Goal: Transaction & Acquisition: Purchase product/service

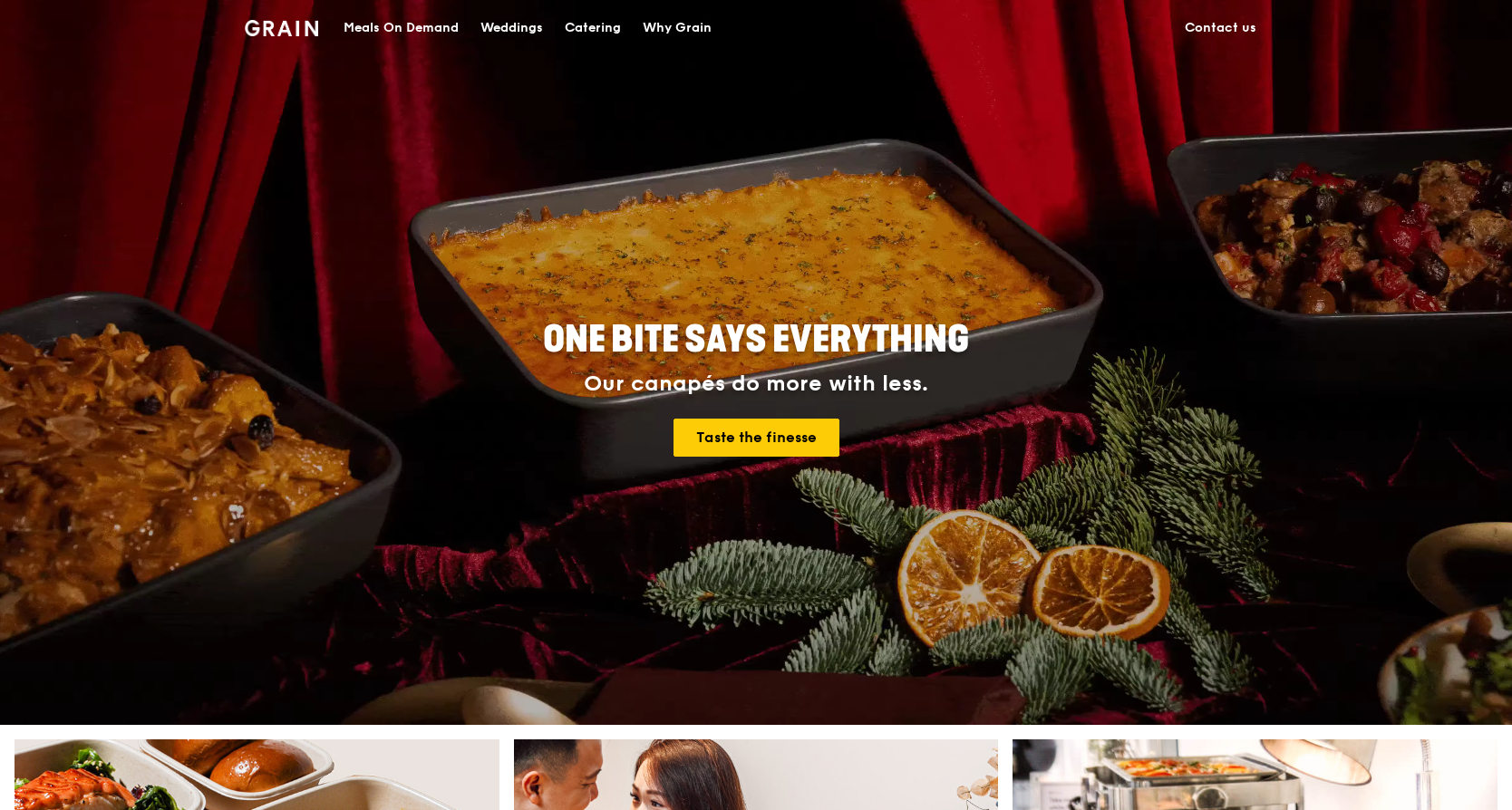
click at [1226, 22] on link "Contact us" at bounding box center [1221, 28] width 94 height 54
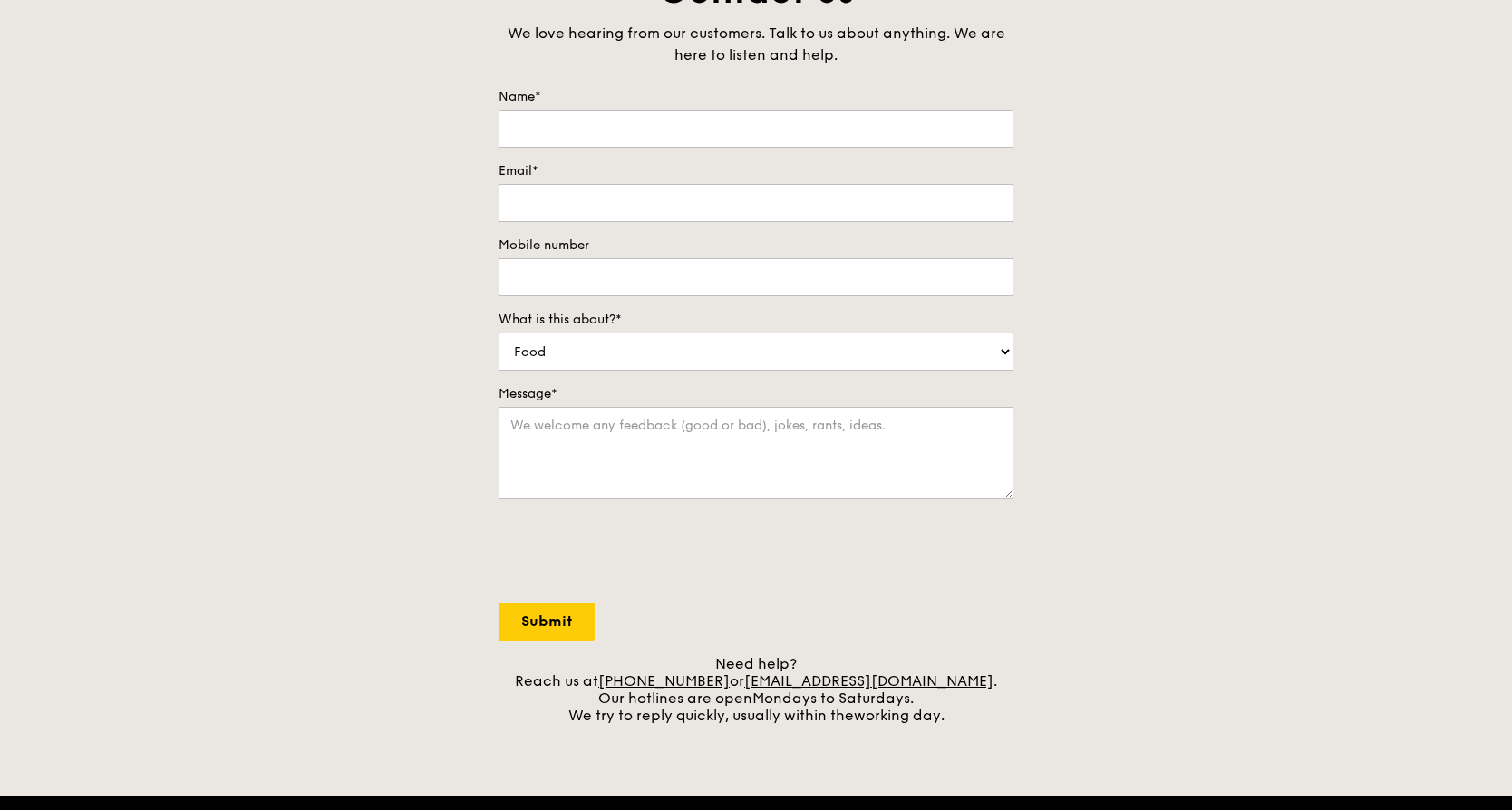
scroll to position [272, 0]
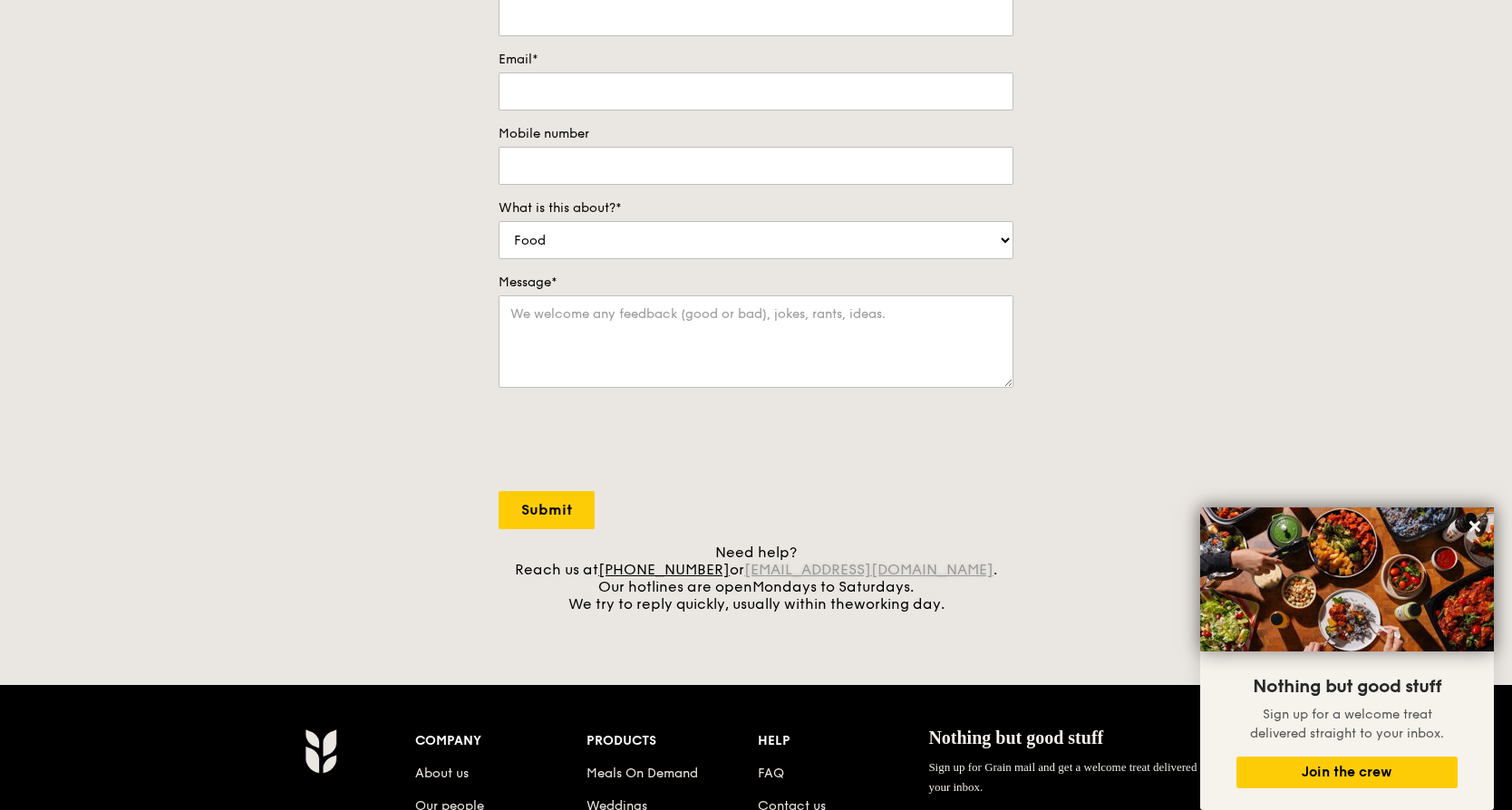
click at [901, 569] on link "[EMAIL_ADDRESS][DOMAIN_NAME]" at bounding box center [868, 569] width 249 height 17
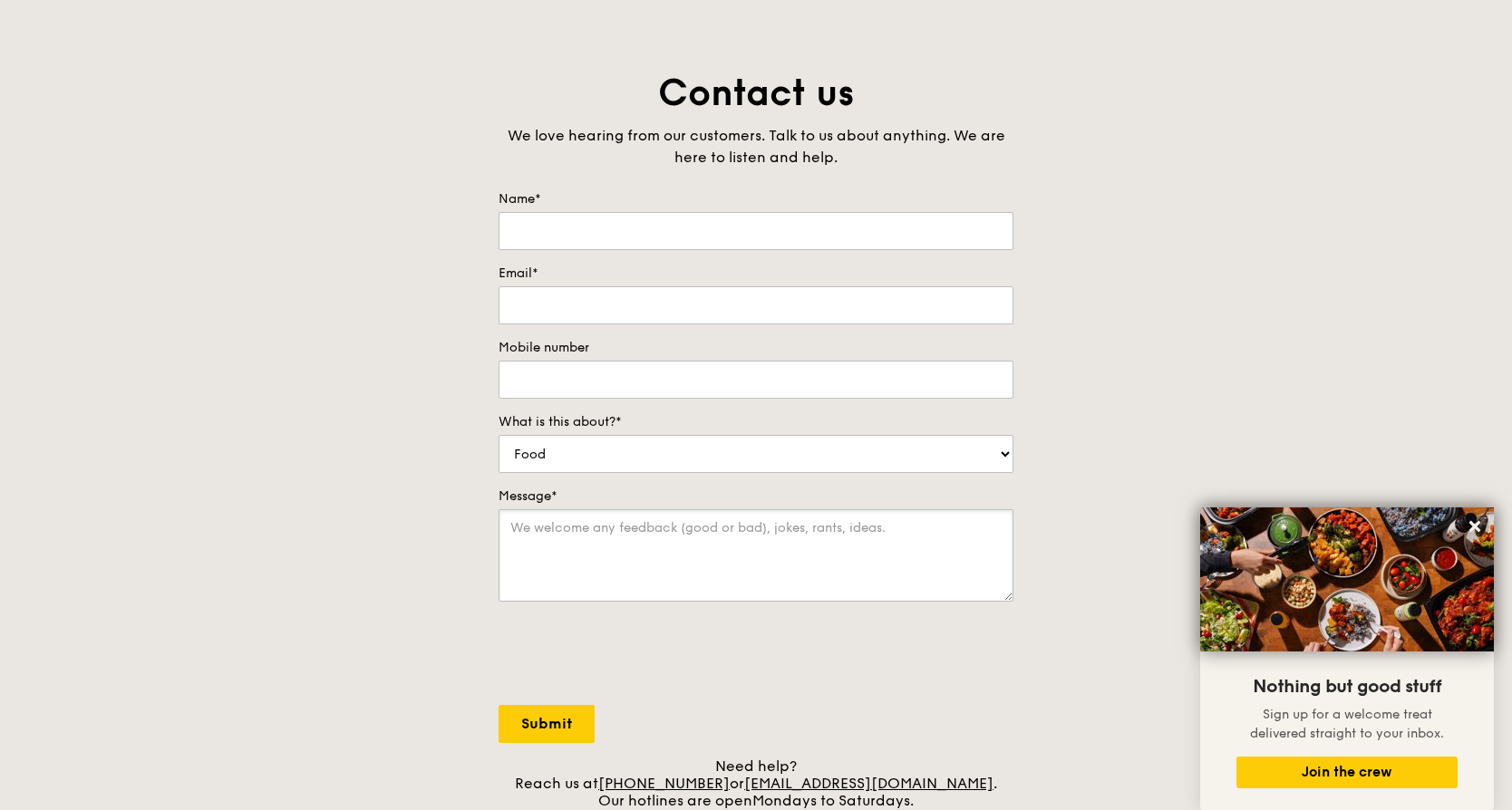
scroll to position [0, 0]
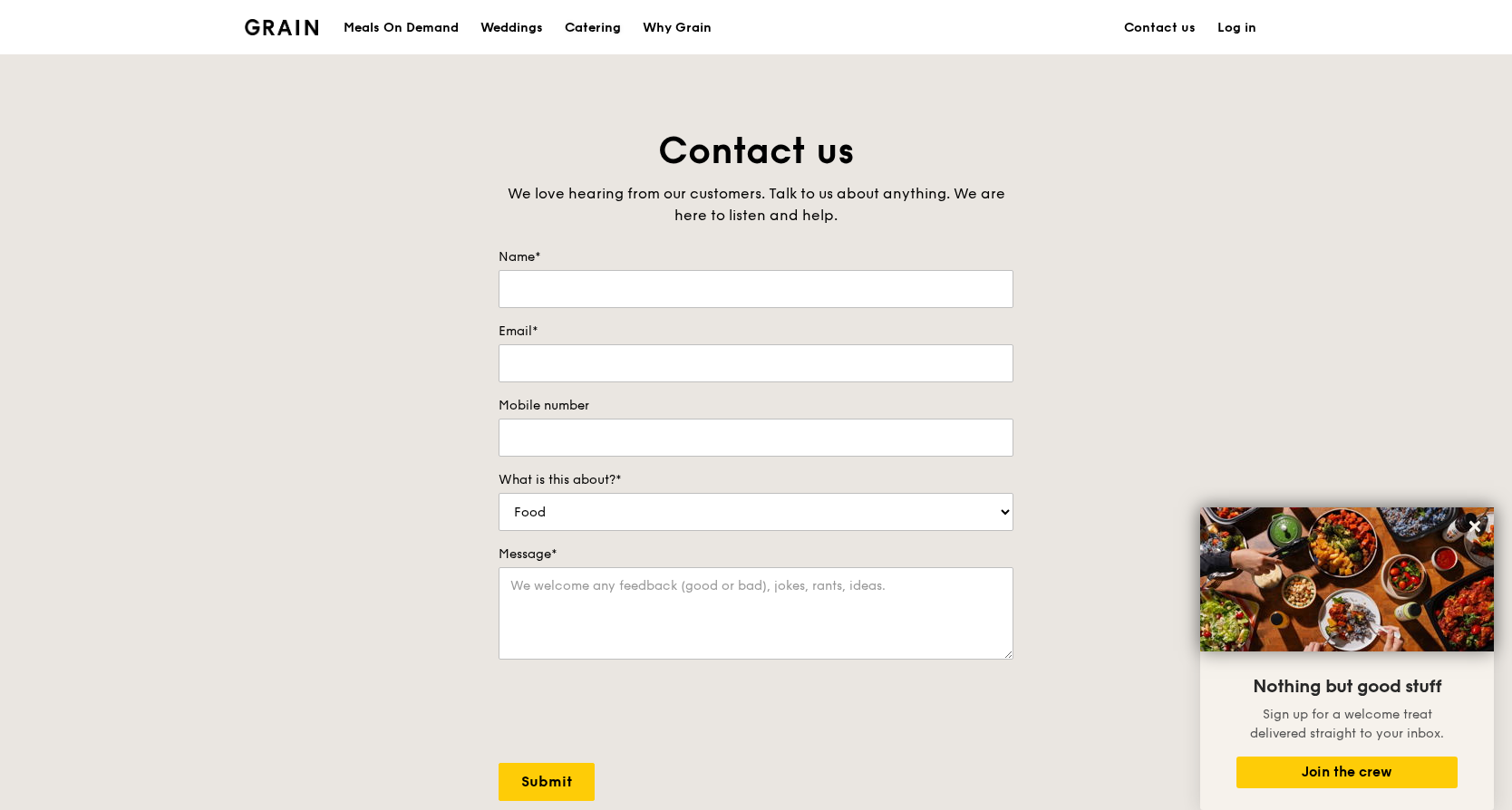
click at [603, 30] on div "Catering" at bounding box center [593, 28] width 56 height 54
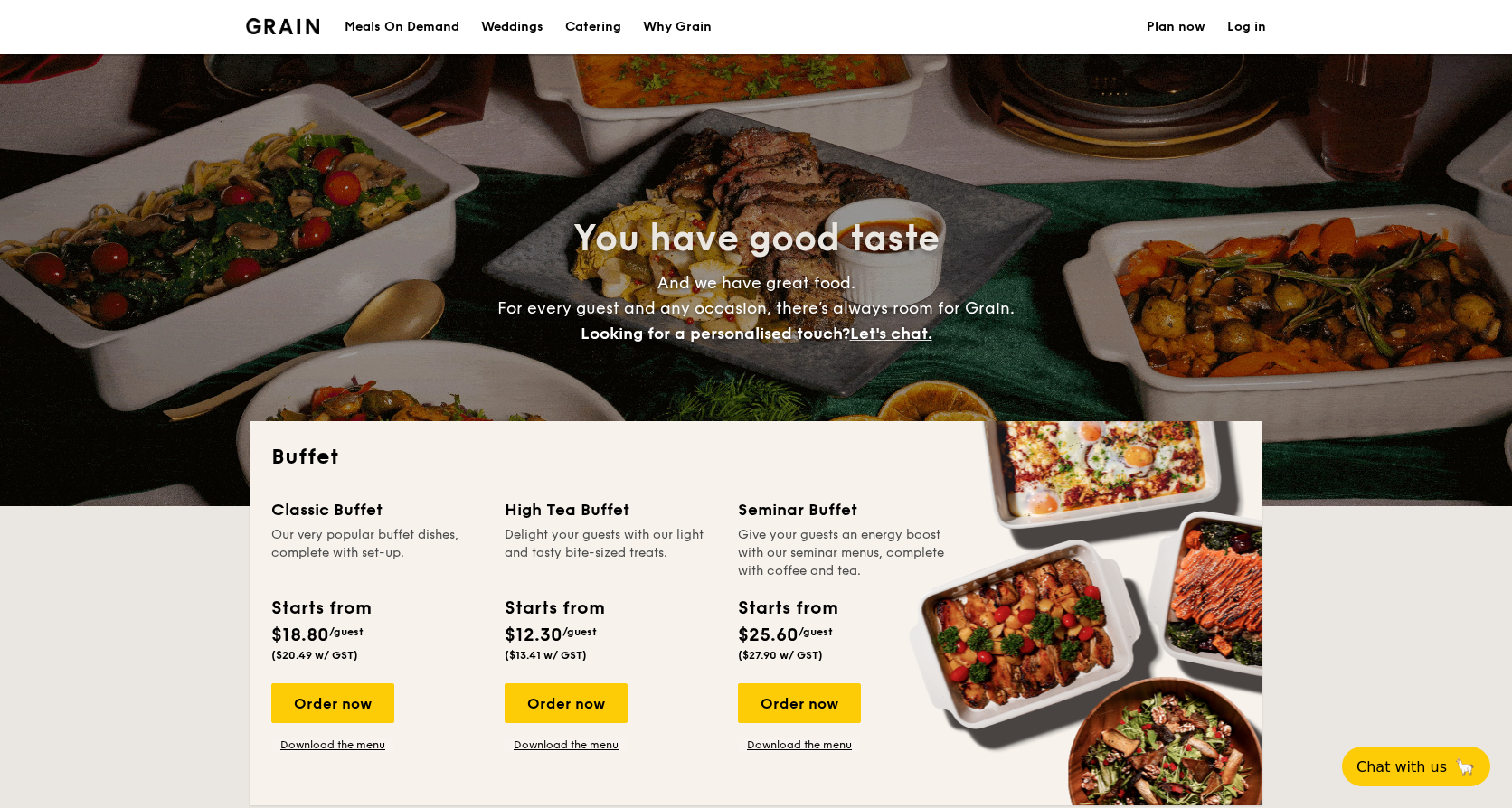
select select
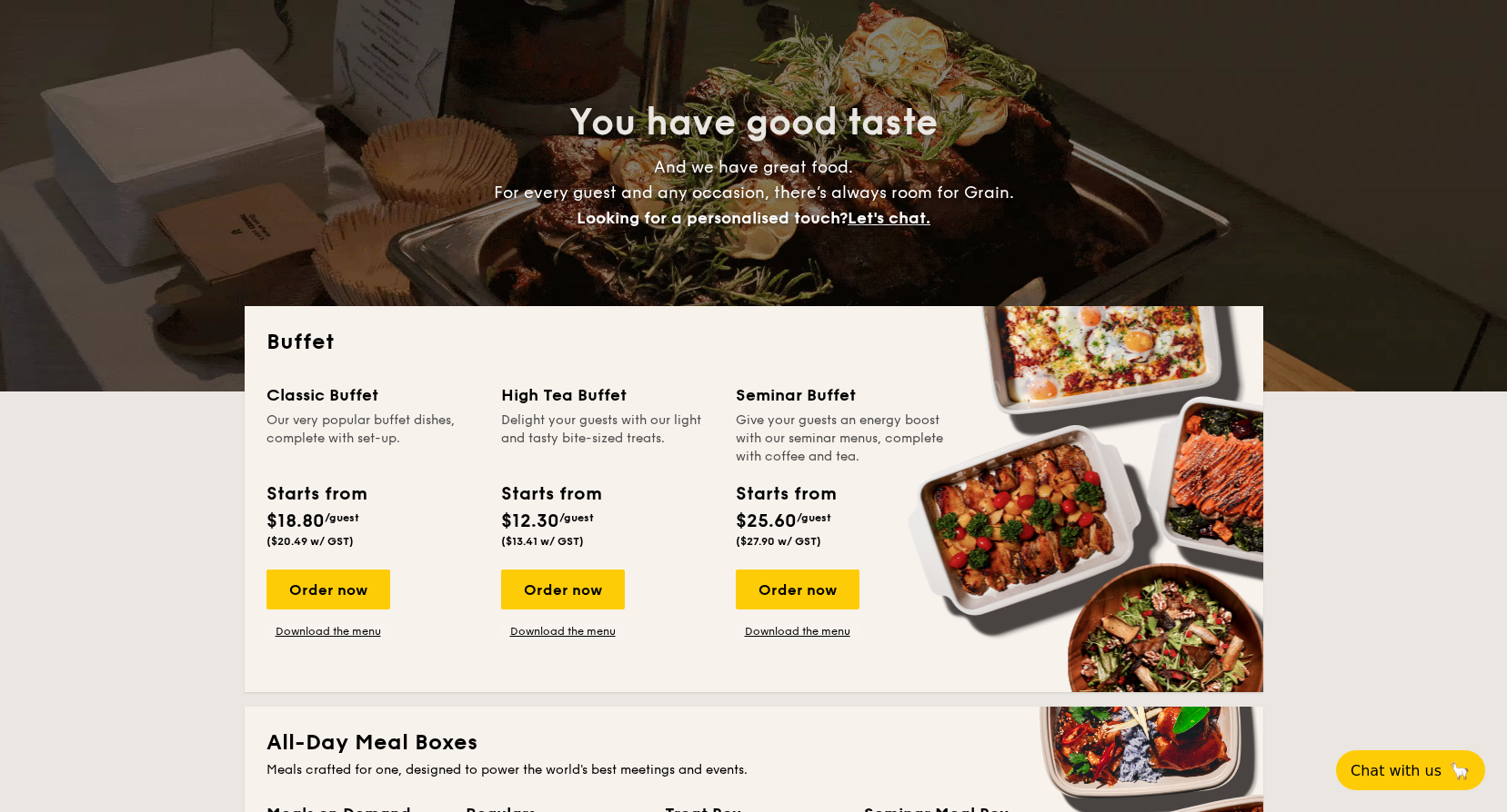
scroll to position [455, 0]
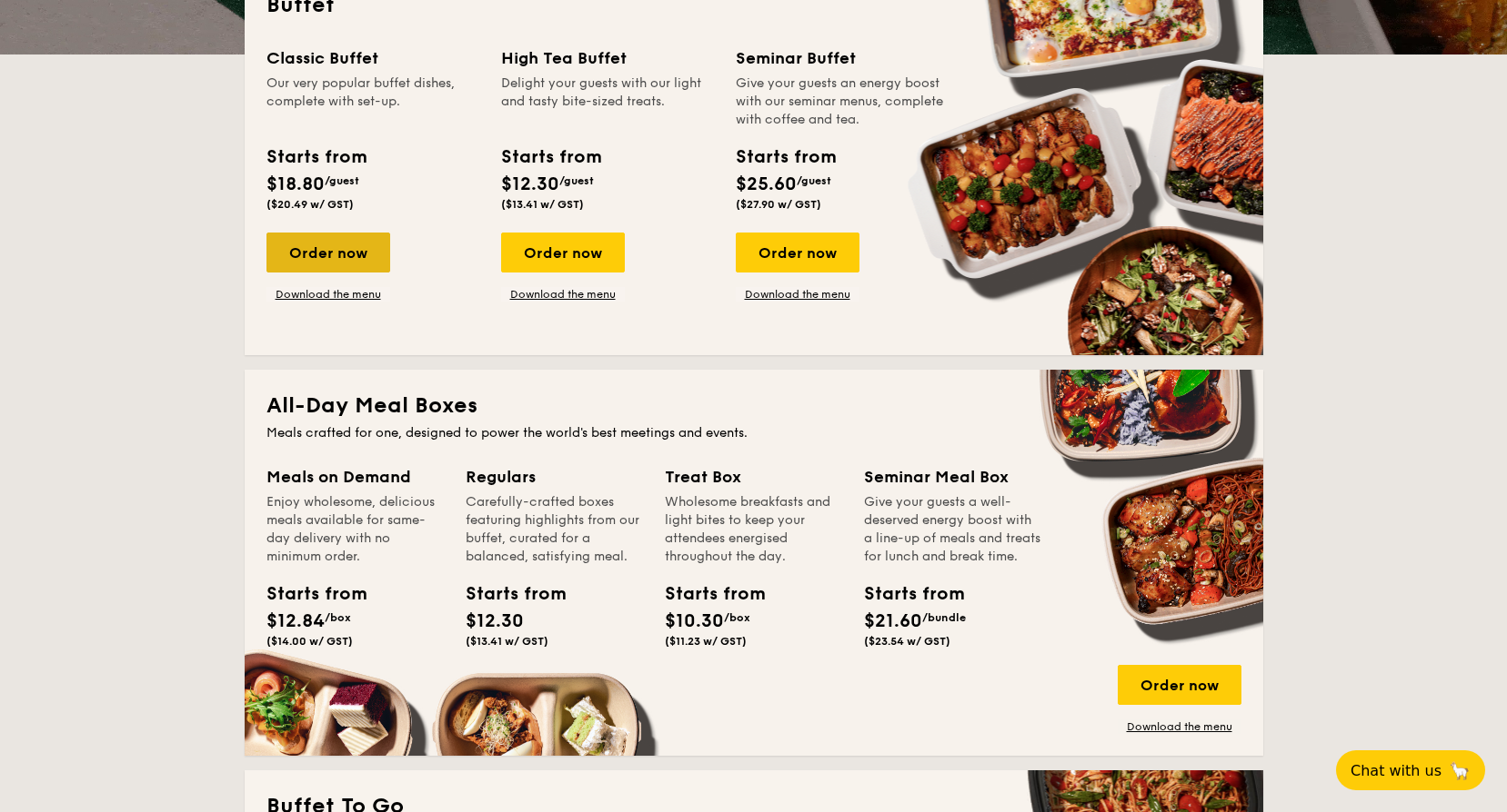
click at [358, 262] on div "Order now" at bounding box center [328, 253] width 124 height 40
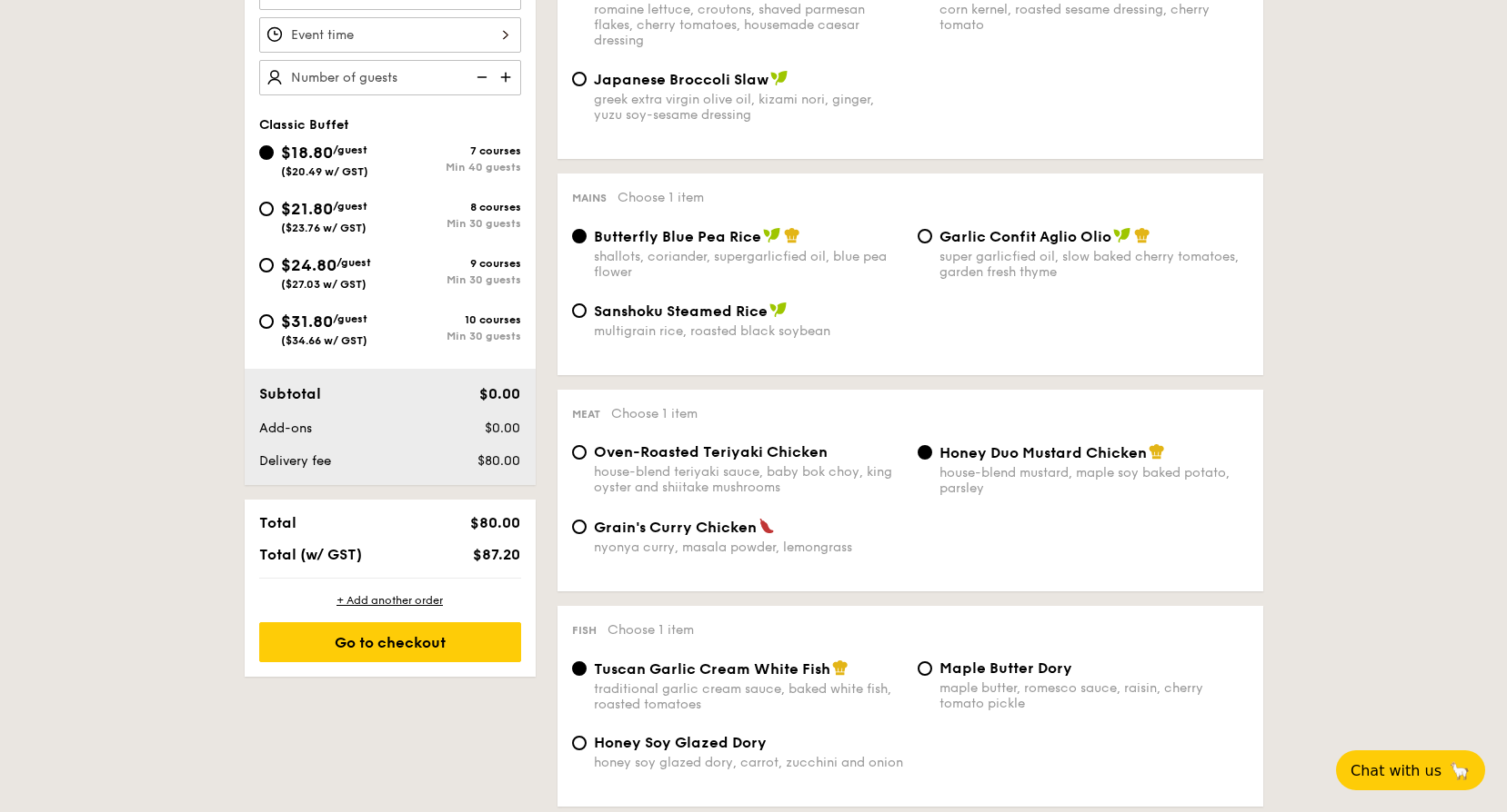
scroll to position [546, 0]
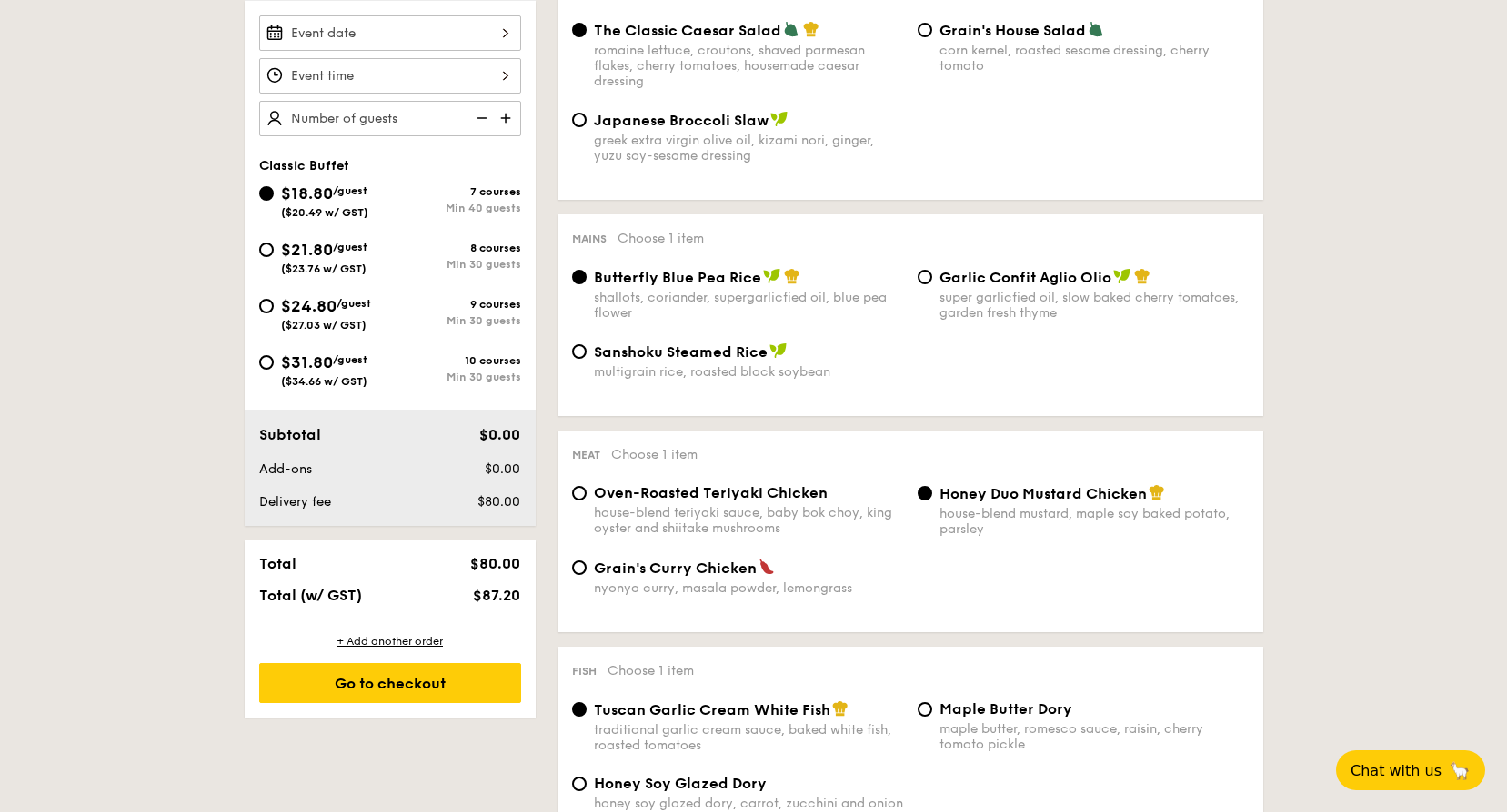
click at [502, 38] on div at bounding box center [390, 34] width 262 height 36
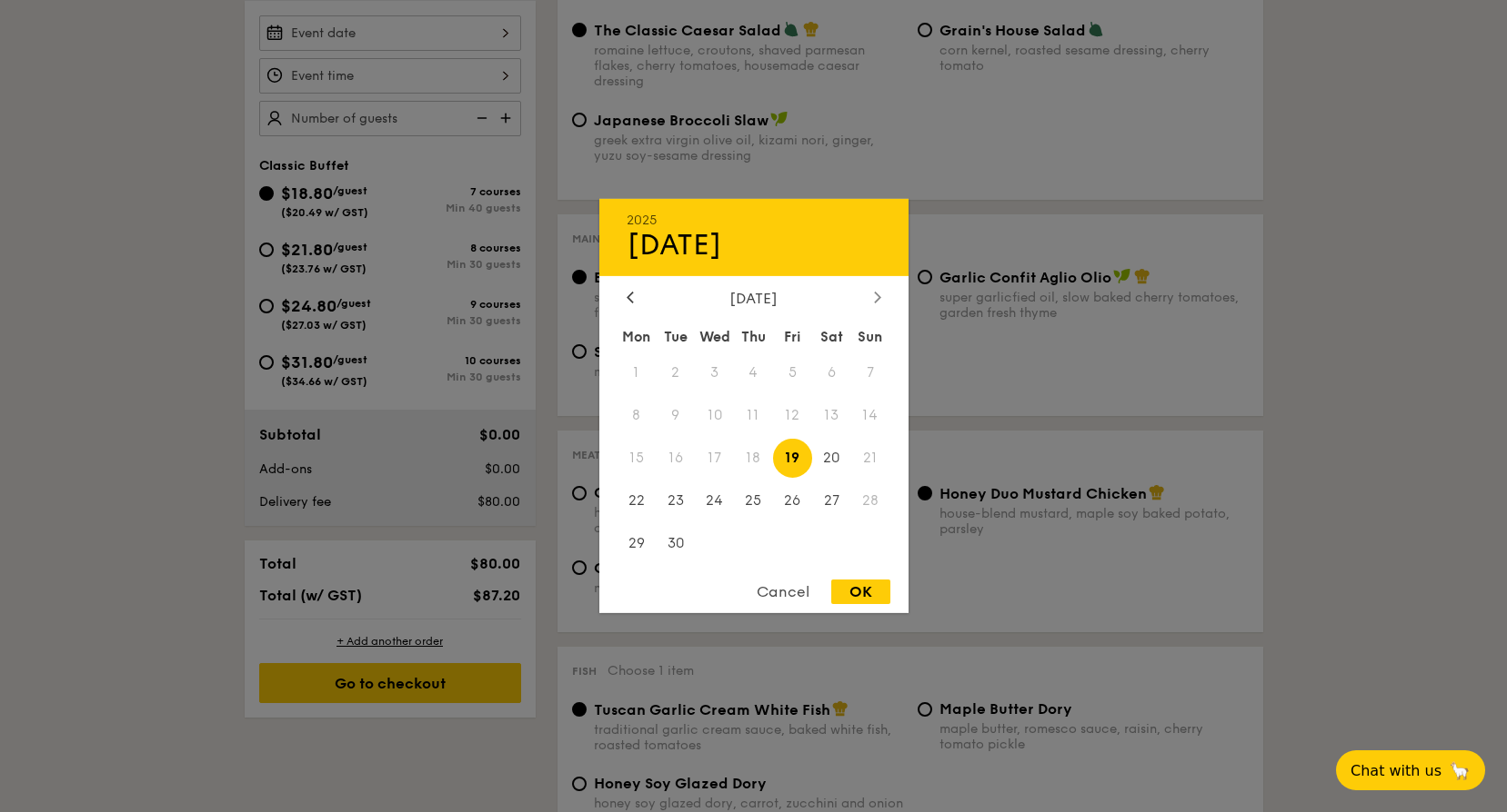
click at [871, 299] on div at bounding box center [877, 298] width 17 height 17
click at [674, 415] on span "7" at bounding box center [675, 415] width 39 height 39
click at [874, 594] on div "OK" at bounding box center [861, 592] width 59 height 25
type input "[DATE]"
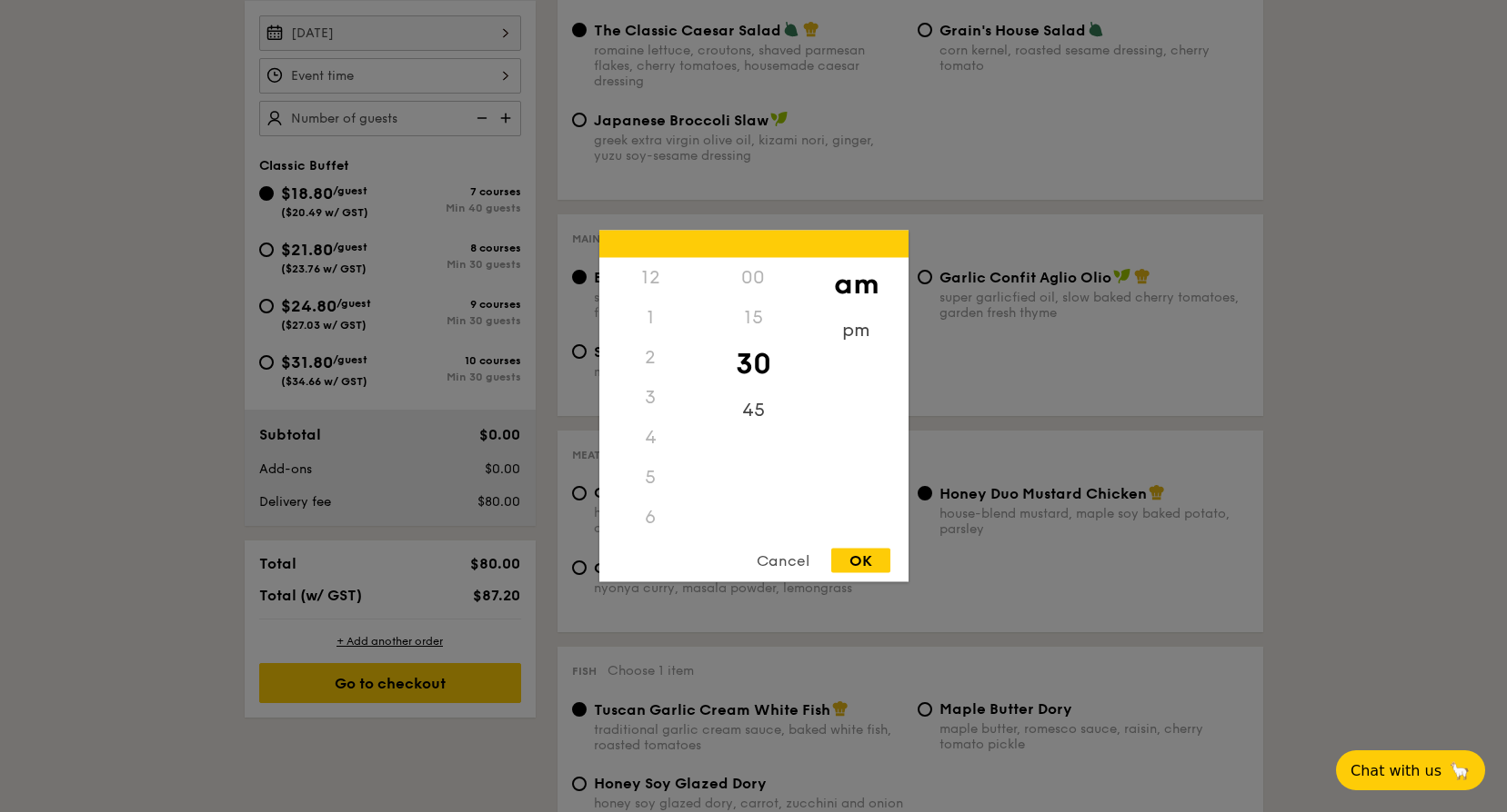
click at [503, 76] on div "12 1 2 3 4 5 6 7 8 9 10 11 00 15 30 45 am pm Cancel OK" at bounding box center [390, 76] width 262 height 36
click at [646, 518] on div "11" at bounding box center [651, 521] width 103 height 52
click at [662, 276] on div "12" at bounding box center [651, 278] width 103 height 40
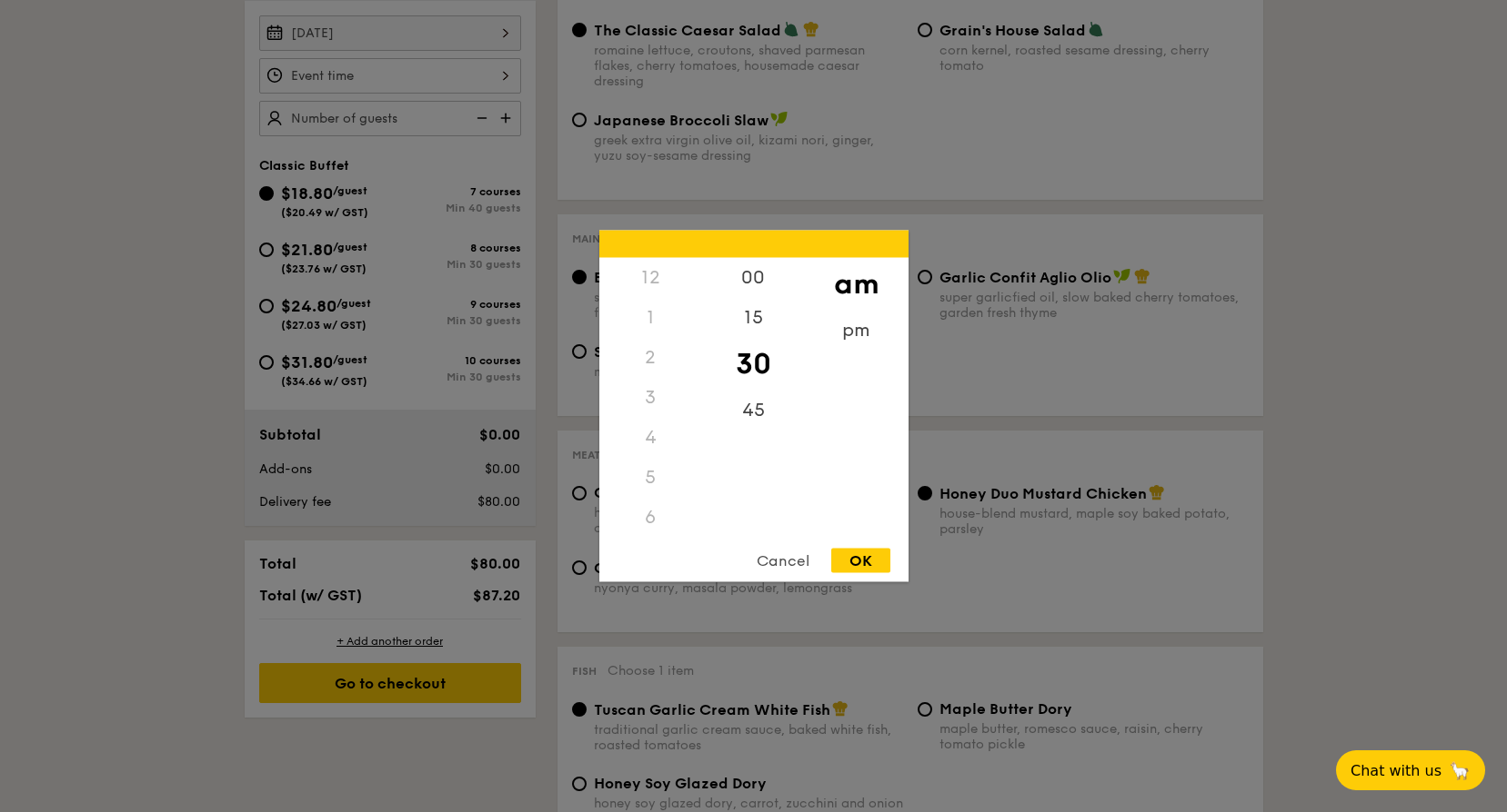
click at [647, 278] on div "12" at bounding box center [651, 278] width 103 height 40
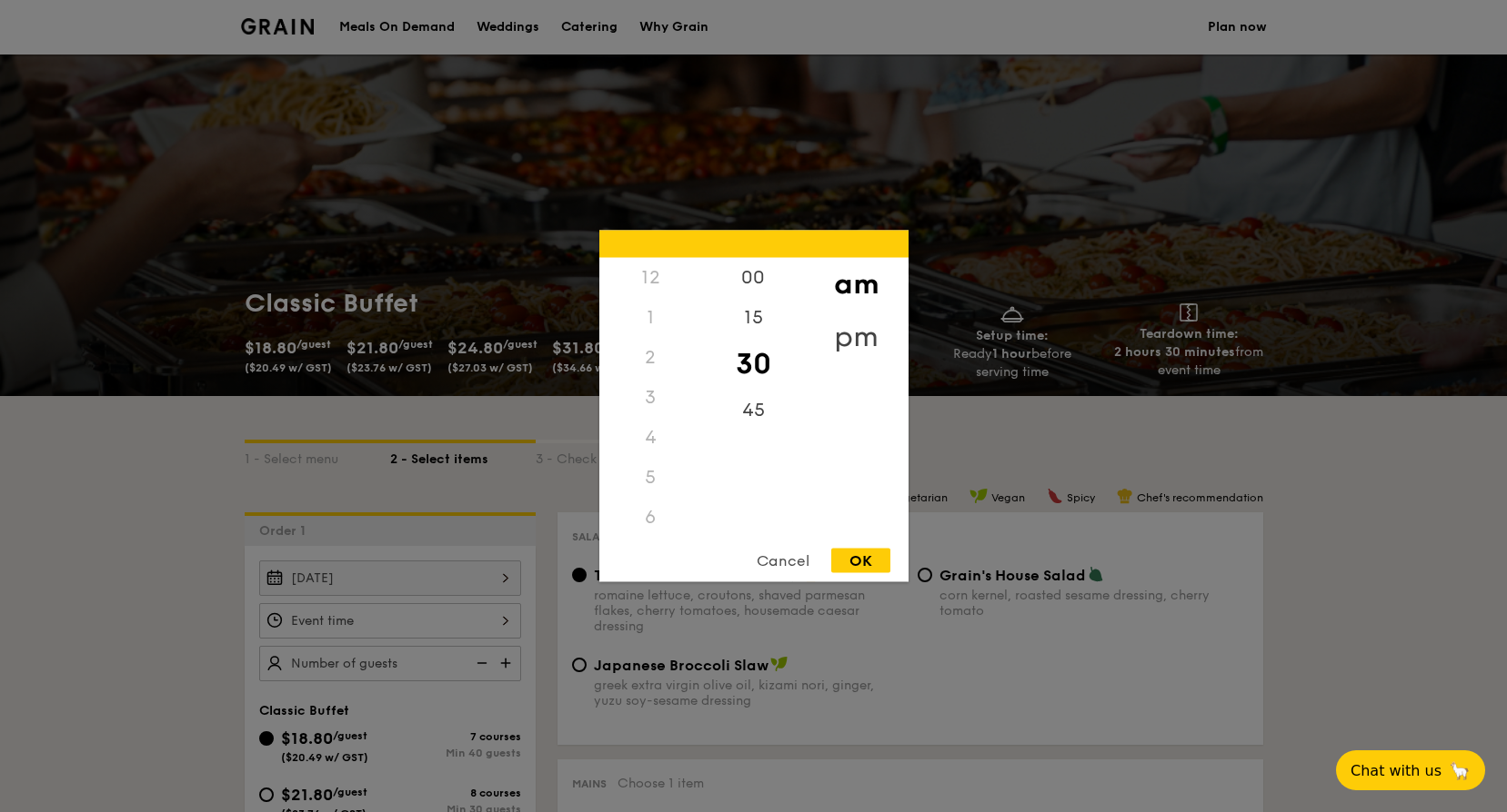
drag, startPoint x: 855, startPoint y: 329, endPoint x: 857, endPoint y: 341, distance: 12.2
click at [853, 333] on div "pm" at bounding box center [856, 337] width 103 height 52
click at [647, 273] on div "12" at bounding box center [651, 284] width 103 height 52
click at [757, 280] on div "00" at bounding box center [754, 284] width 103 height 52
click at [850, 563] on div "OK" at bounding box center [861, 560] width 59 height 25
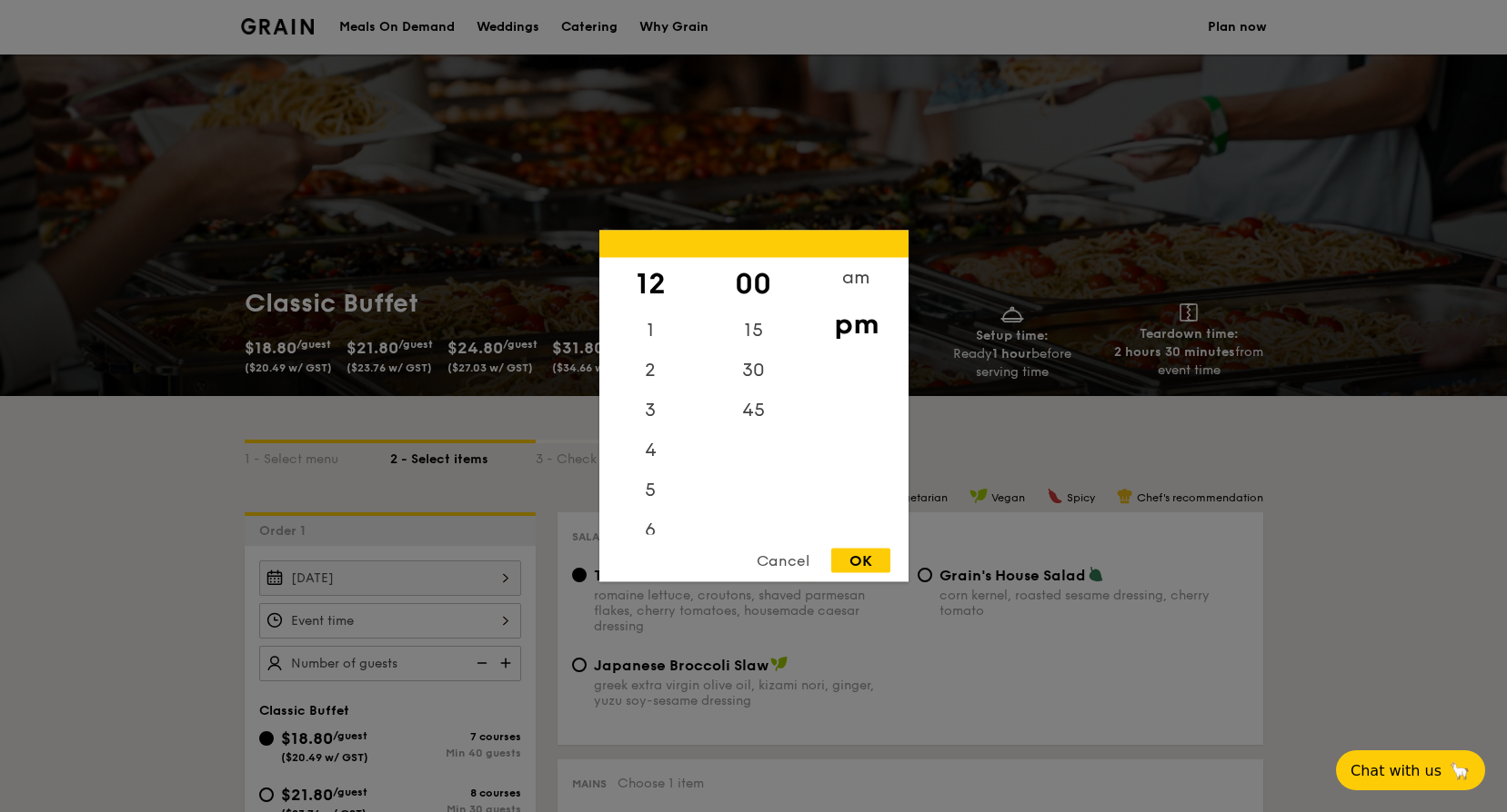
type input "12:00PM"
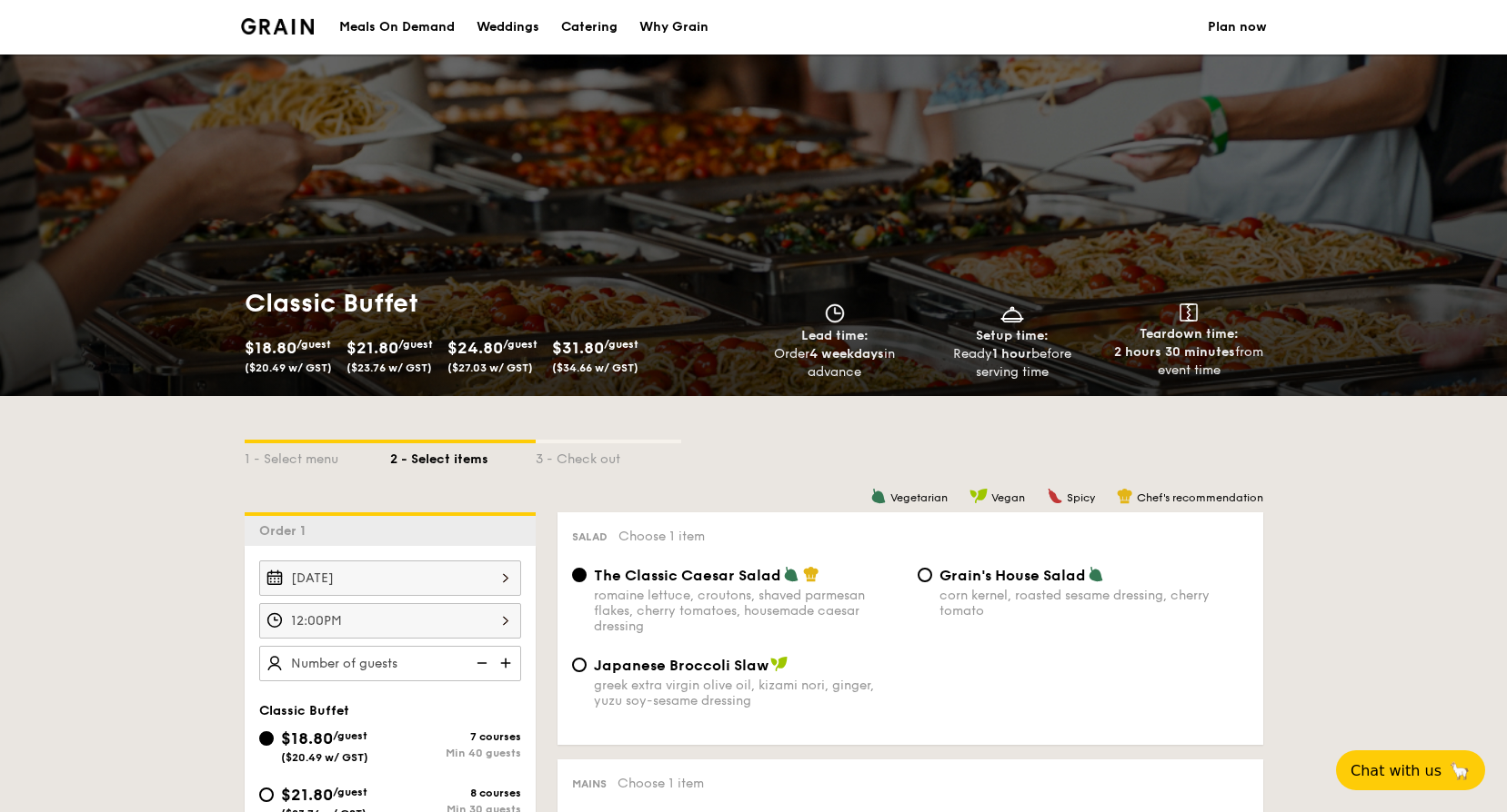
scroll to position [363, 0]
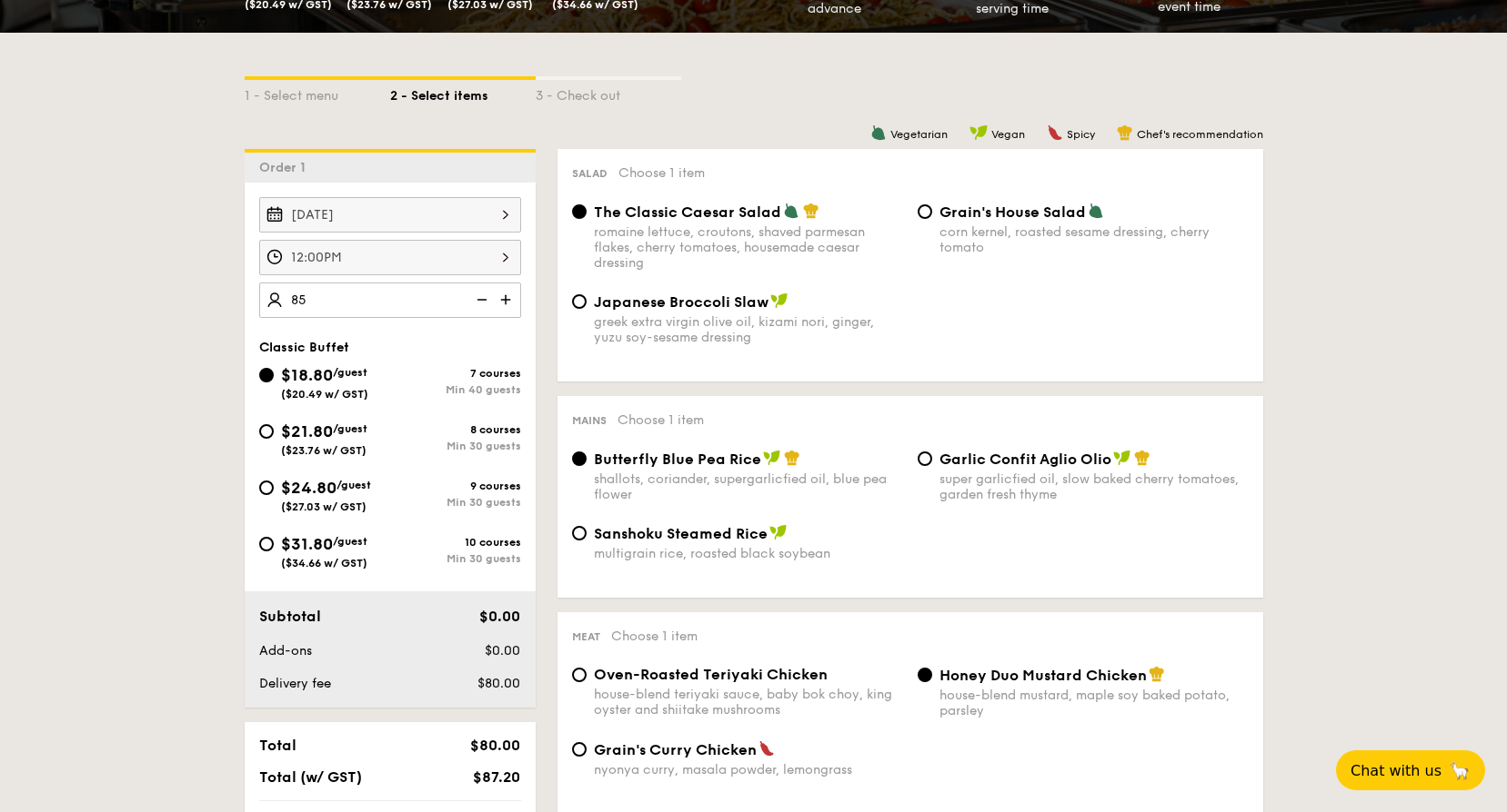
type input "85 guests"
click at [380, 329] on div "[DATE] 12:00PM 85 guests Classic Buffet $18.80 /guest ($20.49 w/ GST) 7 courses…" at bounding box center [390, 445] width 291 height 525
click at [326, 435] on span "$21.80" at bounding box center [307, 432] width 52 height 20
click at [273, 435] on input "$21.80 /guest ($23.76 w/ GST) 8 courses Min 30 guests" at bounding box center [267, 432] width 15 height 15
radio input "true"
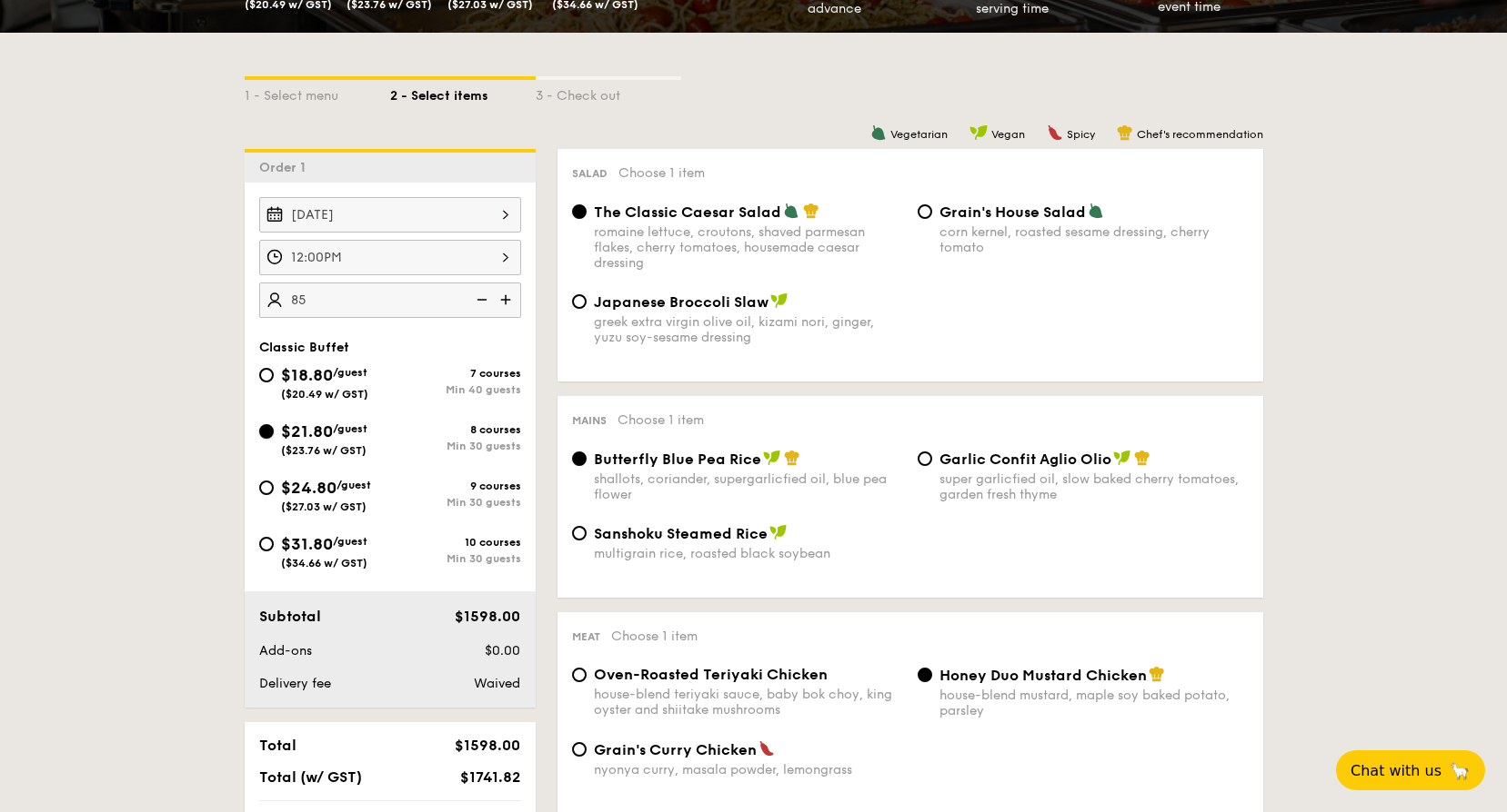
radio input "true"
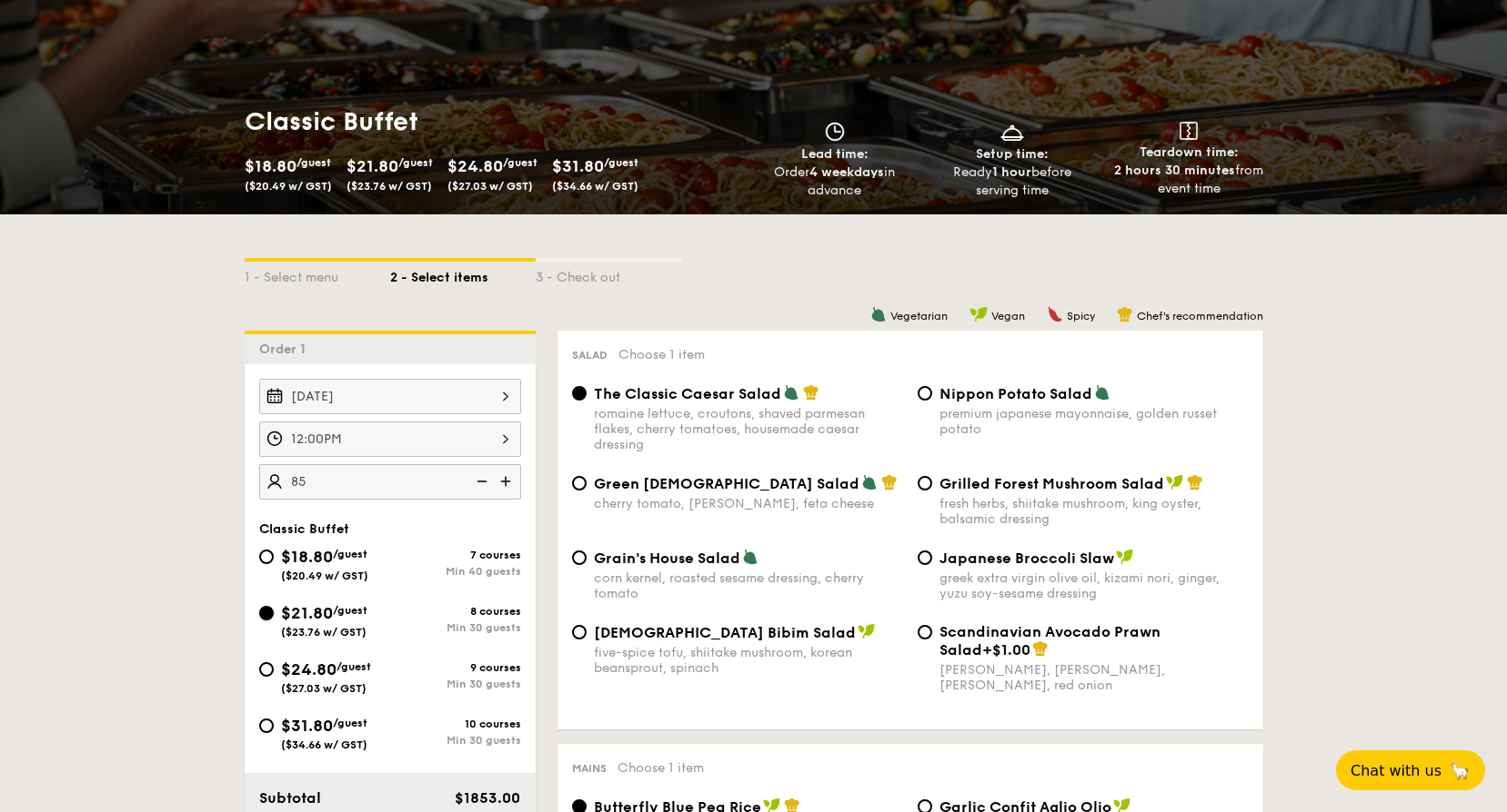
scroll to position [91, 0]
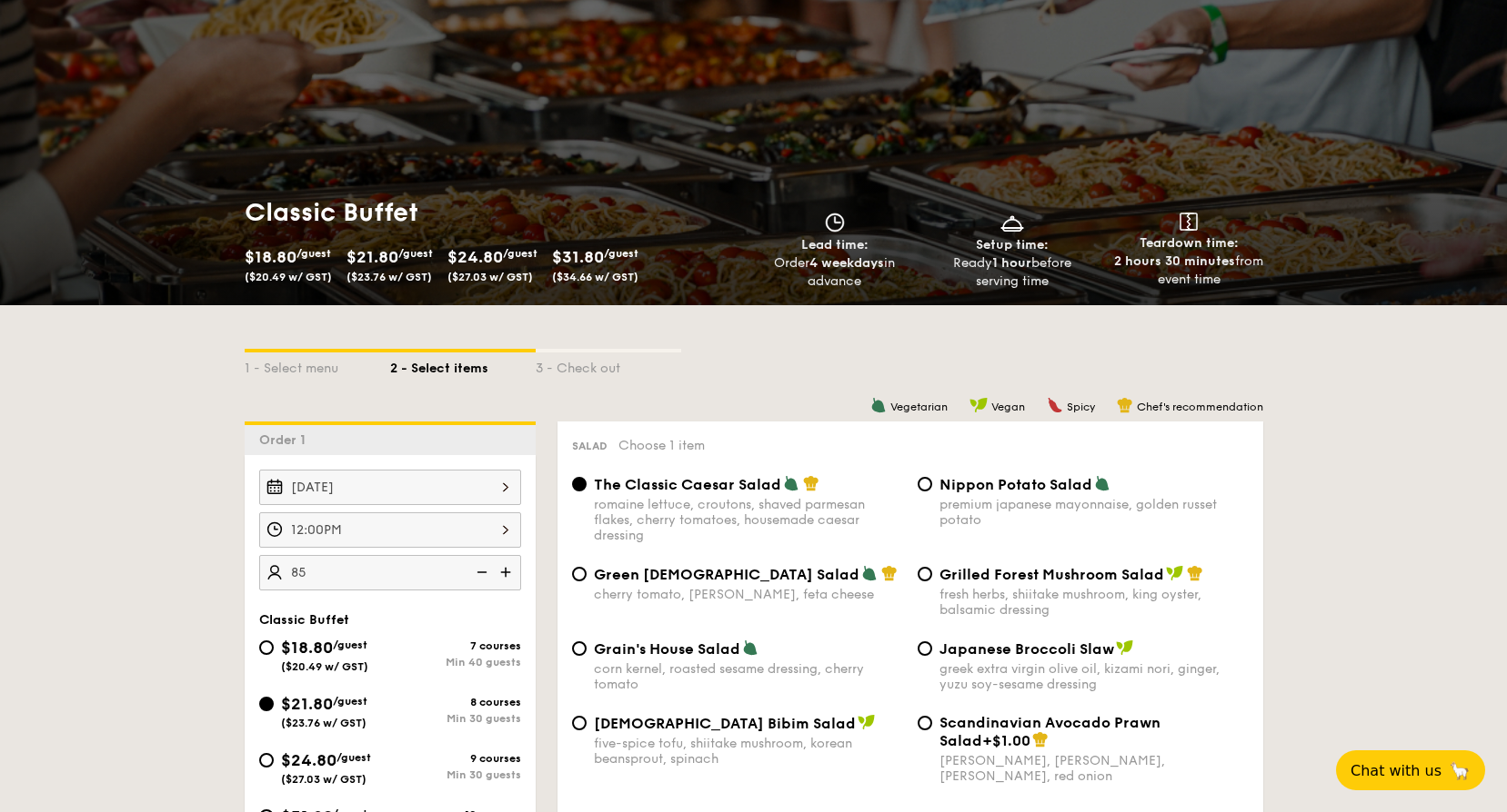
select select
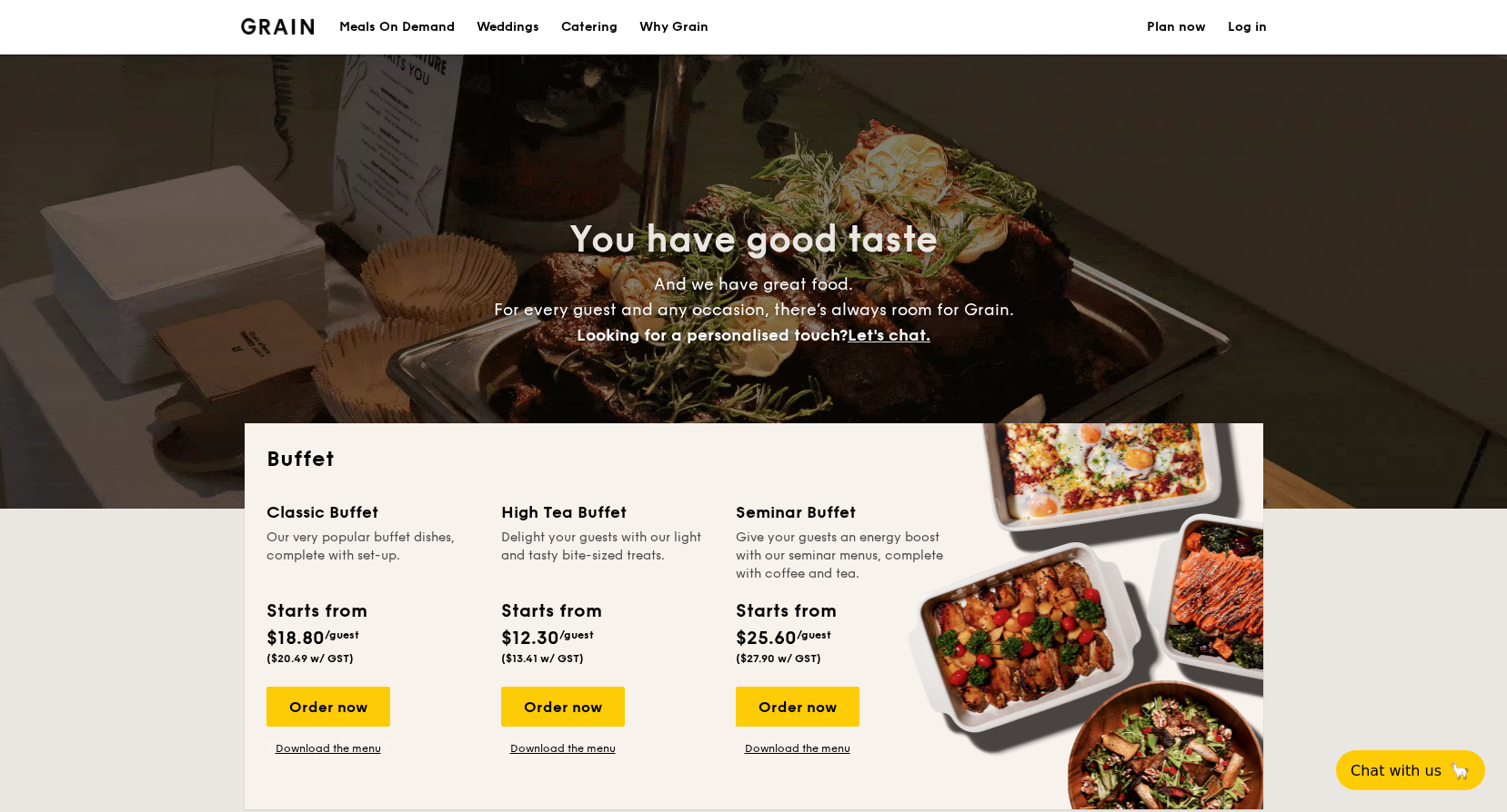
click at [596, 22] on h1 "Catering" at bounding box center [589, 27] width 56 height 54
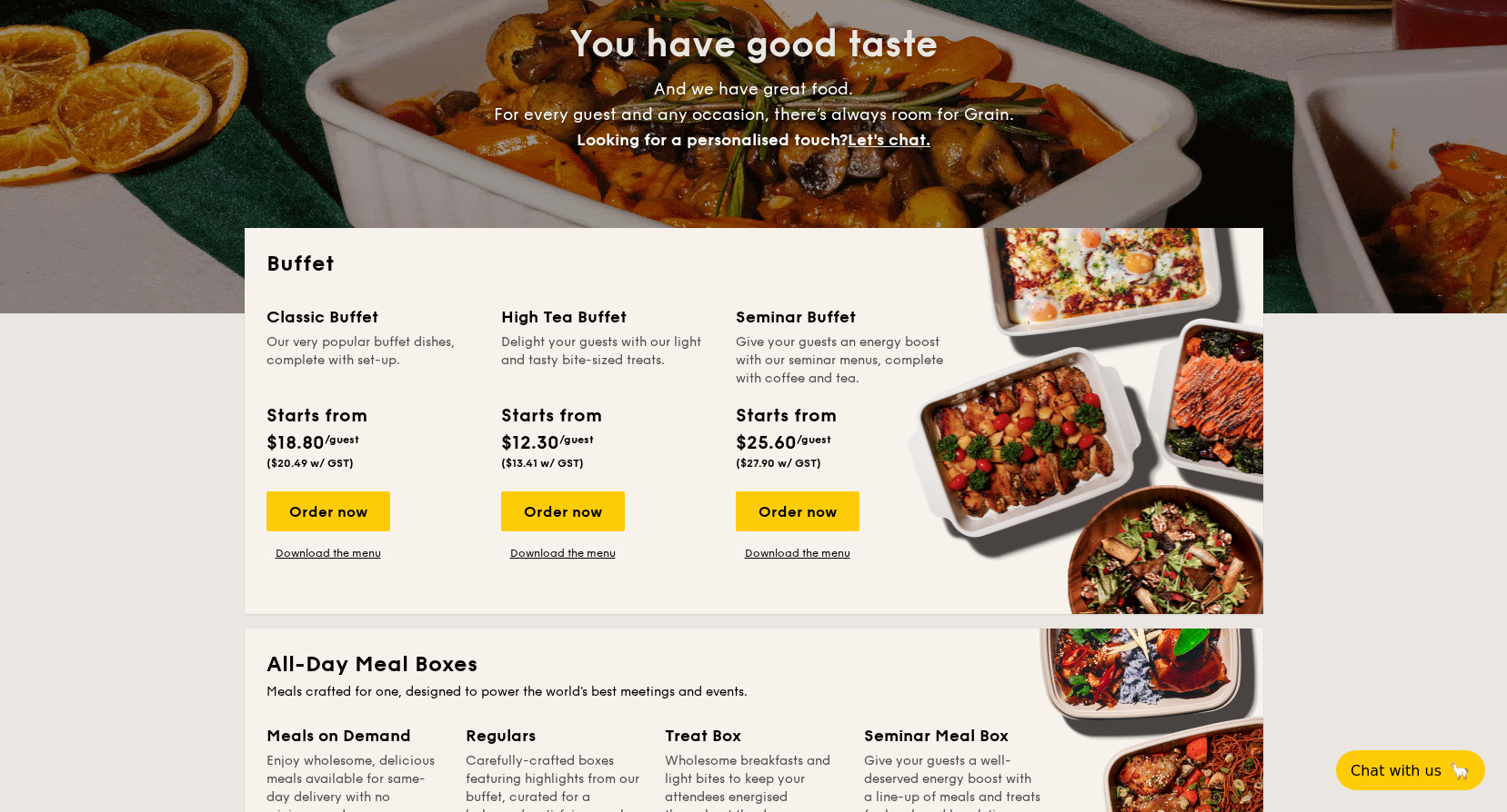
scroll to position [363, 0]
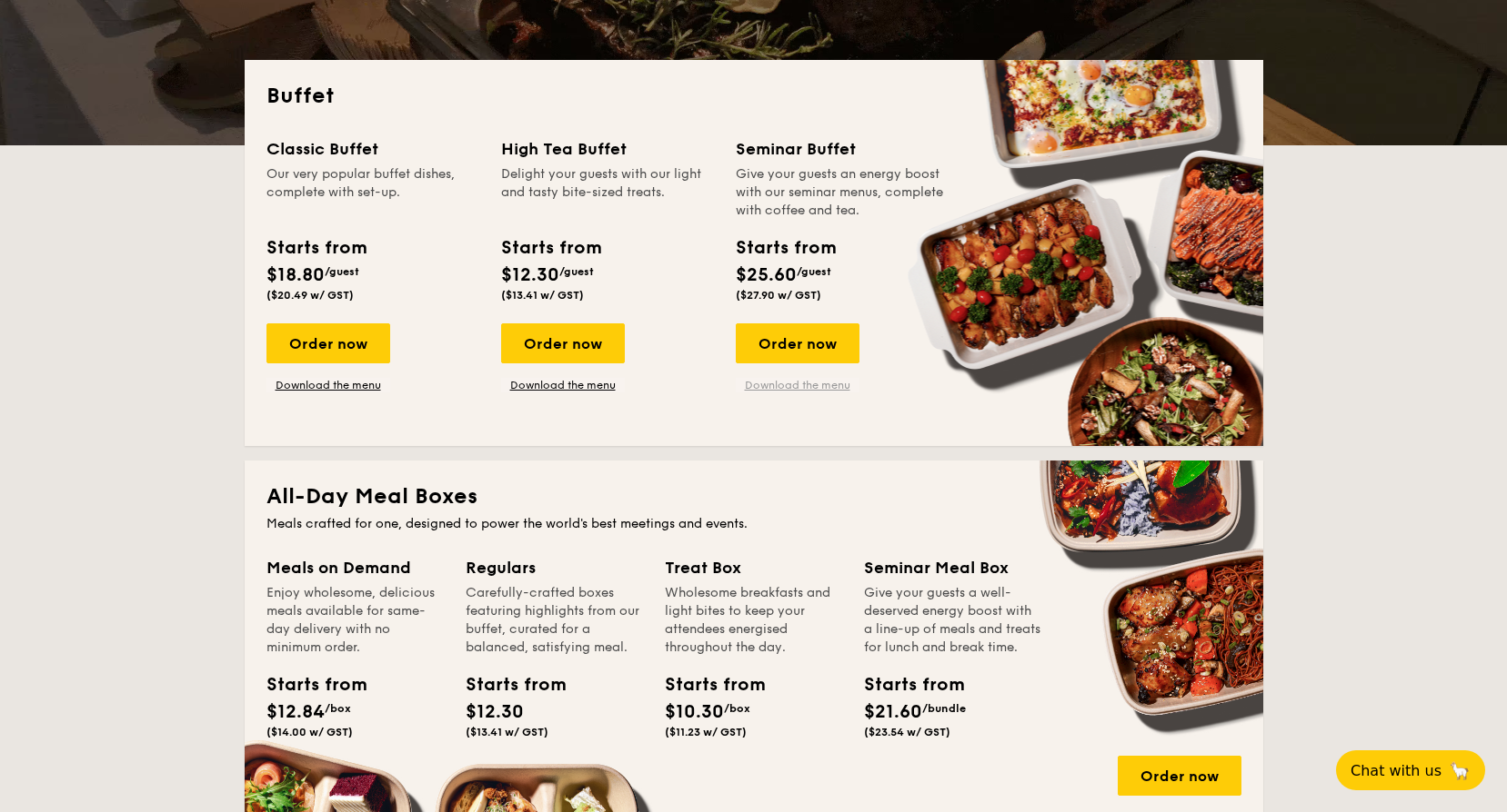
click at [799, 388] on link "Download the menu" at bounding box center [797, 385] width 124 height 15
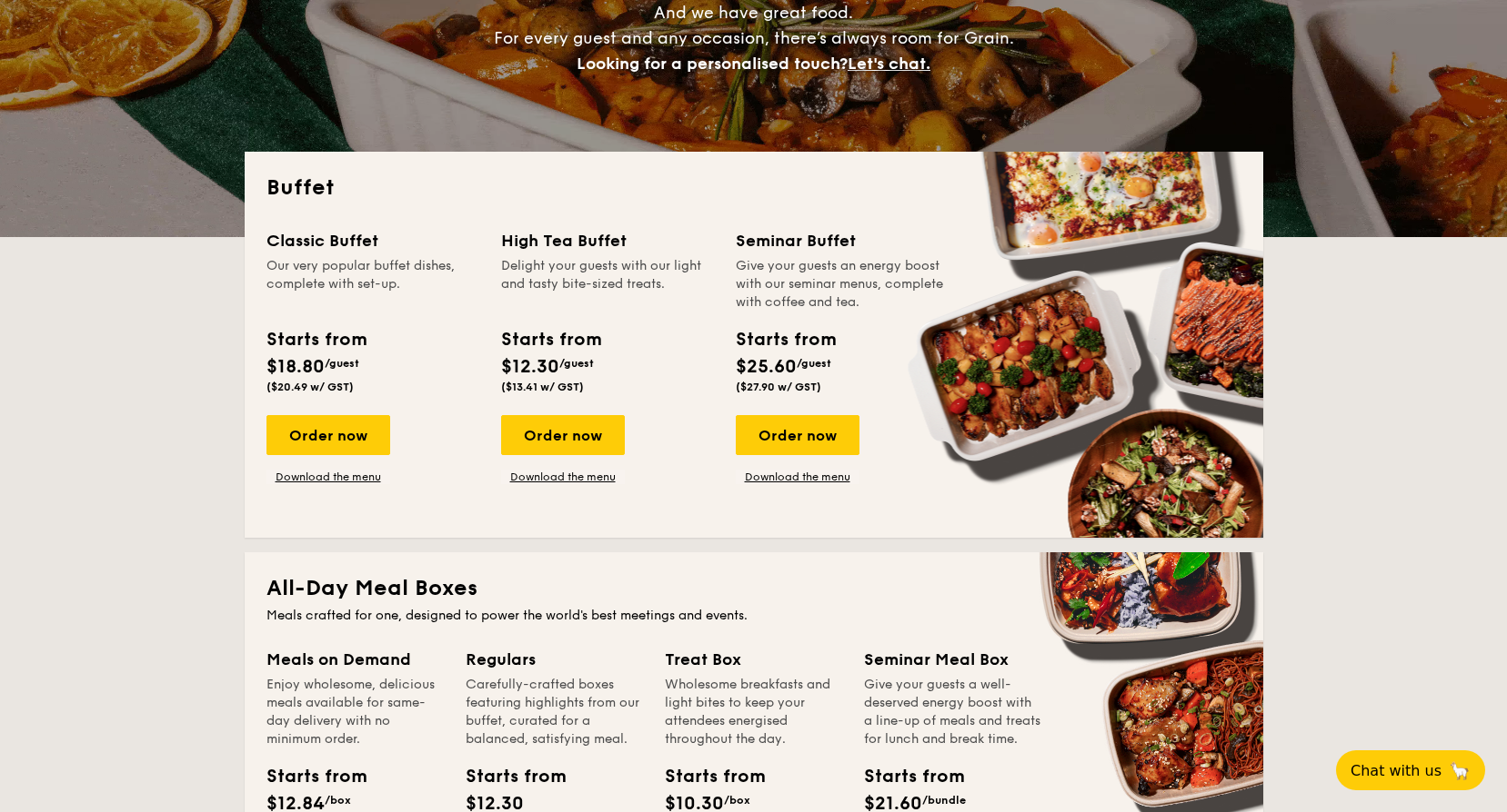
scroll to position [272, 0]
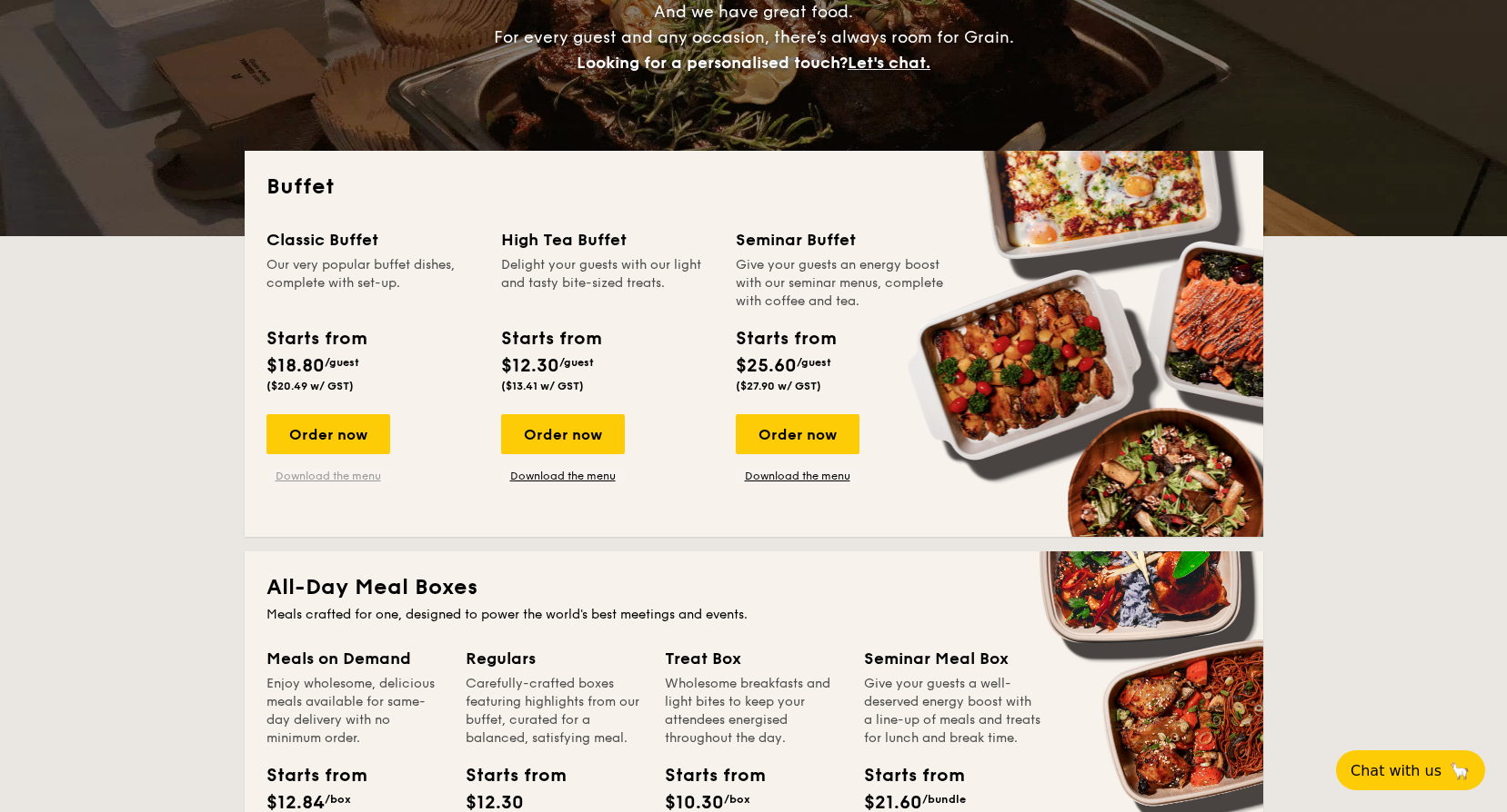
click at [323, 476] on link "Download the menu" at bounding box center [328, 476] width 124 height 15
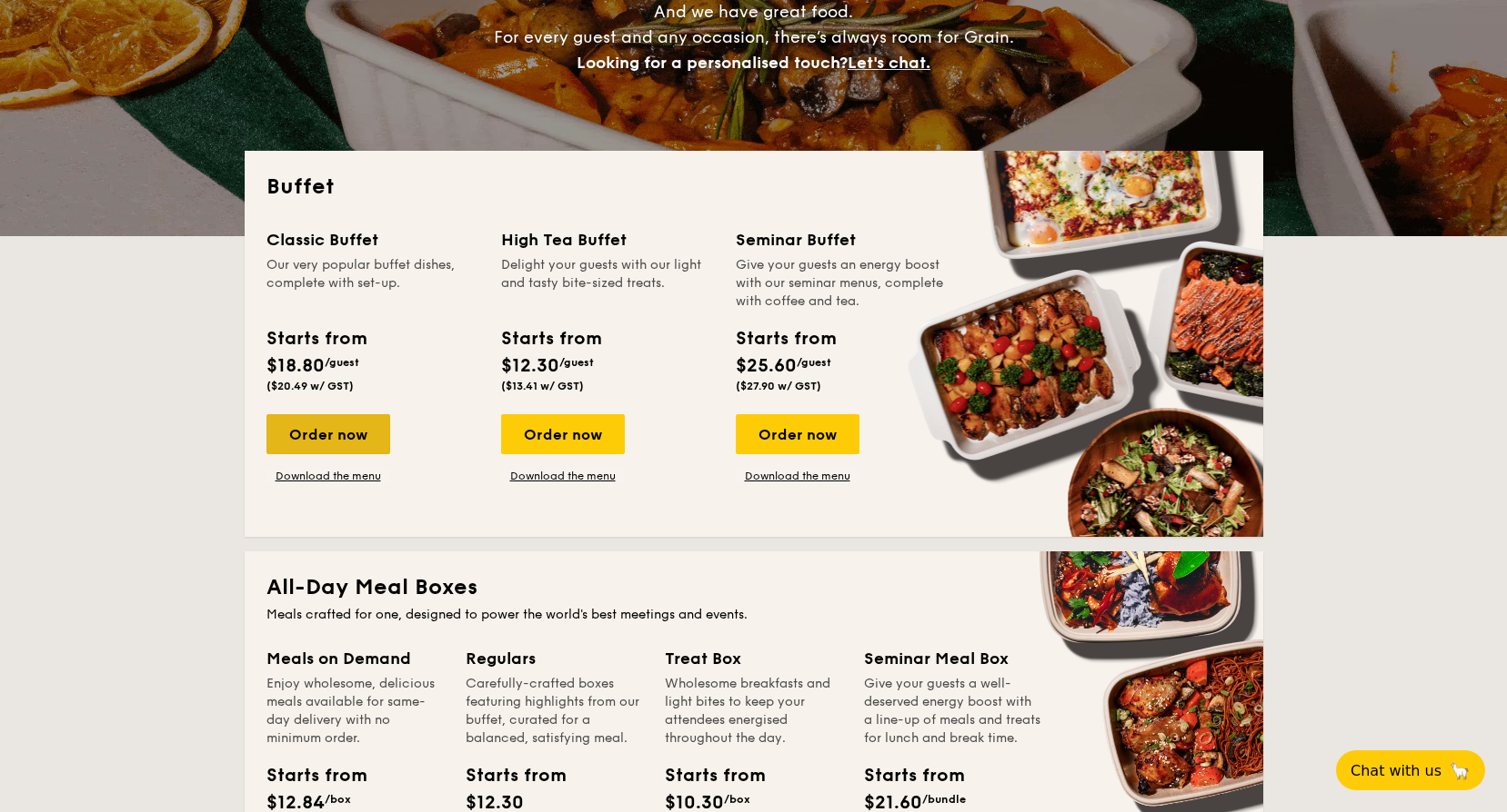
click at [350, 448] on div "Order now" at bounding box center [328, 435] width 124 height 40
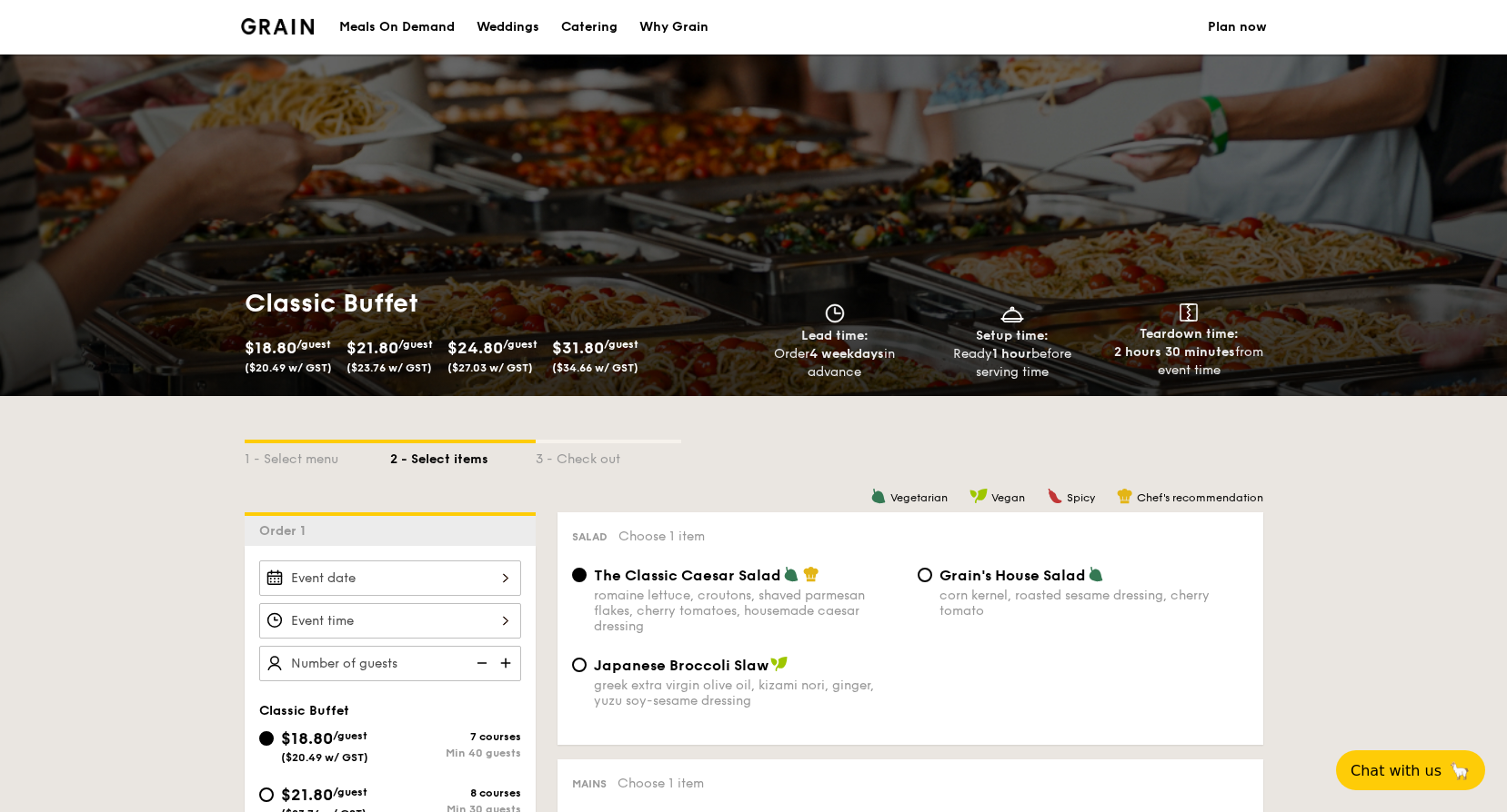
click at [491, 368] on span "($27.03 w/ GST)" at bounding box center [490, 367] width 85 height 13
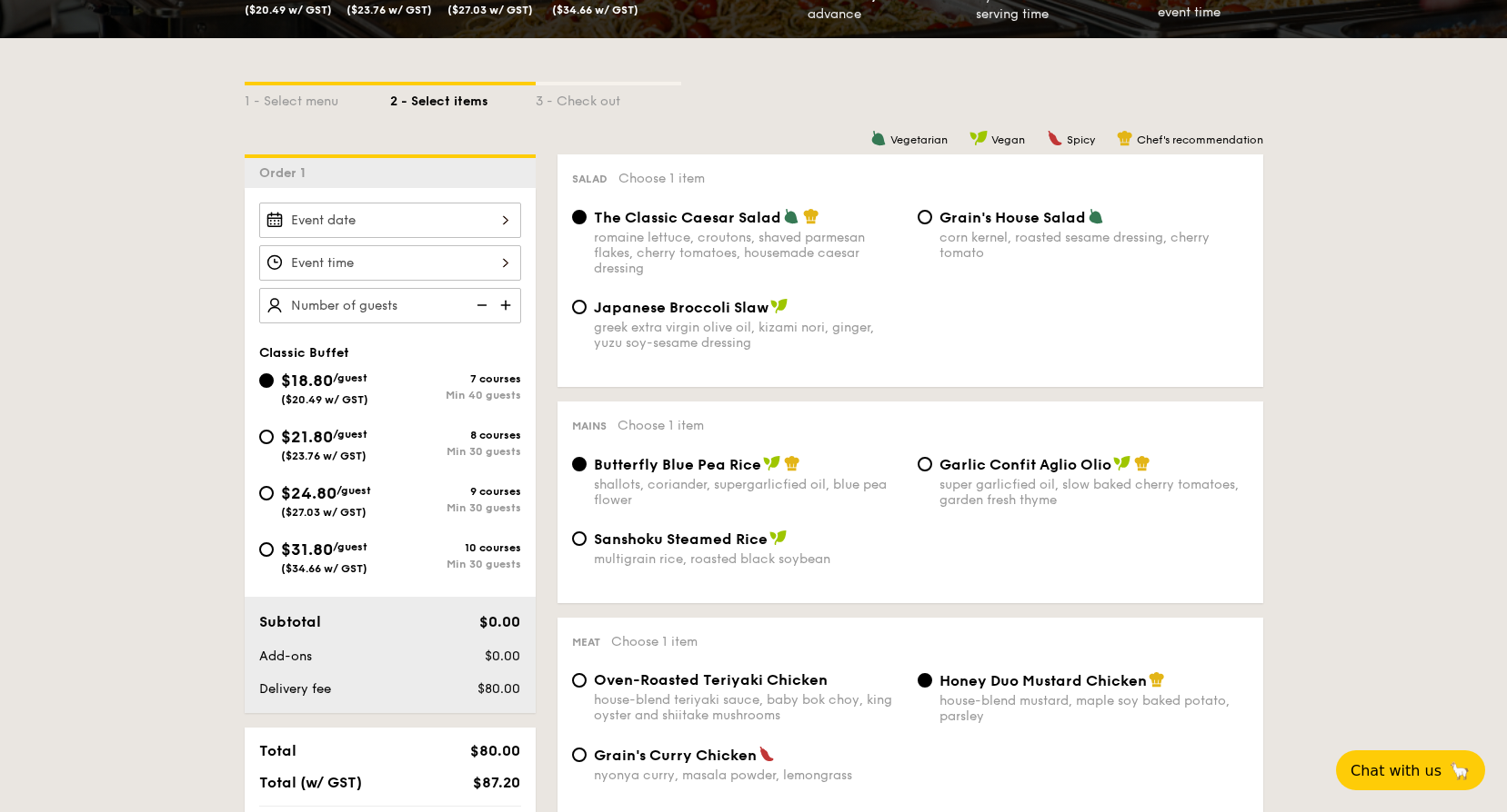
scroll to position [455, 0]
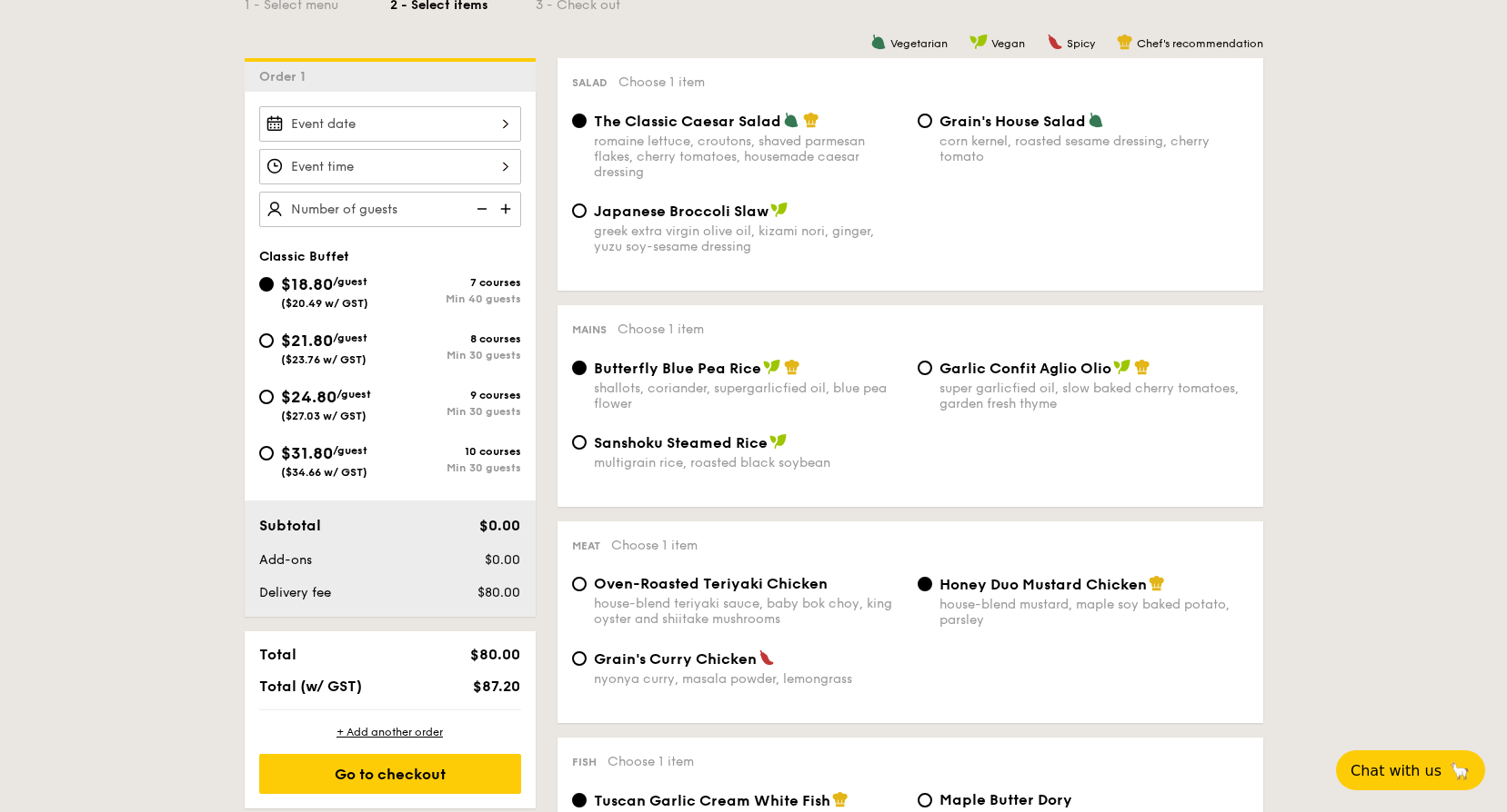
click at [337, 400] on span "$24.80" at bounding box center [309, 397] width 55 height 20
click at [273, 400] on input "$24.80 /guest ($27.03 w/ GST) 9 courses Min 30 guests" at bounding box center [267, 397] width 15 height 15
radio input "true"
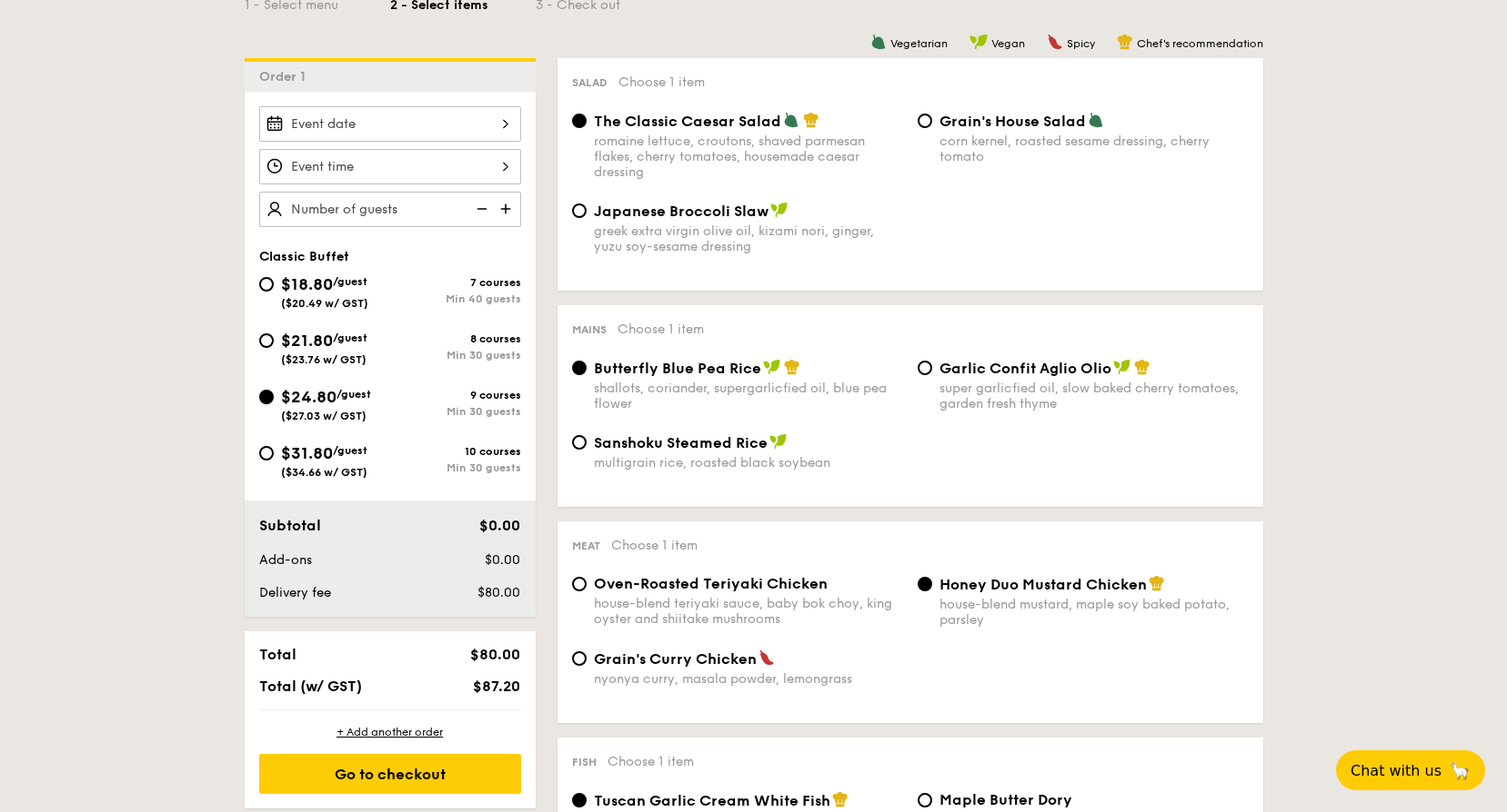
radio input "true"
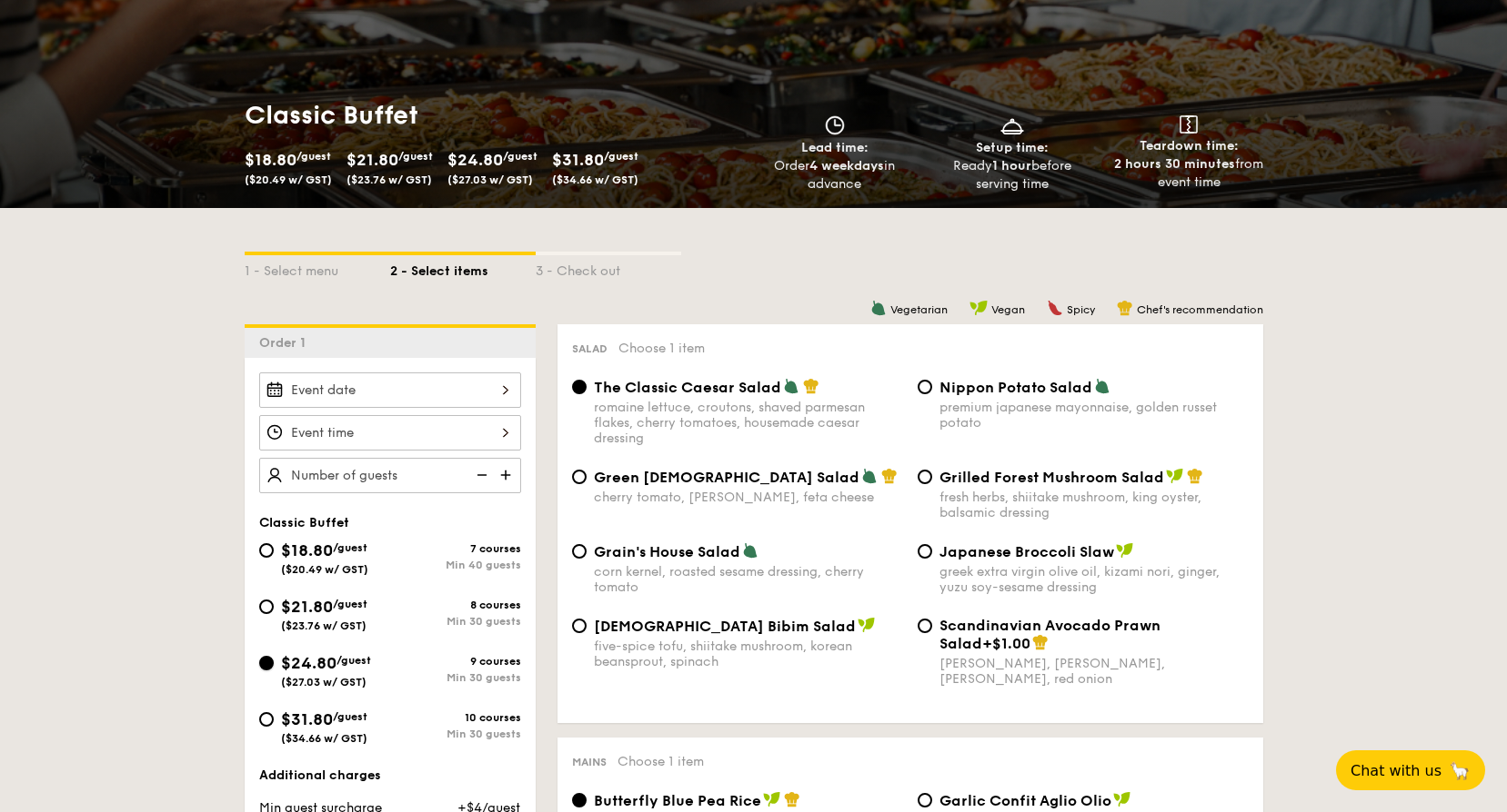
scroll to position [182, 0]
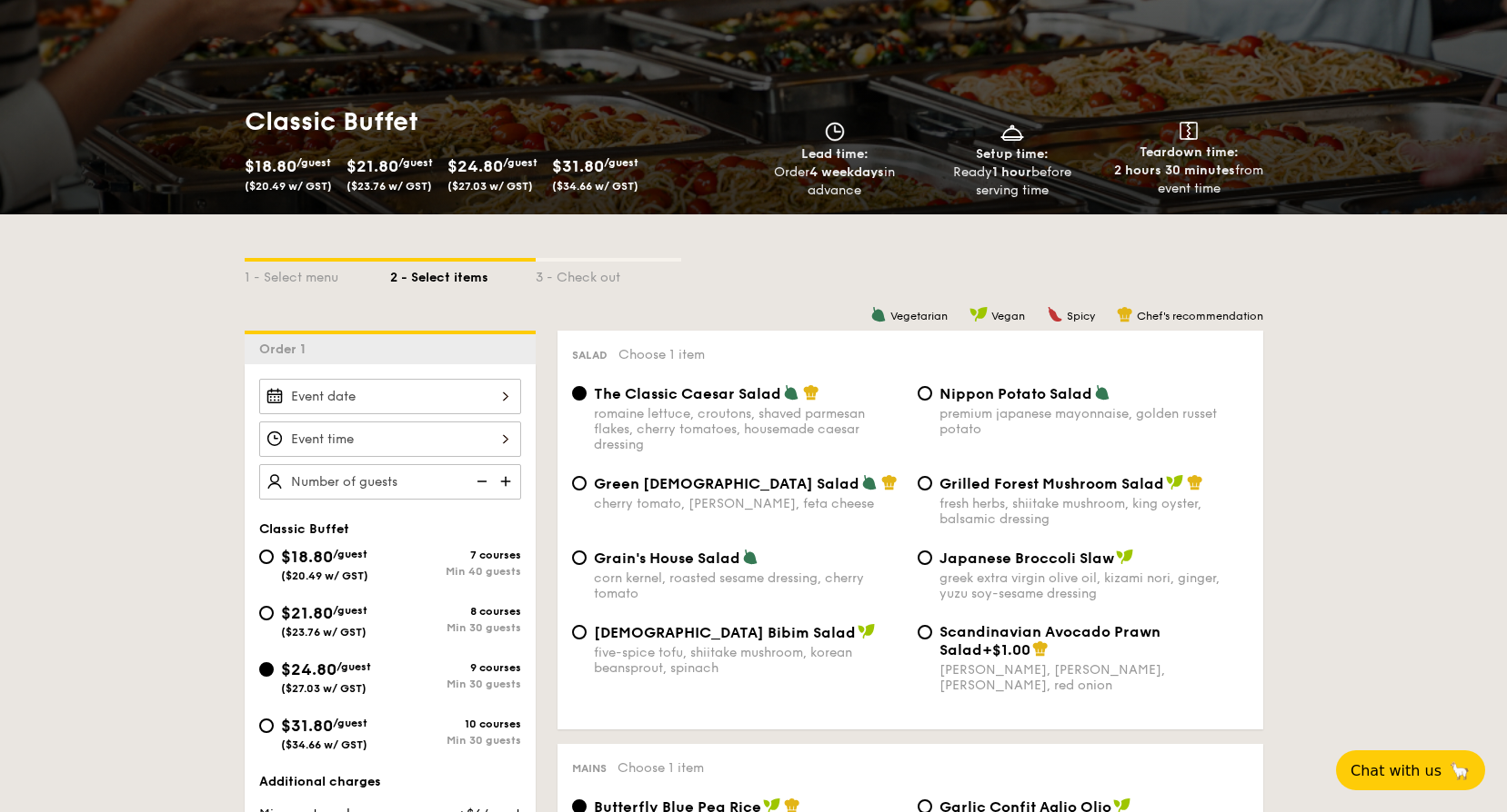
click at [507, 394] on div at bounding box center [390, 397] width 262 height 36
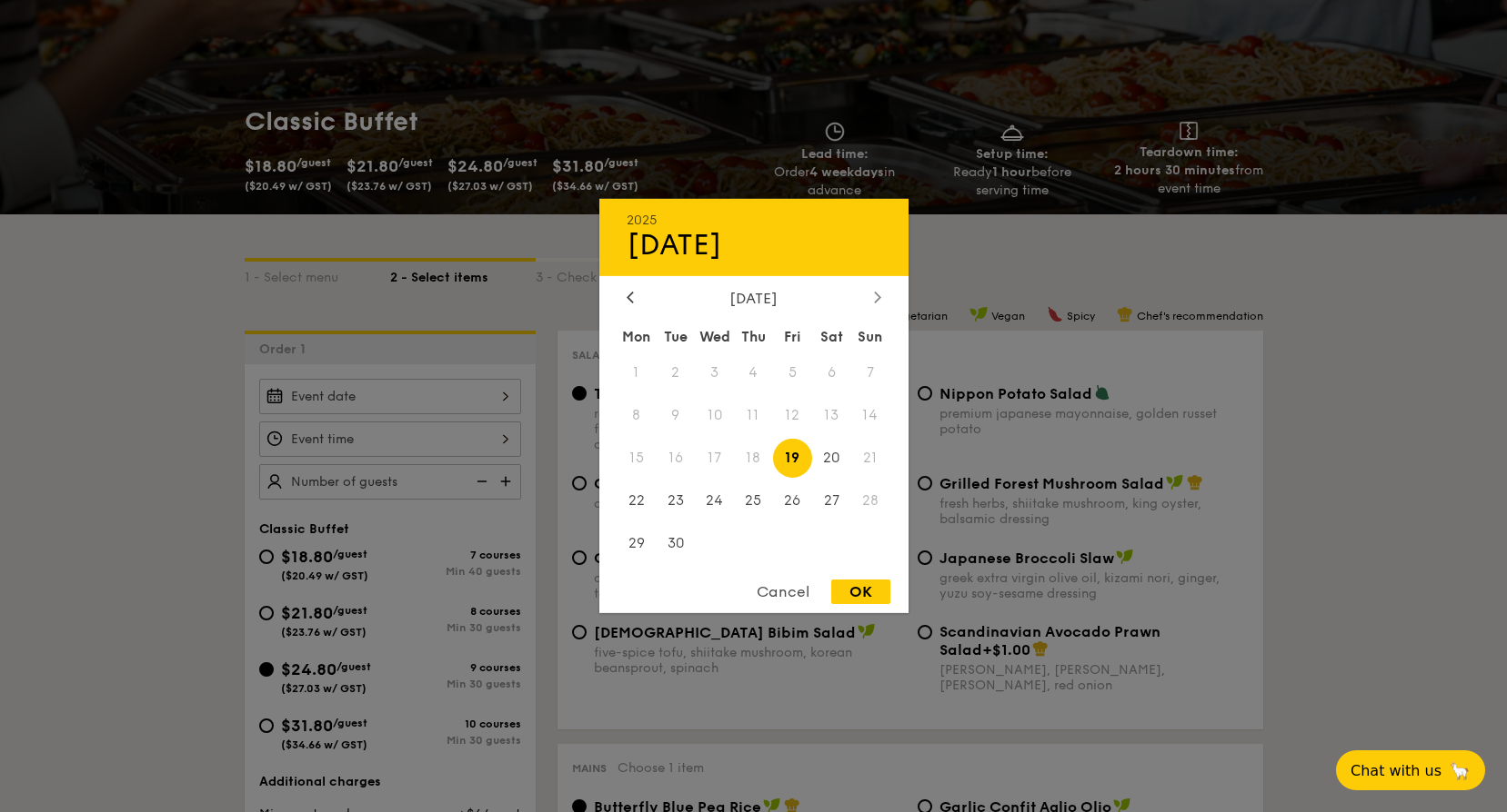
click at [881, 298] on div at bounding box center [877, 298] width 17 height 17
click at [678, 416] on span "7" at bounding box center [675, 415] width 39 height 39
click at [869, 591] on div "OK" at bounding box center [861, 592] width 59 height 25
type input "[DATE]"
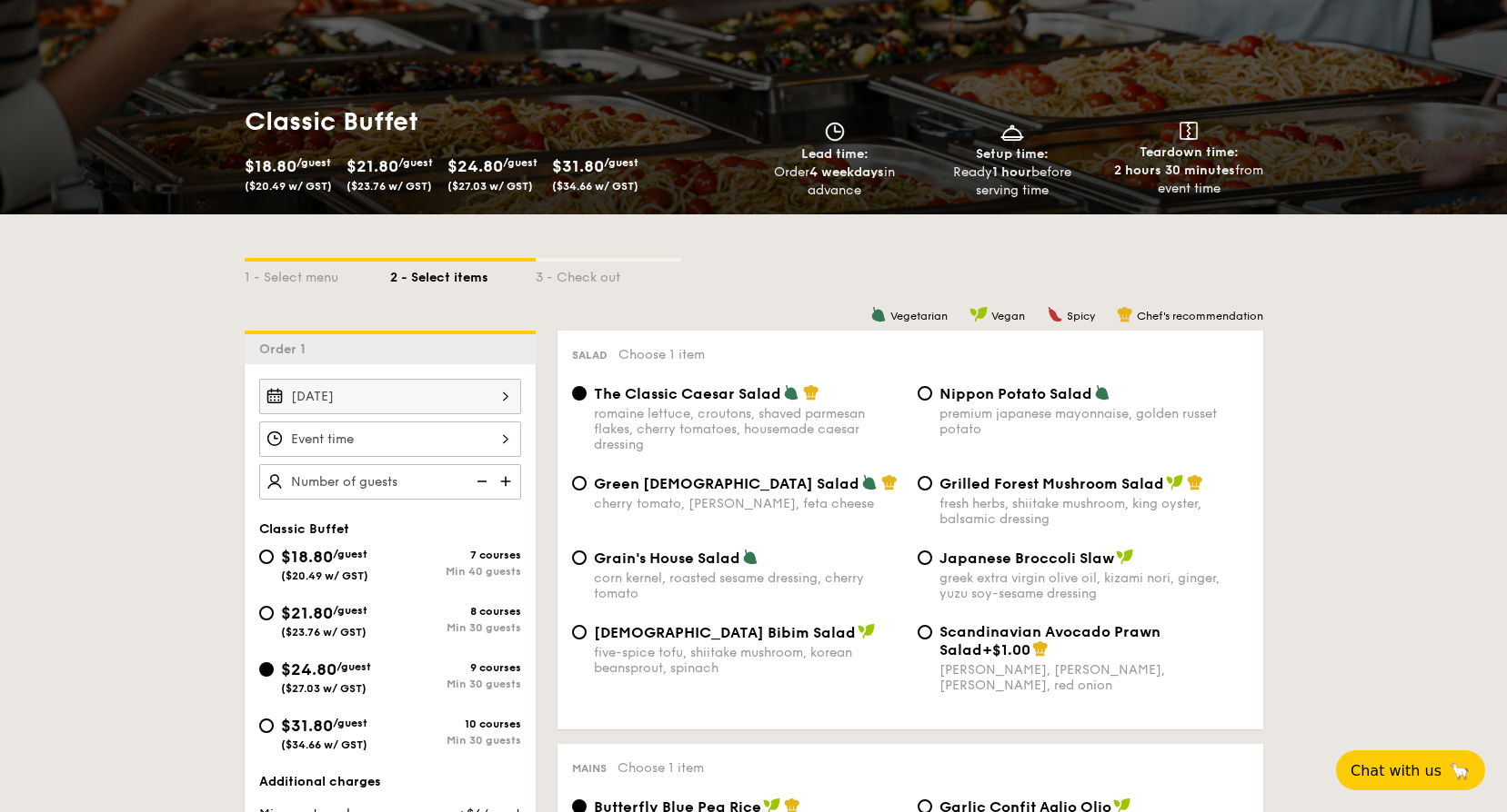
click at [500, 440] on div at bounding box center [390, 440] width 262 height 36
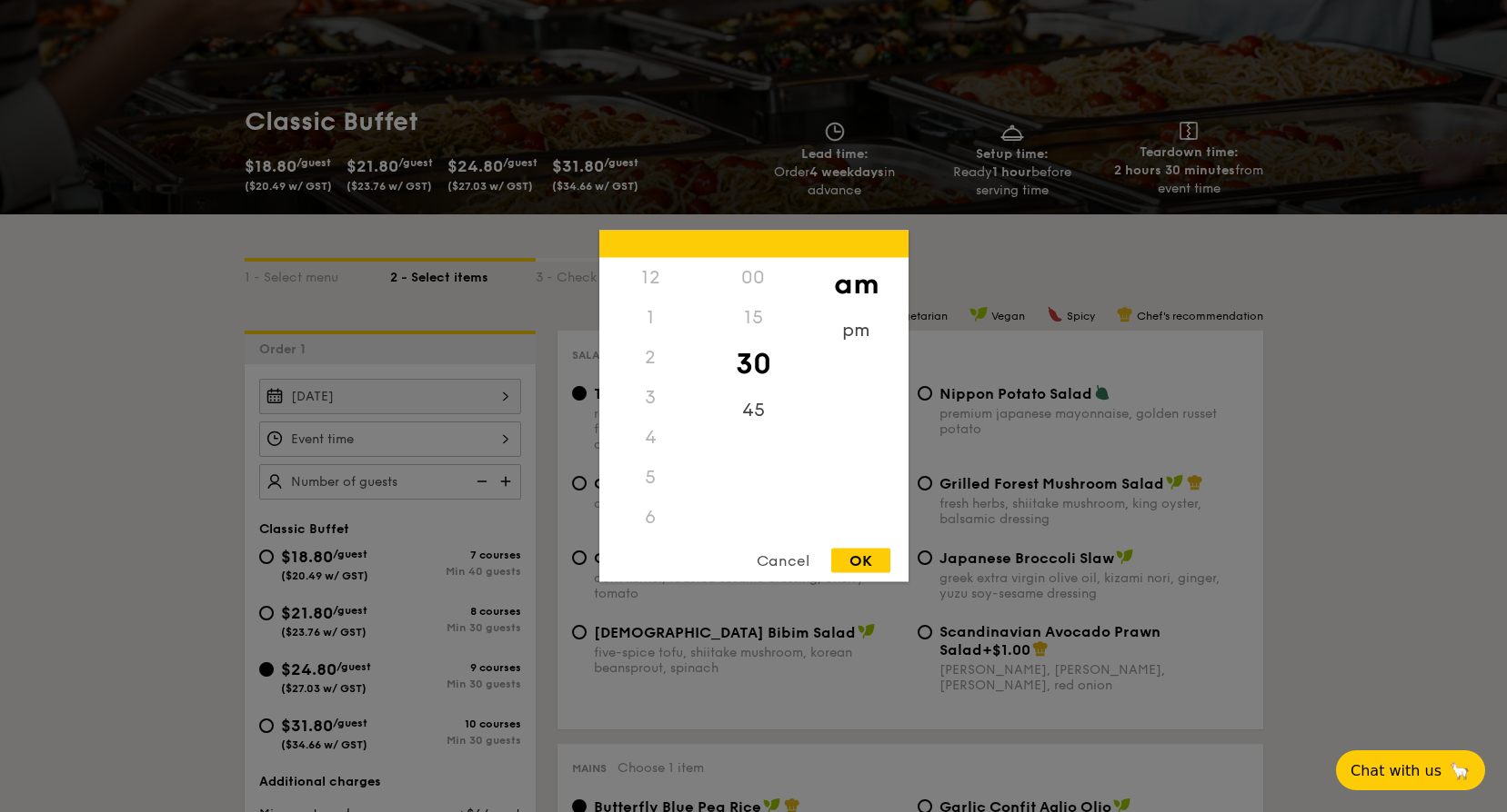
scroll to position [200, 0]
click at [844, 334] on div "pm" at bounding box center [856, 337] width 103 height 52
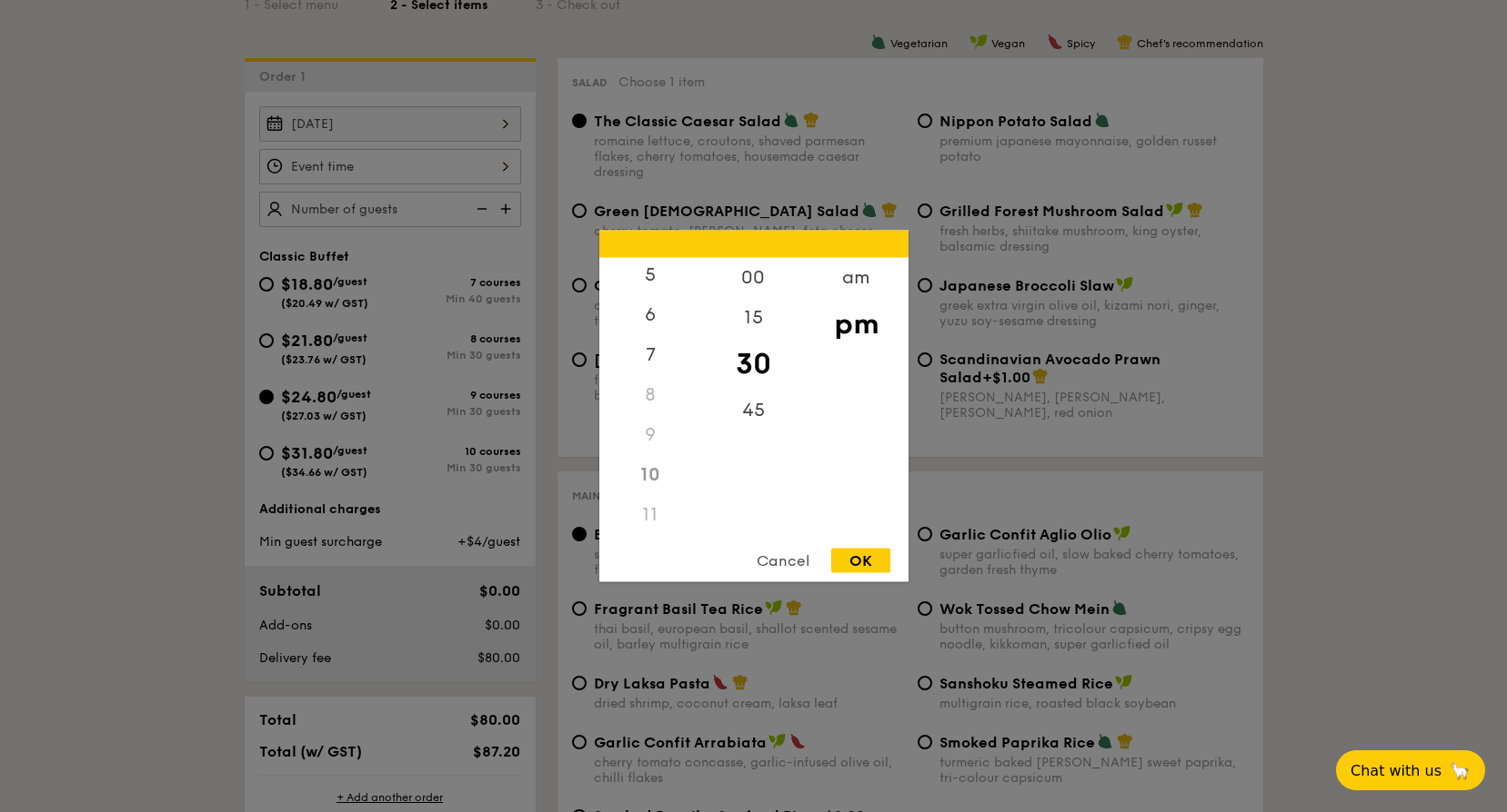
click at [658, 511] on div "11" at bounding box center [651, 515] width 103 height 40
click at [760, 277] on div "00" at bounding box center [754, 284] width 103 height 52
click at [858, 327] on div "pm" at bounding box center [856, 324] width 103 height 52
click at [680, 282] on div "12" at bounding box center [651, 284] width 103 height 52
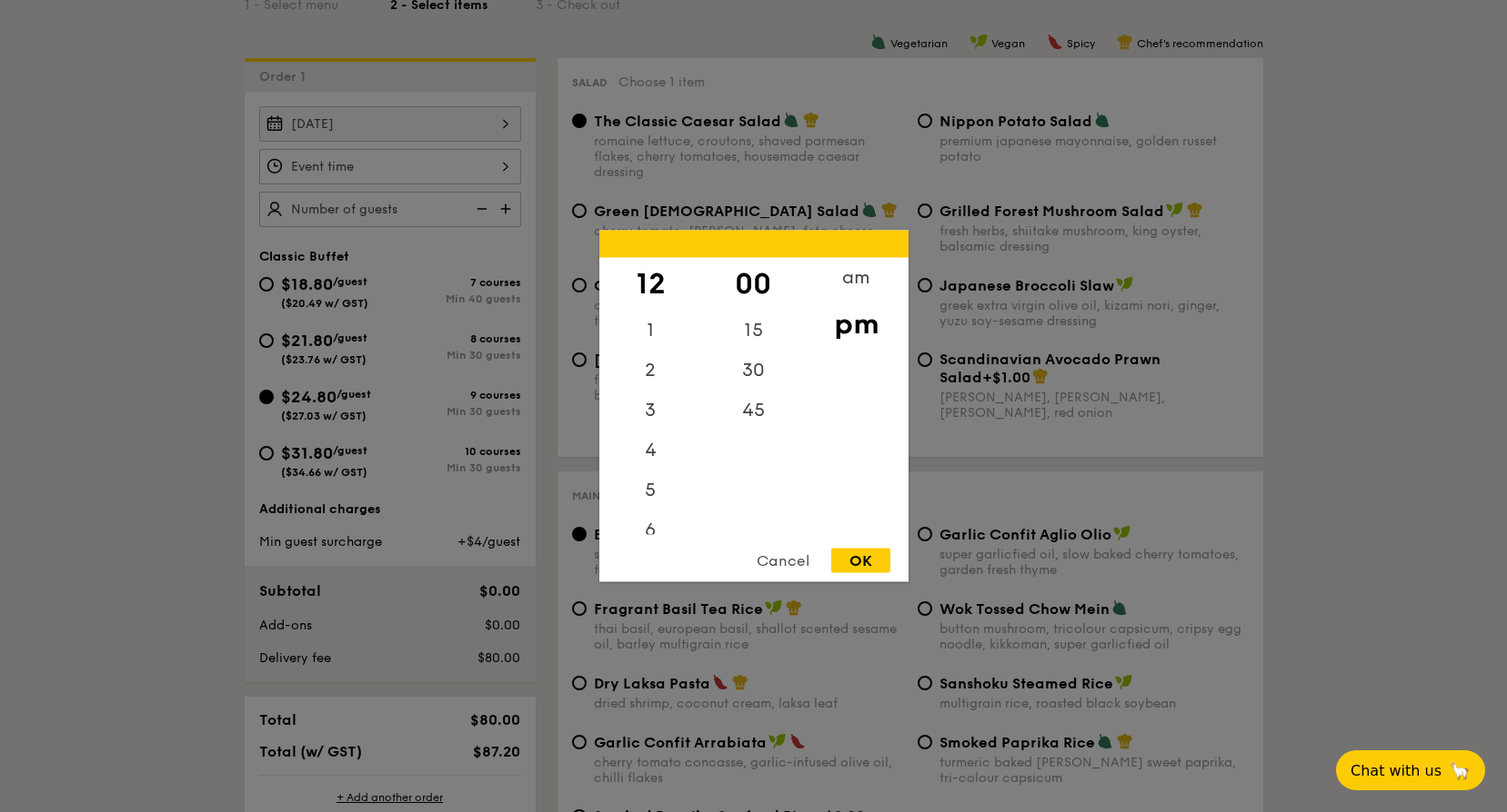
click at [854, 562] on div "OK" at bounding box center [861, 560] width 59 height 25
type input "12:00PM"
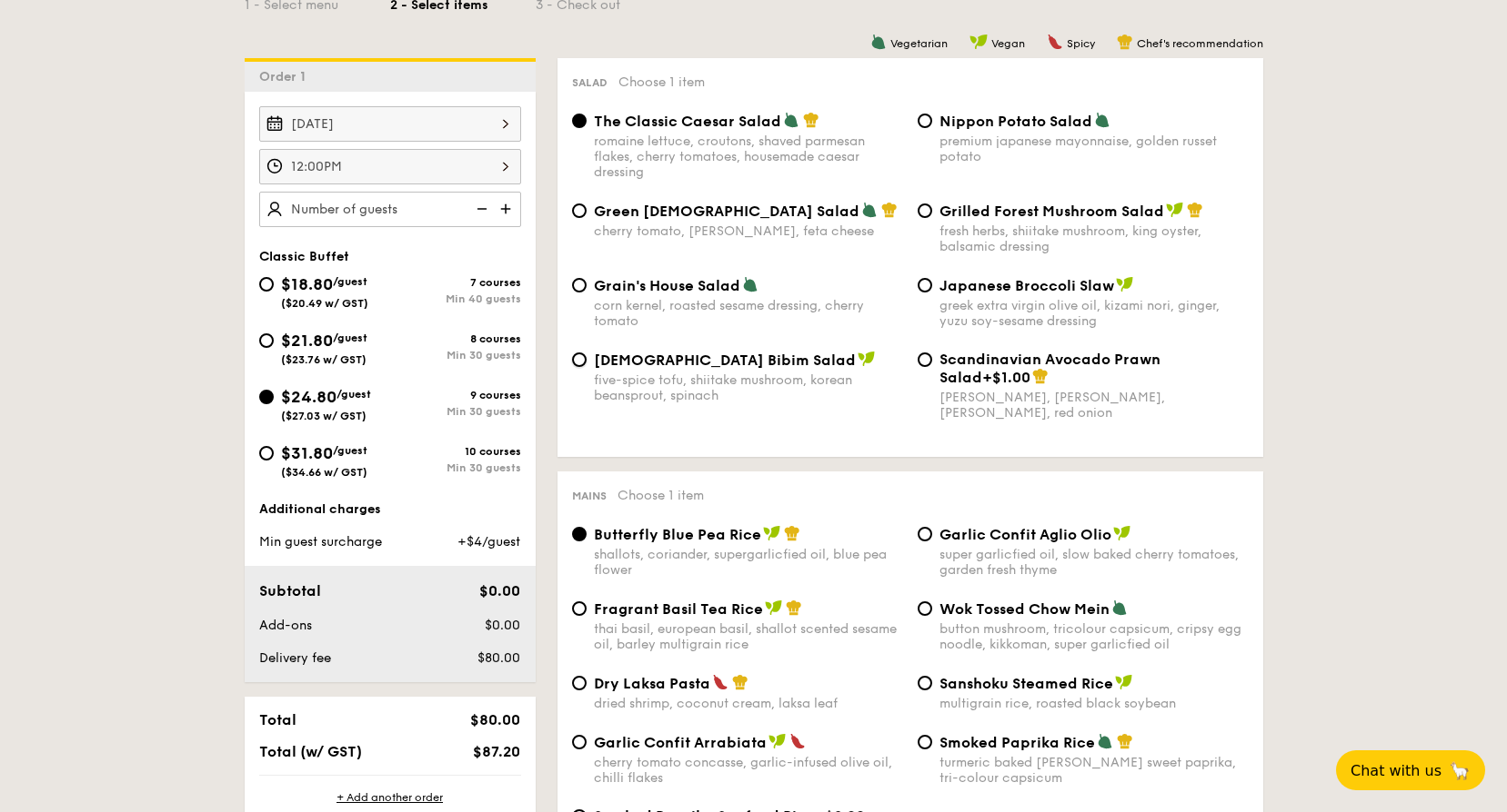
click at [582, 362] on input "Korean Bibim Salad five-spice tofu, shiitake mushroom, korean beansprout, spina…" at bounding box center [579, 359] width 15 height 15
radio input "true"
type input "85 guests"
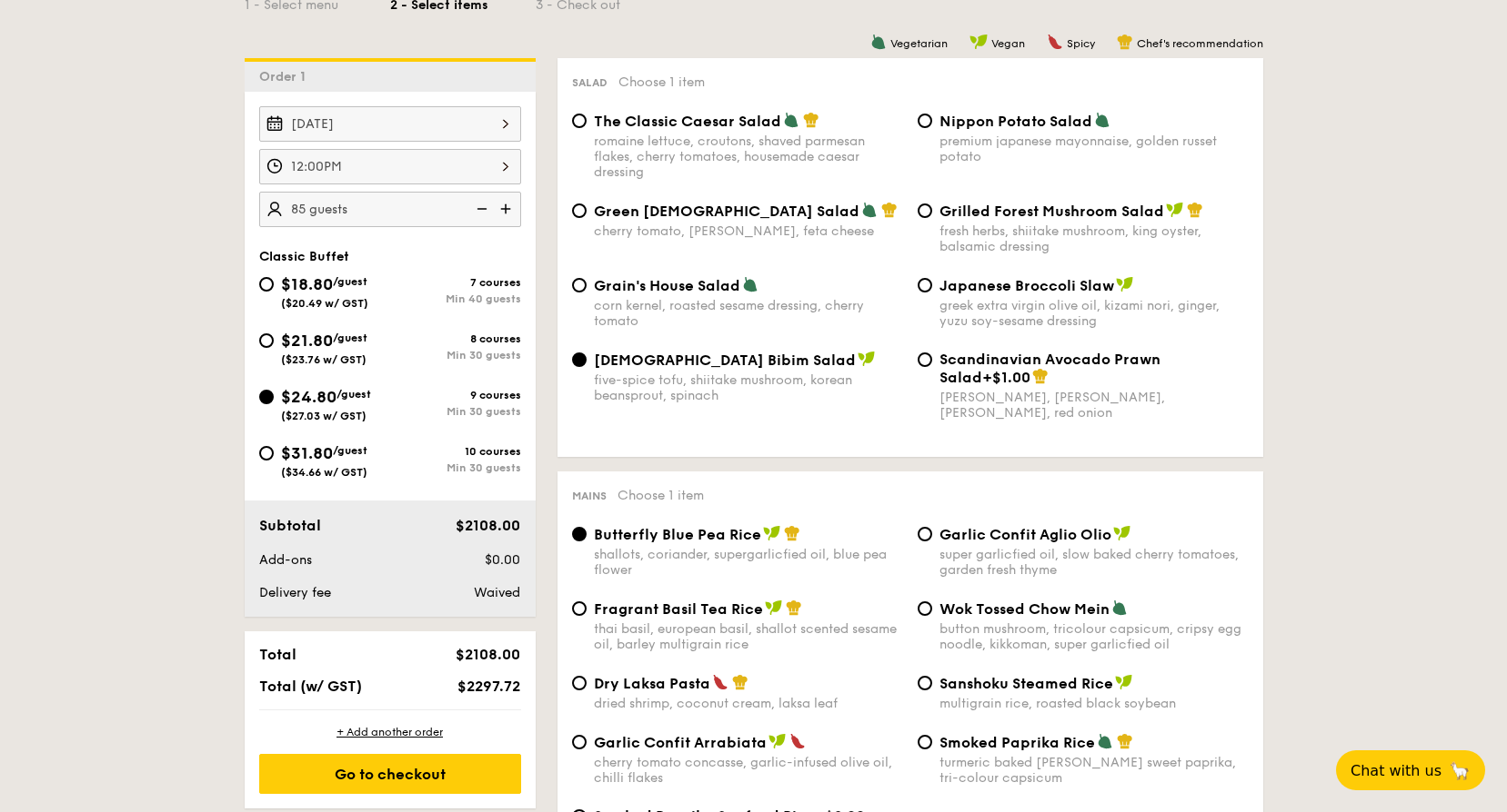
click at [927, 535] on input "Garlic Confit Aglio Olio super garlicfied oil, slow baked cherry tomatoes, gard…" at bounding box center [924, 534] width 15 height 15
radio input "true"
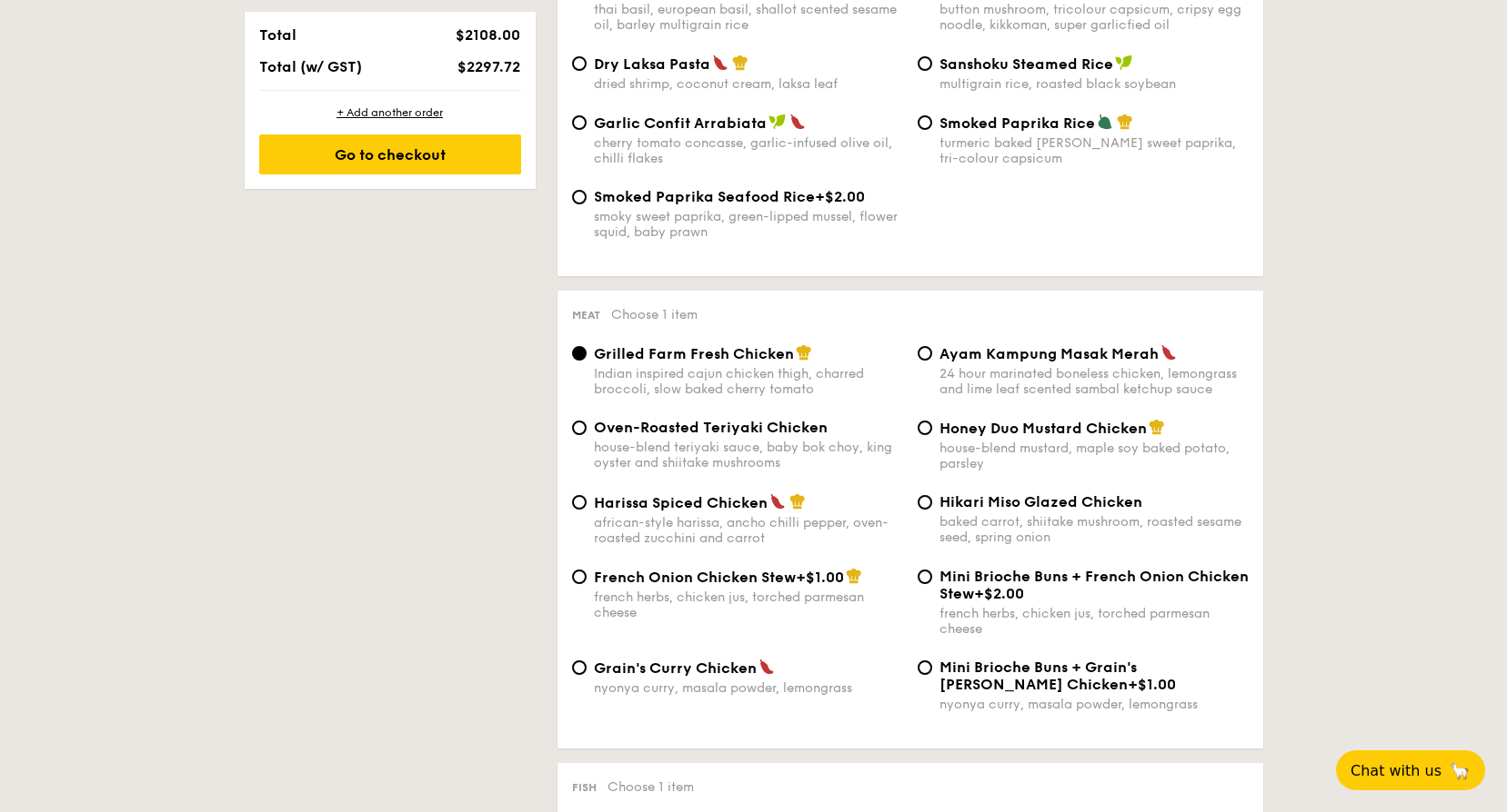
scroll to position [1090, 0]
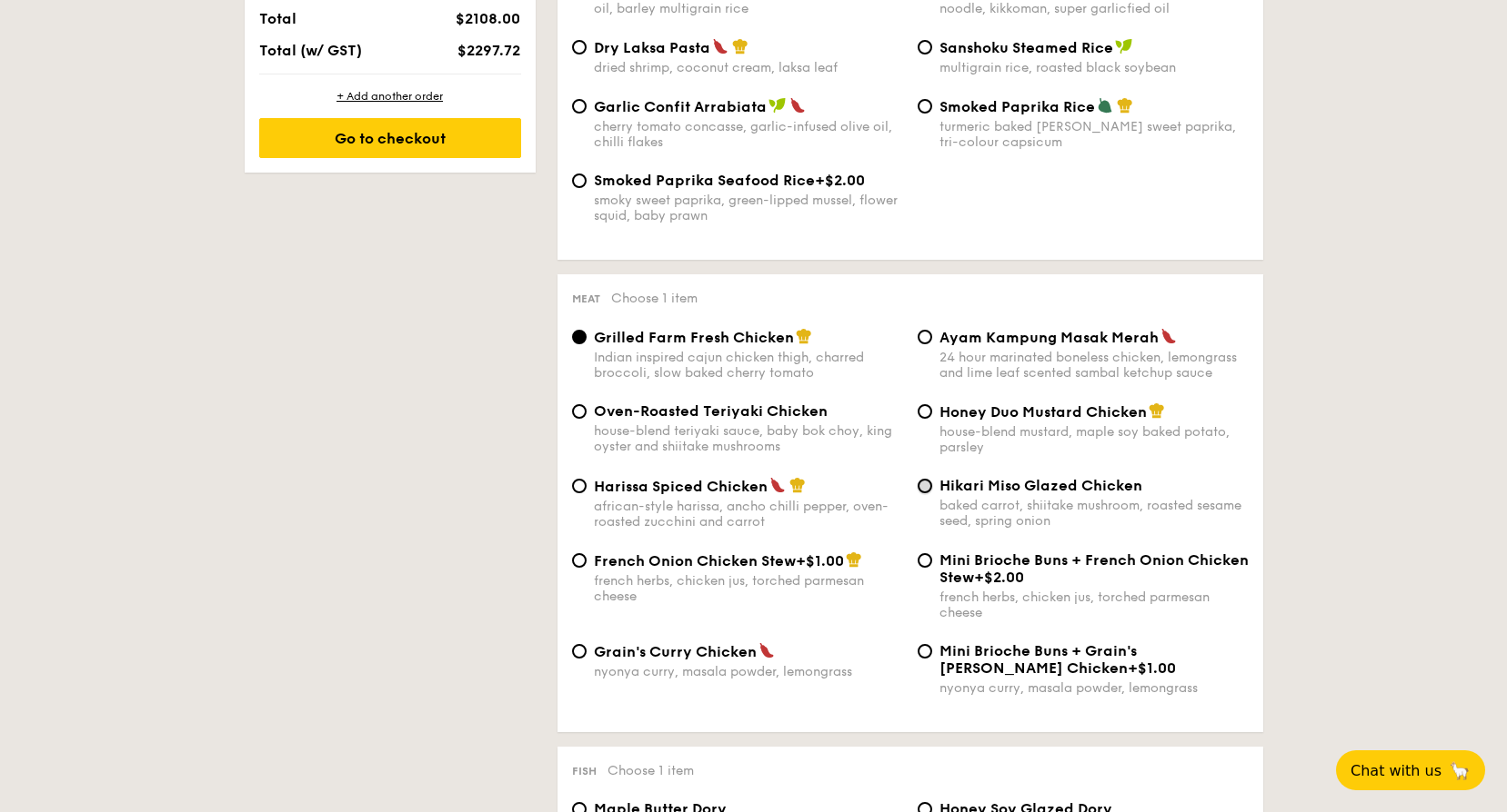
click at [924, 485] on input "Hikari Miso Glazed Chicken baked carrot, shiitake mushroom, roasted sesame seed…" at bounding box center [924, 486] width 15 height 15
radio input "true"
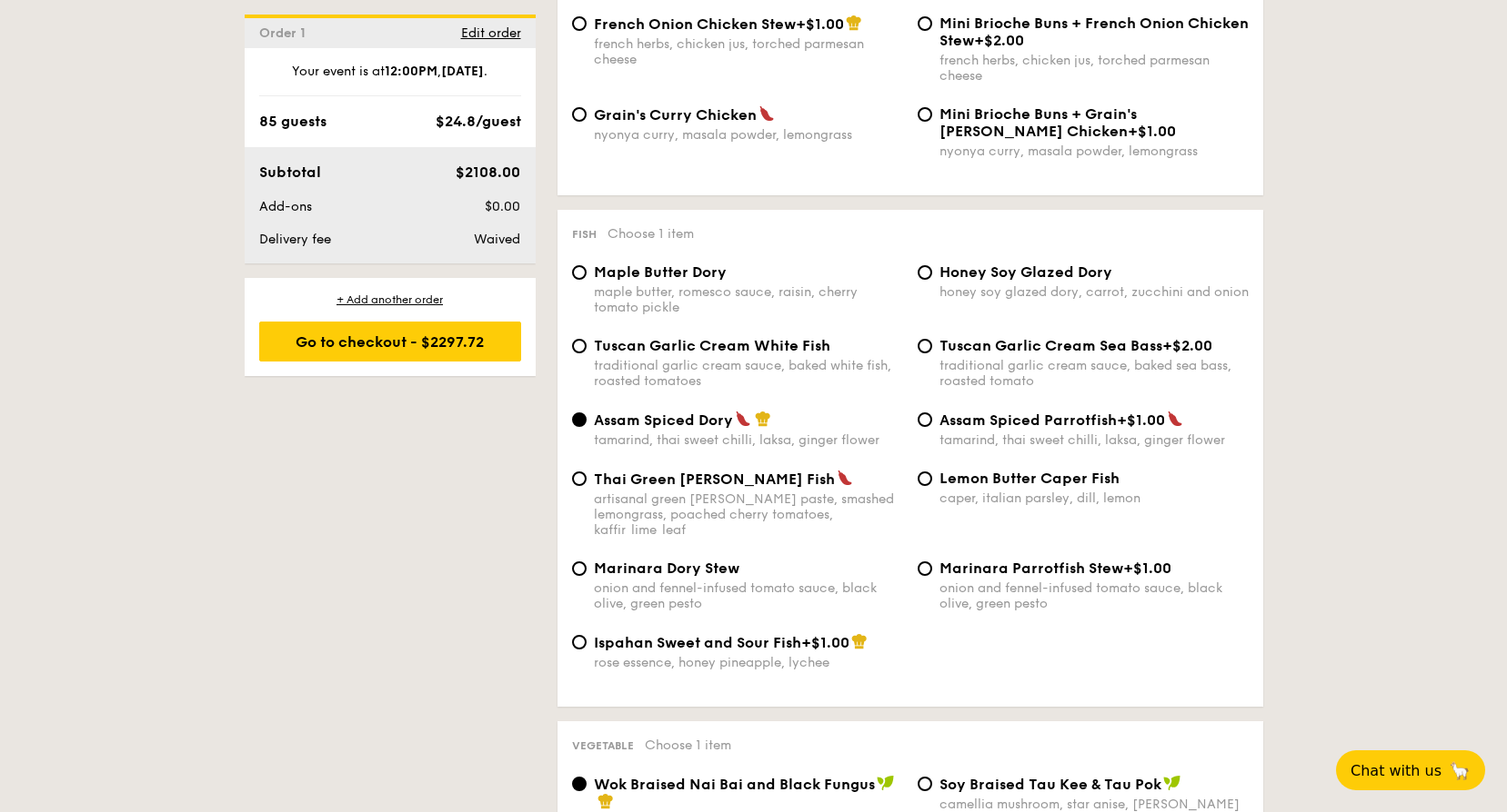
scroll to position [1636, 0]
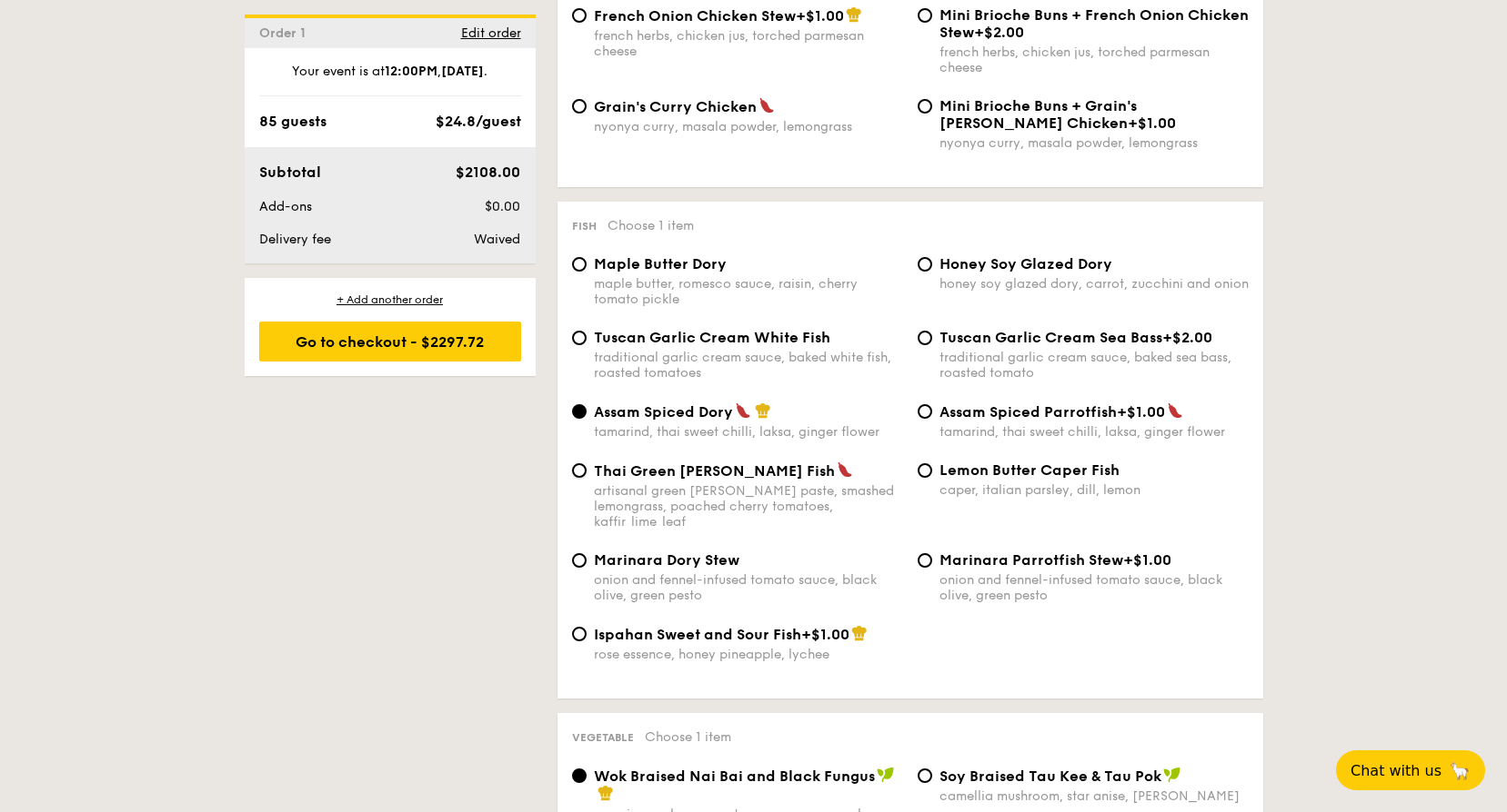
drag, startPoint x: 582, startPoint y: 469, endPoint x: 835, endPoint y: 481, distance: 253.3
click at [582, 470] on input "Thai Green [PERSON_NAME] Fish artisanal green [PERSON_NAME] paste, smashed lemo…" at bounding box center [579, 470] width 15 height 15
radio input "true"
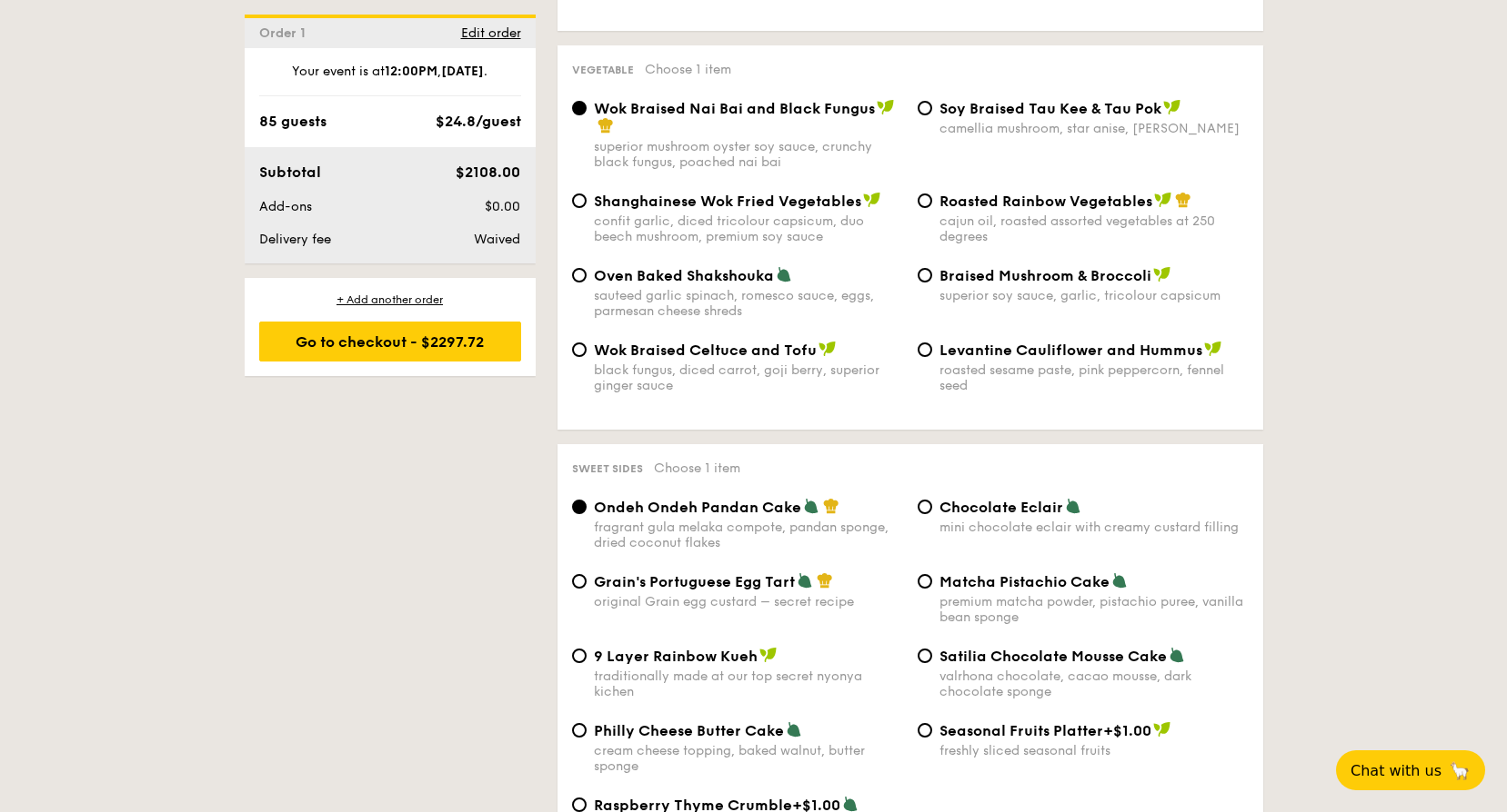
scroll to position [2272, 0]
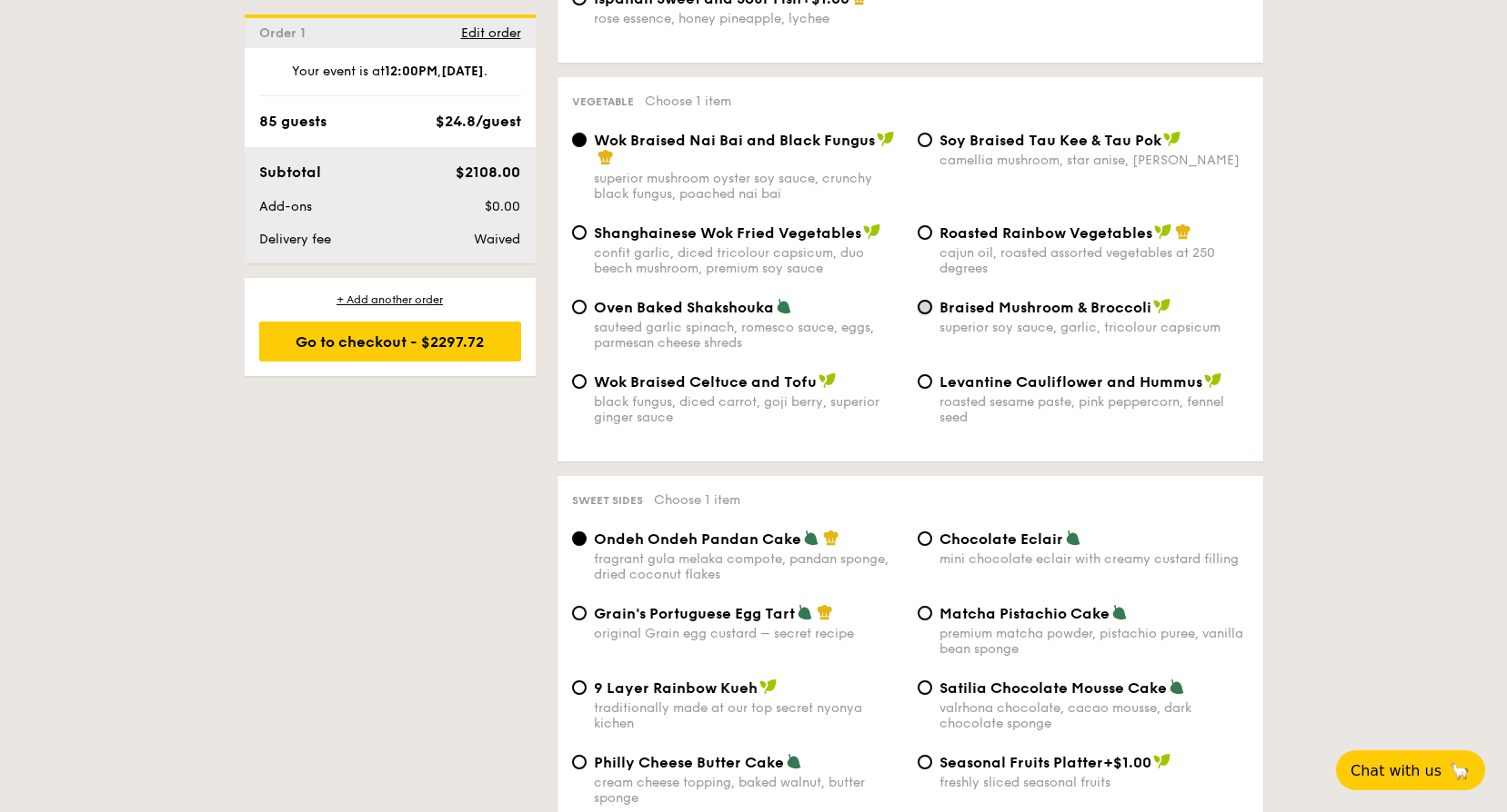
click at [922, 300] on input "Braised Mushroom & Broccoli superior soy sauce, garlic, tricolour capsicum" at bounding box center [924, 307] width 15 height 15
radio input "true"
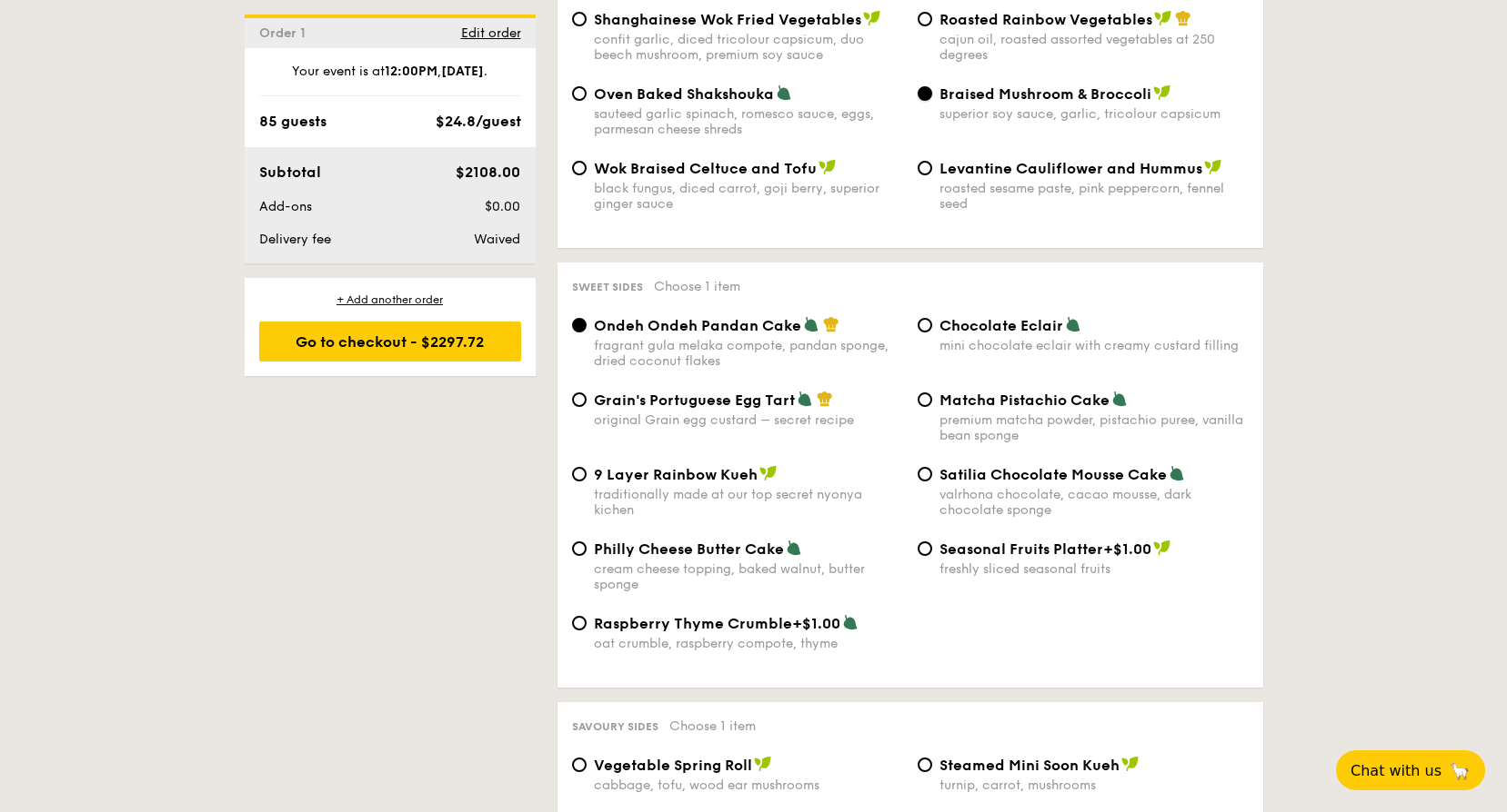
scroll to position [2454, 0]
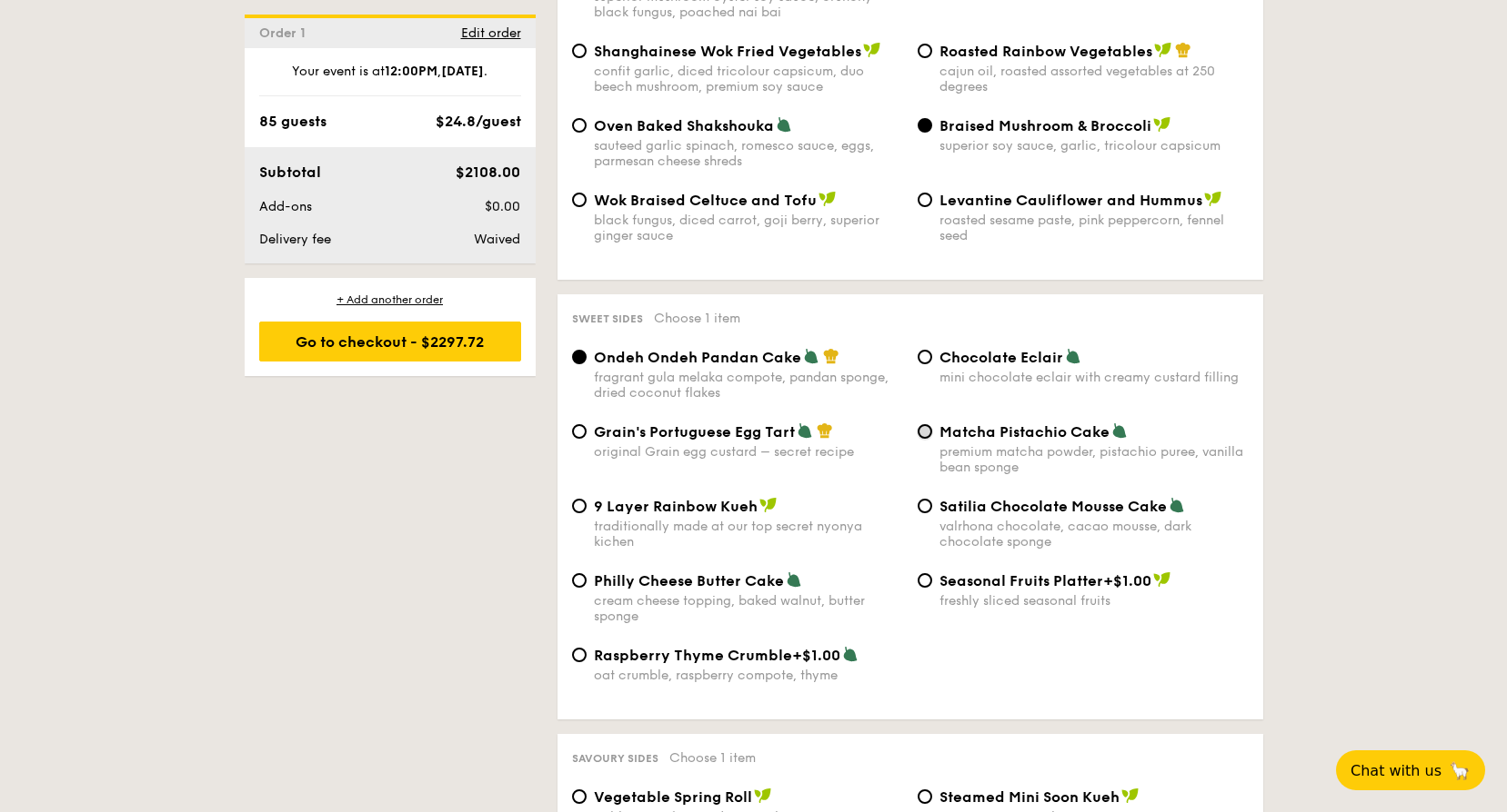
click at [929, 425] on input "Matcha Pistachio Cake premium matcha powder, pistachio puree, vanilla bean spon…" at bounding box center [924, 432] width 15 height 15
radio input "true"
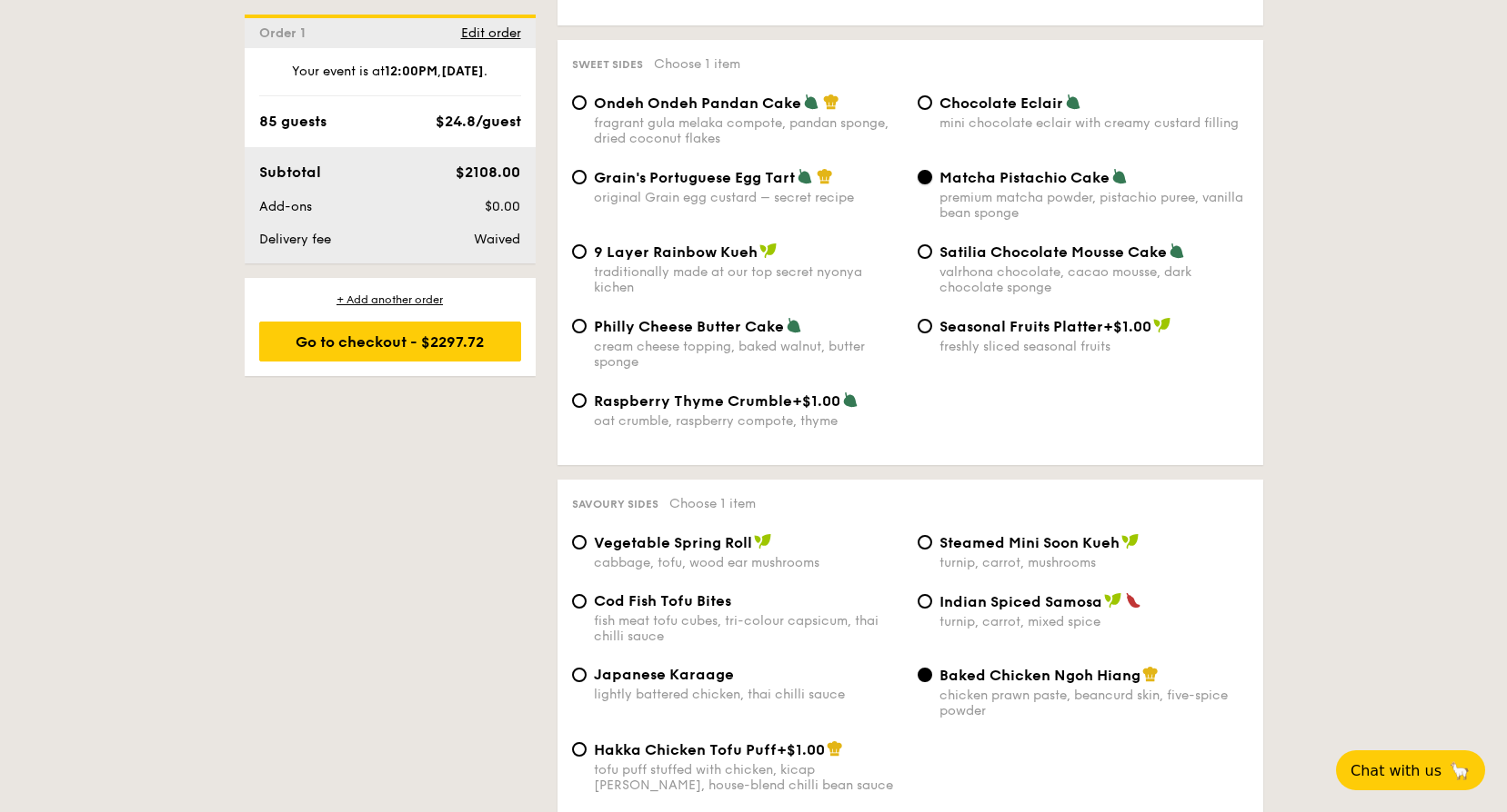
scroll to position [2908, 0]
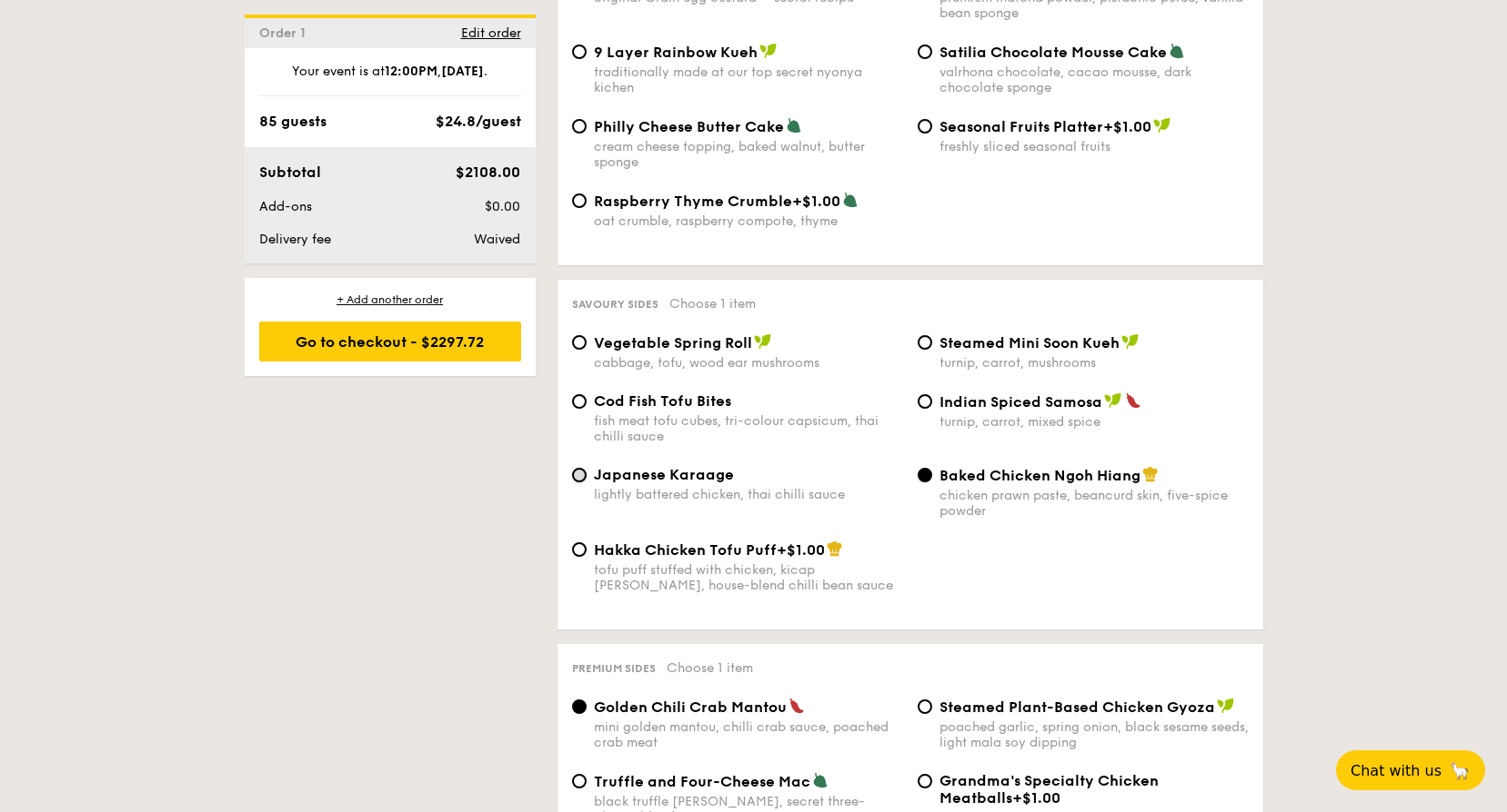
click at [580, 468] on input "Japanese Karaage lightly battered chicken, thai chilli sauce" at bounding box center [579, 475] width 15 height 15
radio input "true"
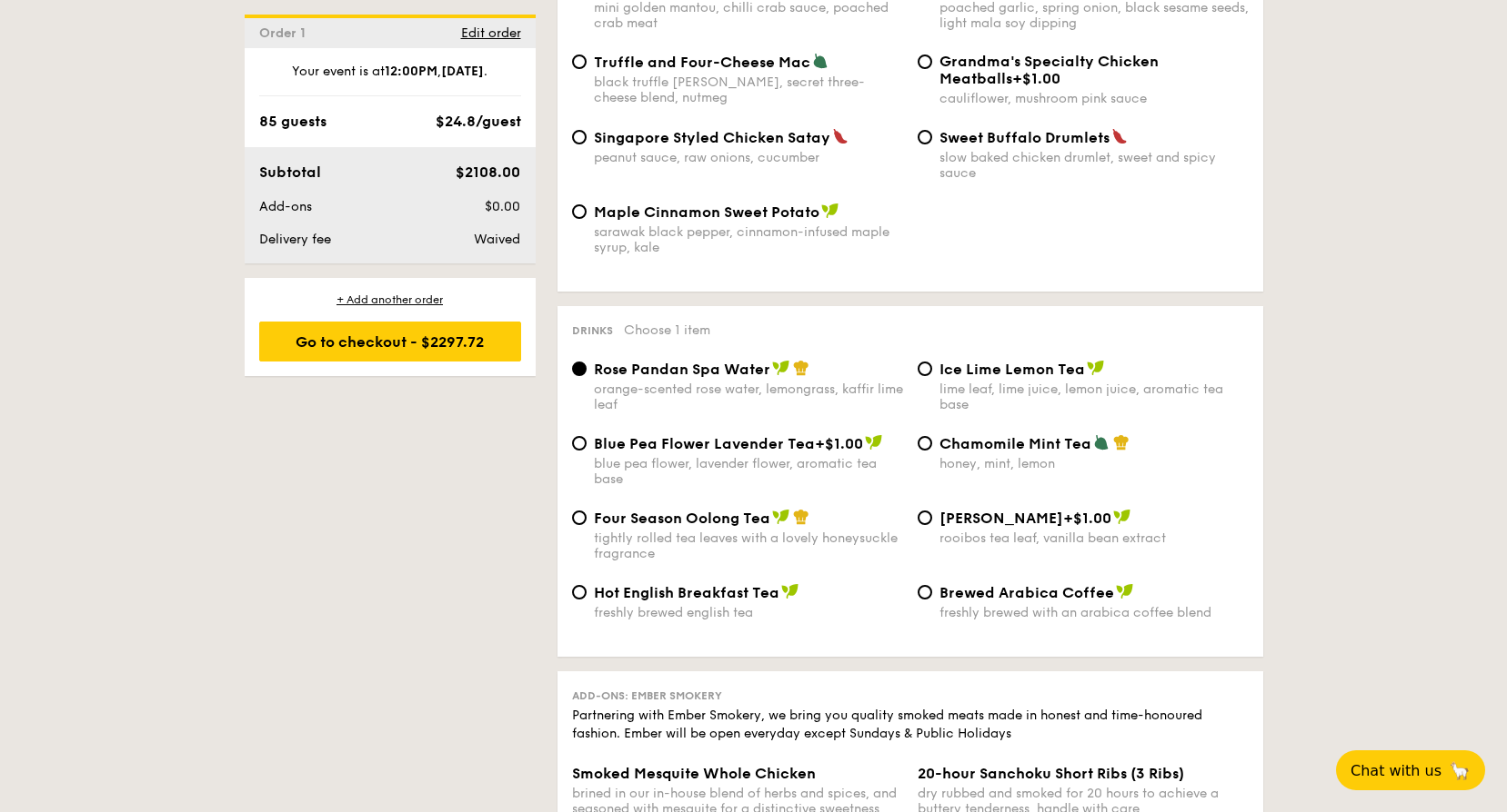
scroll to position [3635, 0]
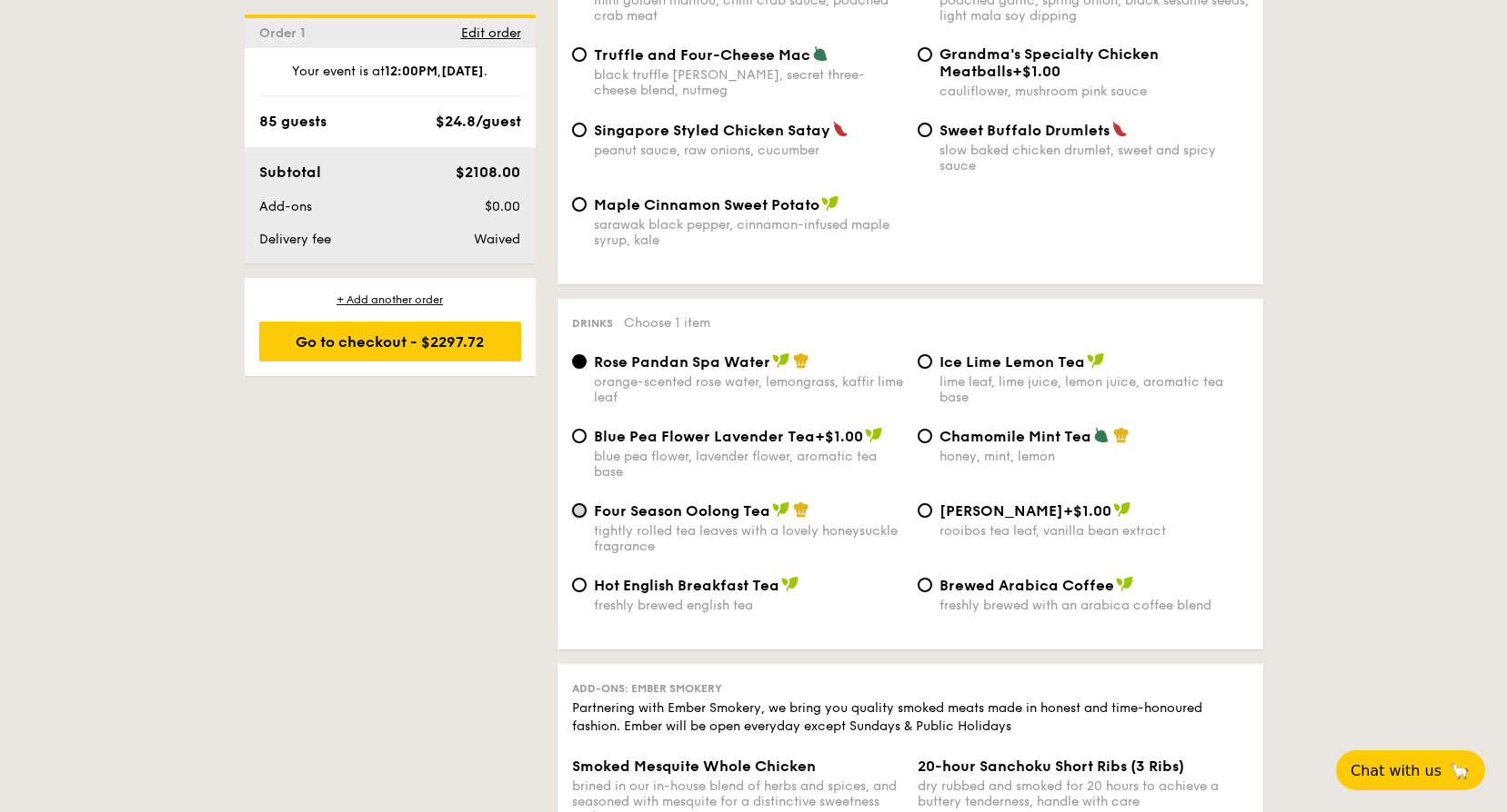
click at [577, 503] on input "Four Season Oolong Tea tightly rolled tea leaves with a lovely honeysuckle frag…" at bounding box center [579, 510] width 15 height 15
radio input "true"
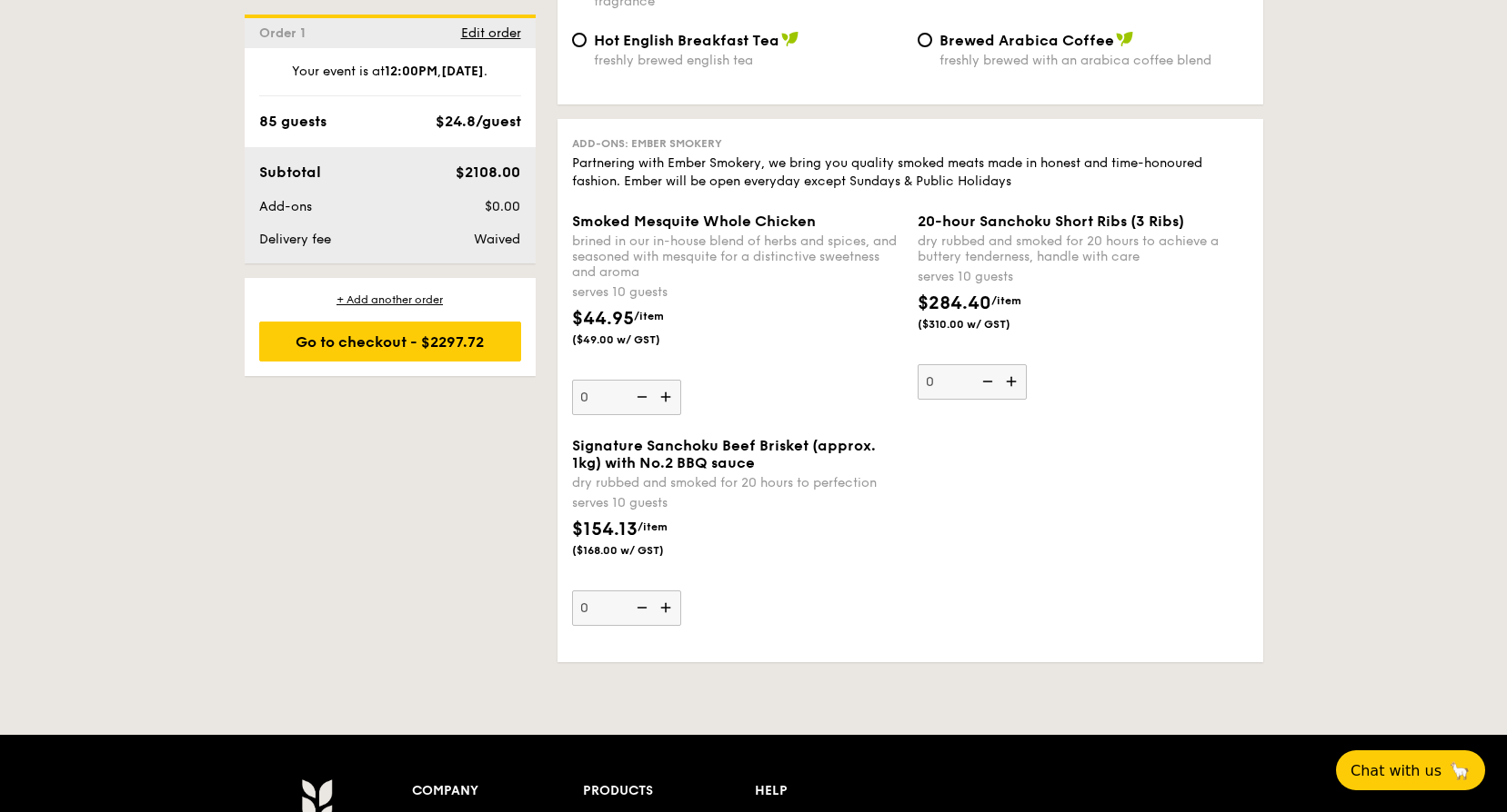
scroll to position [4090, 0]
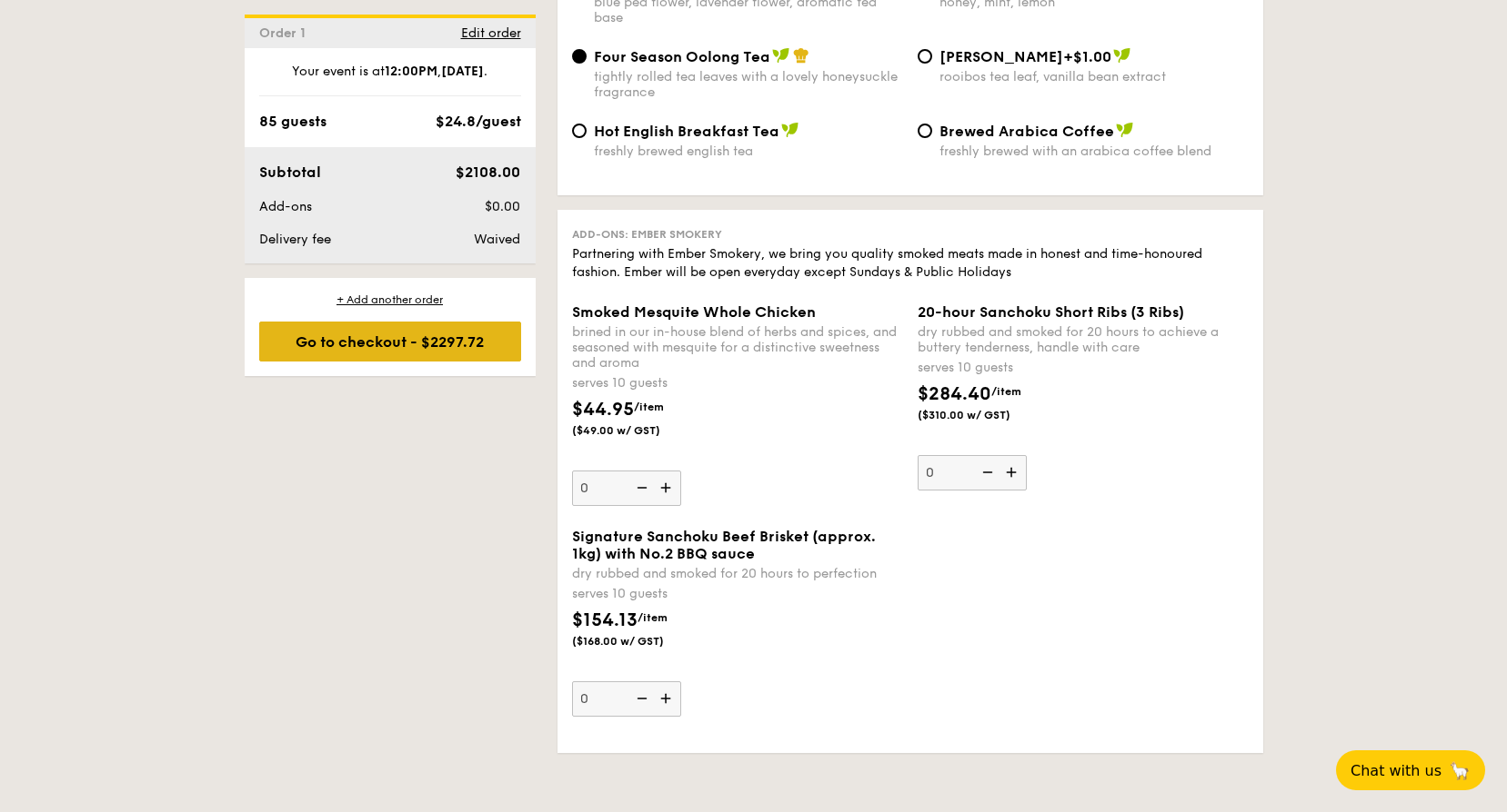
click at [405, 348] on div "Go to checkout - $2297.72" at bounding box center [390, 342] width 262 height 40
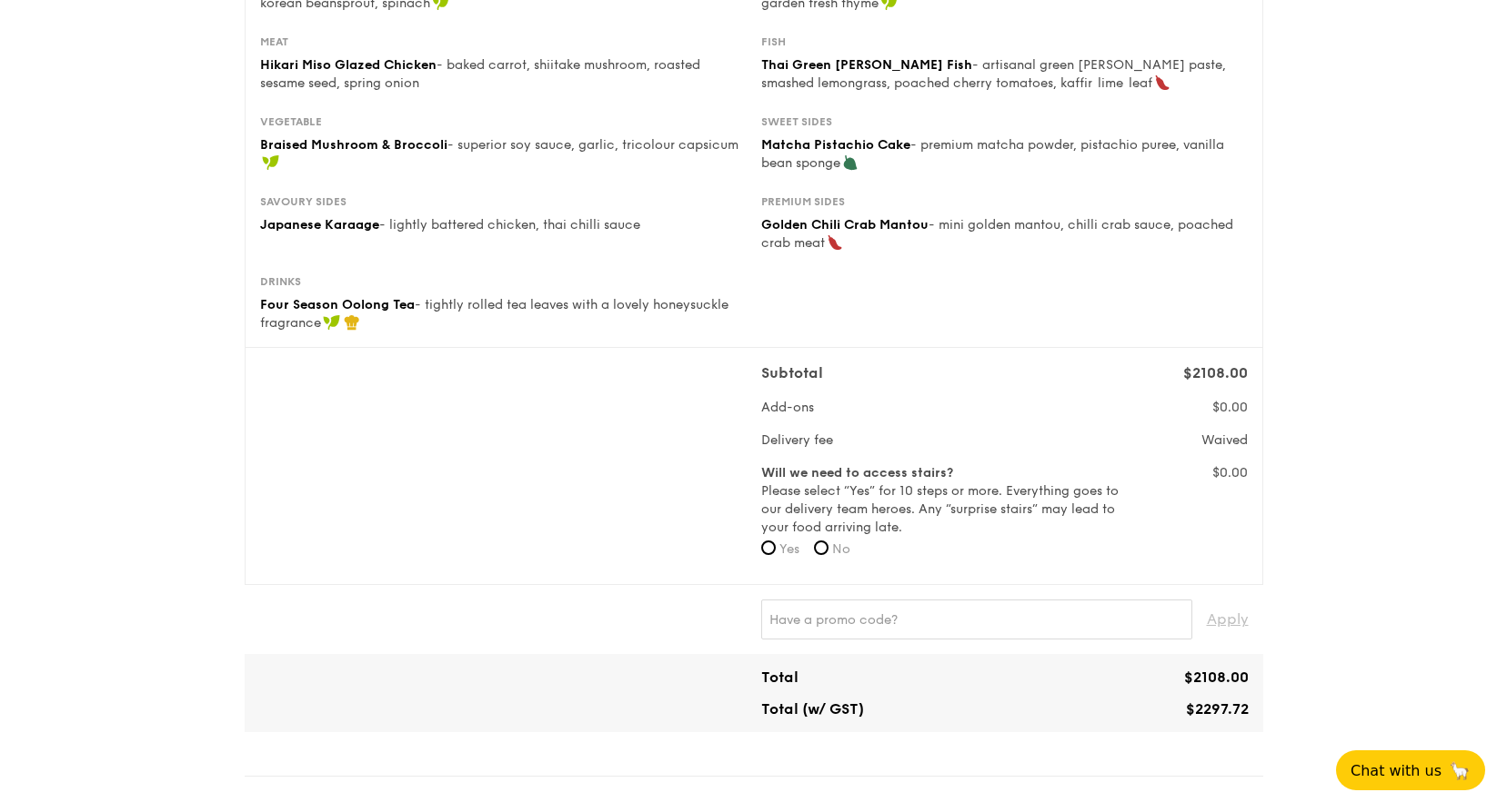
scroll to position [363, 0]
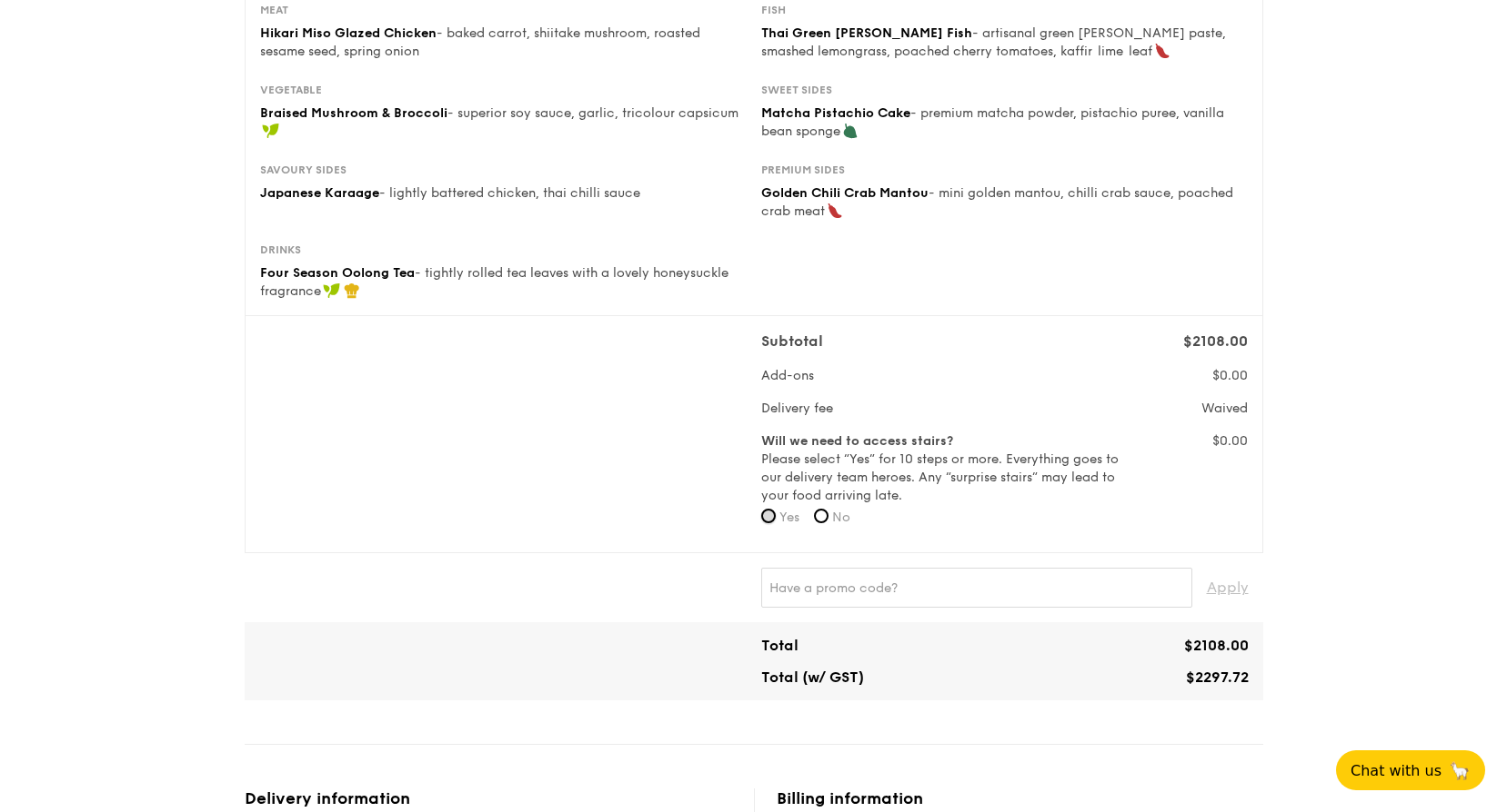
click at [767, 512] on input "Yes" at bounding box center [768, 516] width 15 height 15
radio input "true"
click at [828, 517] on input "No" at bounding box center [820, 516] width 15 height 15
radio input "true"
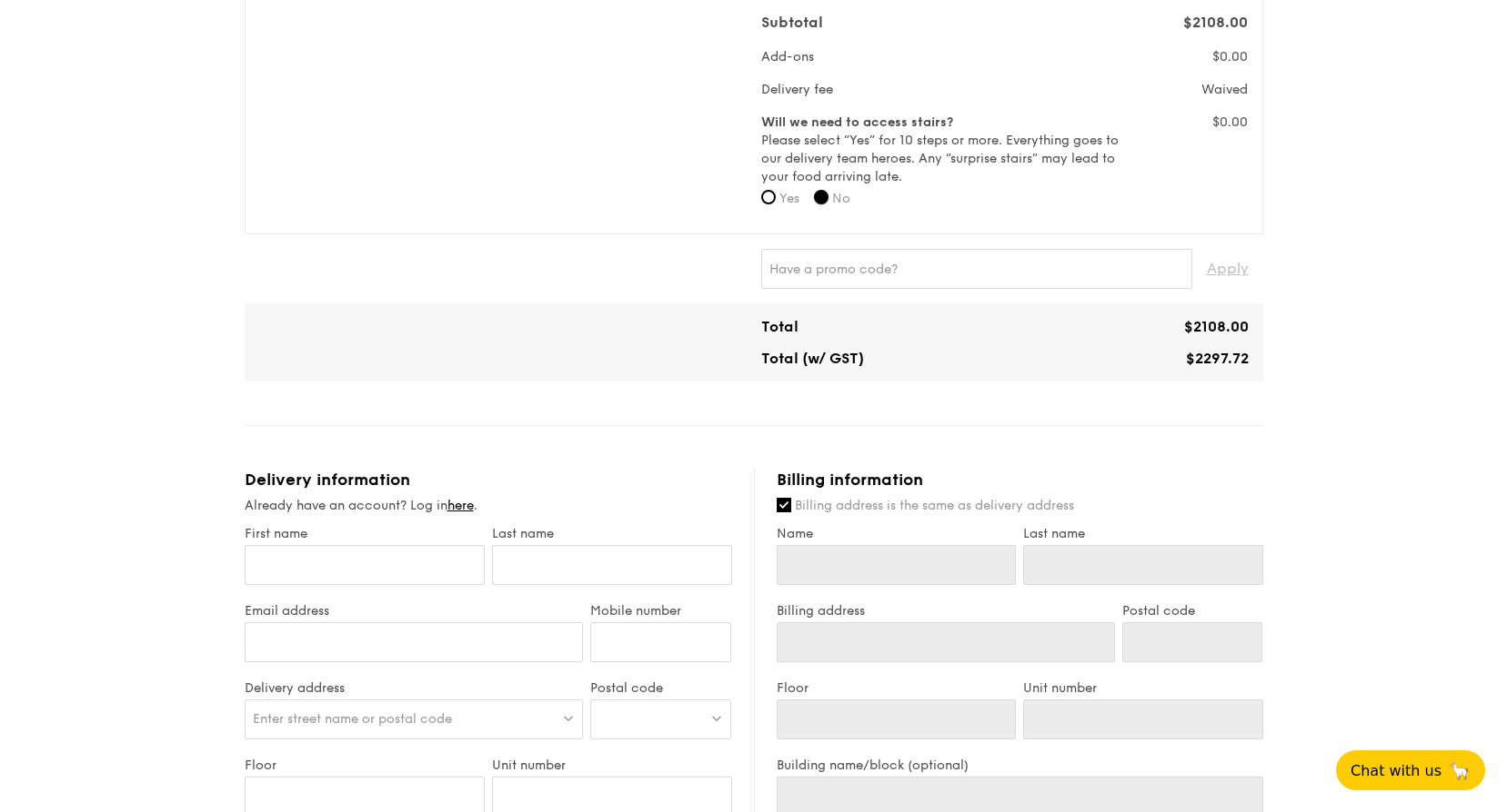
scroll to position [727, 0]
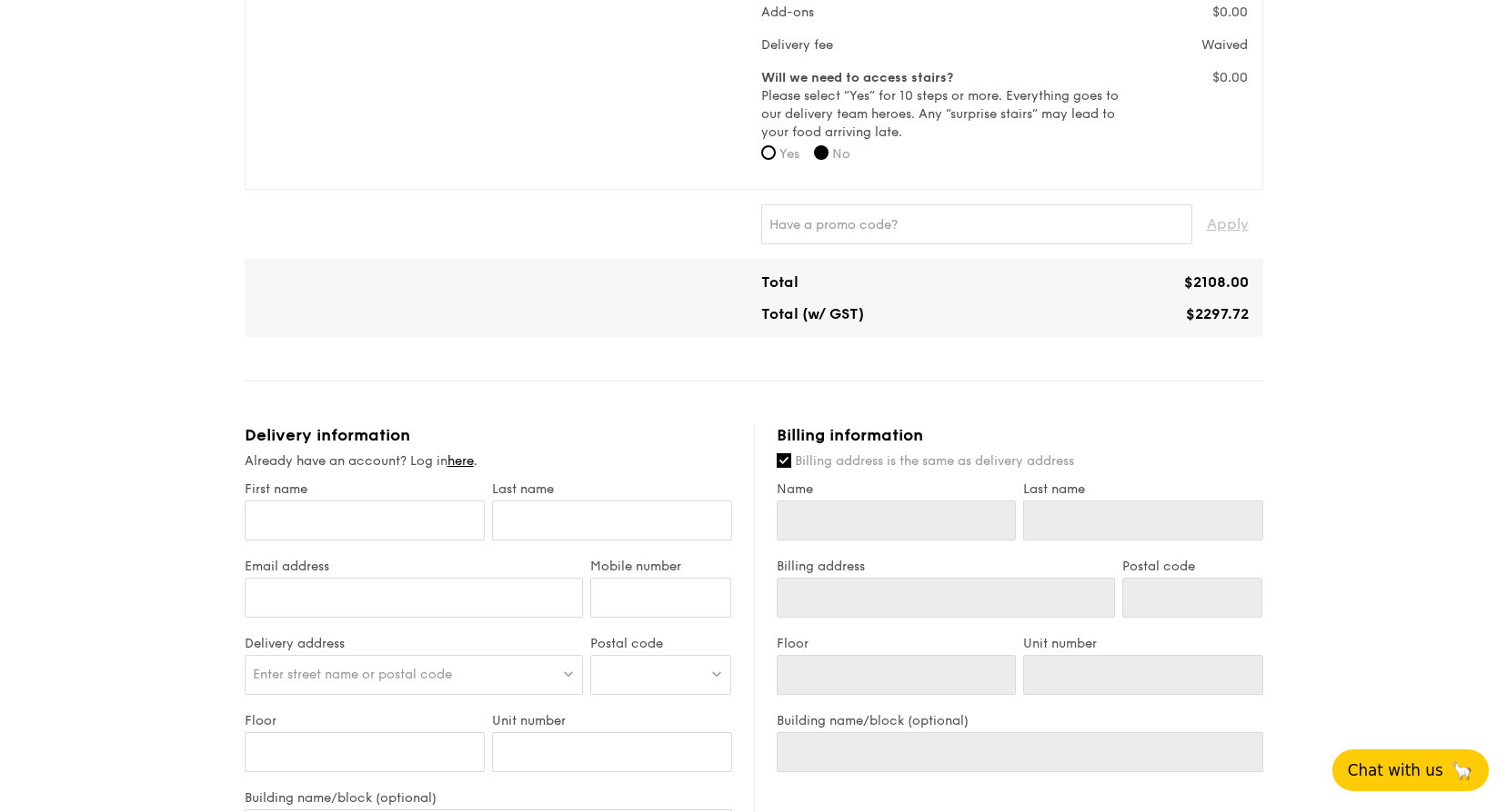
click at [1383, 770] on span "Chat with us" at bounding box center [1395, 770] width 95 height 18
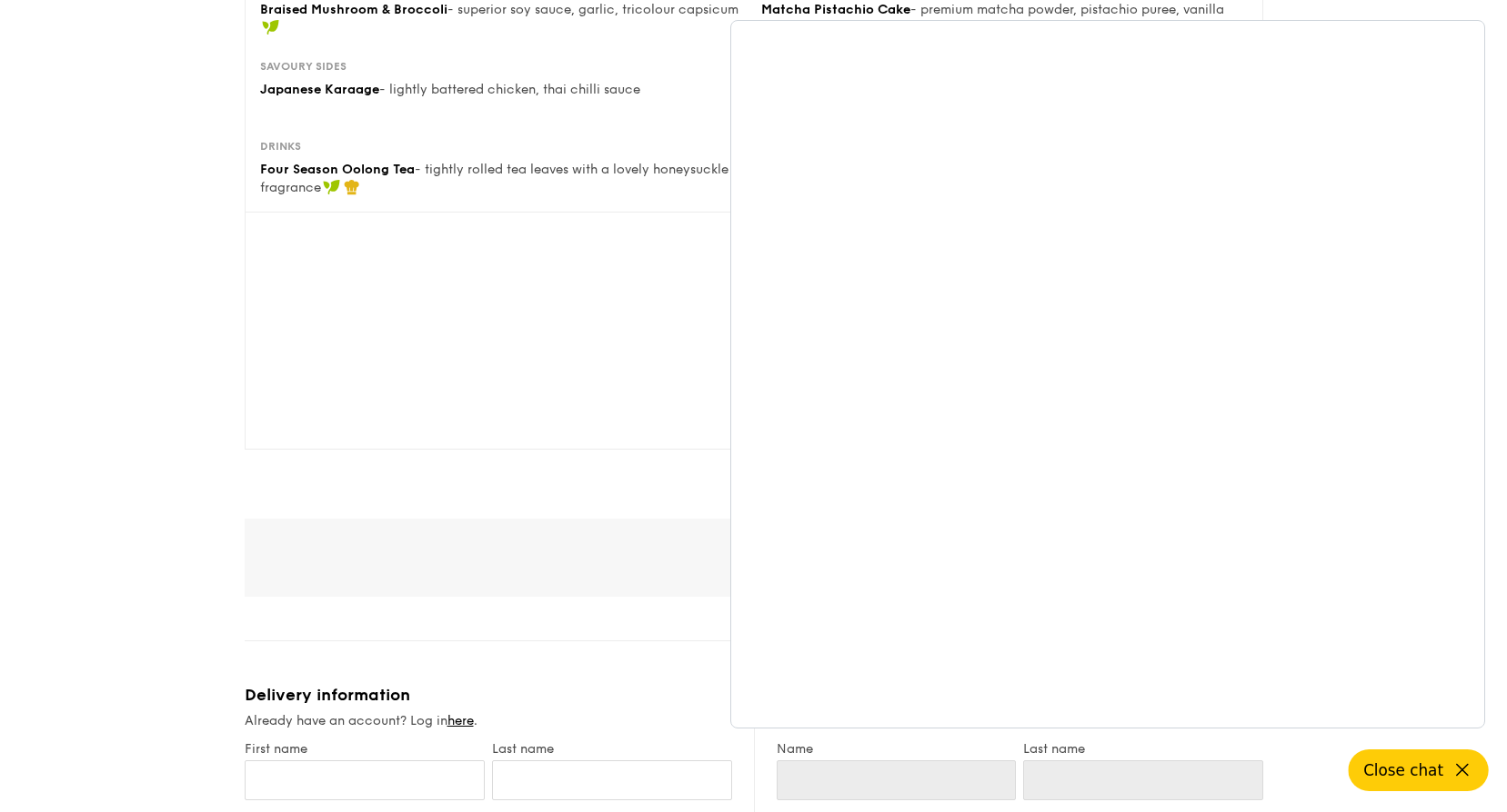
scroll to position [0, 0]
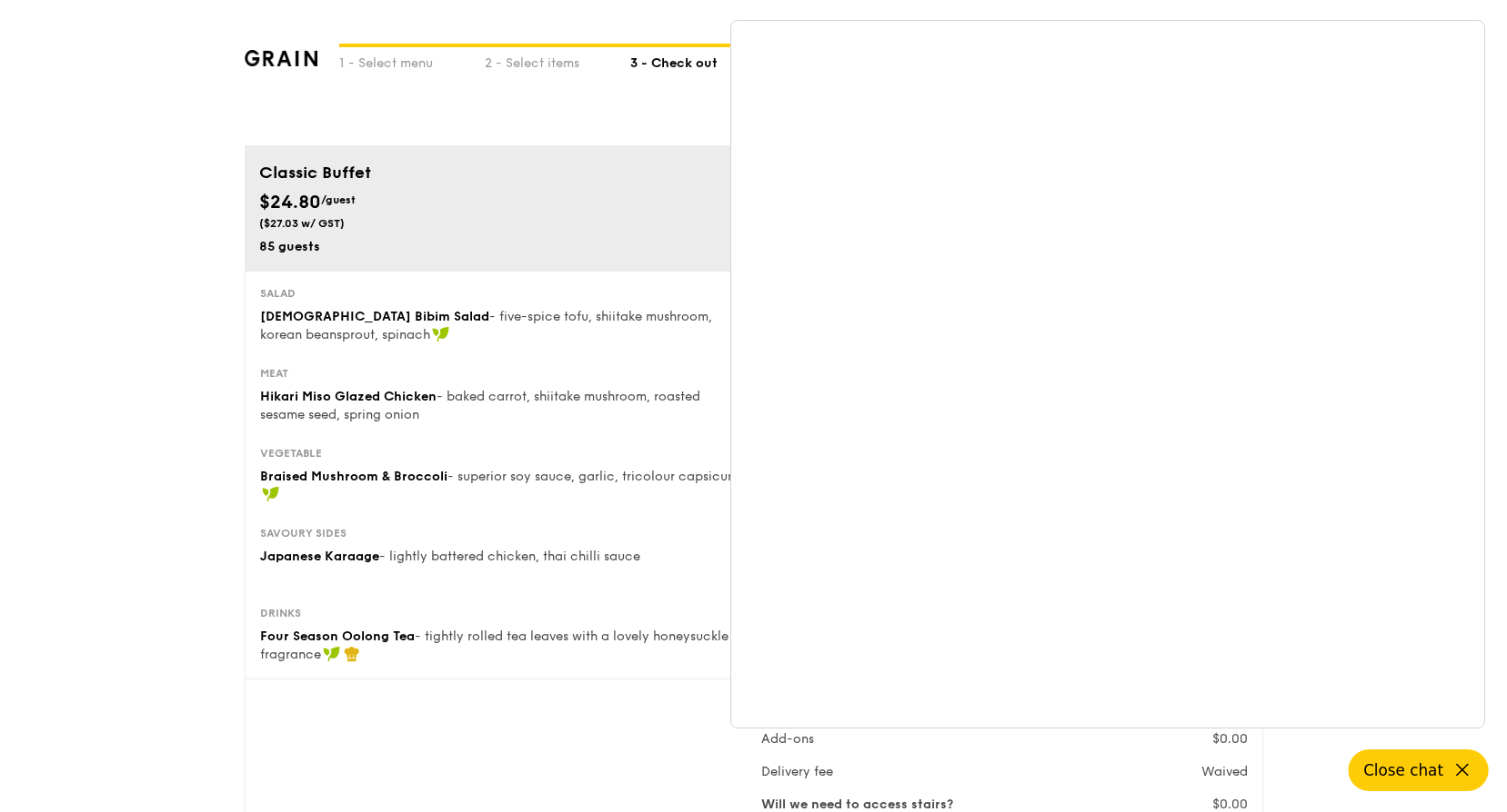
click at [1457, 767] on icon at bounding box center [1461, 770] width 11 height 11
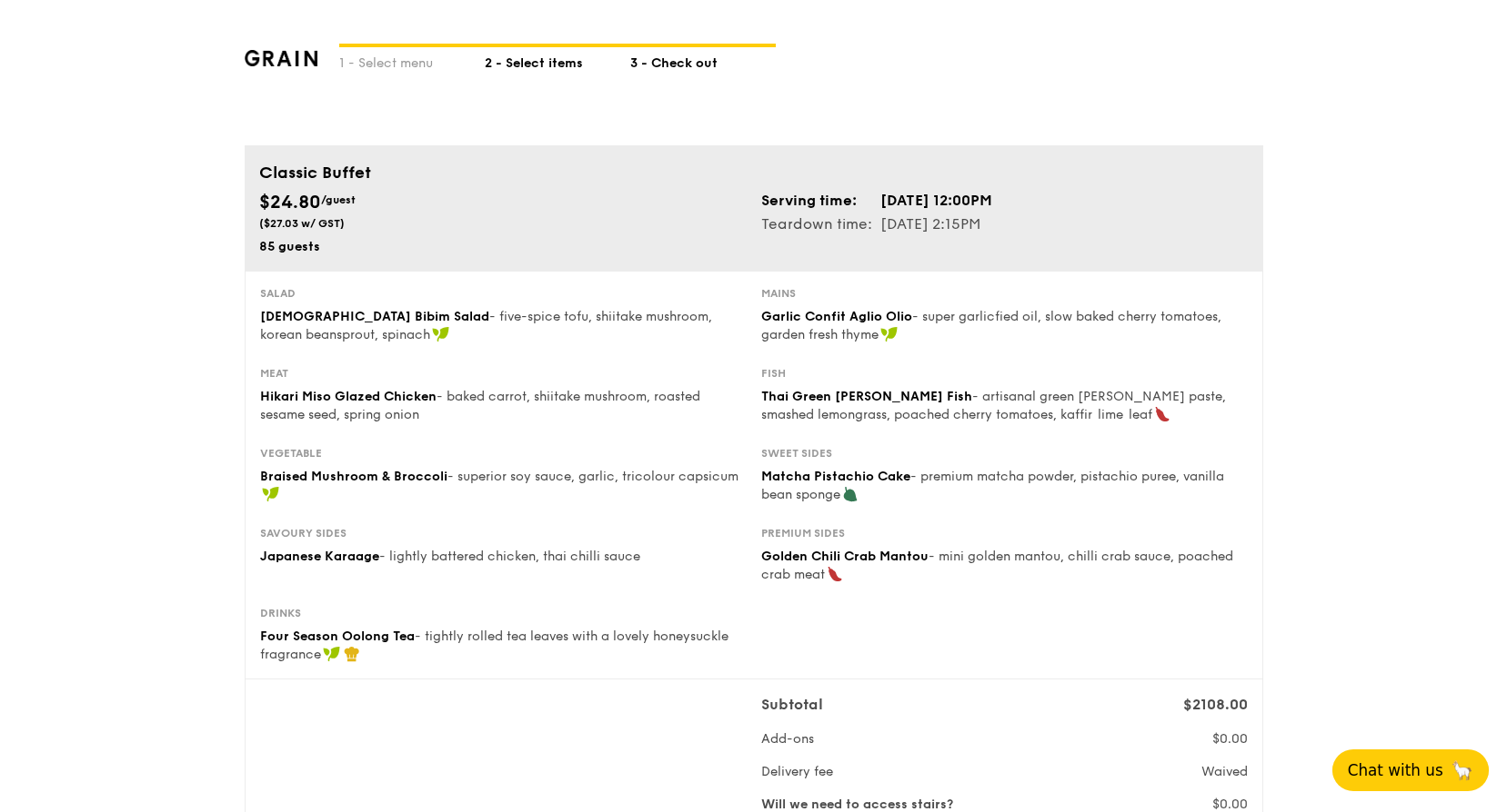
click at [535, 62] on div "2 - Select items" at bounding box center [557, 60] width 146 height 26
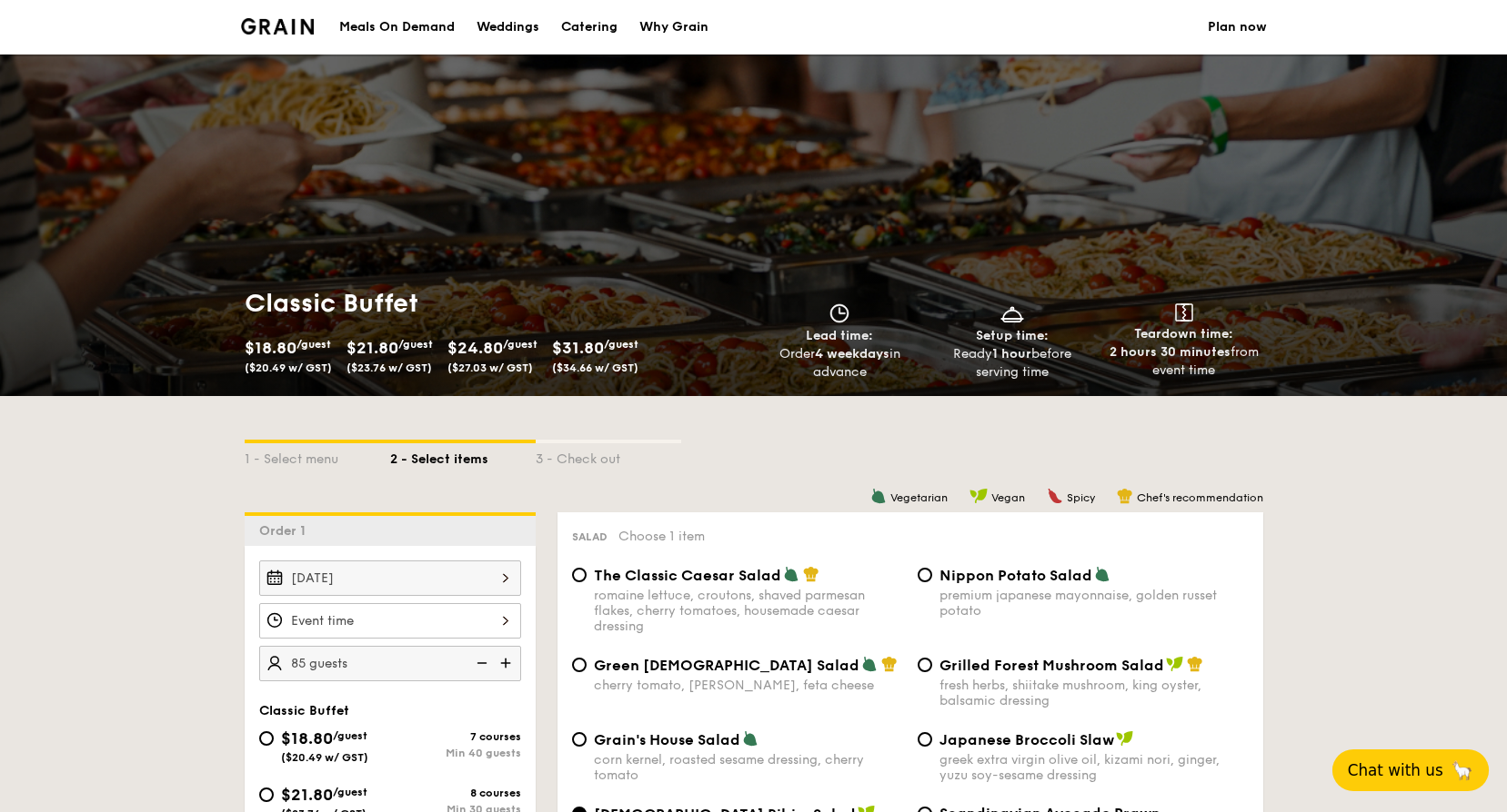
scroll to position [363, 0]
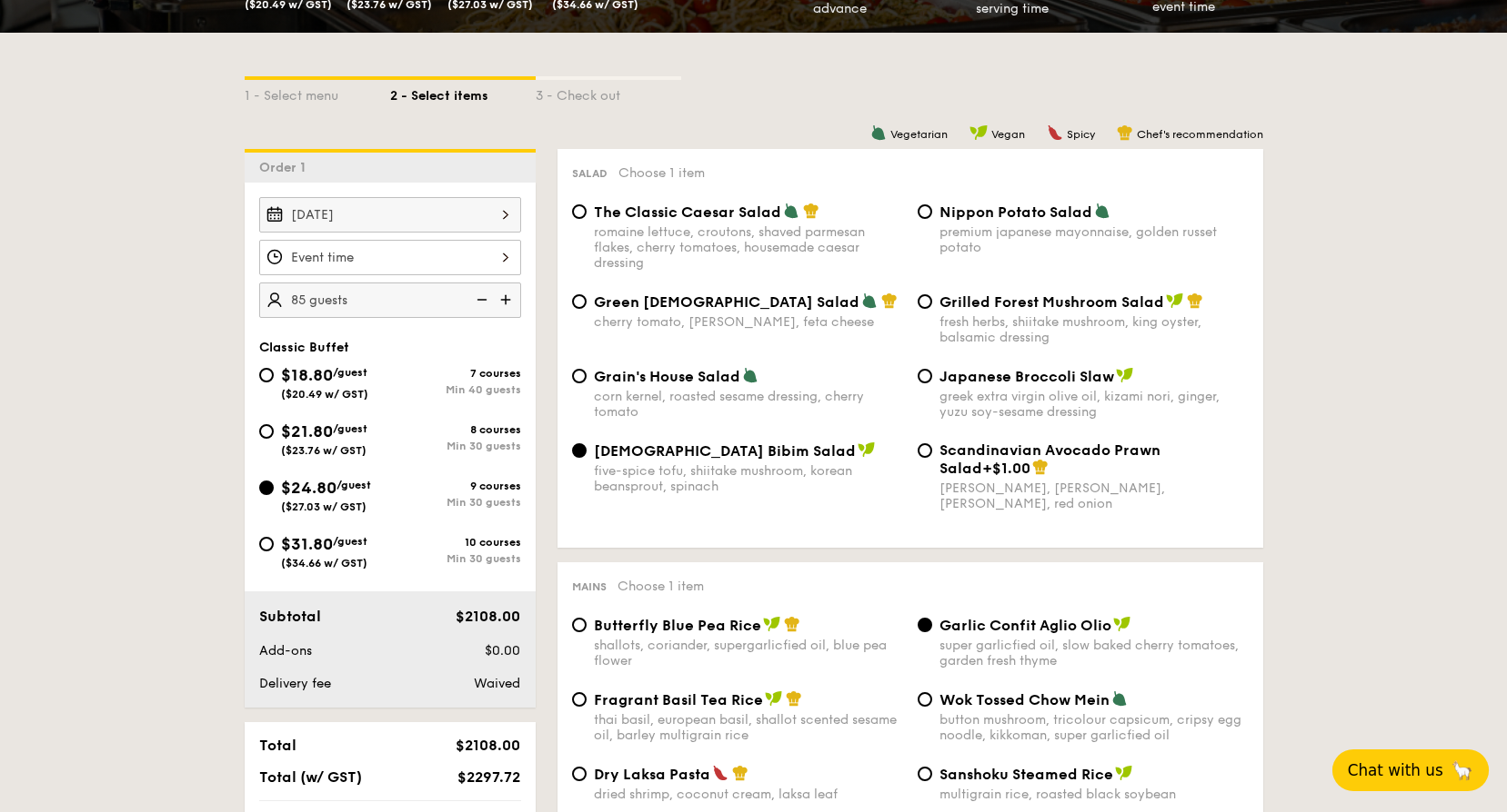
click at [478, 257] on div "12 1 2 3 4 5 6 7 8 9 10 11 00 15 30 45 am pm Cancel OK" at bounding box center [390, 257] width 262 height 36
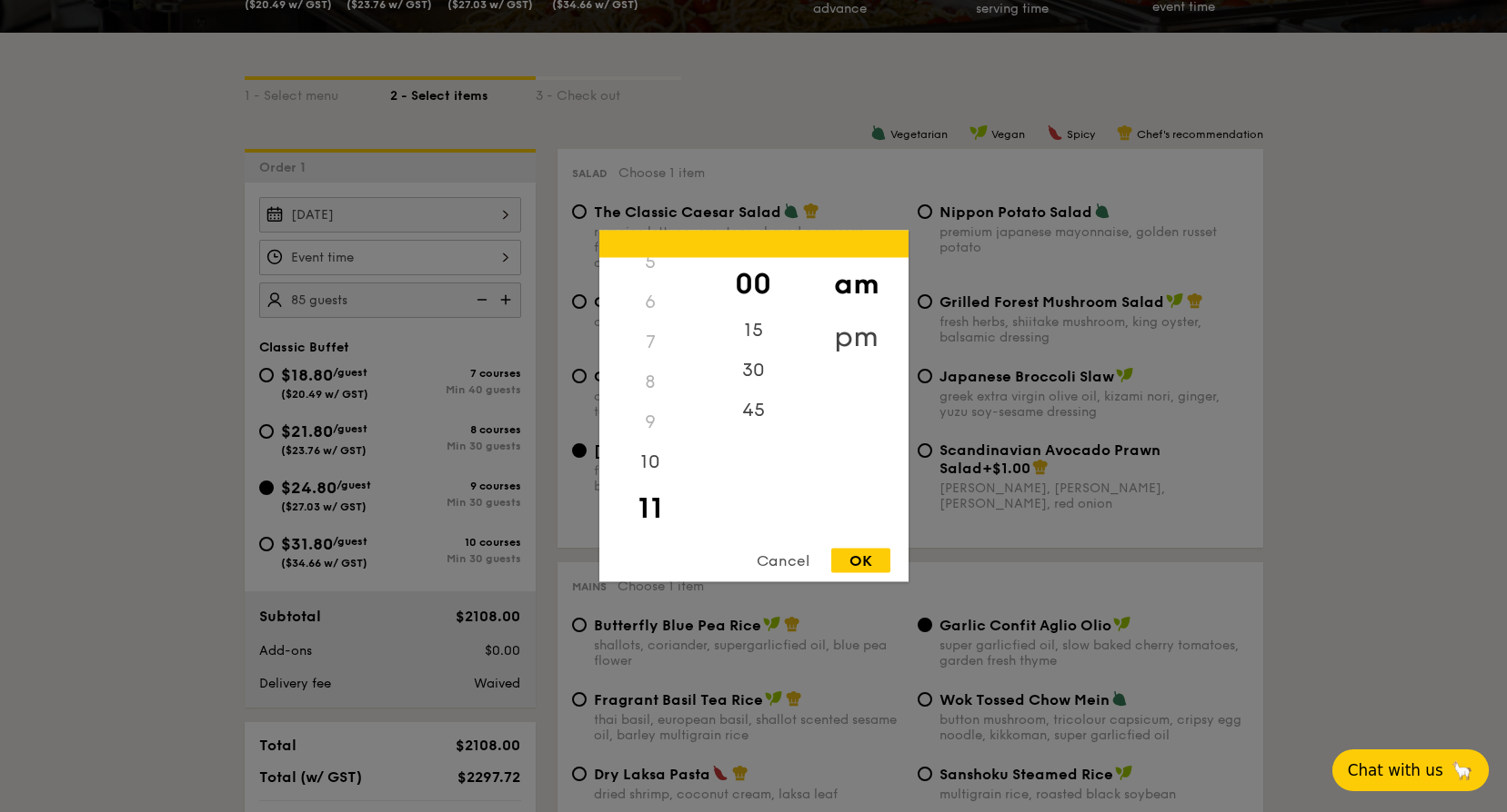
click at [857, 327] on div "pm" at bounding box center [856, 337] width 103 height 52
click at [670, 286] on div "12" at bounding box center [651, 284] width 103 height 52
click at [862, 554] on div "OK" at bounding box center [861, 560] width 59 height 25
type input "12:00PM"
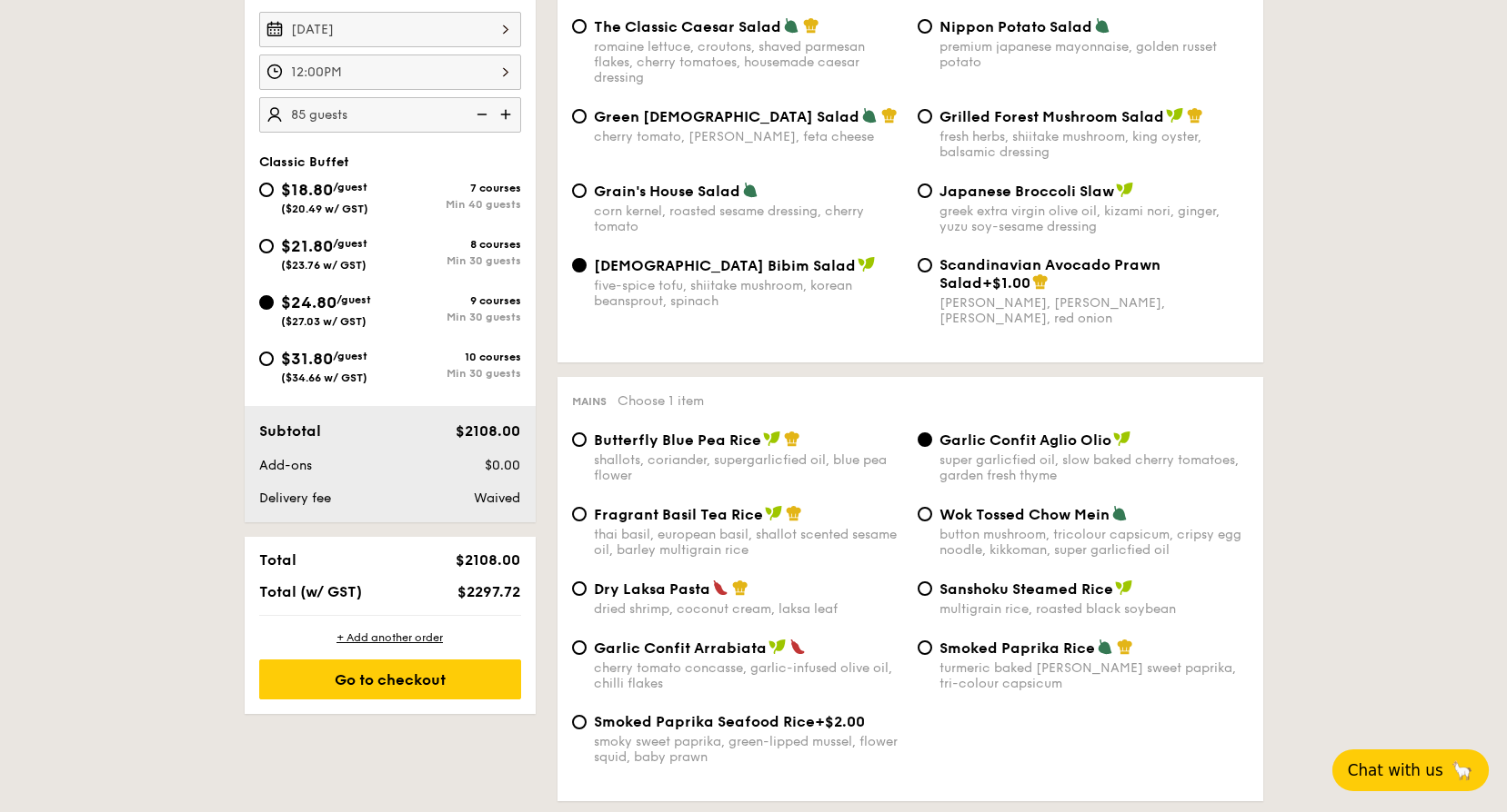
scroll to position [546, 0]
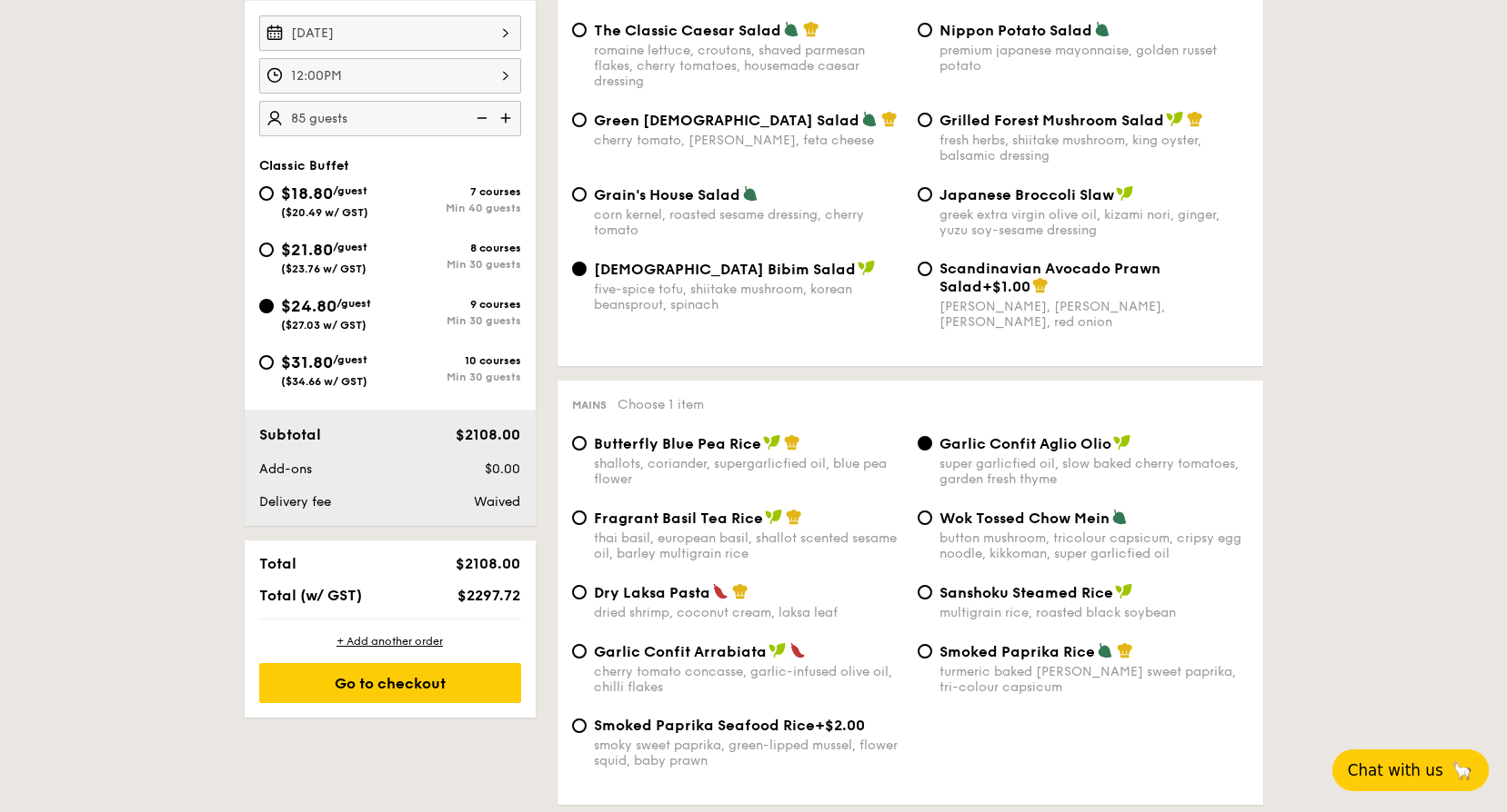
click at [481, 117] on img at bounding box center [481, 118] width 28 height 35
type input "80 guests"
click at [429, 689] on div "Go to checkout" at bounding box center [390, 683] width 262 height 40
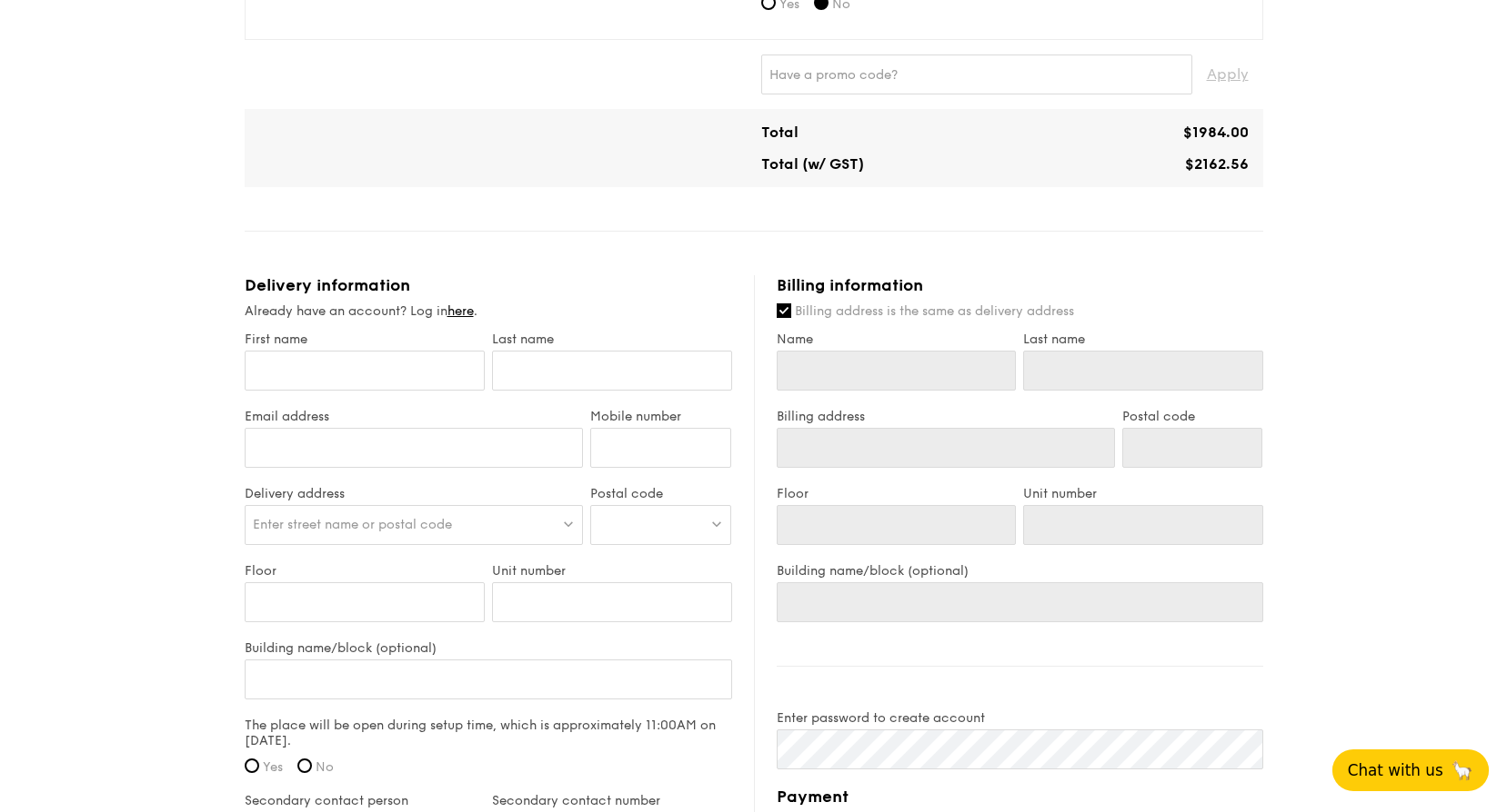
scroll to position [909, 0]
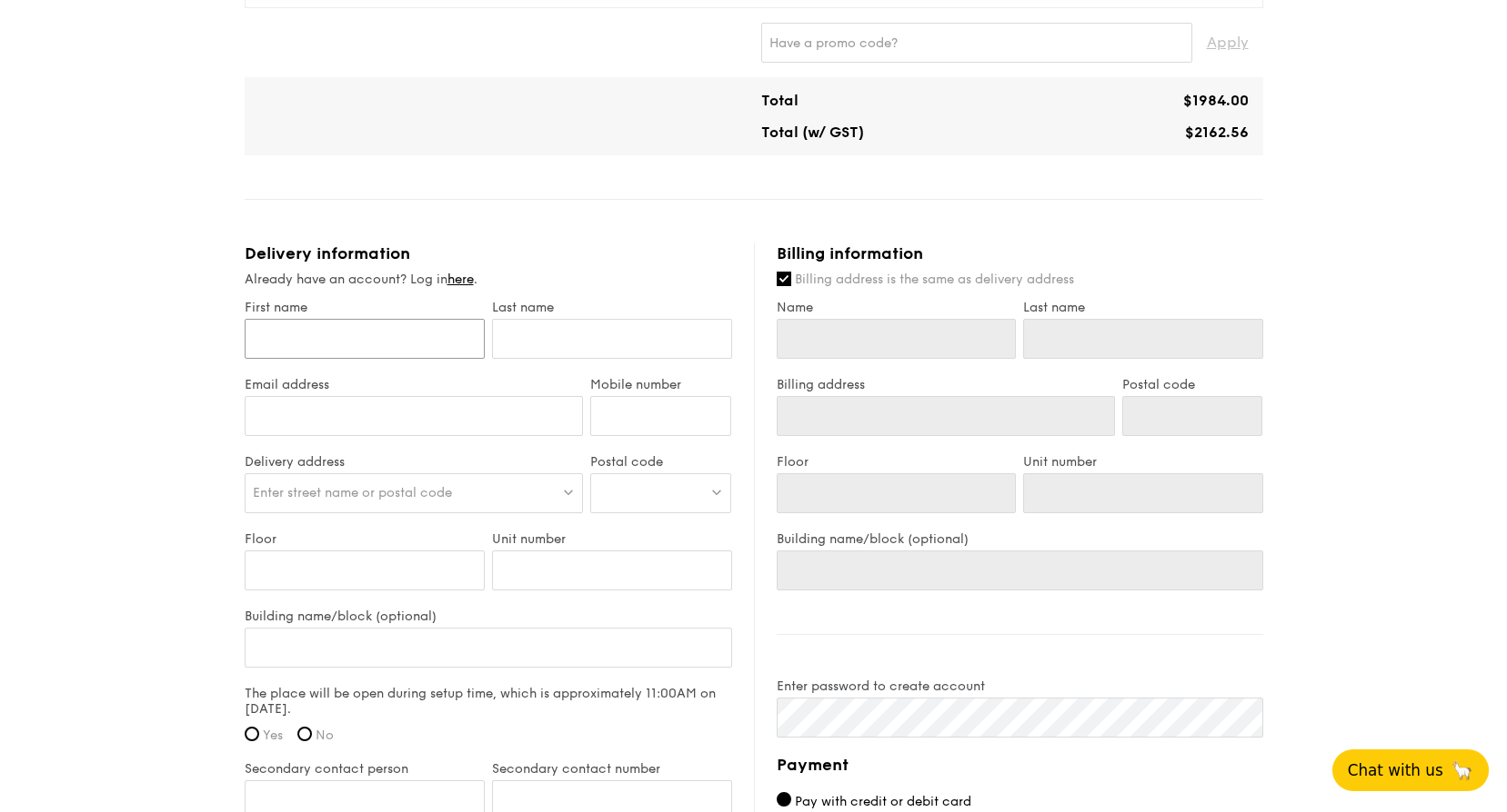
click at [417, 340] on input "First name" at bounding box center [365, 339] width 240 height 40
type input "[PERSON_NAME]"
type input "Teo"
type input "[PERSON_NAME][EMAIL_ADDRESS][DOMAIN_NAME]"
type input "90049320"
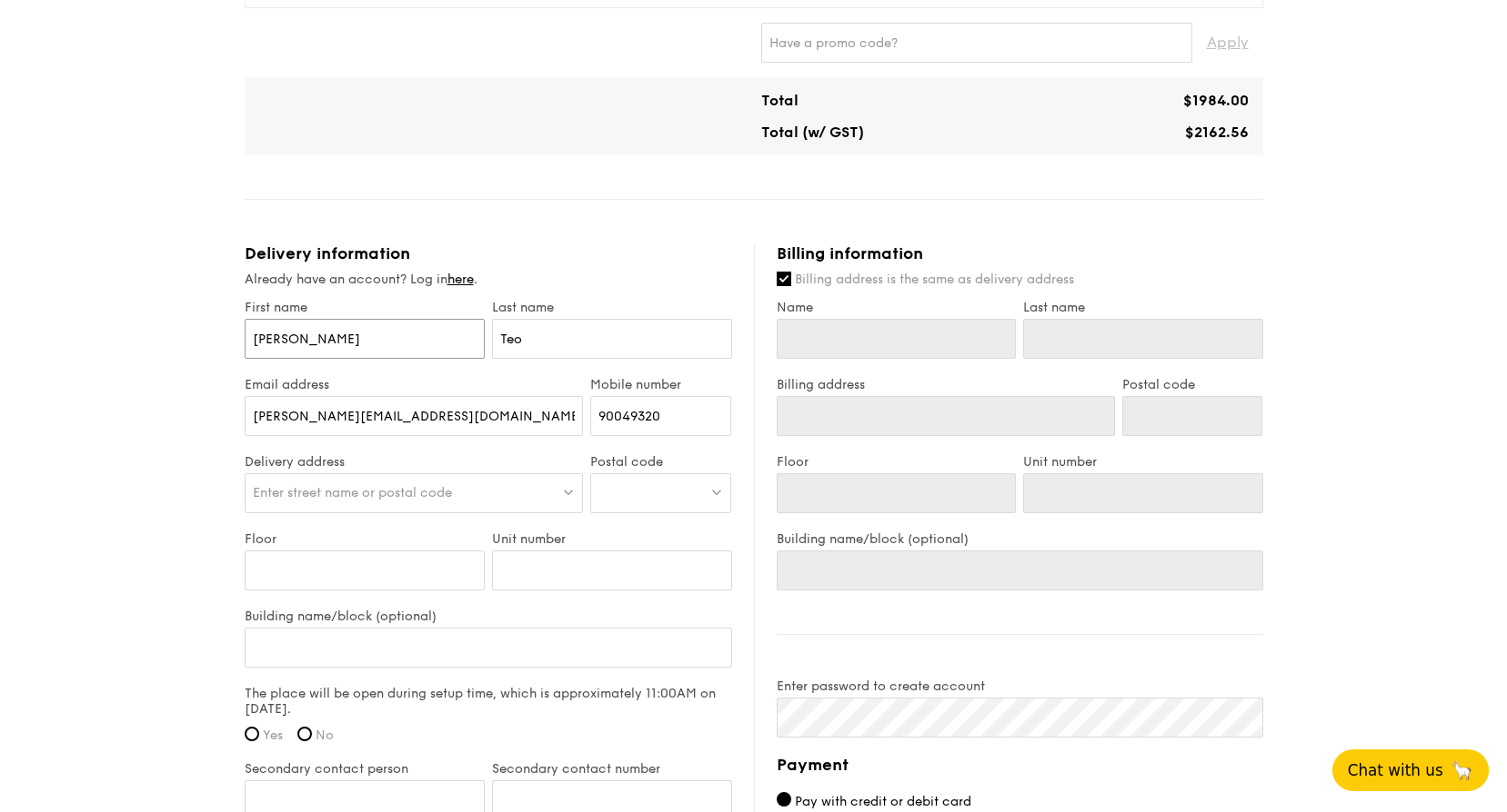
type input "[PERSON_NAME]"
type input "Teo"
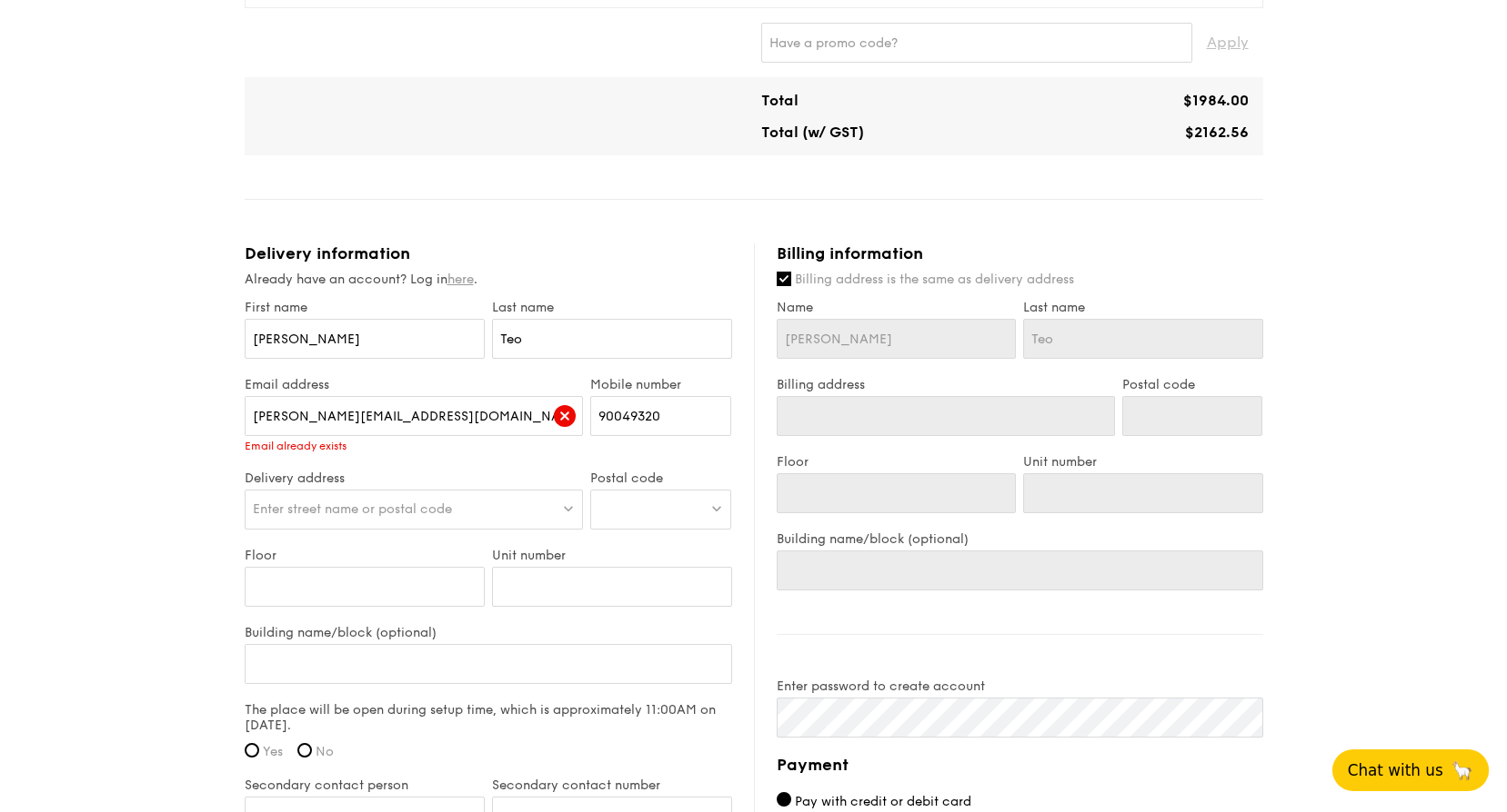
click at [467, 283] on link "here" at bounding box center [461, 279] width 27 height 16
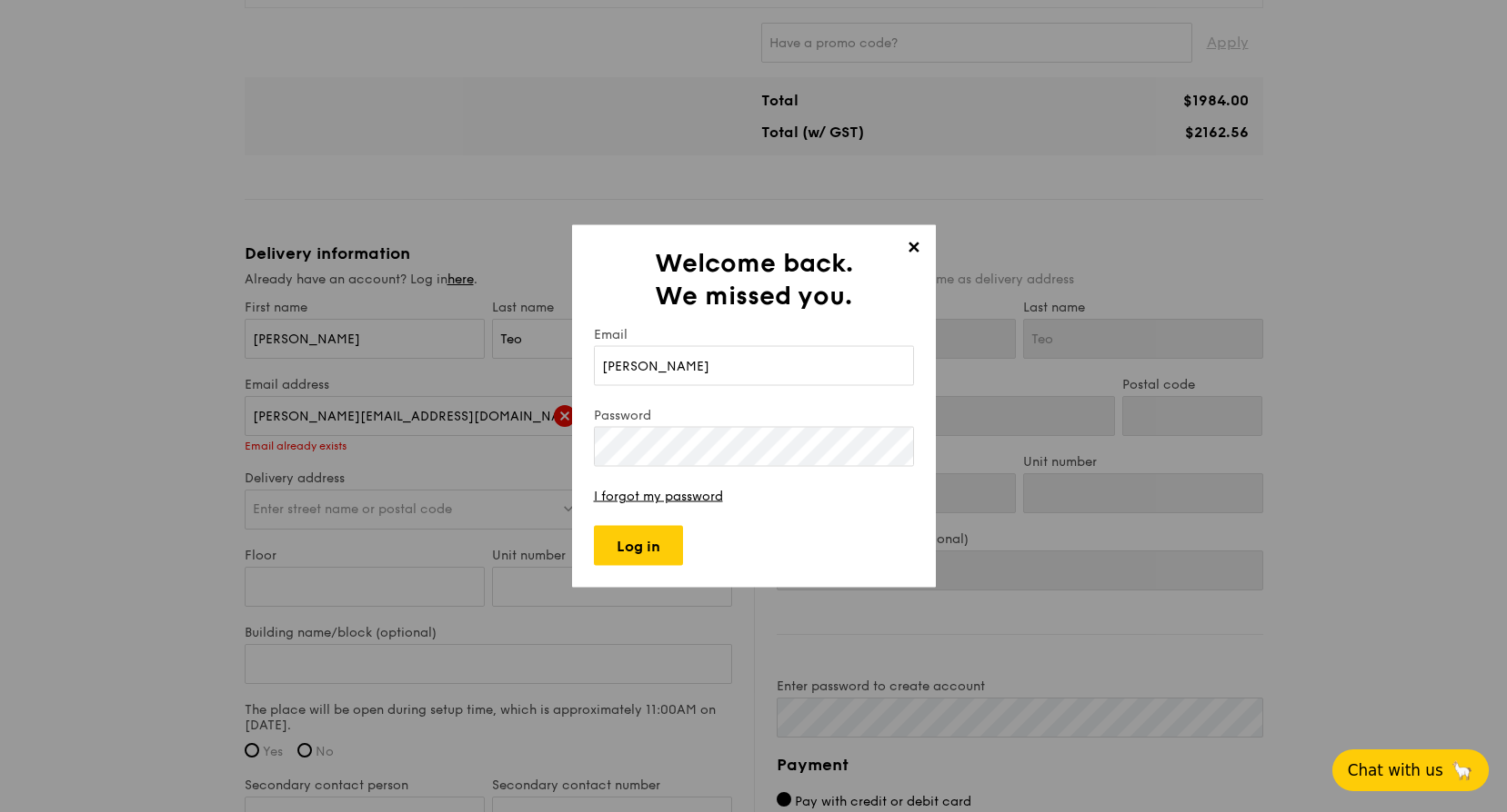
type input "[PERSON_NAME][EMAIL_ADDRESS][DOMAIN_NAME]"
click at [646, 555] on input "Log in" at bounding box center [638, 546] width 89 height 40
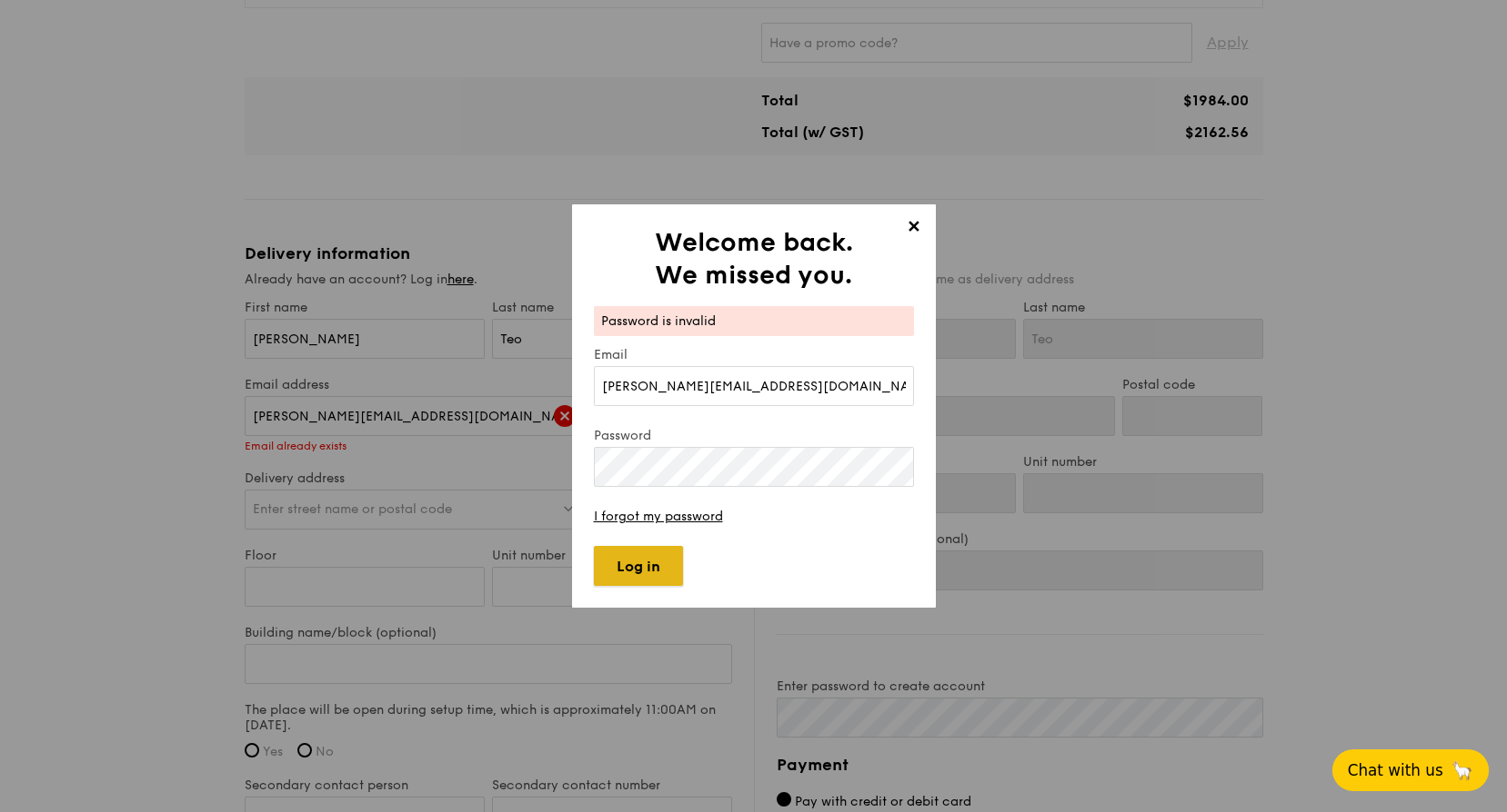
click at [674, 571] on input "Log in" at bounding box center [638, 566] width 89 height 40
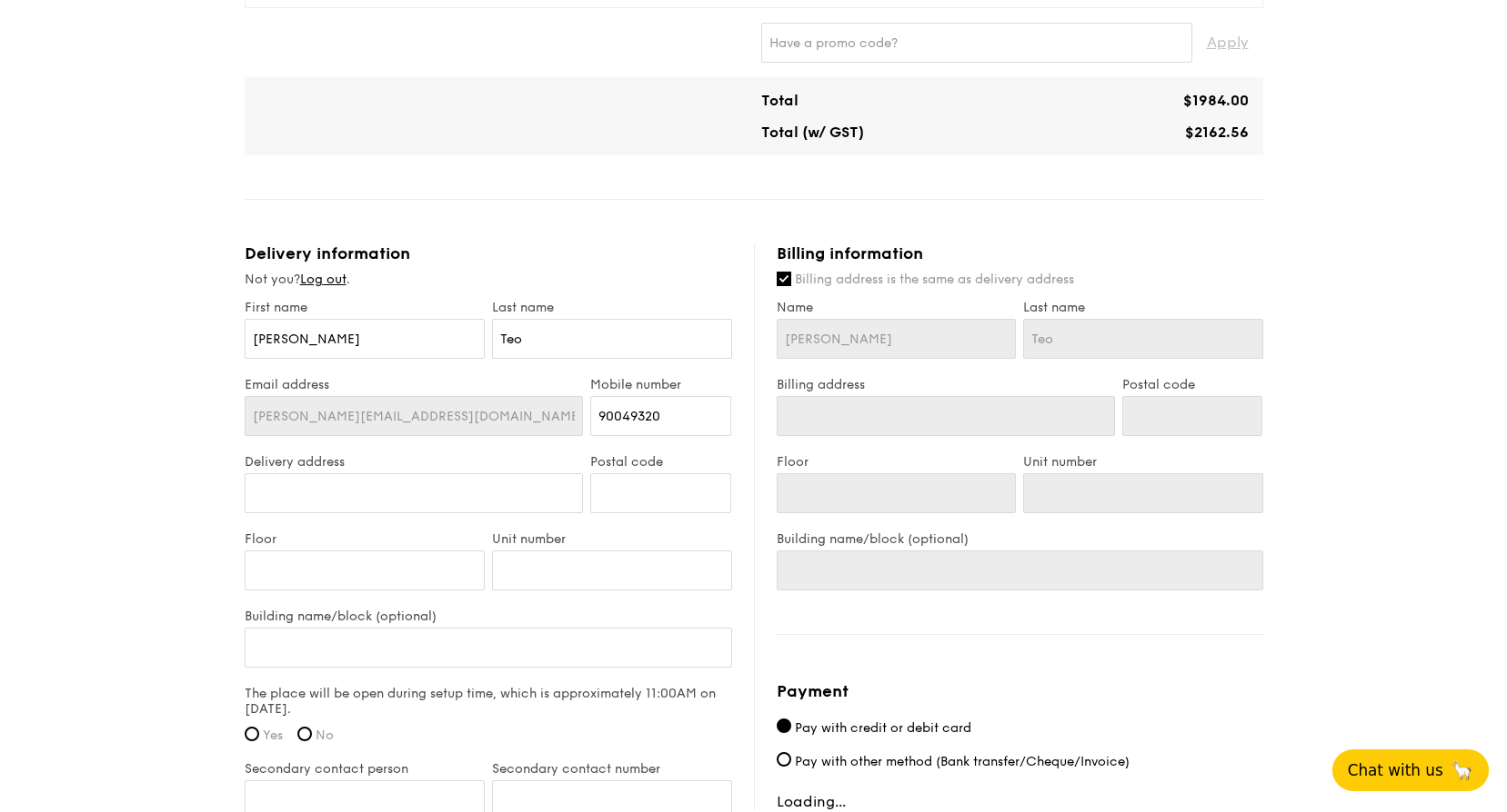
type input "[STREET_ADDRESS]"
type input "486035"
type input "04"
type input "00"
type input "[GEOGRAPHIC_DATA]"
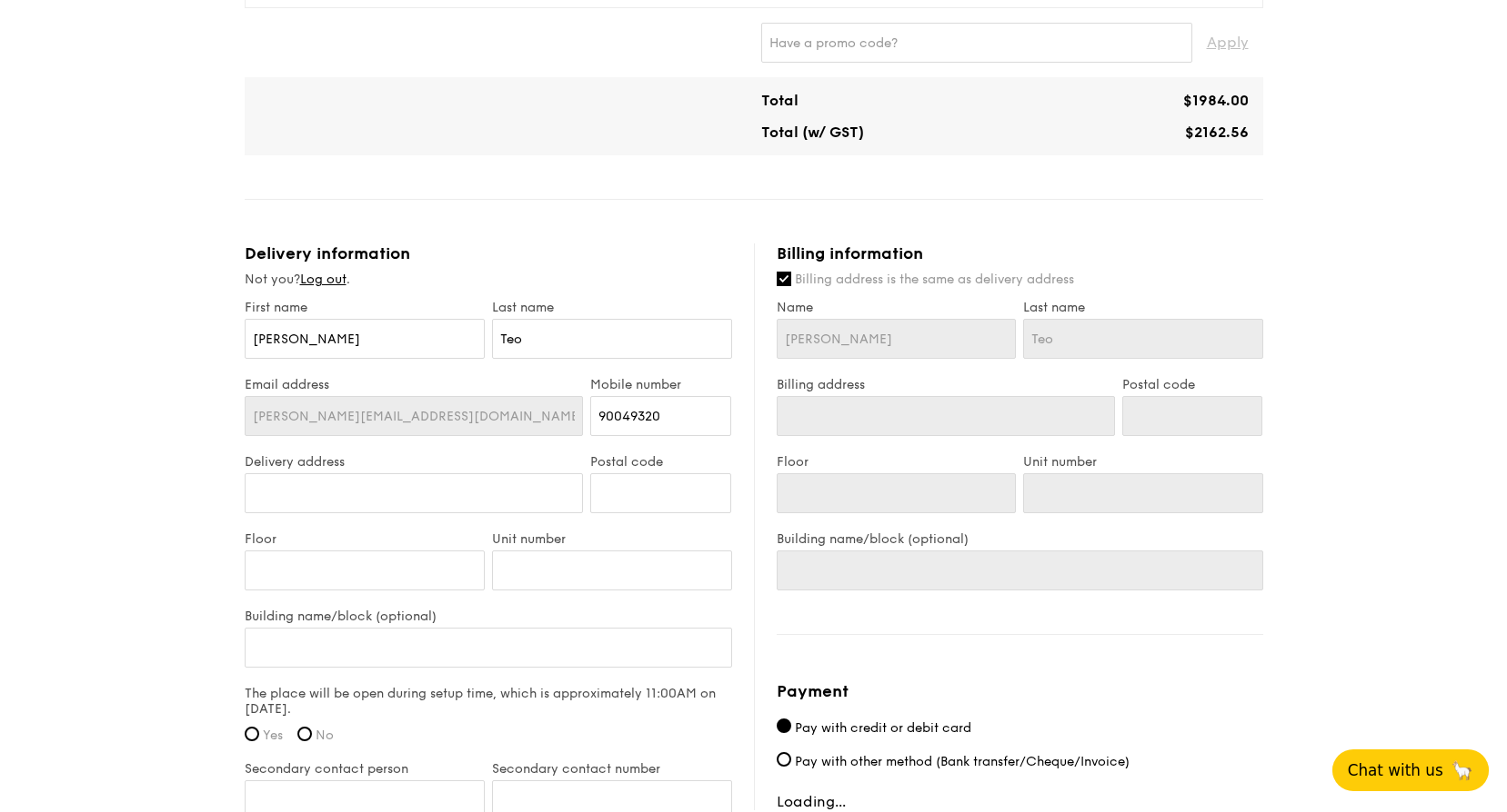
type input "[STREET_ADDRESS]"
type input "486035"
type input "04"
type input "00"
type input "[GEOGRAPHIC_DATA]"
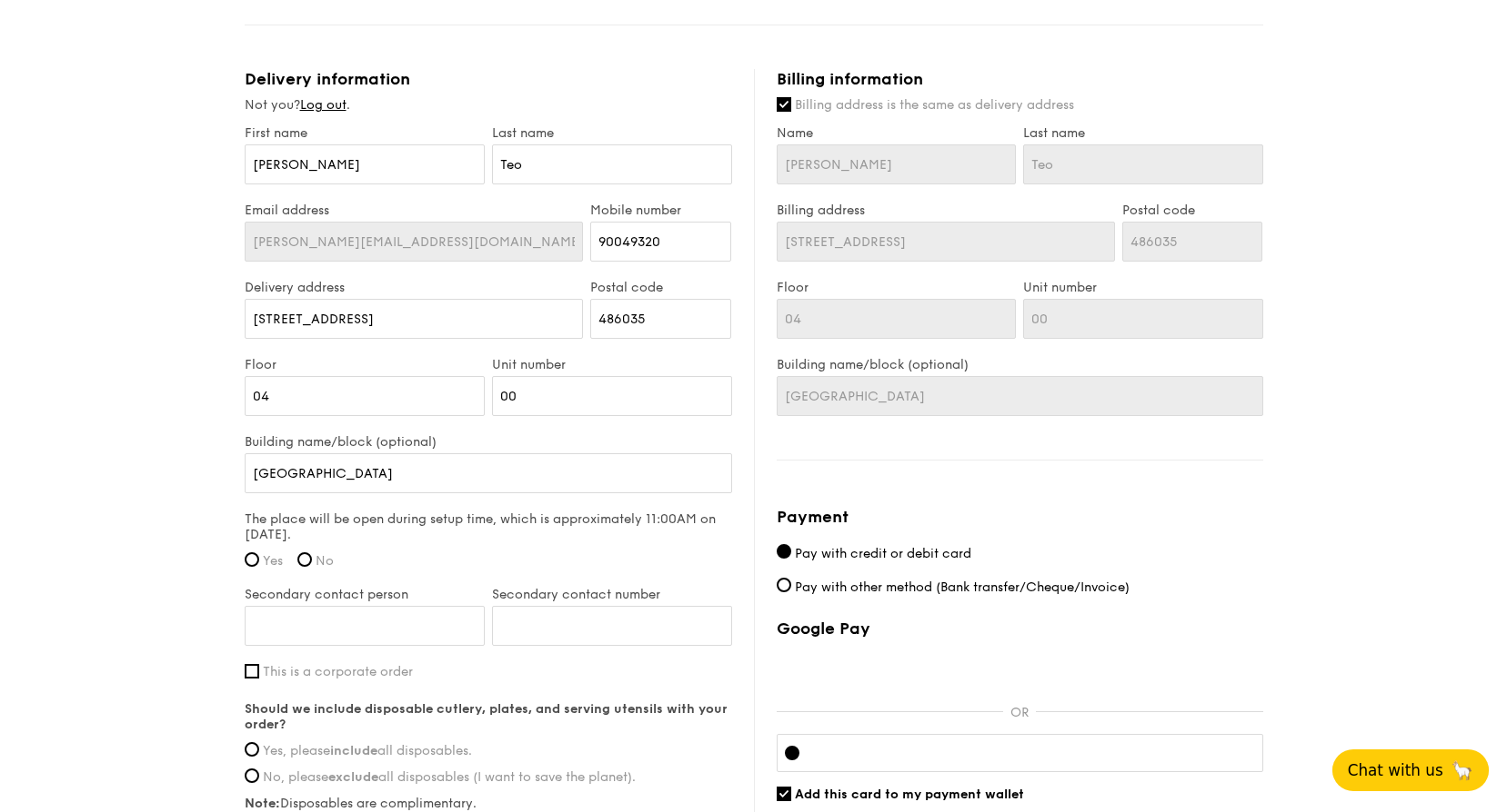
scroll to position [1090, 0]
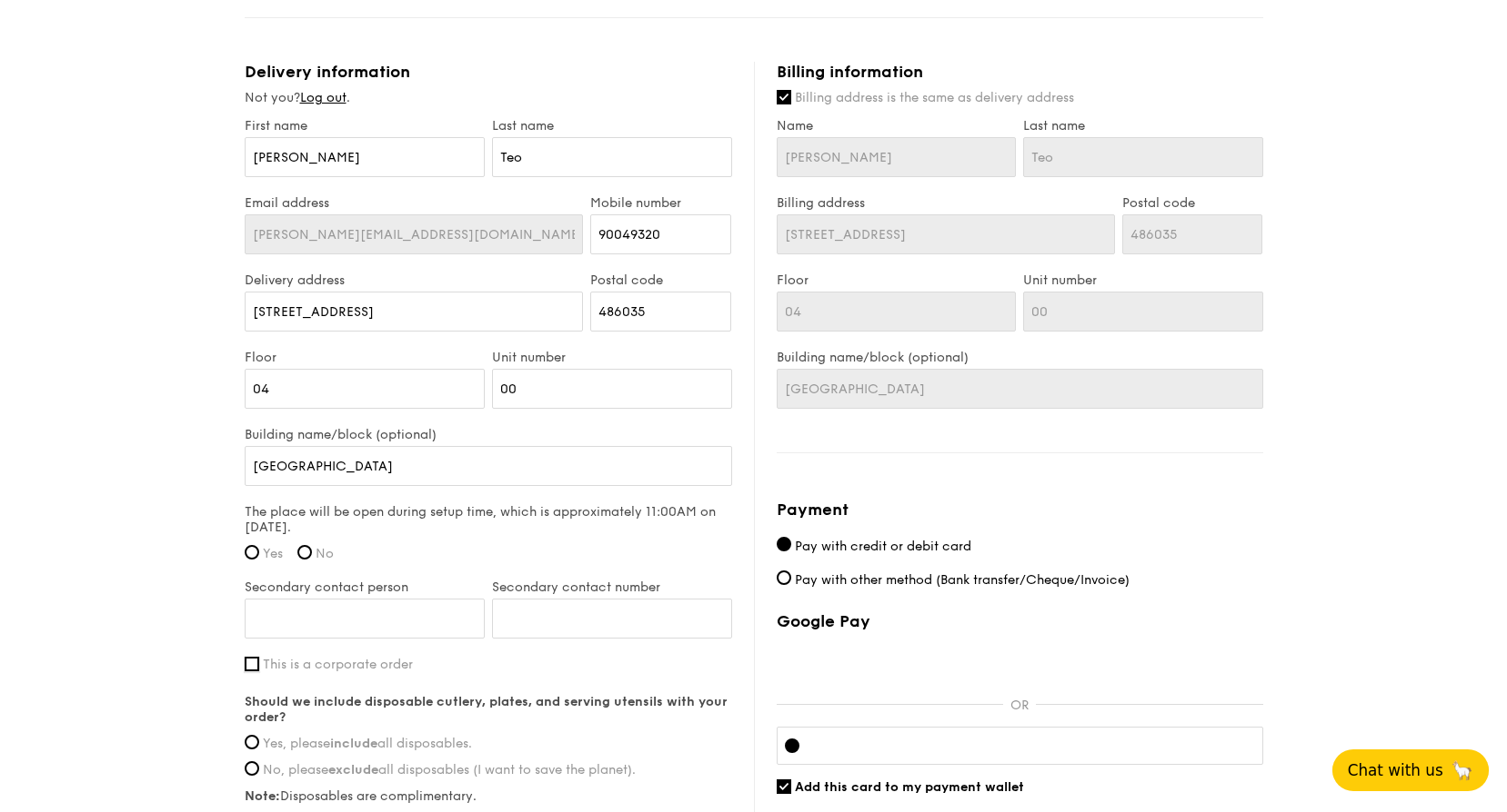
drag, startPoint x: 249, startPoint y: 663, endPoint x: 270, endPoint y: 678, distance: 25.8
click at [249, 664] on input "This is a corporate order" at bounding box center [252, 664] width 15 height 15
checkbox input "true"
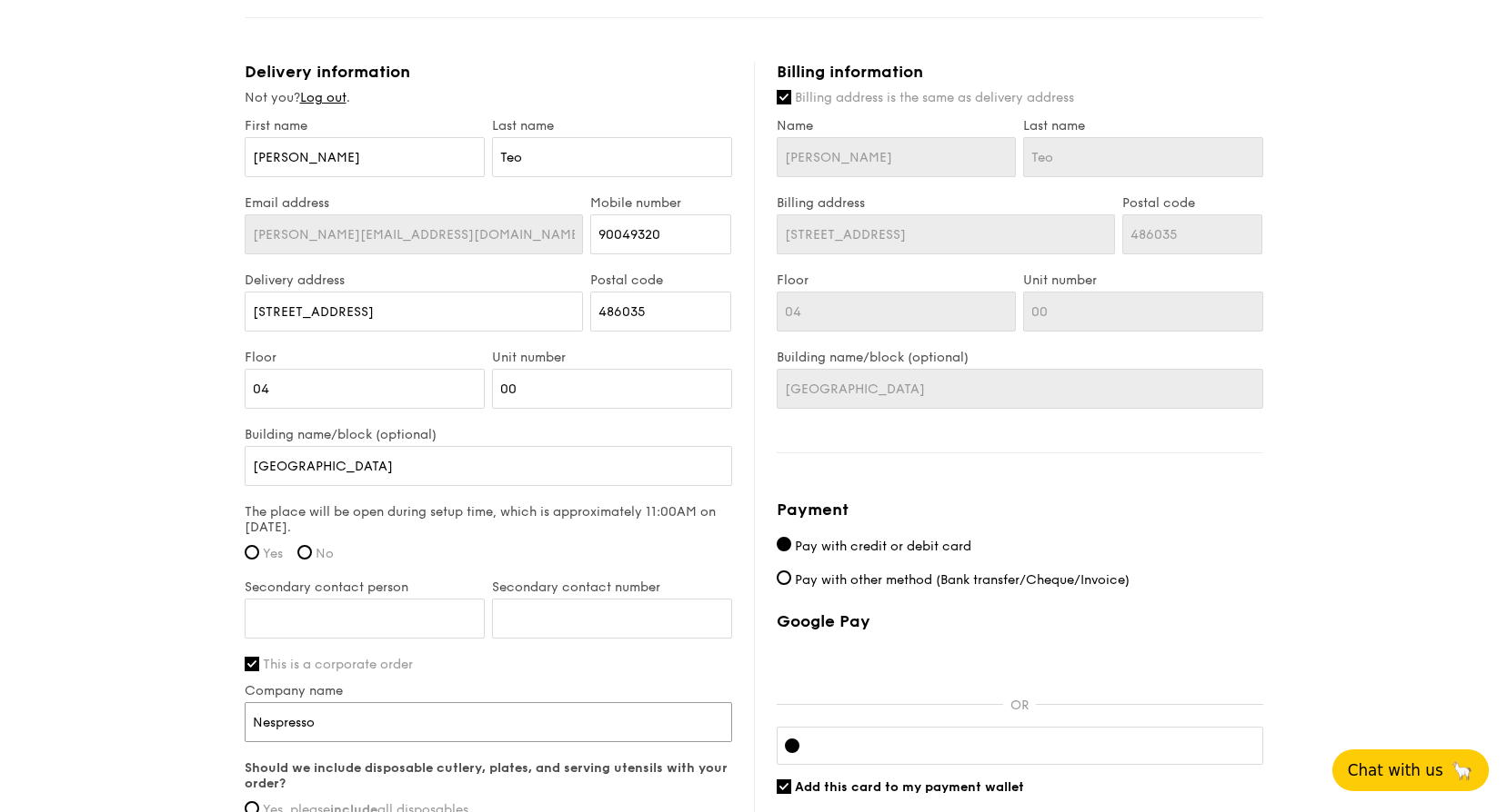
click at [539, 719] on input "Nespresso" at bounding box center [488, 722] width 487 height 40
type input "Nespresso Singapore Pte Ltd"
drag, startPoint x: 499, startPoint y: 315, endPoint x: 67, endPoint y: 295, distance: 432.5
drag, startPoint x: 650, startPoint y: 314, endPoint x: 583, endPoint y: 310, distance: 67.1
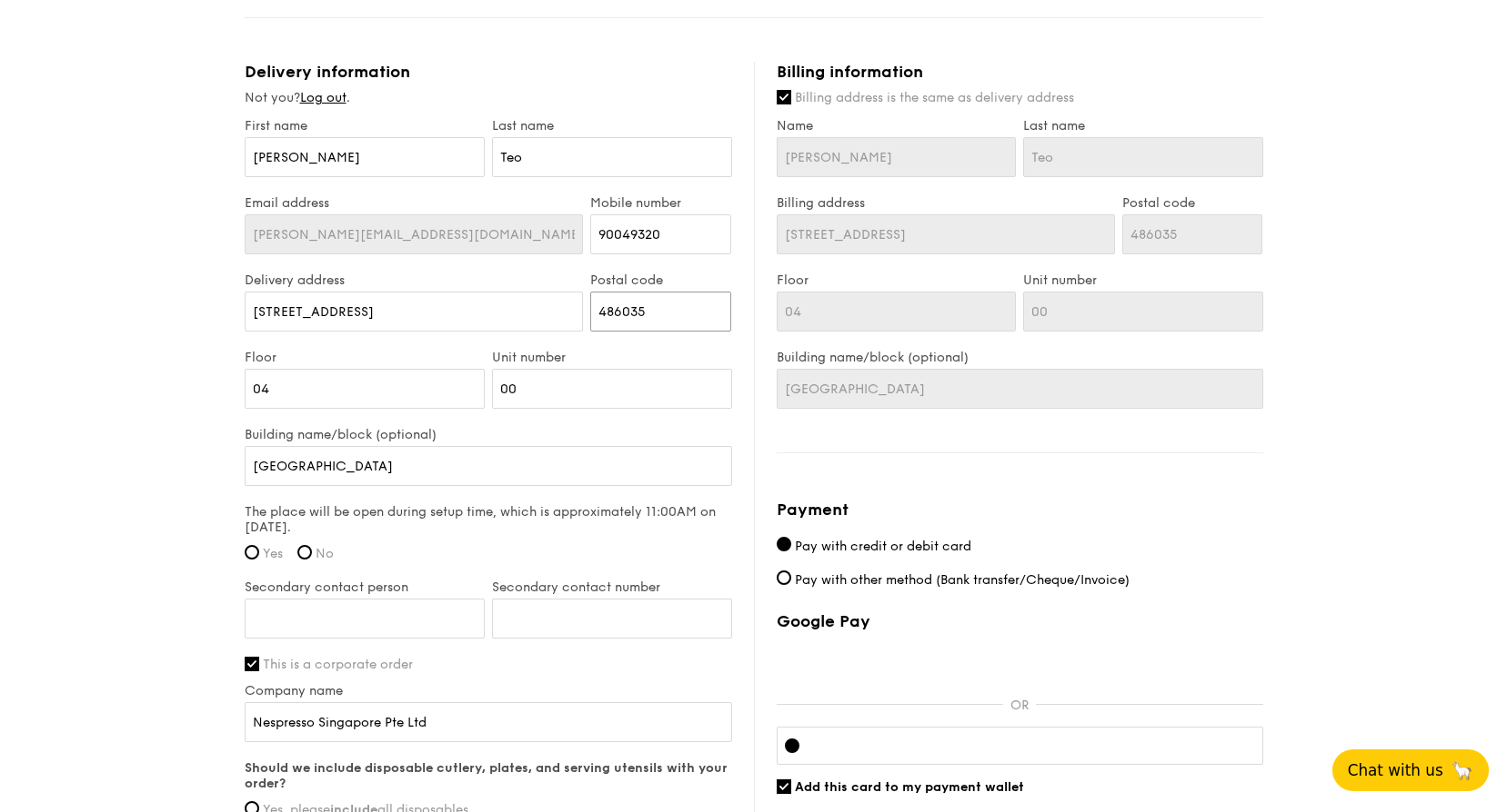
click at [583, 310] on div "Delivery address [STREET_ADDRESS]" at bounding box center [487, 311] width 494 height 77
drag, startPoint x: 495, startPoint y: 310, endPoint x: 224, endPoint y: 299, distance: 271.2
click at [374, 393] on input "04" at bounding box center [365, 389] width 240 height 40
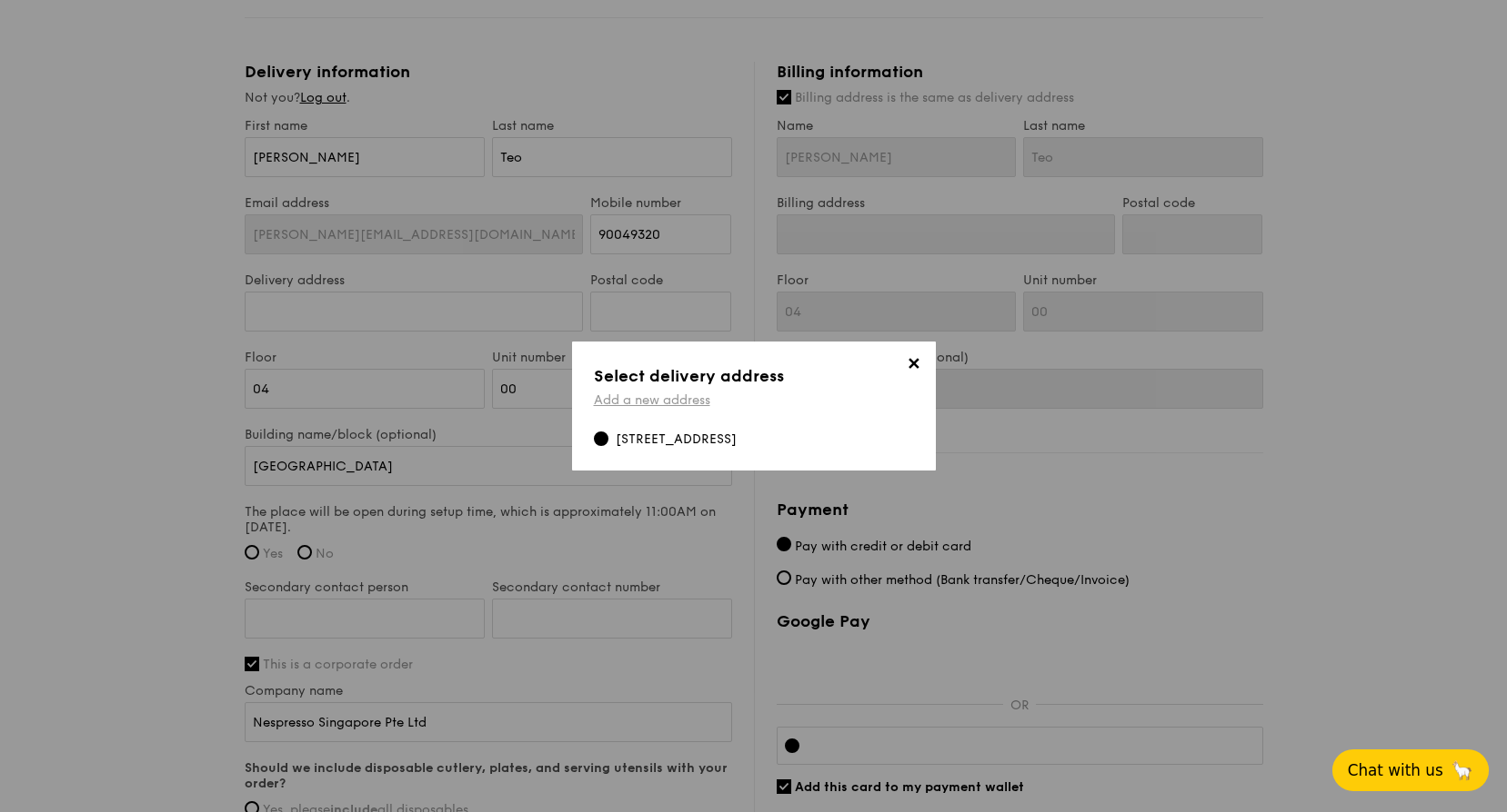
click at [664, 394] on link "Add a new address" at bounding box center [651, 400] width 116 height 16
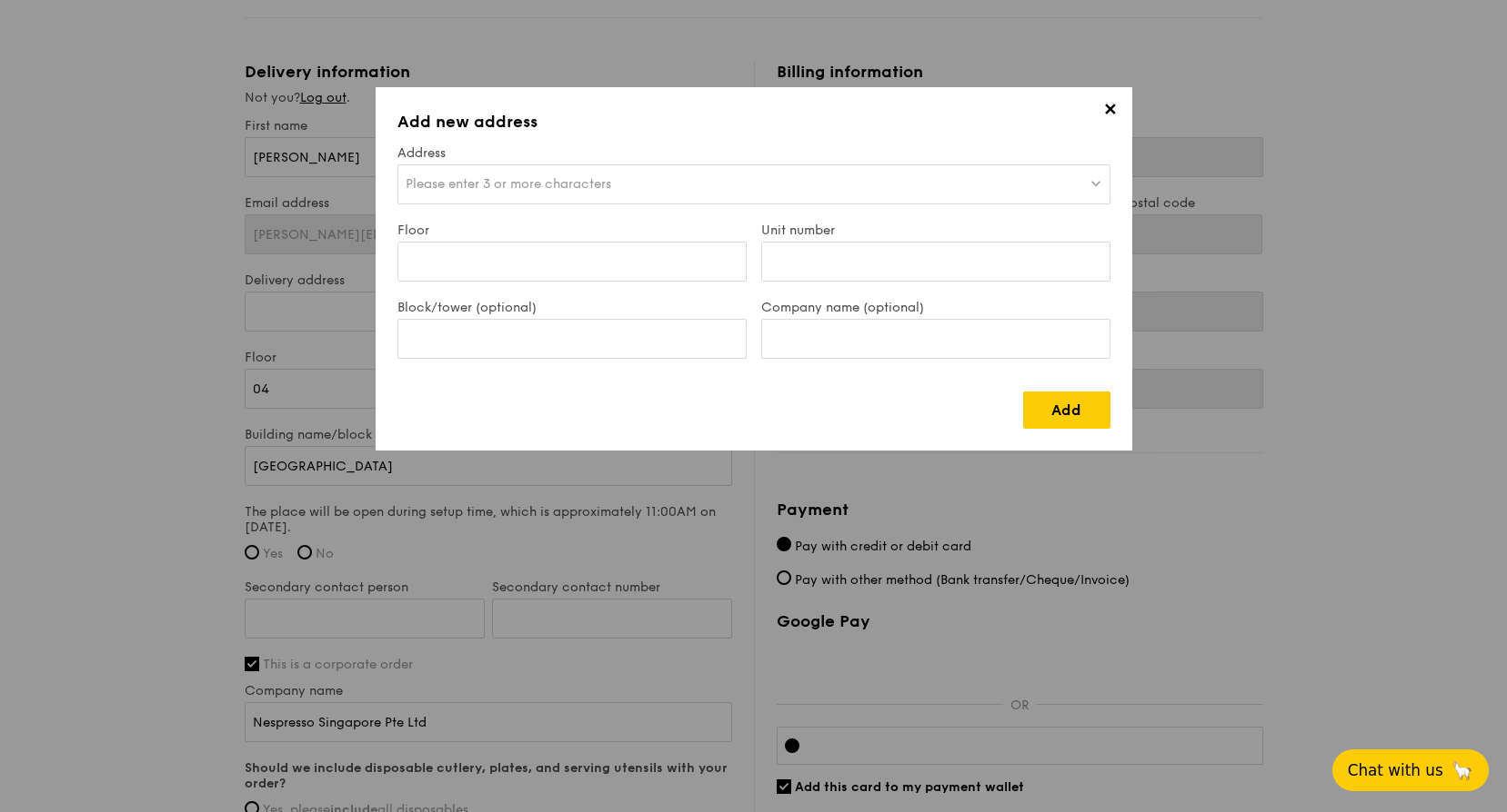
click at [544, 188] on span "Please enter 3 or more characters" at bounding box center [507, 184] width 205 height 16
click at [544, 188] on input "search" at bounding box center [754, 185] width 711 height 40
click at [555, 512] on div "✕ Add new address Address Please enter 3 or more characters Please enter 3 or m…" at bounding box center [753, 406] width 1507 height 812
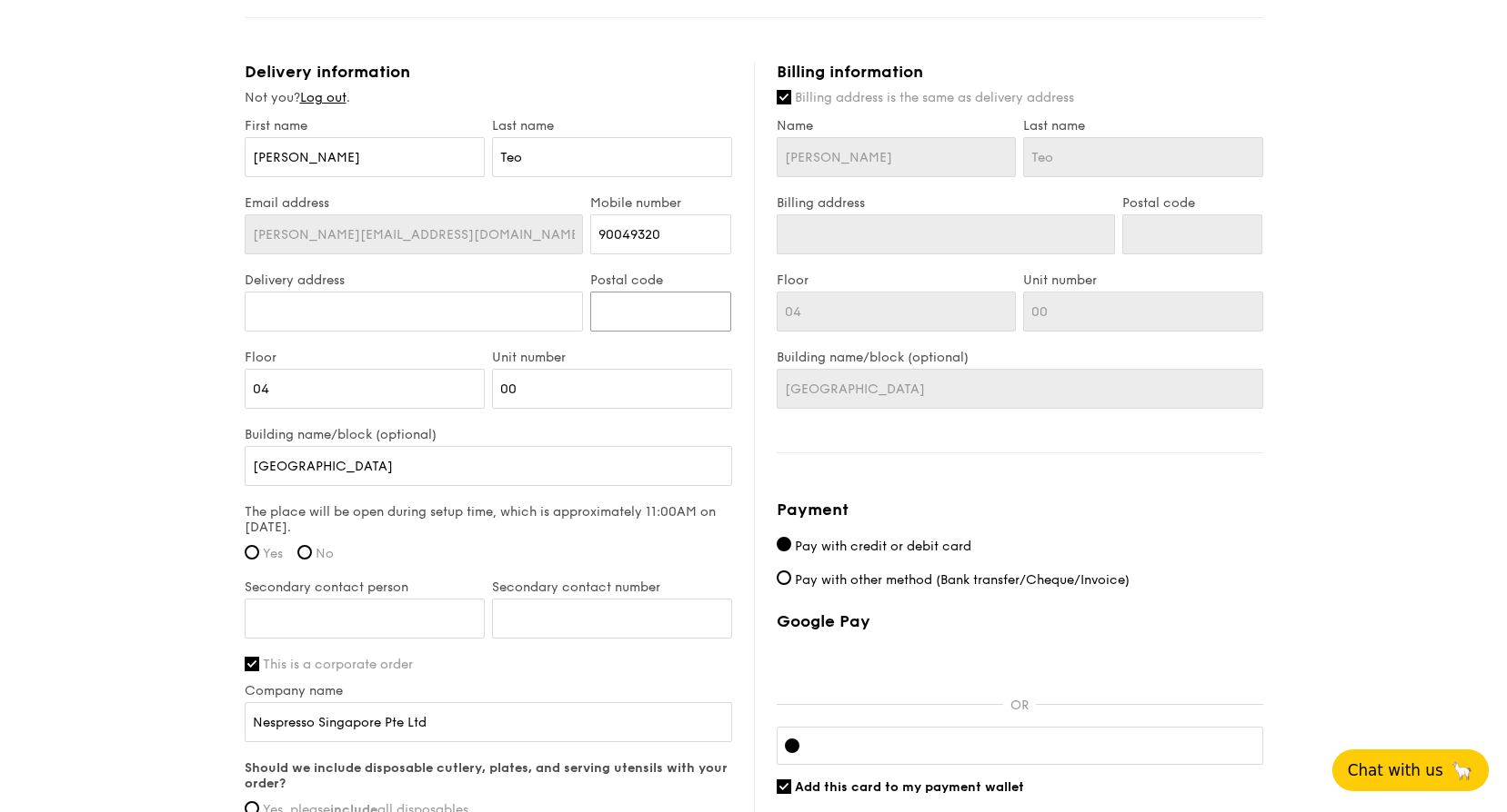
click at [621, 306] on input "Postal code" at bounding box center [661, 312] width 141 height 40
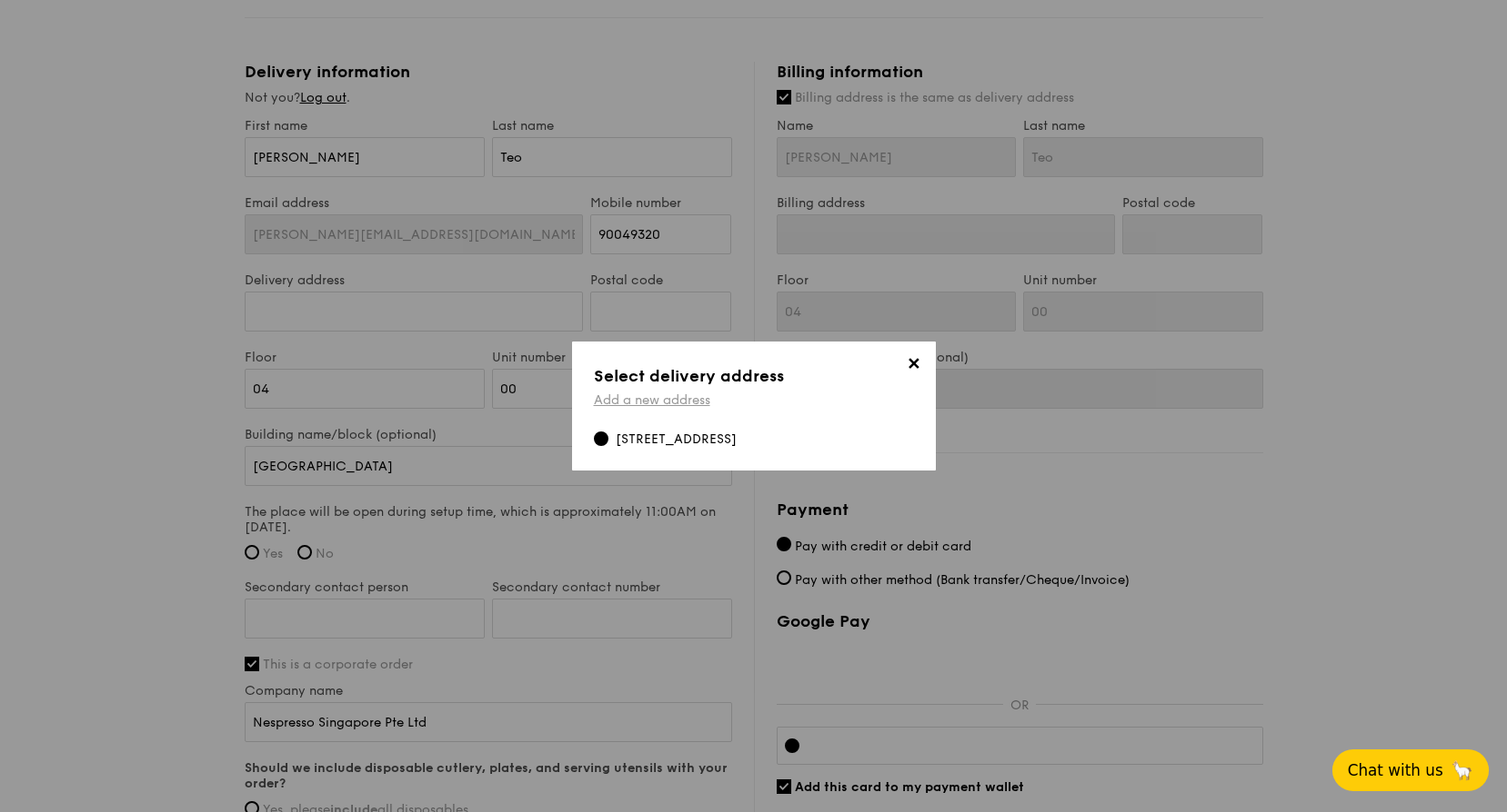
click at [654, 392] on link "Add a new address" at bounding box center [651, 400] width 116 height 16
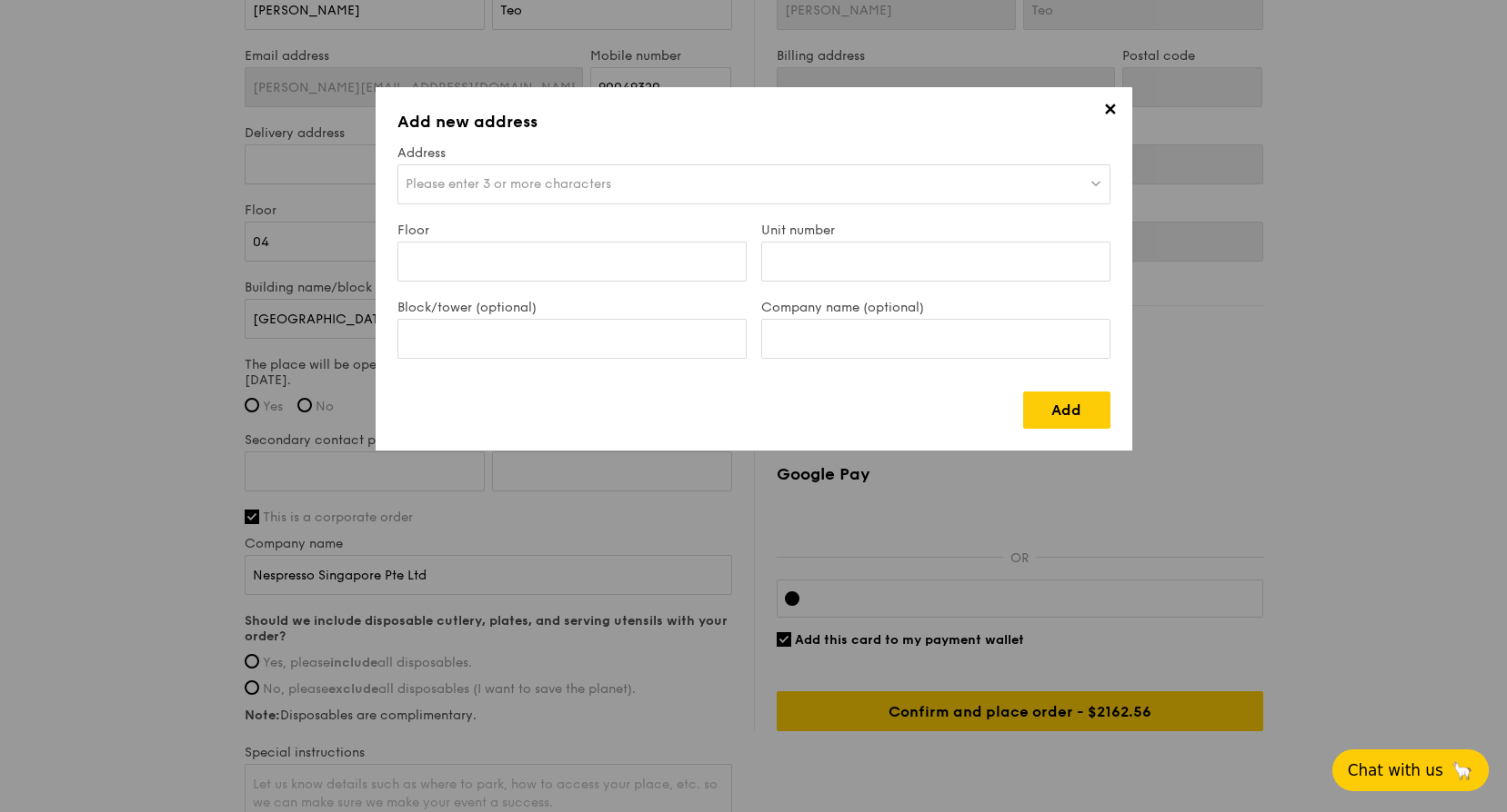
scroll to position [1181, 0]
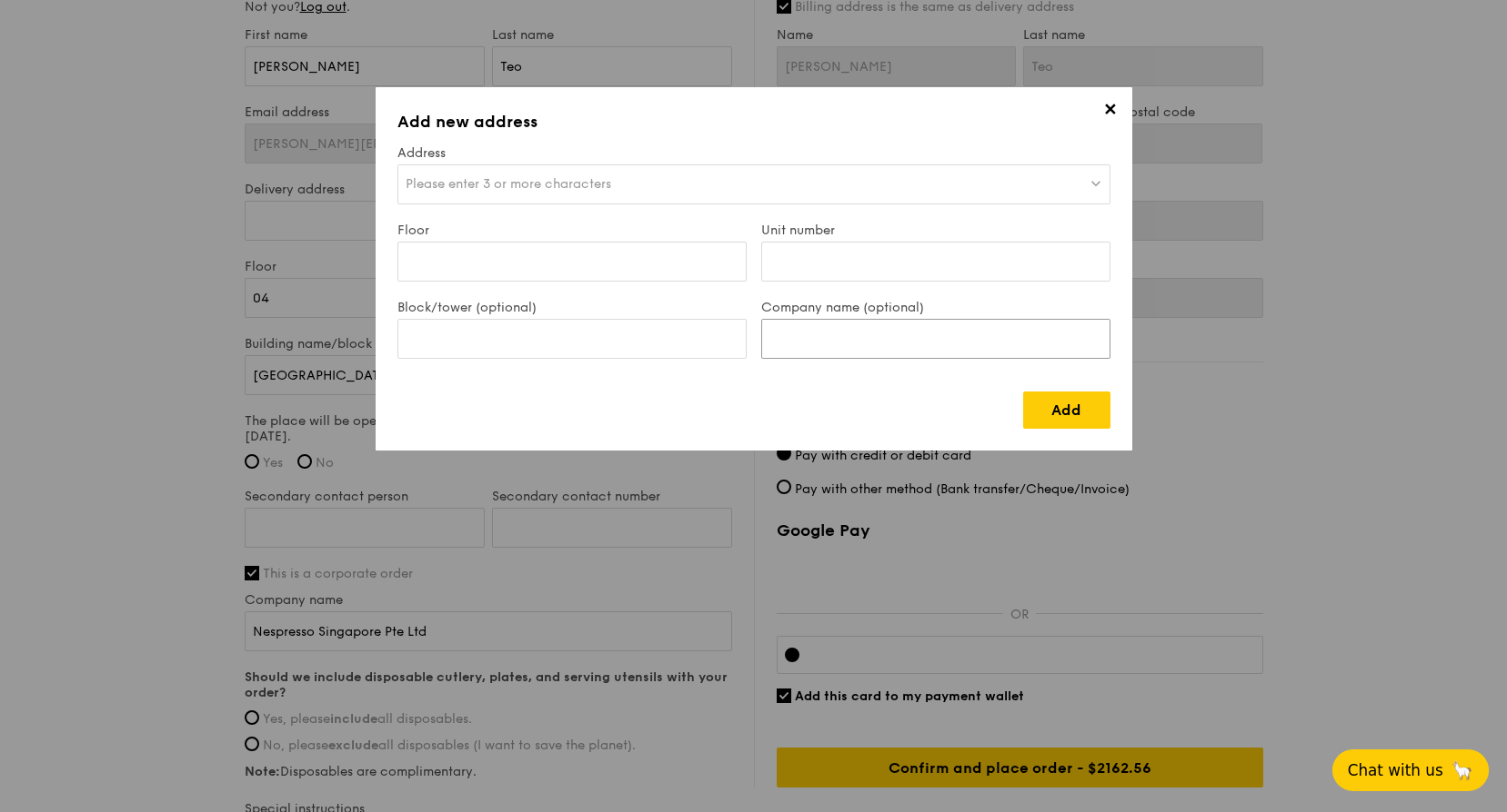
click at [825, 343] on input "Company name (optional)" at bounding box center [935, 339] width 349 height 40
type input "Converge Studio"
click at [583, 186] on span "Please enter 3 or more characters" at bounding box center [507, 184] width 205 height 16
click at [626, 415] on div "Add" at bounding box center [754, 403] width 713 height 51
click at [550, 337] on input "Block/tower (optional)" at bounding box center [572, 339] width 349 height 40
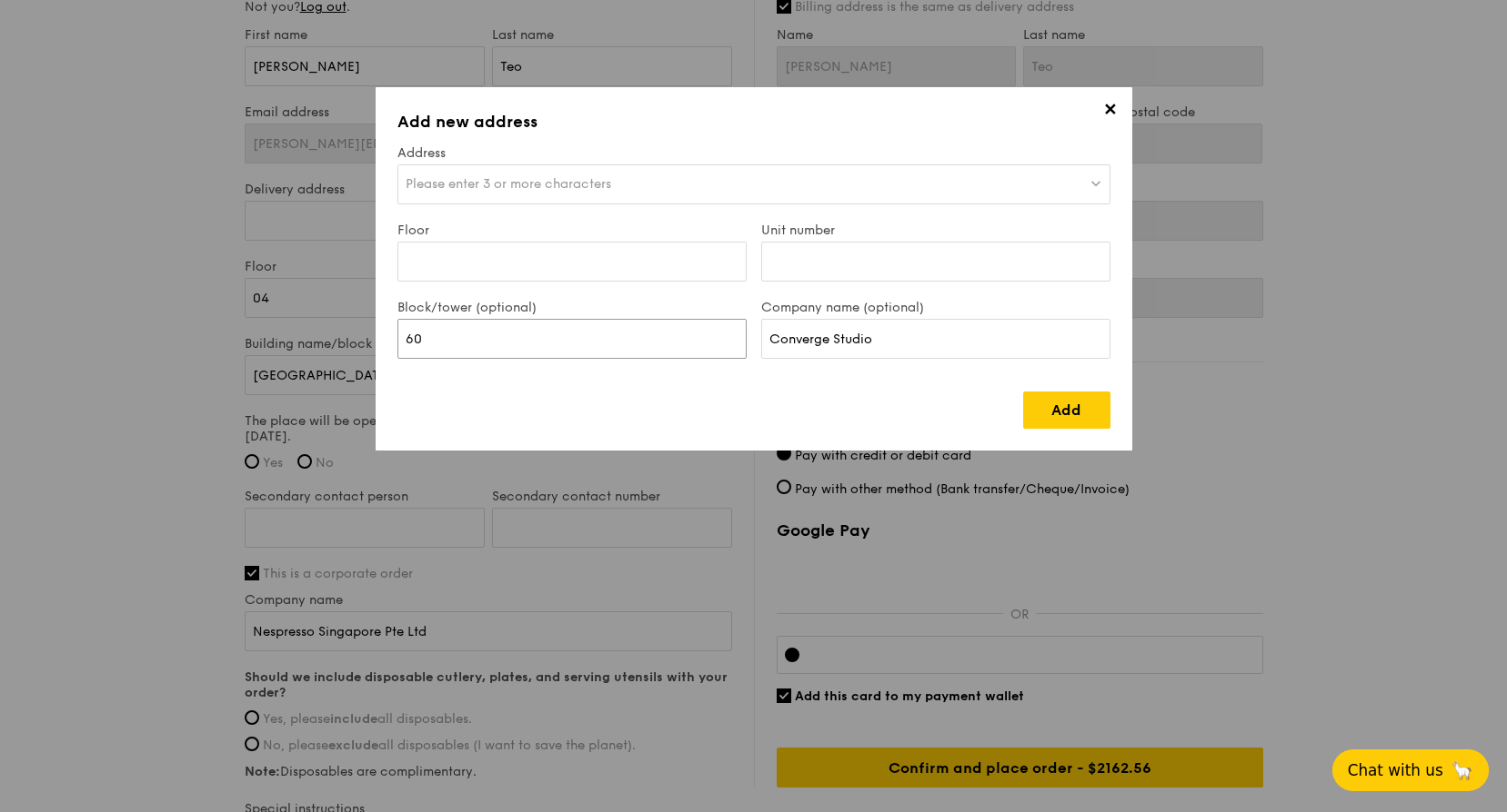
type input "6"
type input "60A"
click at [709, 191] on div "Please enter 3 or more characters" at bounding box center [754, 184] width 713 height 40
type input "o"
type input "r"
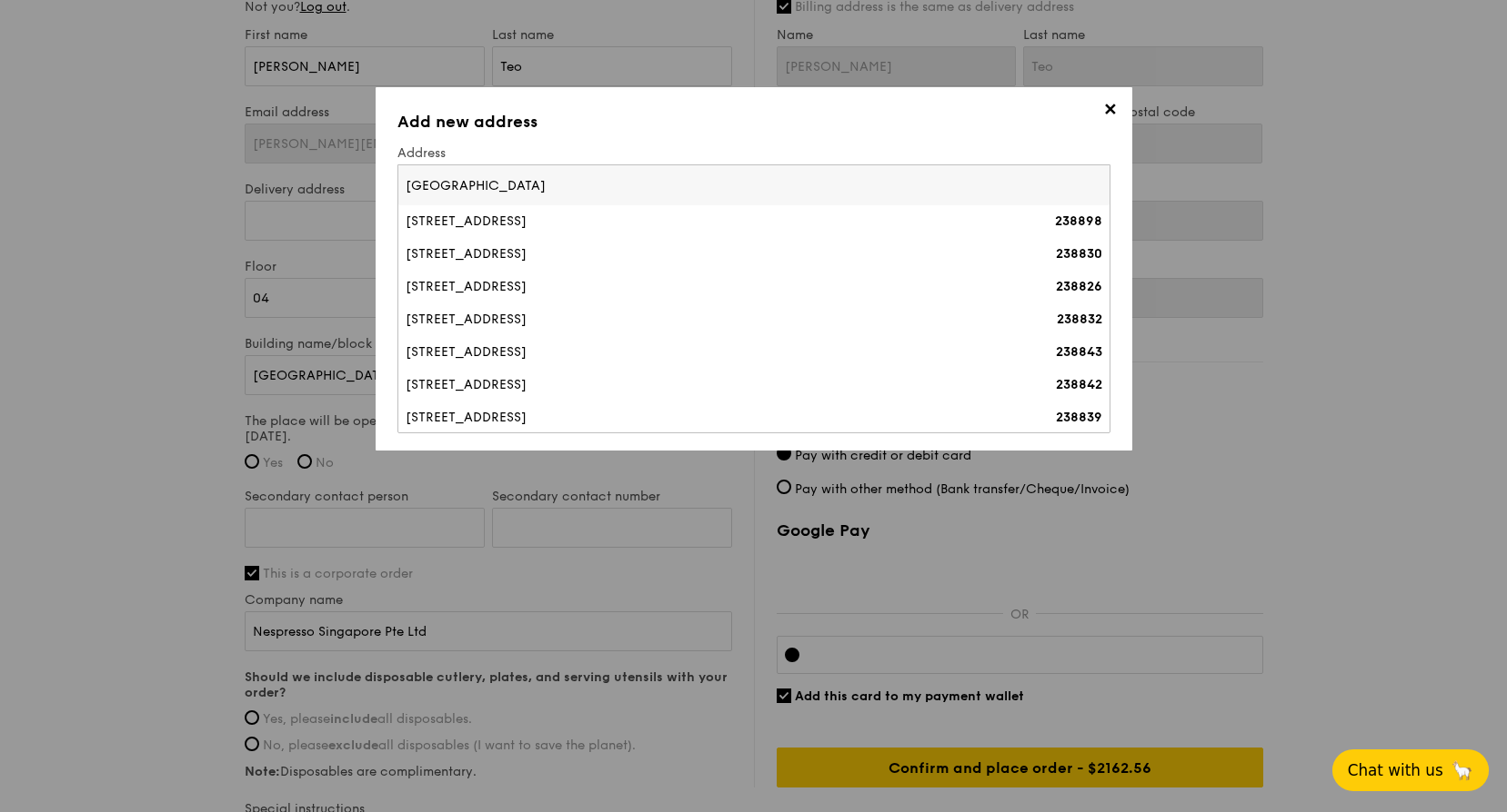
click at [712, 189] on input "[GEOGRAPHIC_DATA]" at bounding box center [754, 185] width 711 height 40
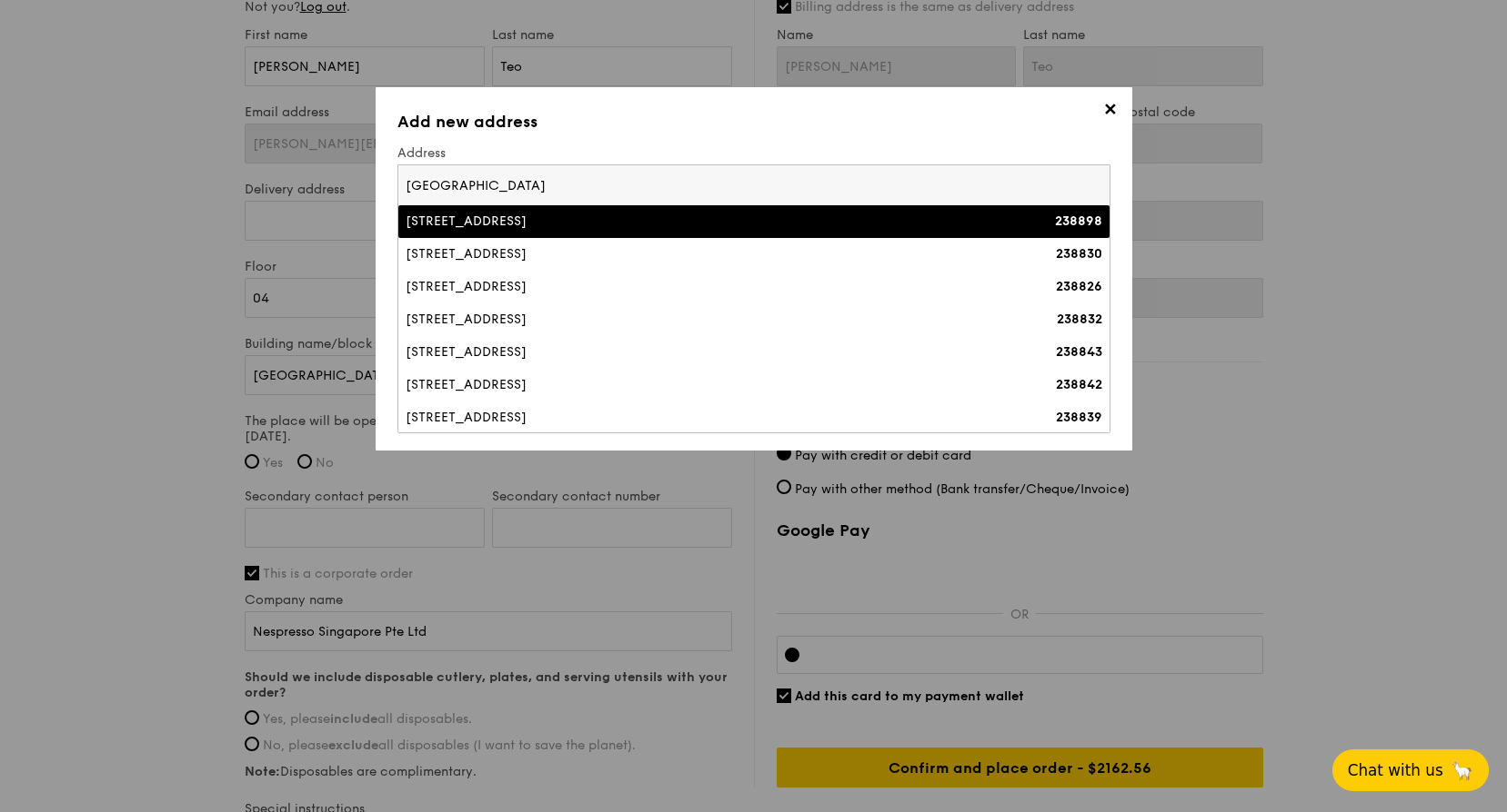
click at [405, 185] on input "[GEOGRAPHIC_DATA]" at bounding box center [754, 185] width 711 height 40
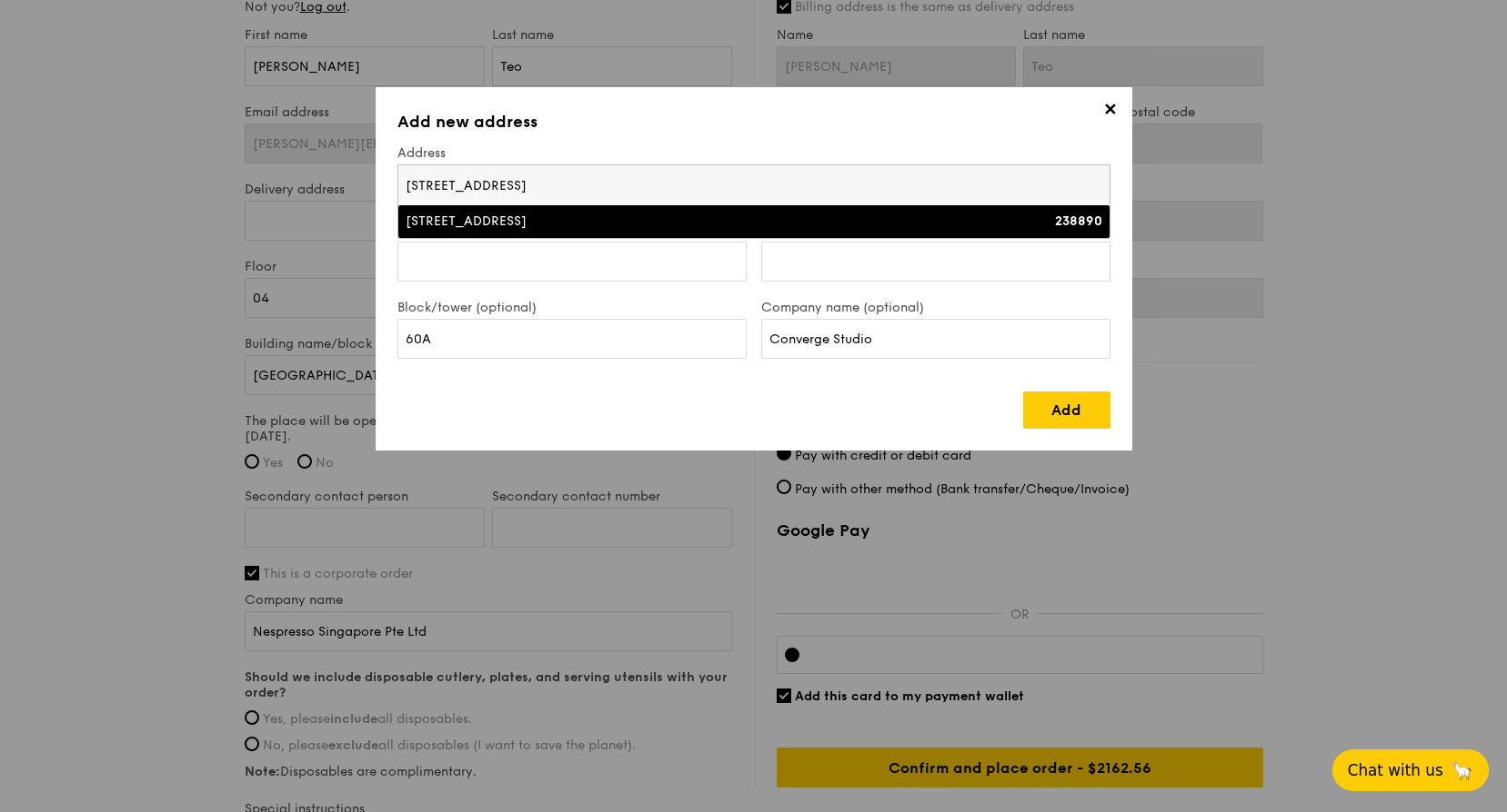
type input "[STREET_ADDRESS]"
click at [494, 217] on div "[STREET_ADDRESS]" at bounding box center [667, 222] width 523 height 18
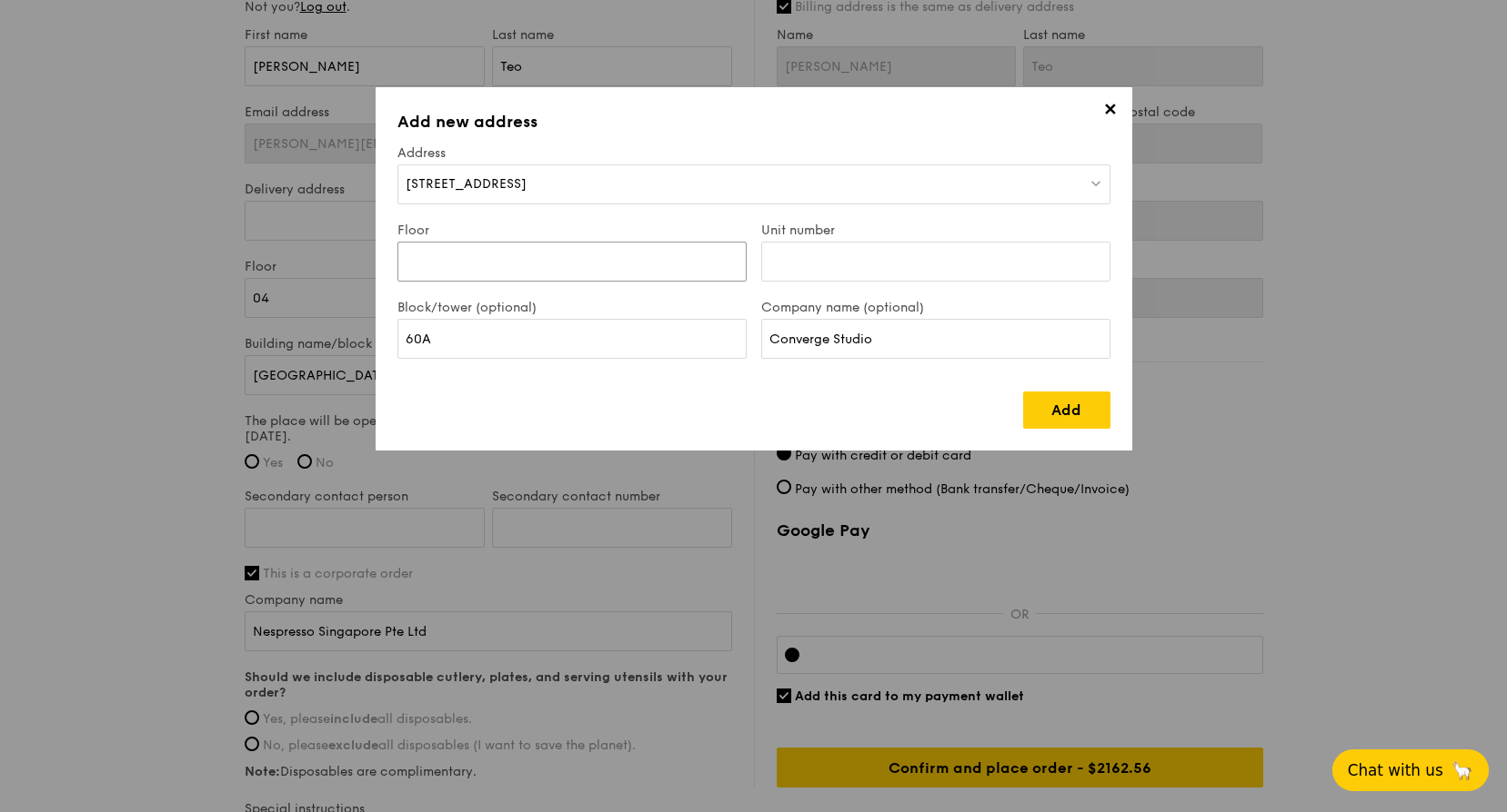
click at [575, 256] on input "Floor" at bounding box center [572, 261] width 349 height 40
type input "B1"
click at [937, 254] on input "Unit number" at bounding box center [935, 261] width 349 height 40
type input "[DATE]"
click at [701, 390] on div "Add" at bounding box center [754, 403] width 713 height 51
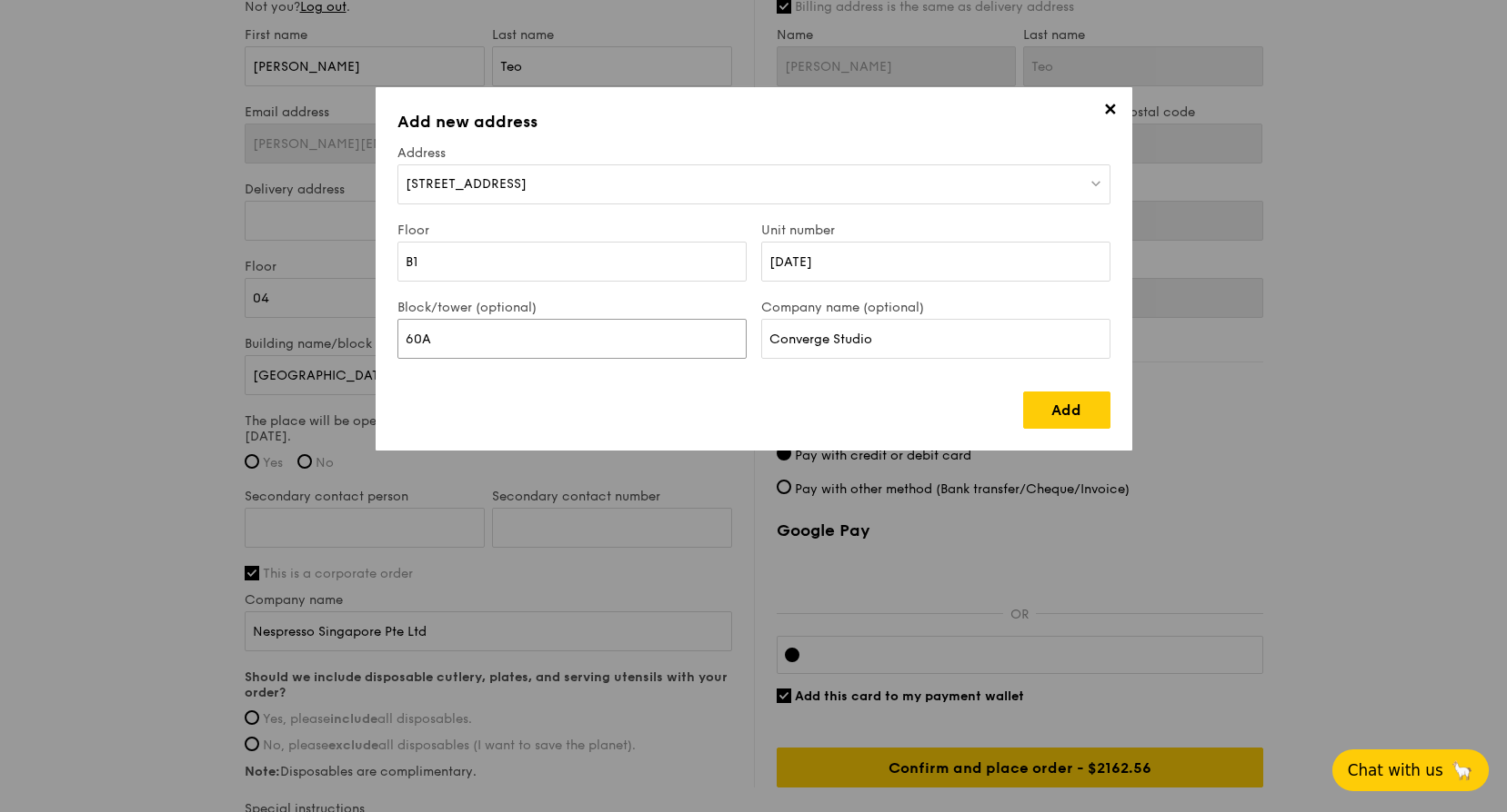
click at [593, 342] on input "60A" at bounding box center [572, 339] width 349 height 40
type input "6"
click at [1069, 420] on link "Add" at bounding box center [1066, 411] width 87 height 38
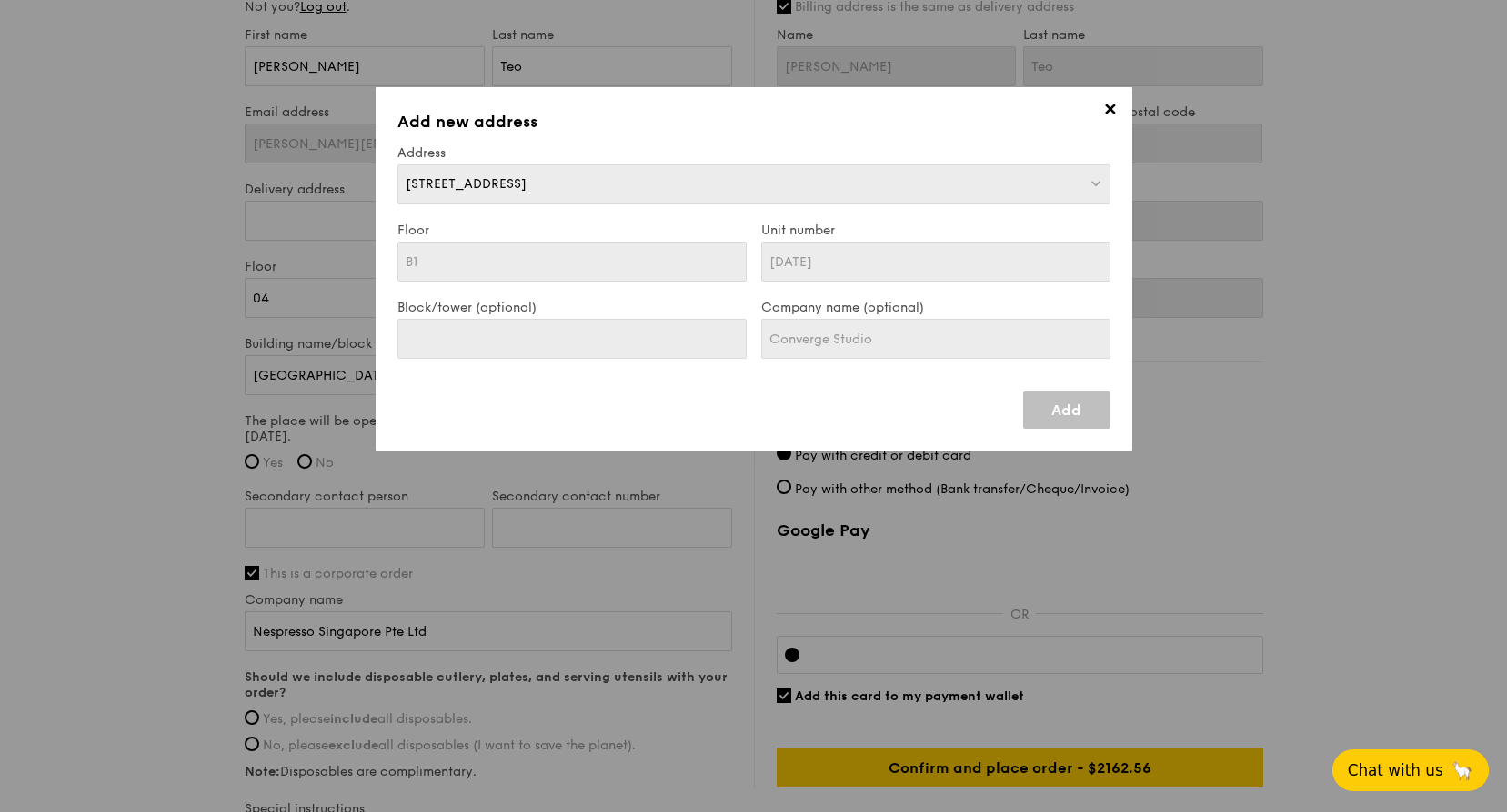
type input "[STREET_ADDRESS]"
type input "238890"
type input "B1"
type input "[DATE]"
type input "[STREET_ADDRESS]"
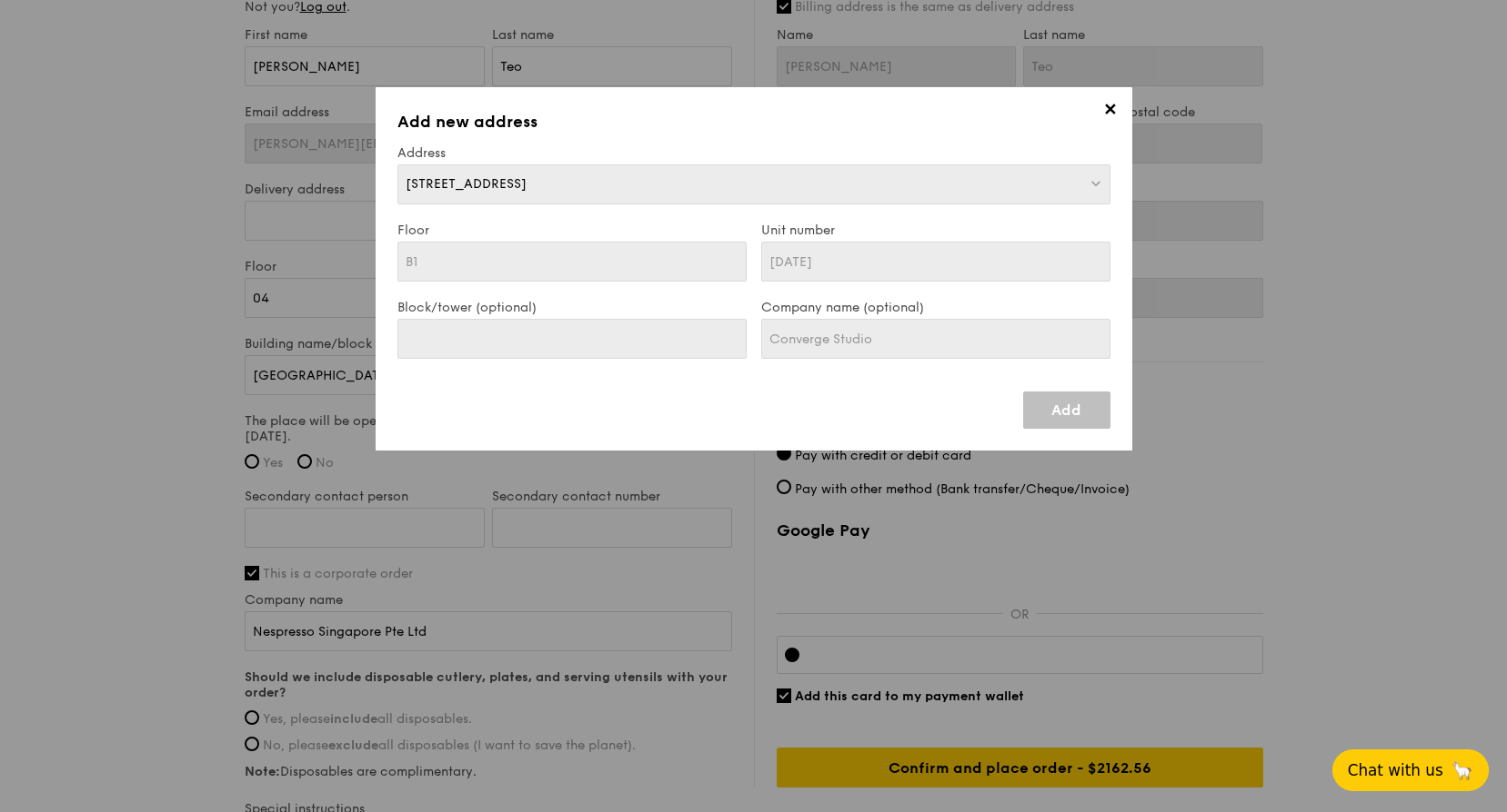
type input "238890"
type input "B1"
type input "[DATE]"
type input "Converge Studio"
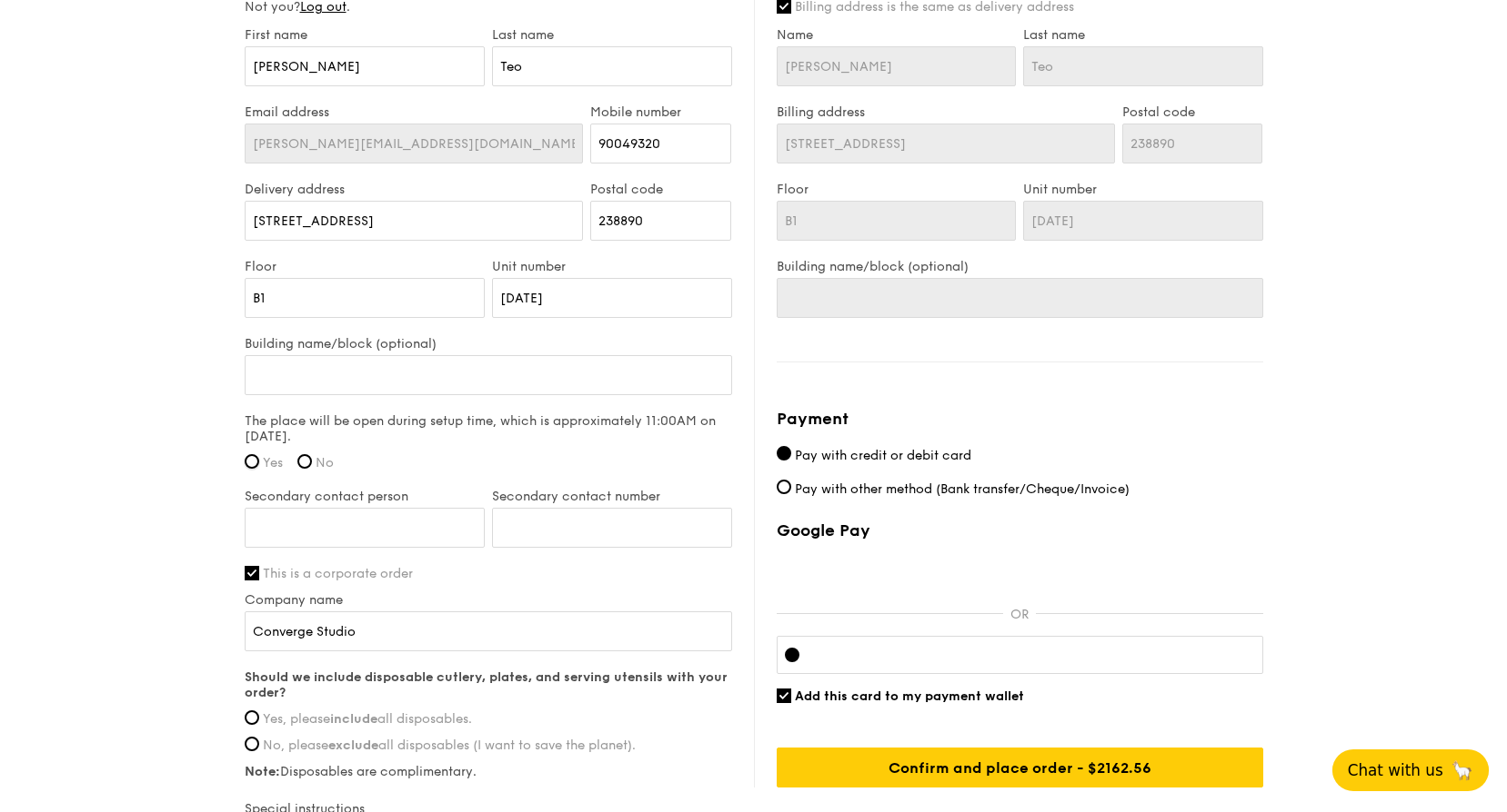
drag, startPoint x: 254, startPoint y: 461, endPoint x: 273, endPoint y: 463, distance: 19.1
click at [254, 462] on input "Yes" at bounding box center [252, 461] width 15 height 15
radio input "true"
click at [421, 523] on input "Secondary contact person" at bounding box center [365, 528] width 240 height 40
type input "[PERSON_NAME]"
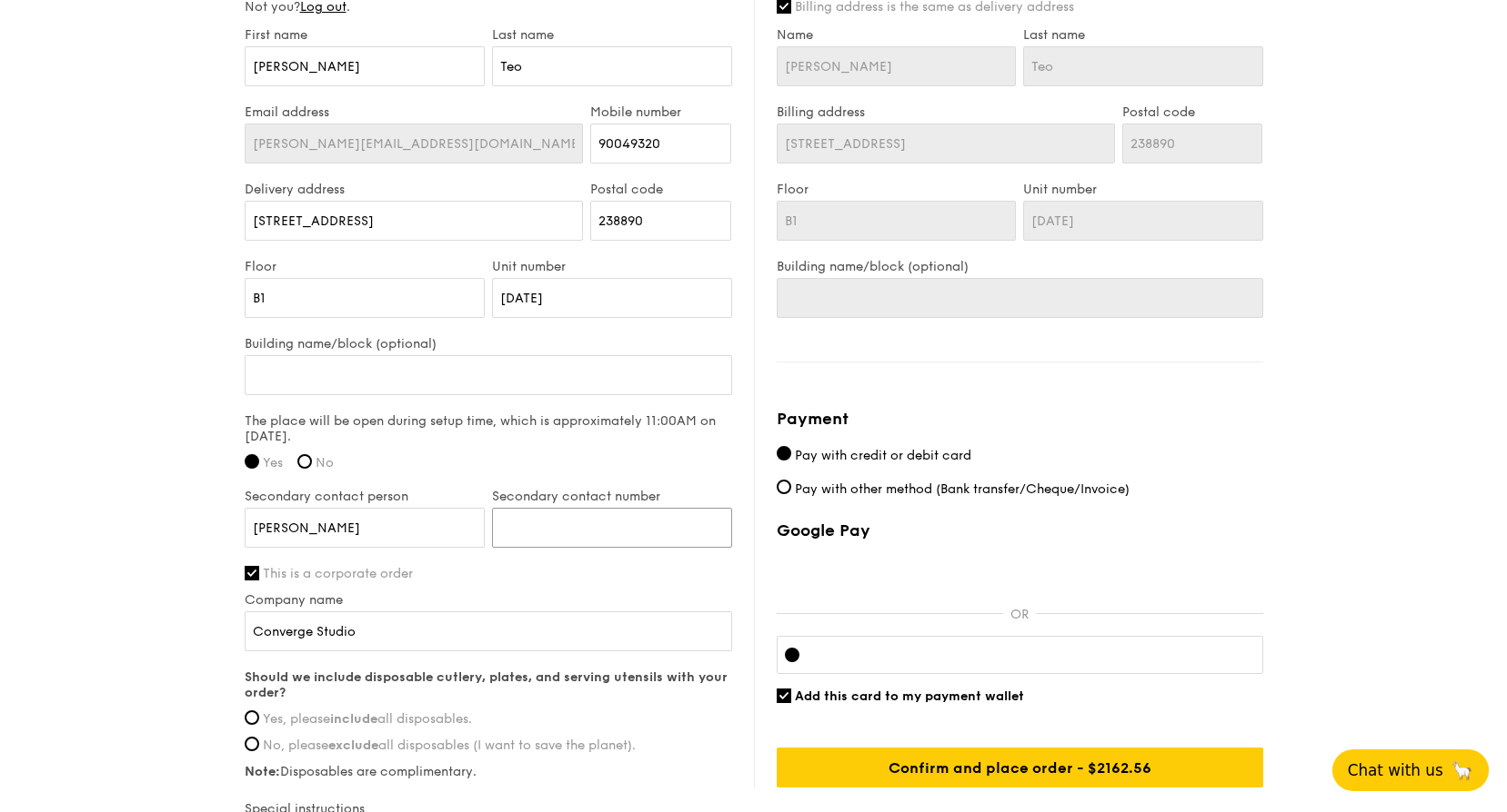
drag, startPoint x: 530, startPoint y: 521, endPoint x: 541, endPoint y: 524, distance: 11.4
click at [530, 521] on input "Secondary contact number" at bounding box center [612, 528] width 240 height 40
paste input "81331410"
type input "81331410"
click at [599, 568] on label "This is a corporate order" at bounding box center [488, 574] width 487 height 16
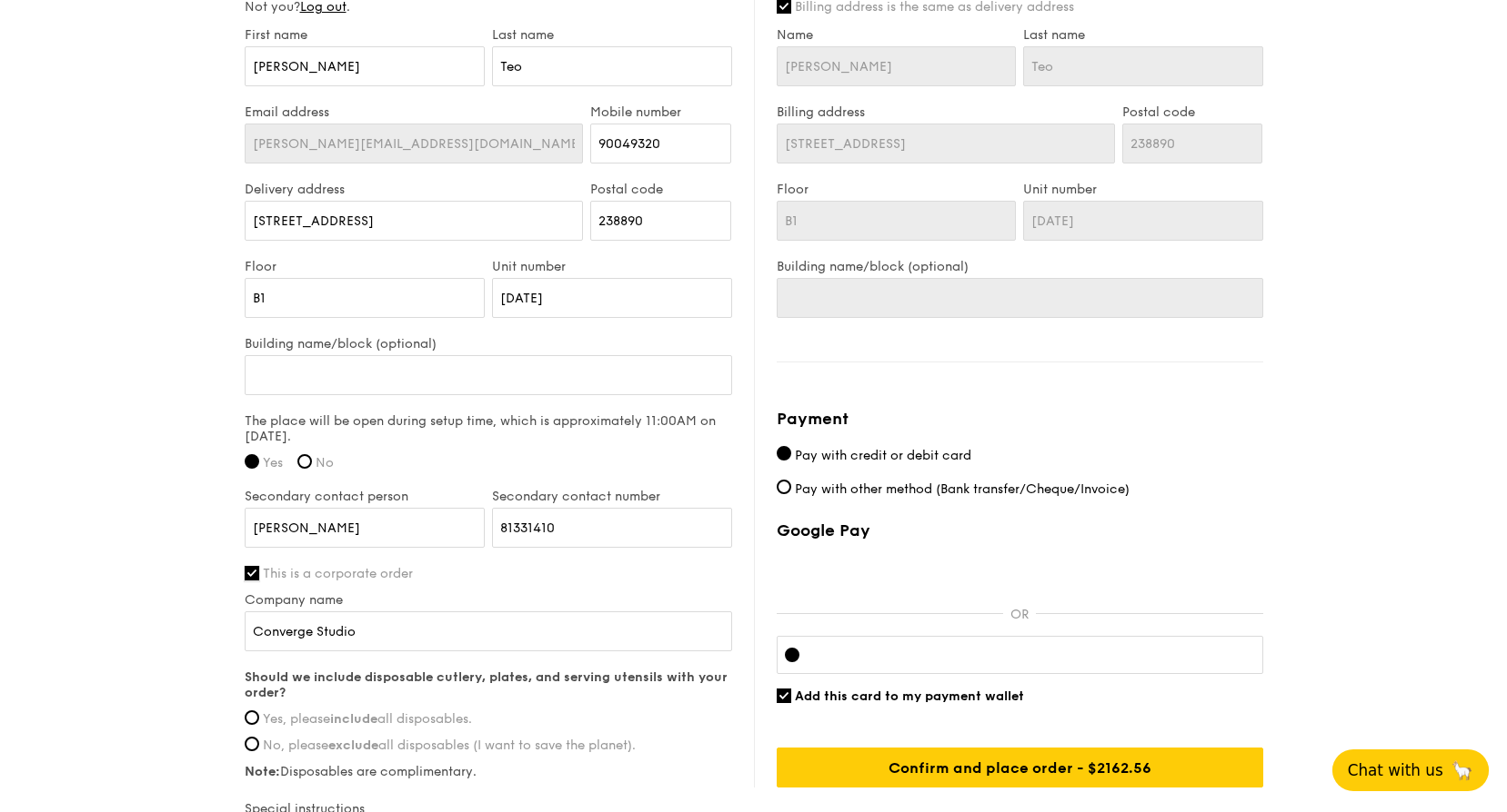
click at [260, 568] on input "This is a corporate order" at bounding box center [252, 573] width 15 height 15
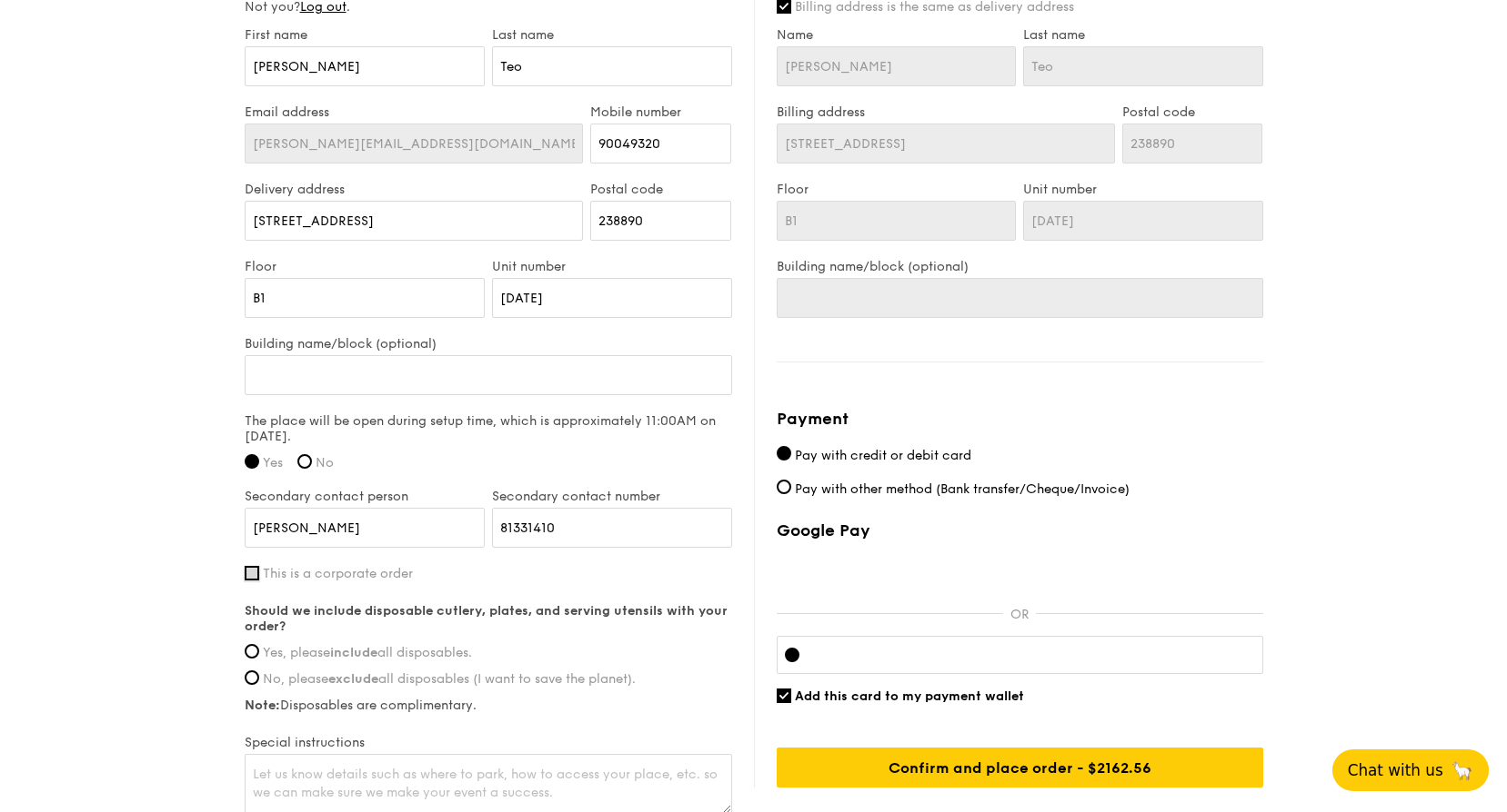
click at [253, 573] on input "This is a corporate order" at bounding box center [252, 573] width 15 height 15
checkbox input "true"
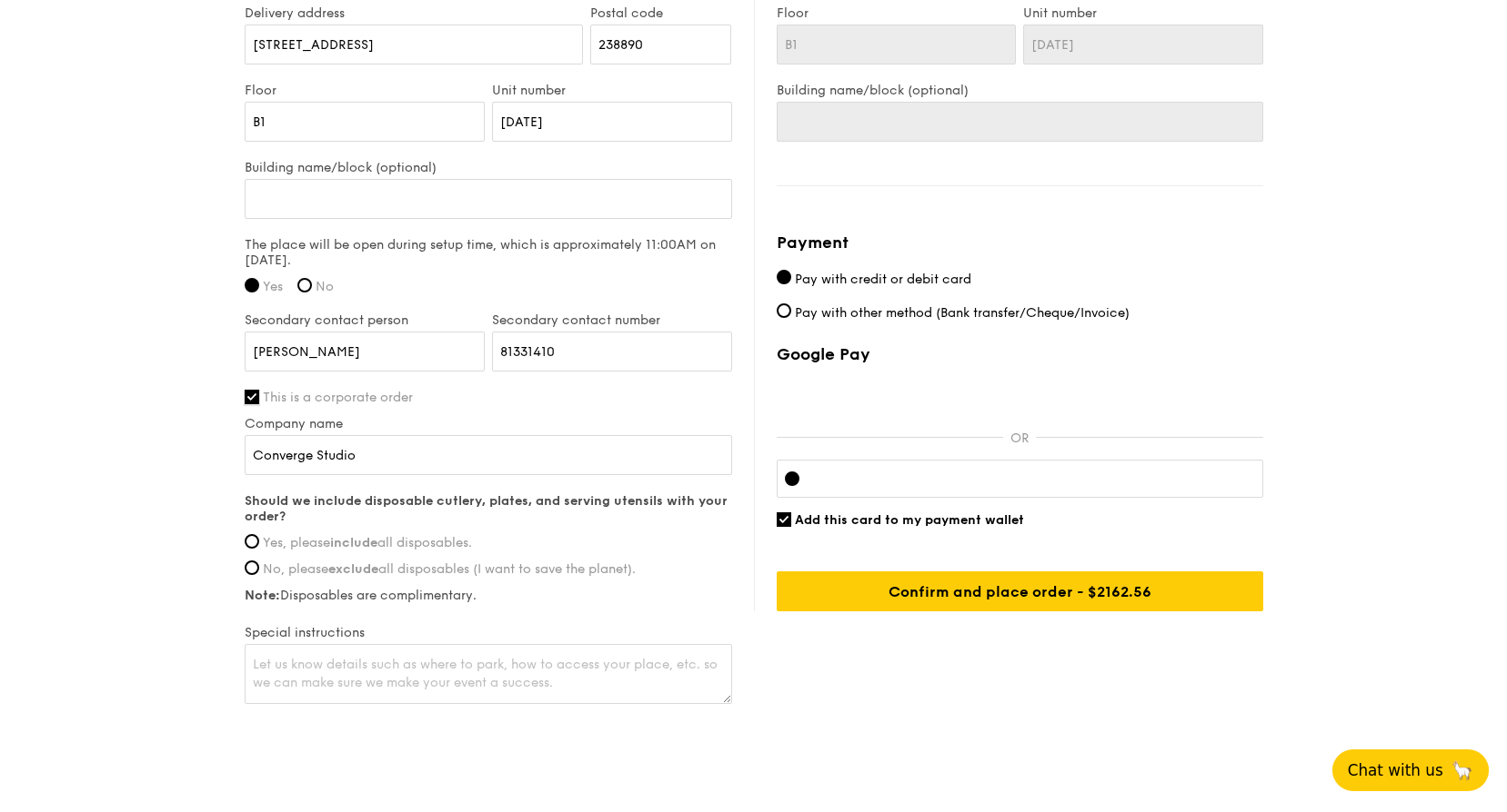
scroll to position [1364, 0]
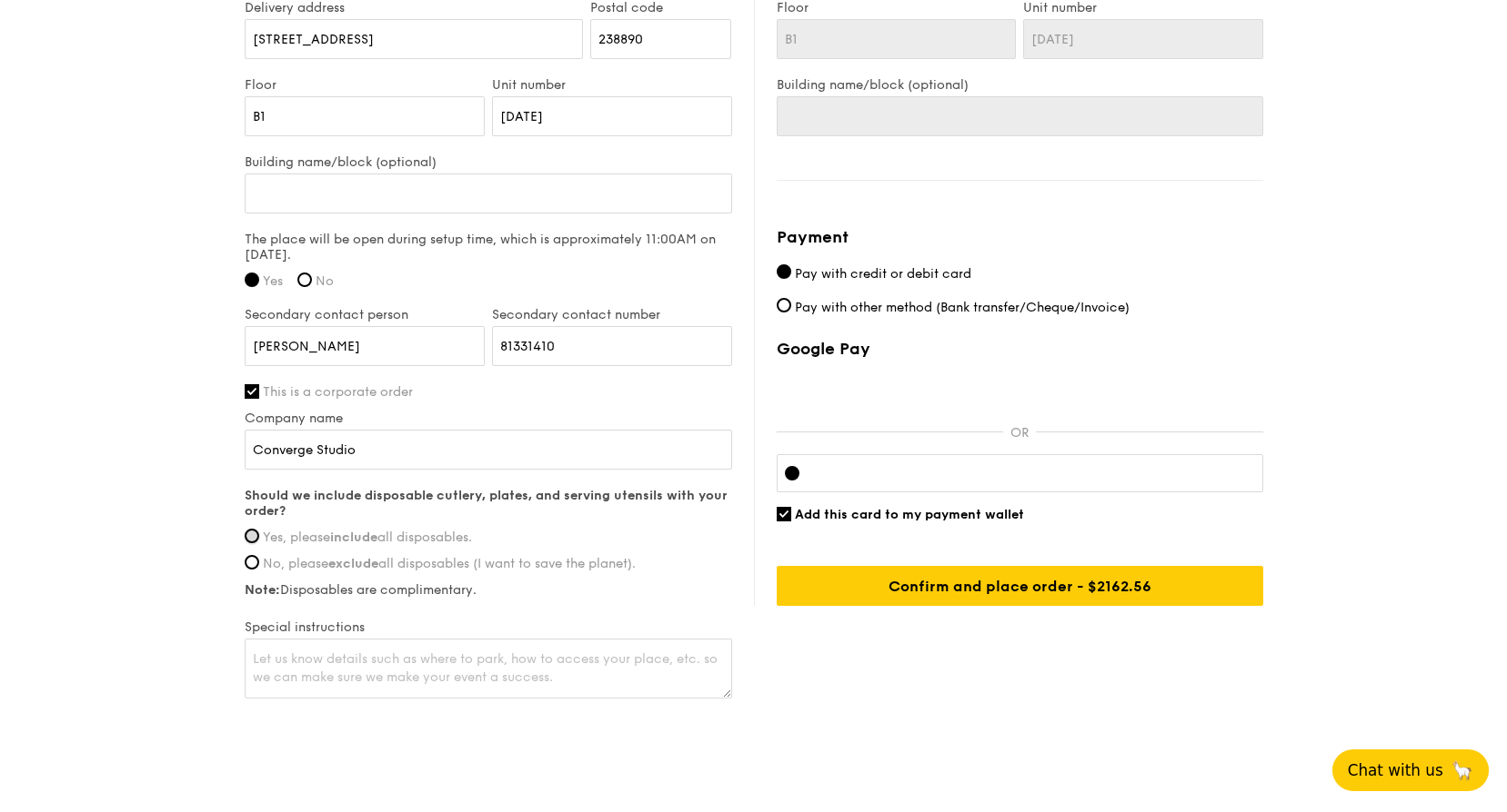
click at [253, 534] on input "Yes, please include all disposables." at bounding box center [252, 536] width 15 height 15
radio input "true"
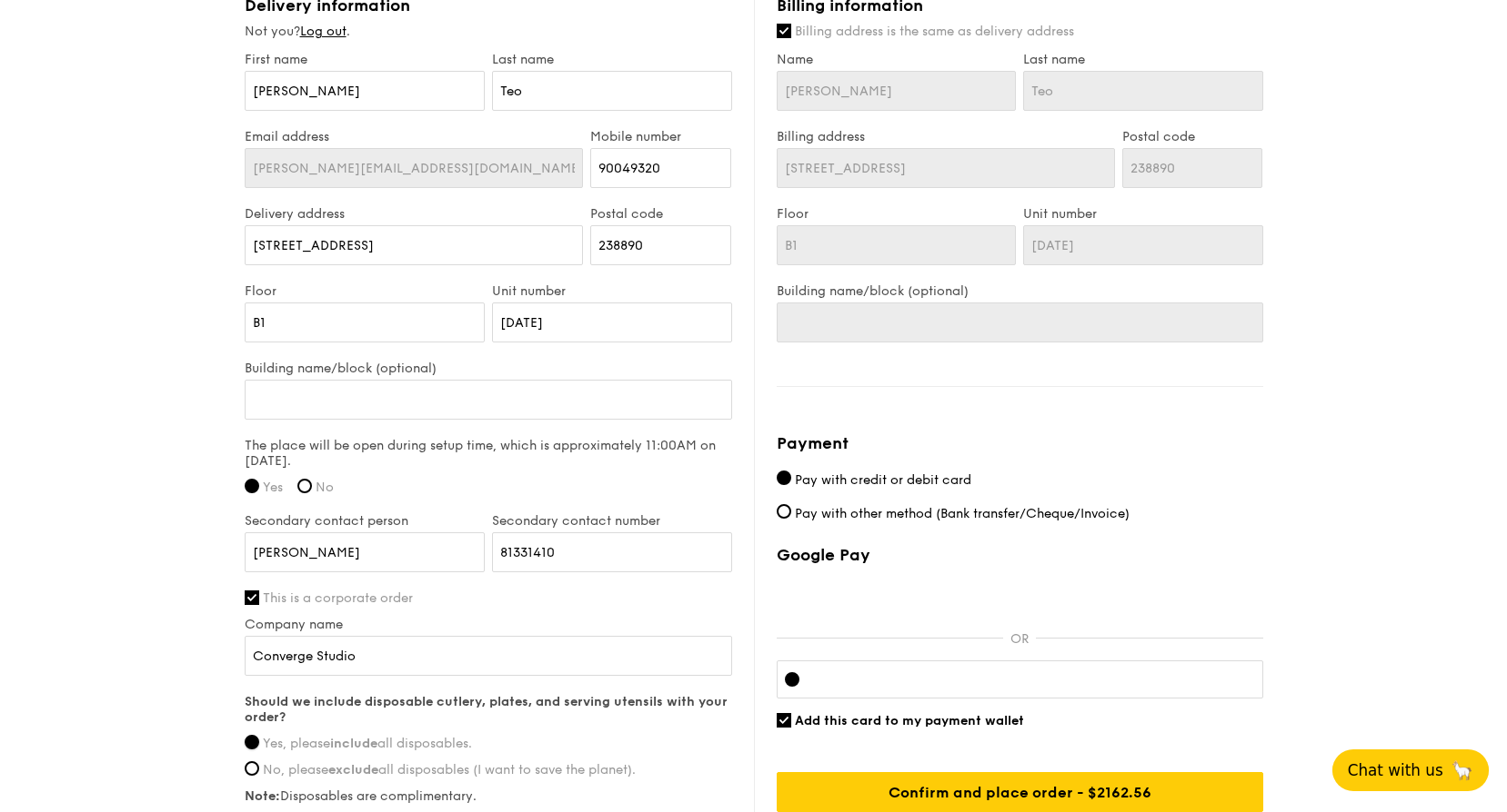
scroll to position [1272, 0]
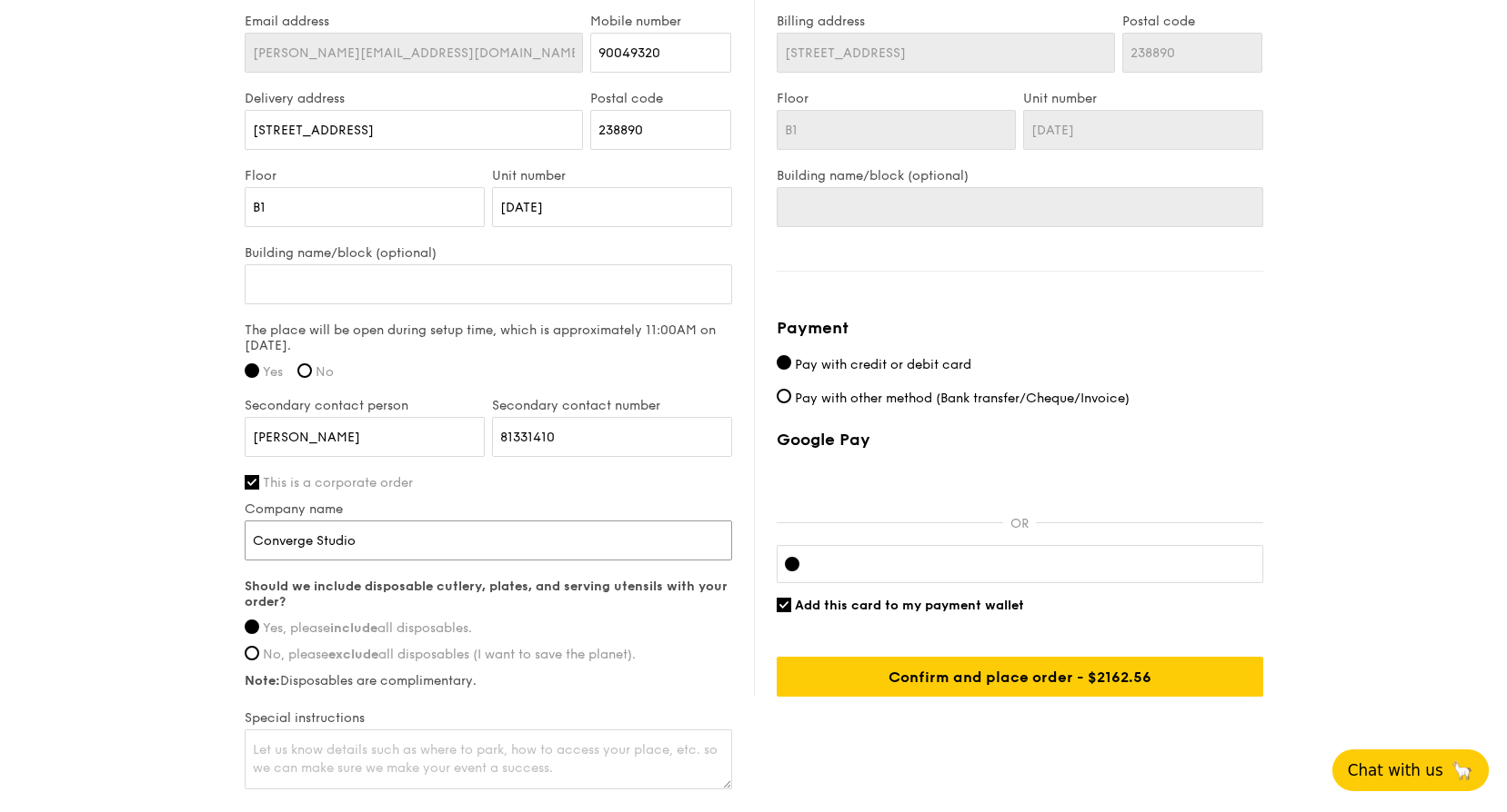
drag, startPoint x: 405, startPoint y: 540, endPoint x: 241, endPoint y: 535, distance: 164.1
type input "Nespresso Singapore Pte Ltd"
click at [636, 499] on div "First name [PERSON_NAME] Last name Teo Email address [PERSON_NAME][EMAIL_ADDRES…" at bounding box center [488, 364] width 487 height 857
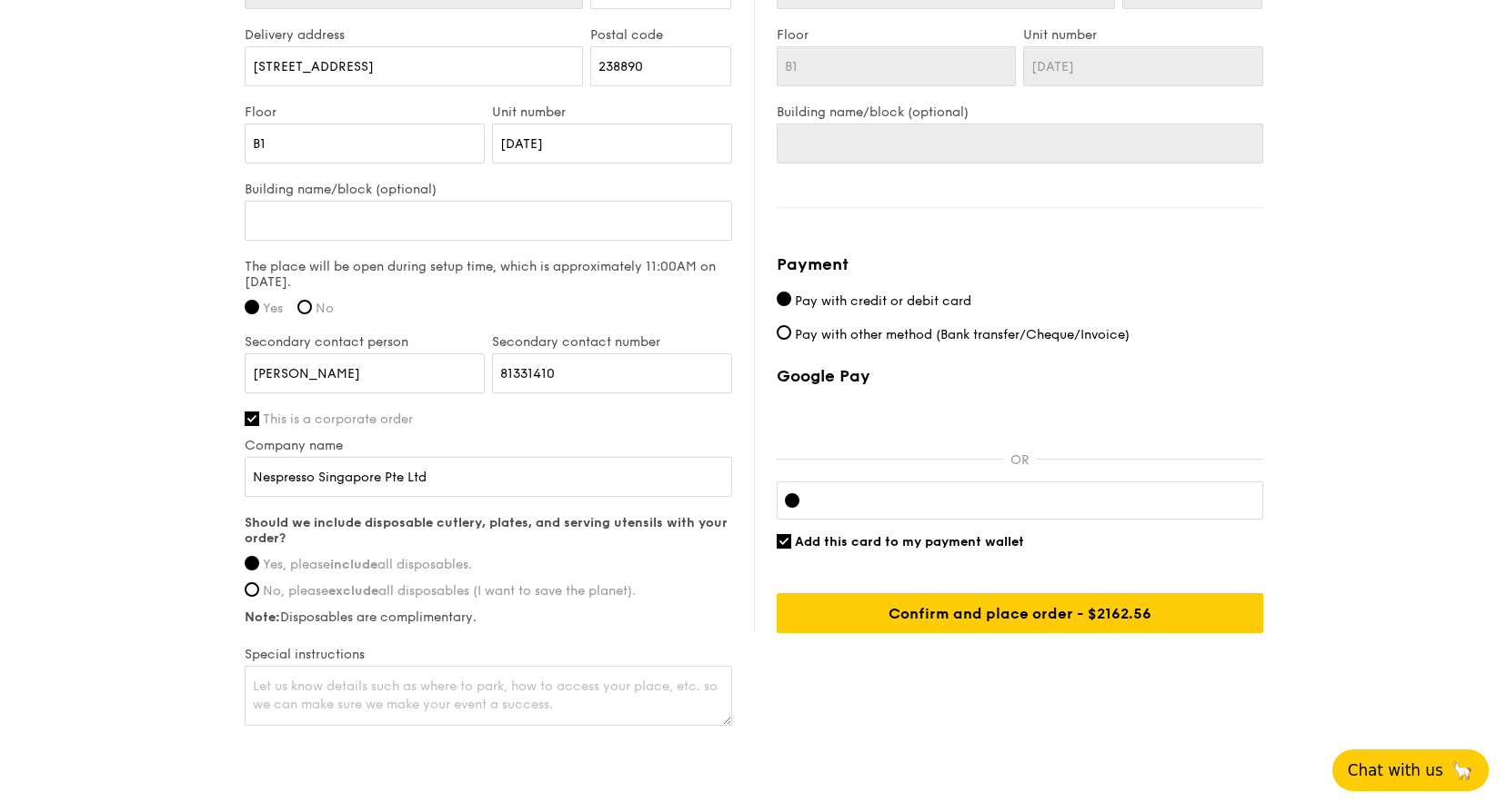
scroll to position [1364, 0]
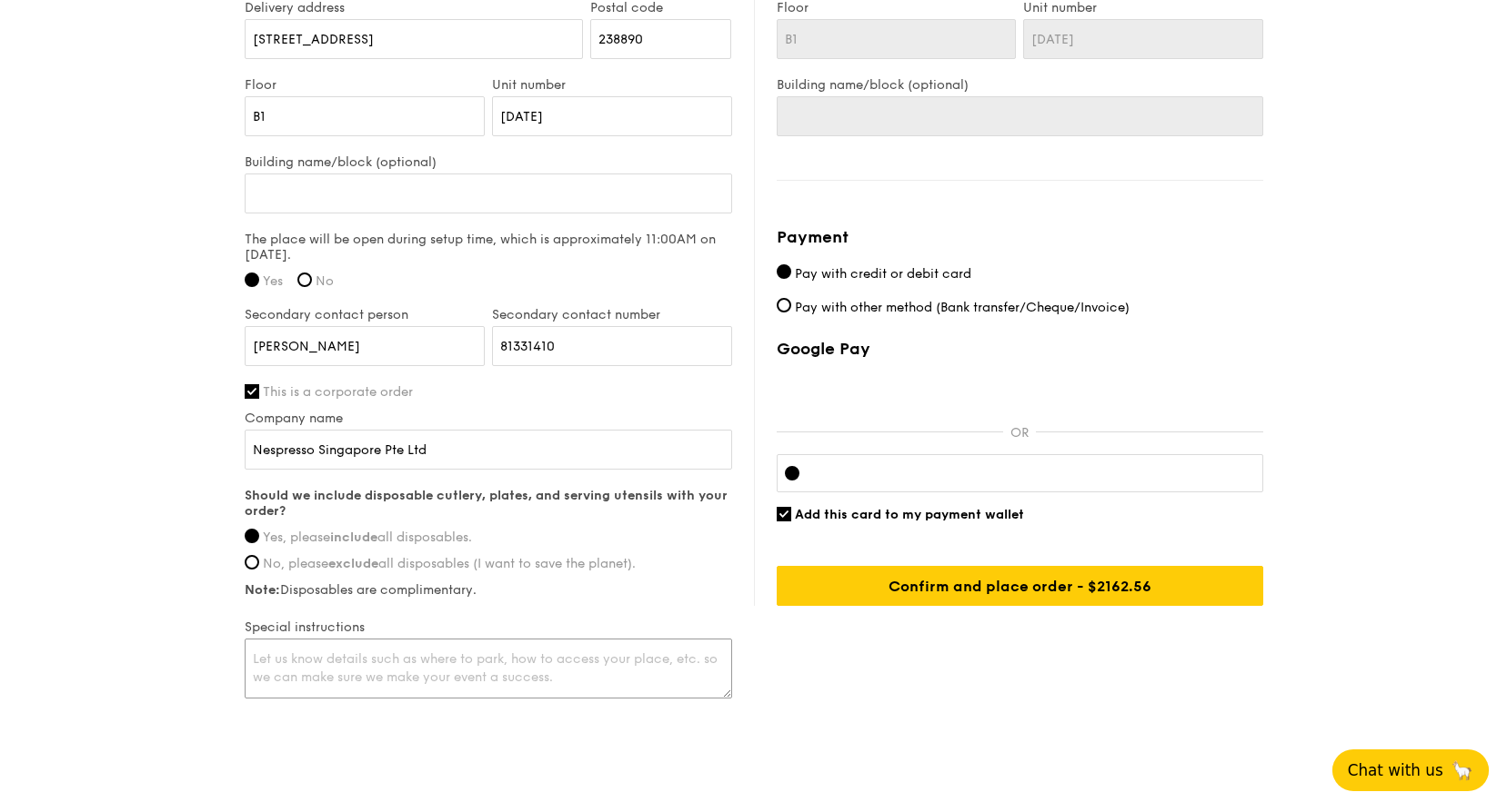
click at [609, 663] on textarea at bounding box center [488, 668] width 487 height 60
type textarea "Will advise nearer to the date"
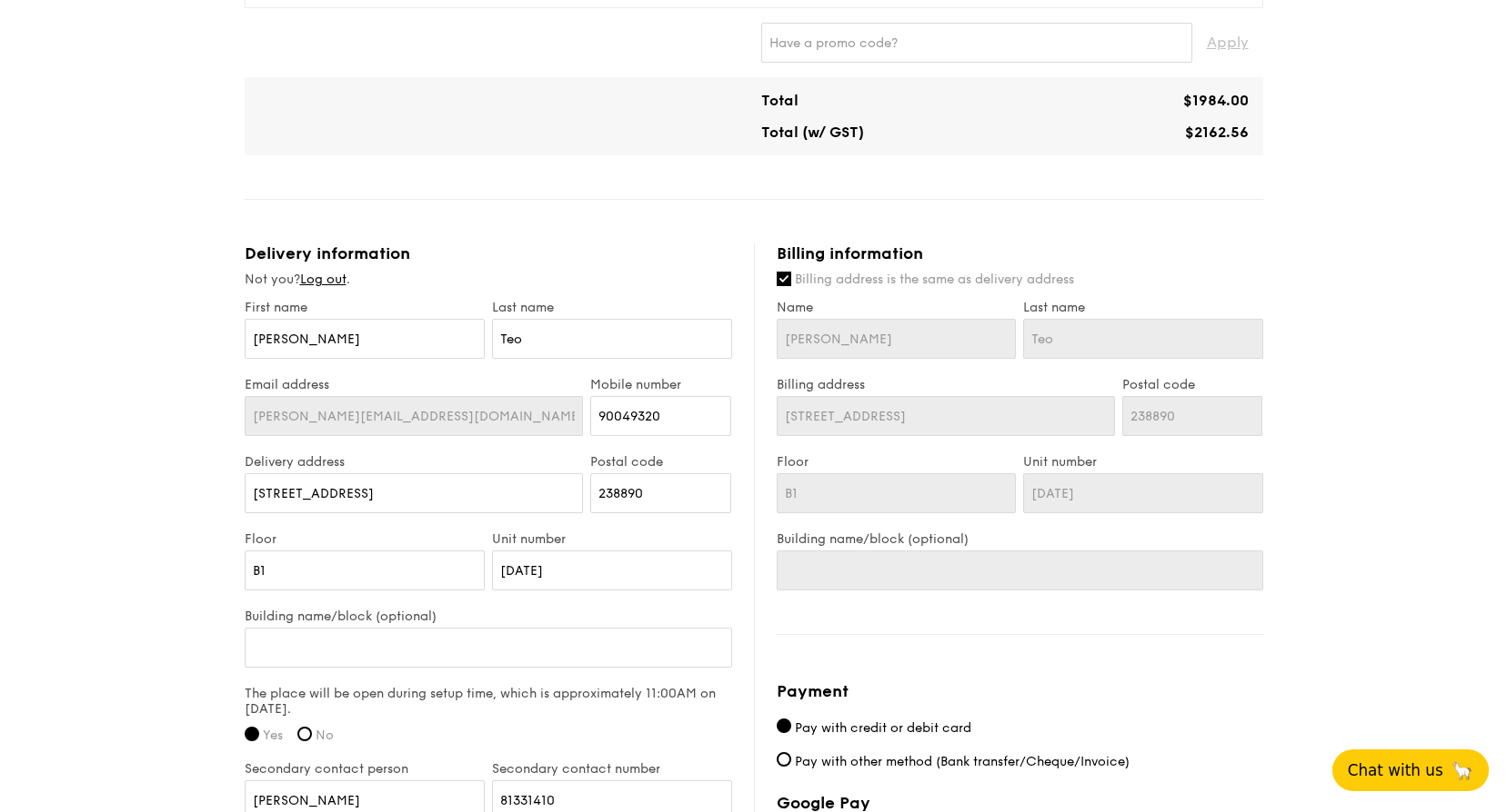
scroll to position [1000, 0]
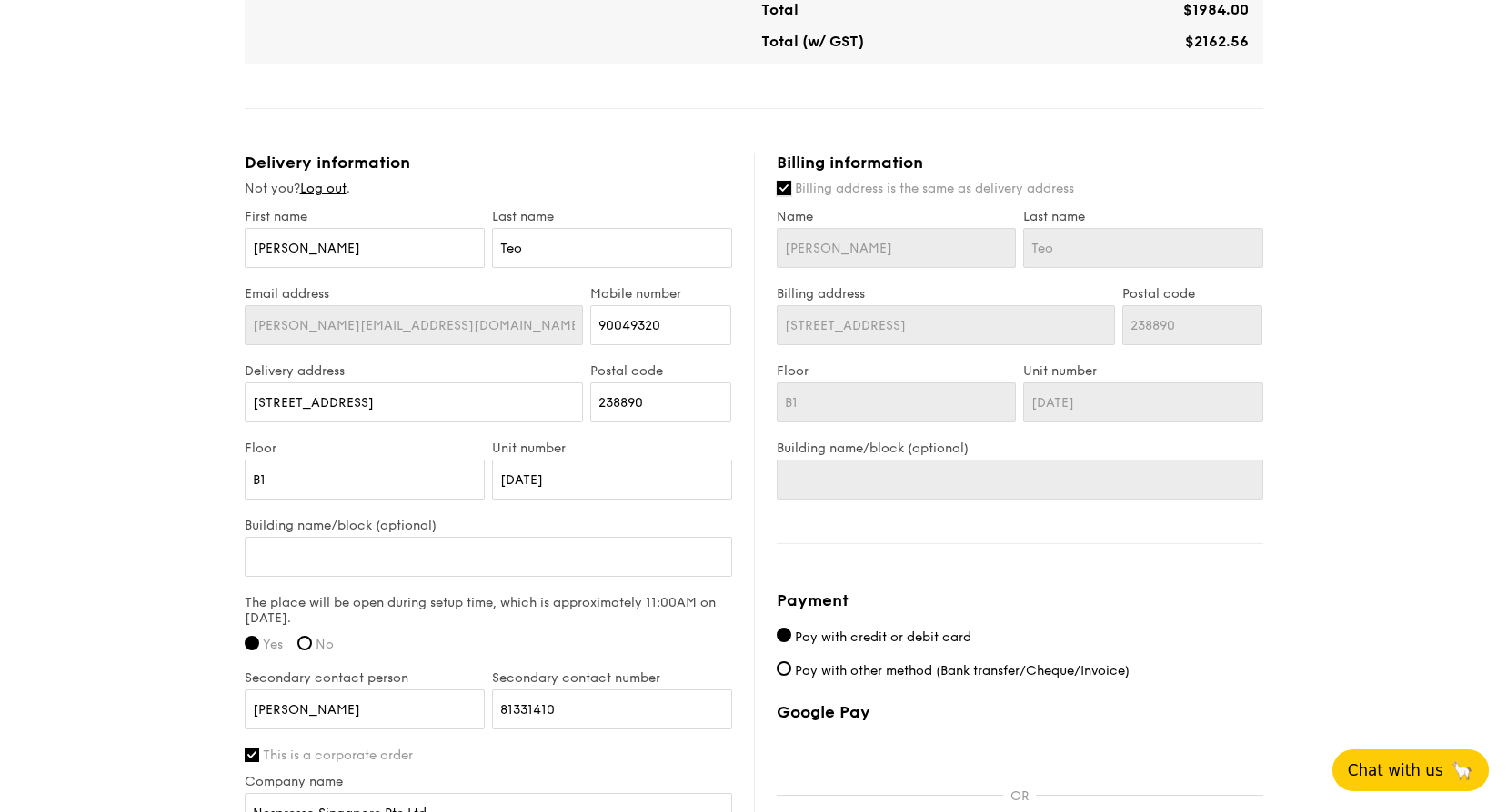
click at [784, 192] on input "Billing address is the same as delivery address" at bounding box center [784, 188] width 15 height 15
checkbox input "false"
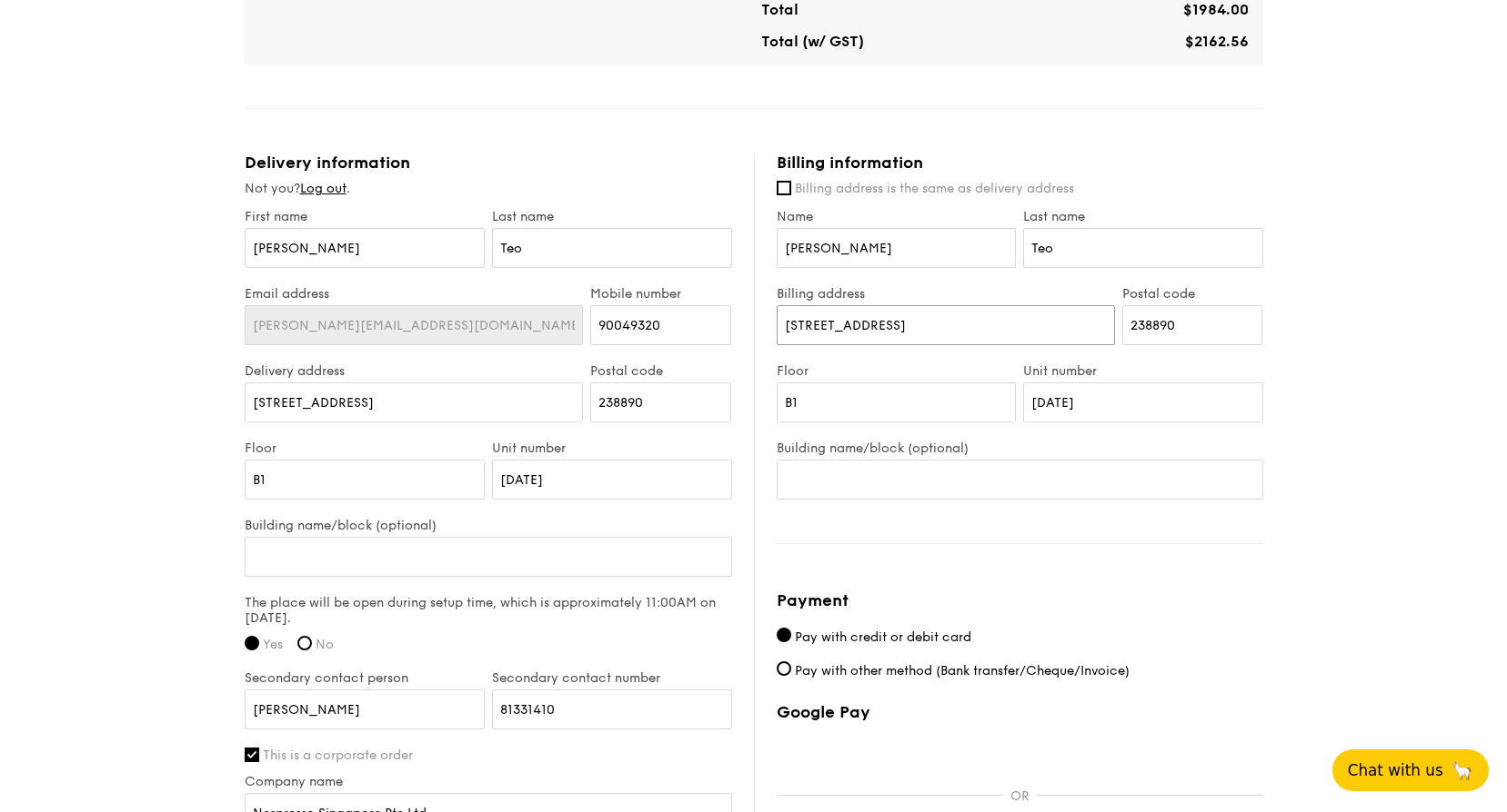
click at [990, 332] on input "[STREET_ADDRESS]" at bounding box center [945, 325] width 338 height 40
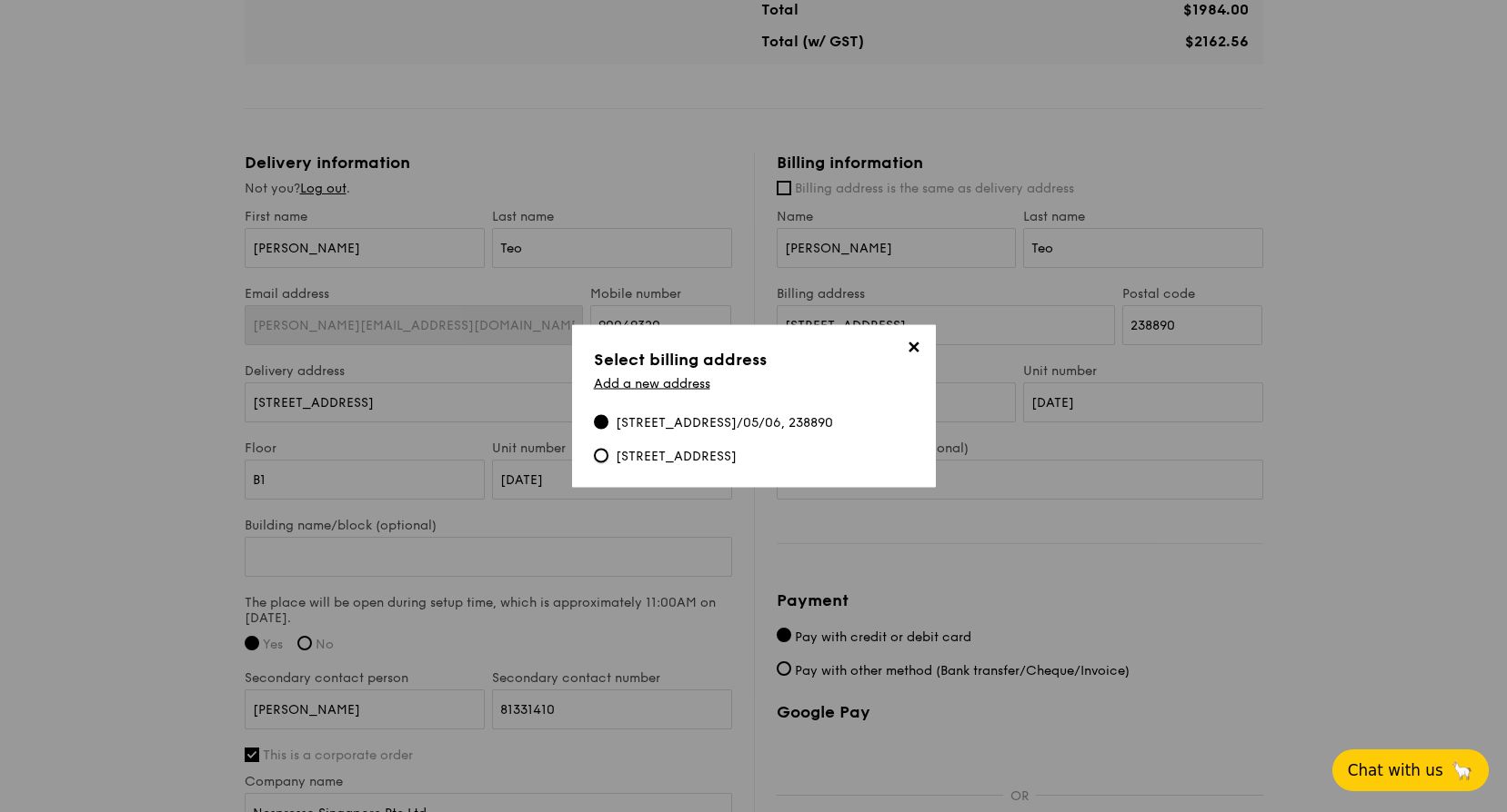
drag, startPoint x: 598, startPoint y: 446, endPoint x: 680, endPoint y: 448, distance: 82.0
click at [598, 449] on input "[STREET_ADDRESS]" at bounding box center [600, 456] width 15 height 15
radio input "true"
type input "[STREET_ADDRESS]"
type input "486035"
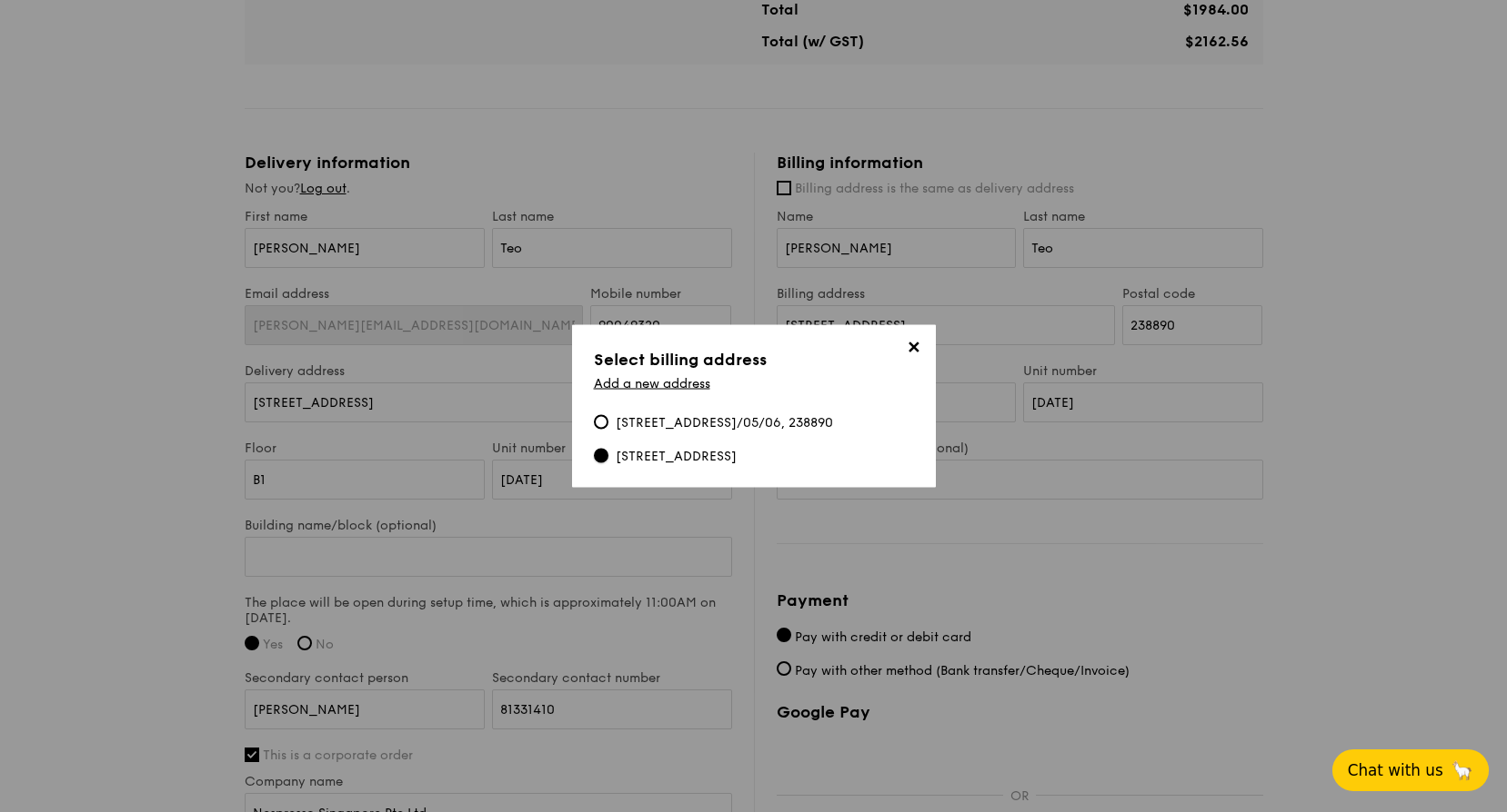
type input "04"
type input "00"
type input "[GEOGRAPHIC_DATA]"
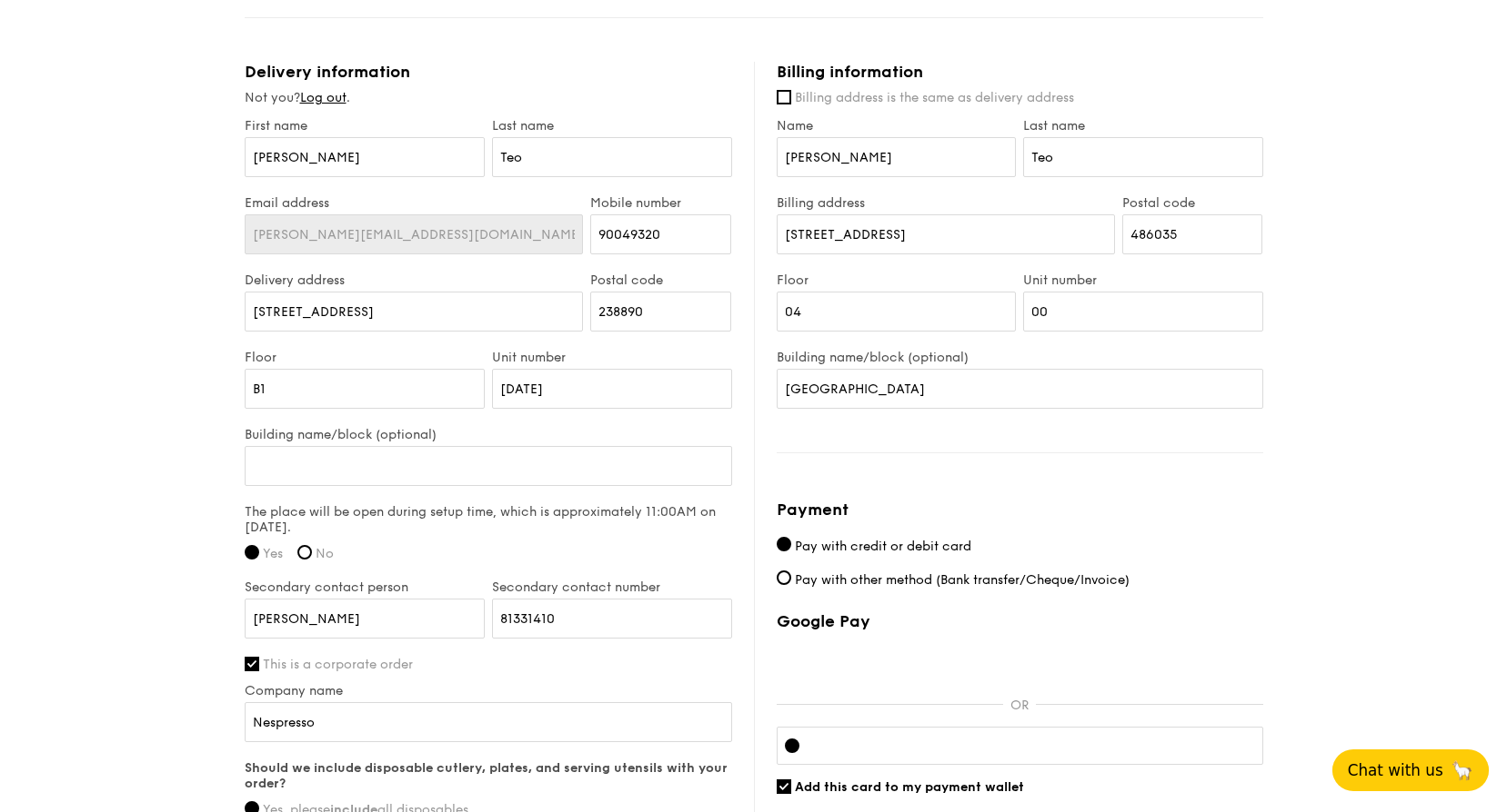
scroll to position [1181, 0]
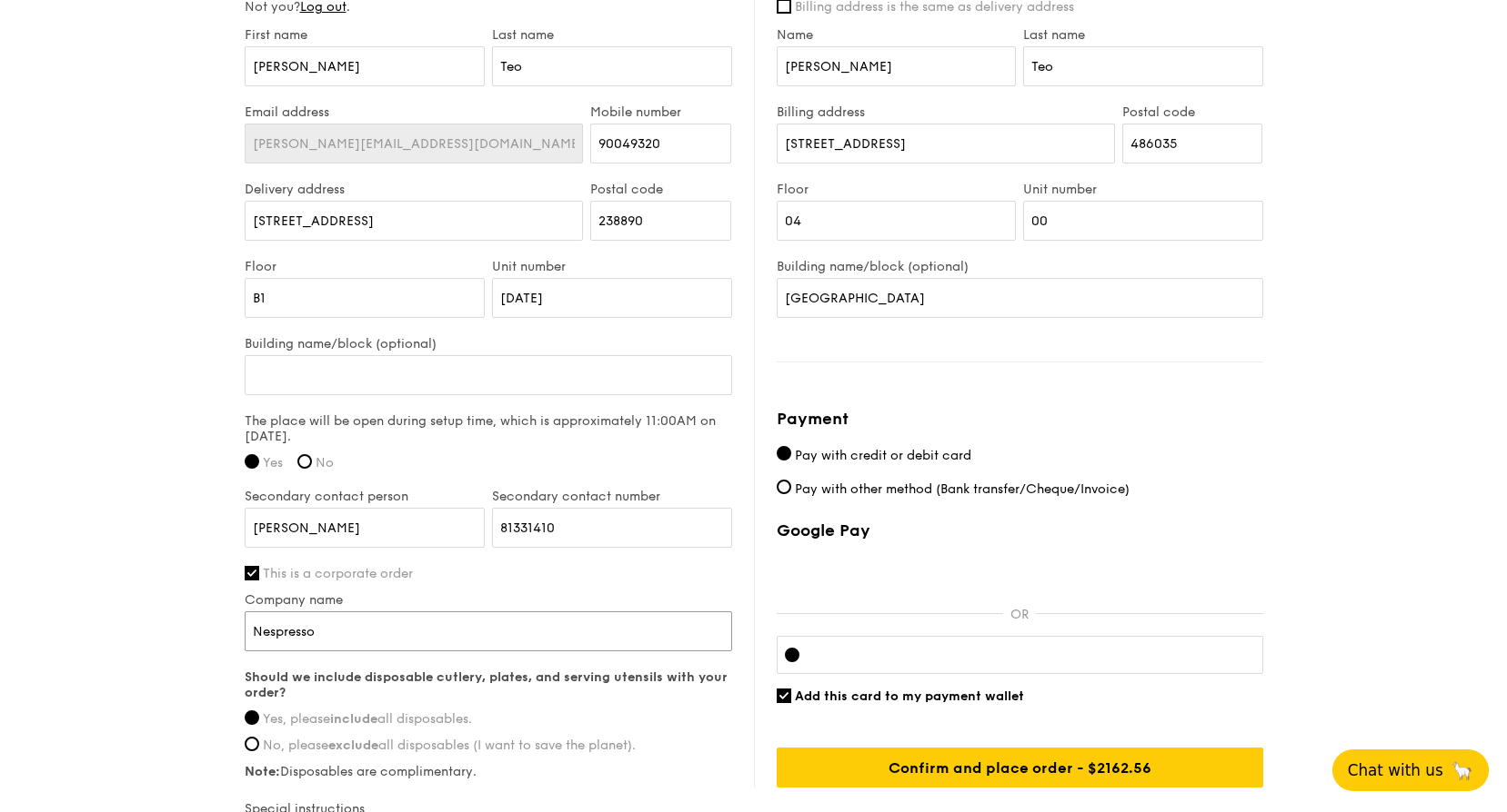
drag, startPoint x: 369, startPoint y: 633, endPoint x: 235, endPoint y: 629, distance: 134.1
click at [1182, 225] on input "00" at bounding box center [1142, 221] width 240 height 40
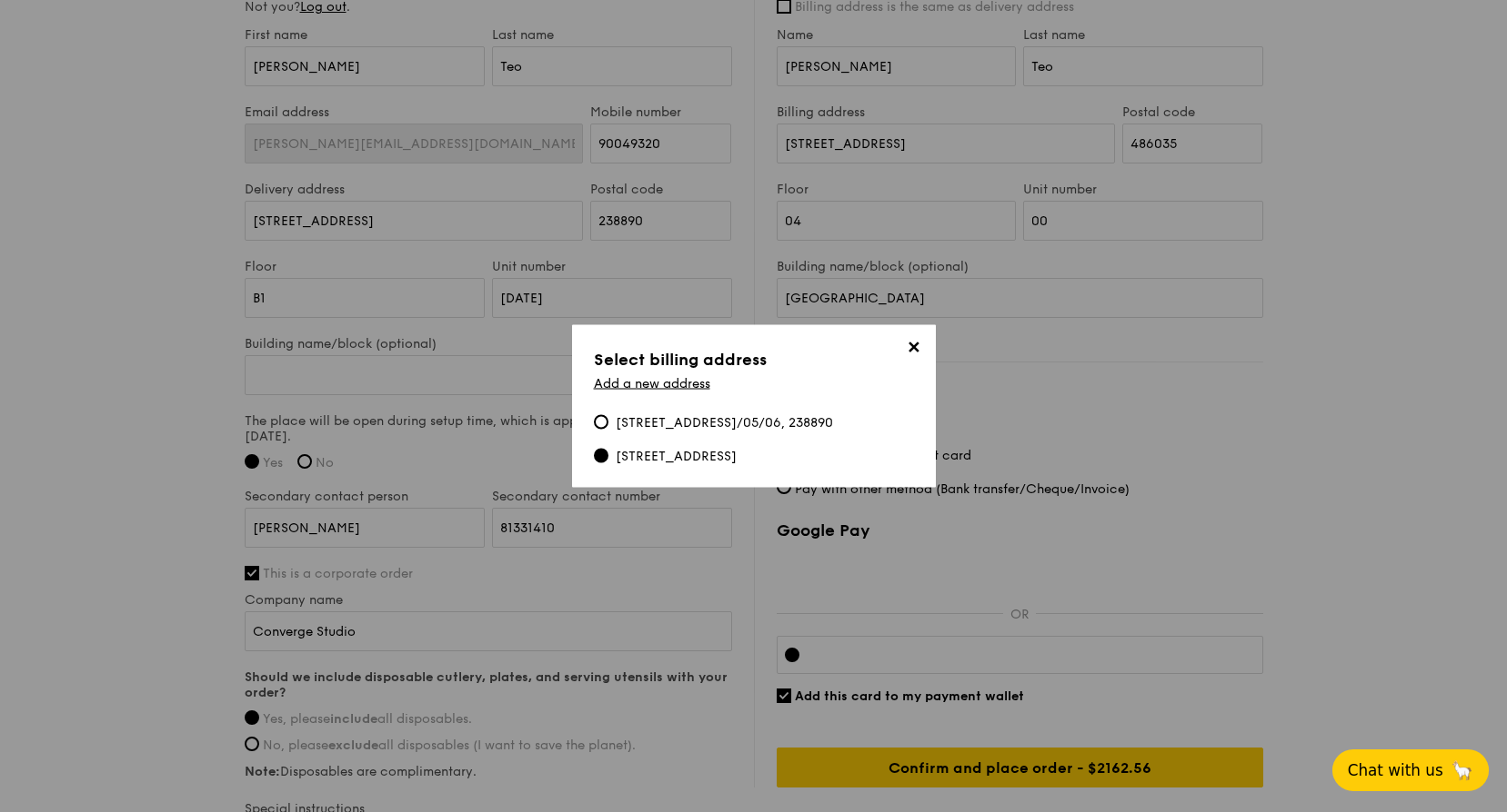
click at [667, 451] on div "[STREET_ADDRESS]" at bounding box center [676, 457] width 121 height 18
click at [608, 451] on input "[STREET_ADDRESS]" at bounding box center [600, 456] width 15 height 15
type input "Nespresso"
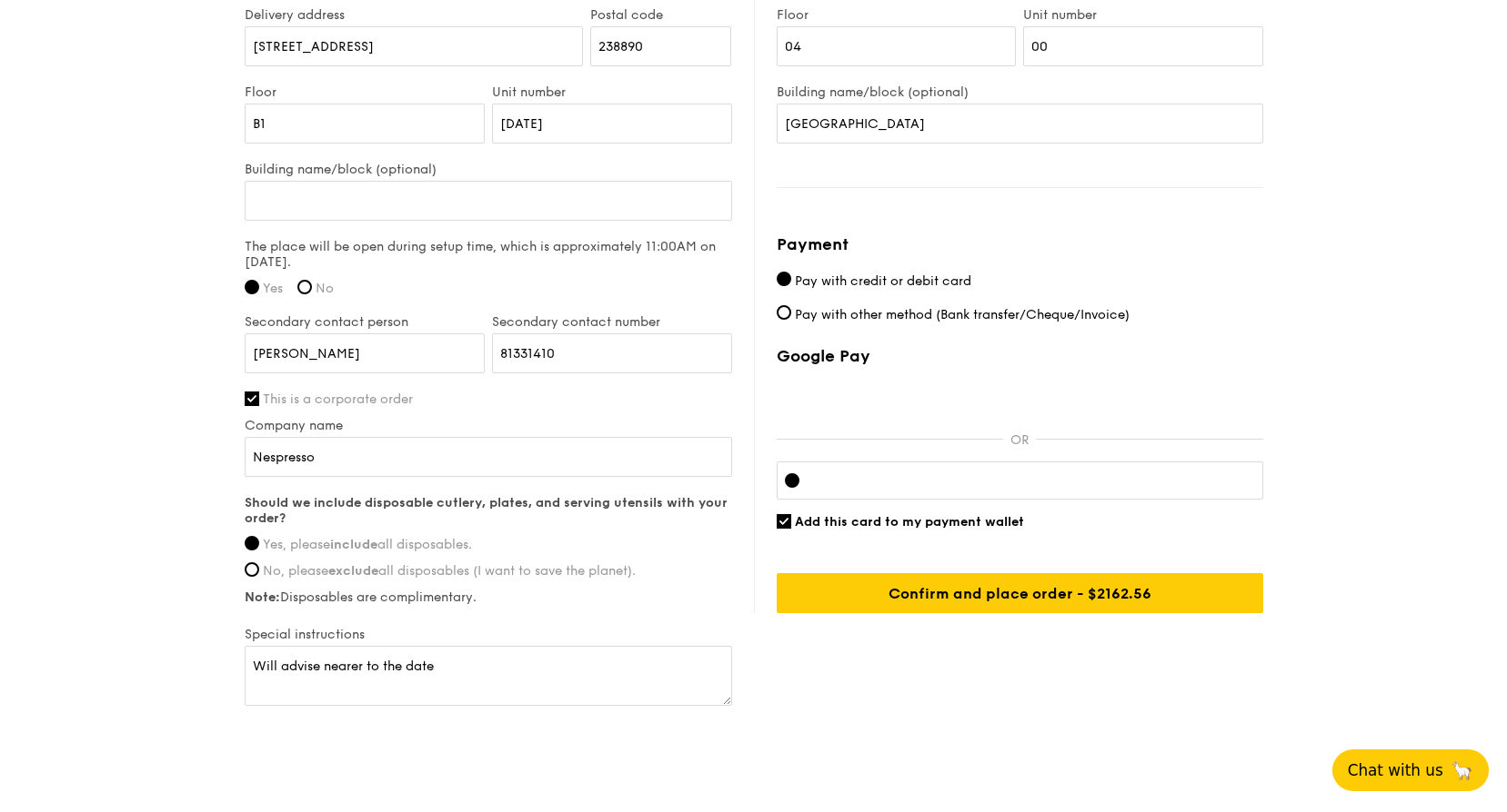
scroll to position [1364, 0]
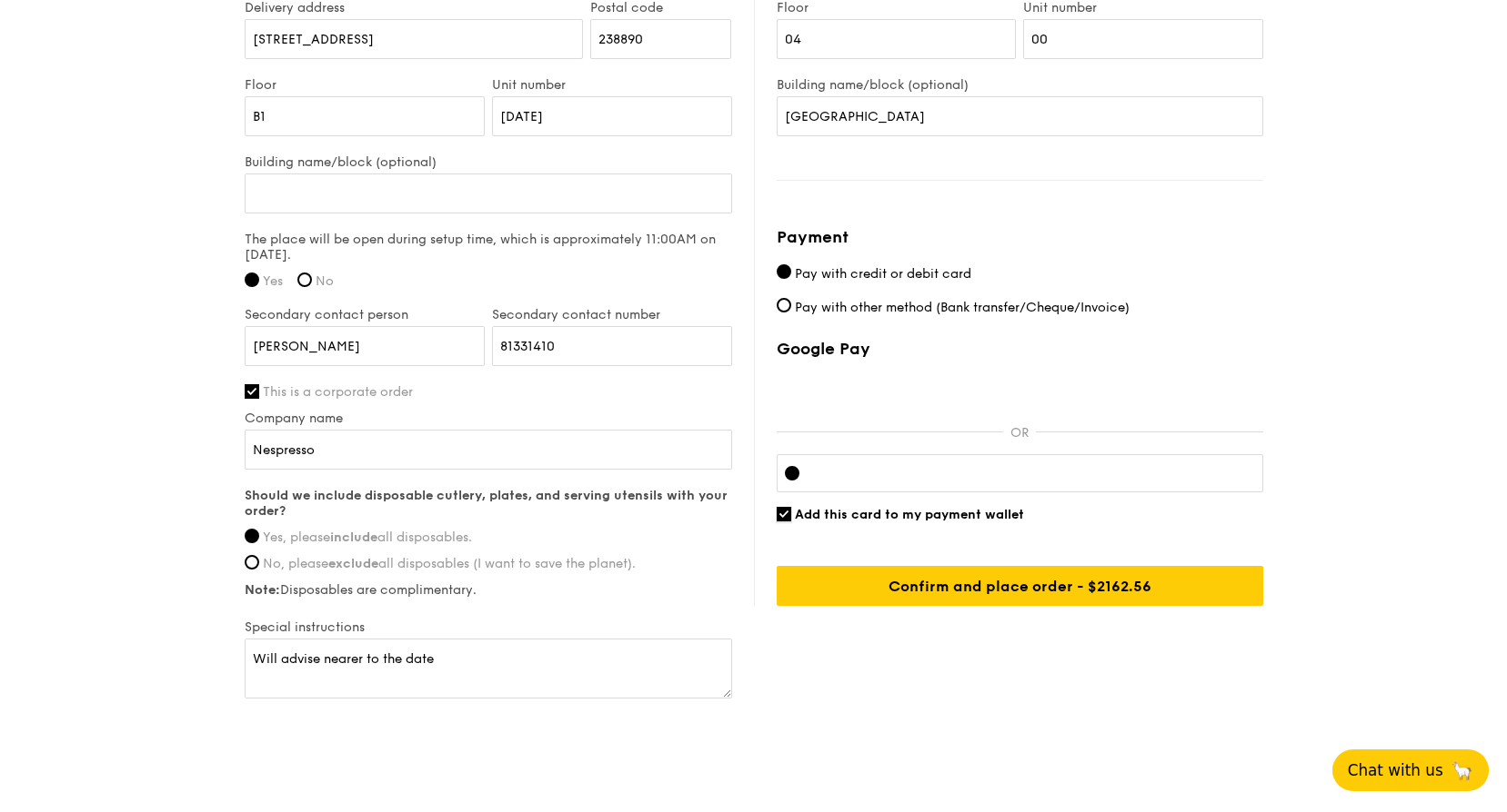
click at [783, 515] on input "Add this card to my payment wallet" at bounding box center [784, 514] width 15 height 15
checkbox input "false"
click at [1099, 526] on div "Google Pay OR Add this card to my payment wallet Confirm and place order - $216…" at bounding box center [1020, 472] width 486 height 267
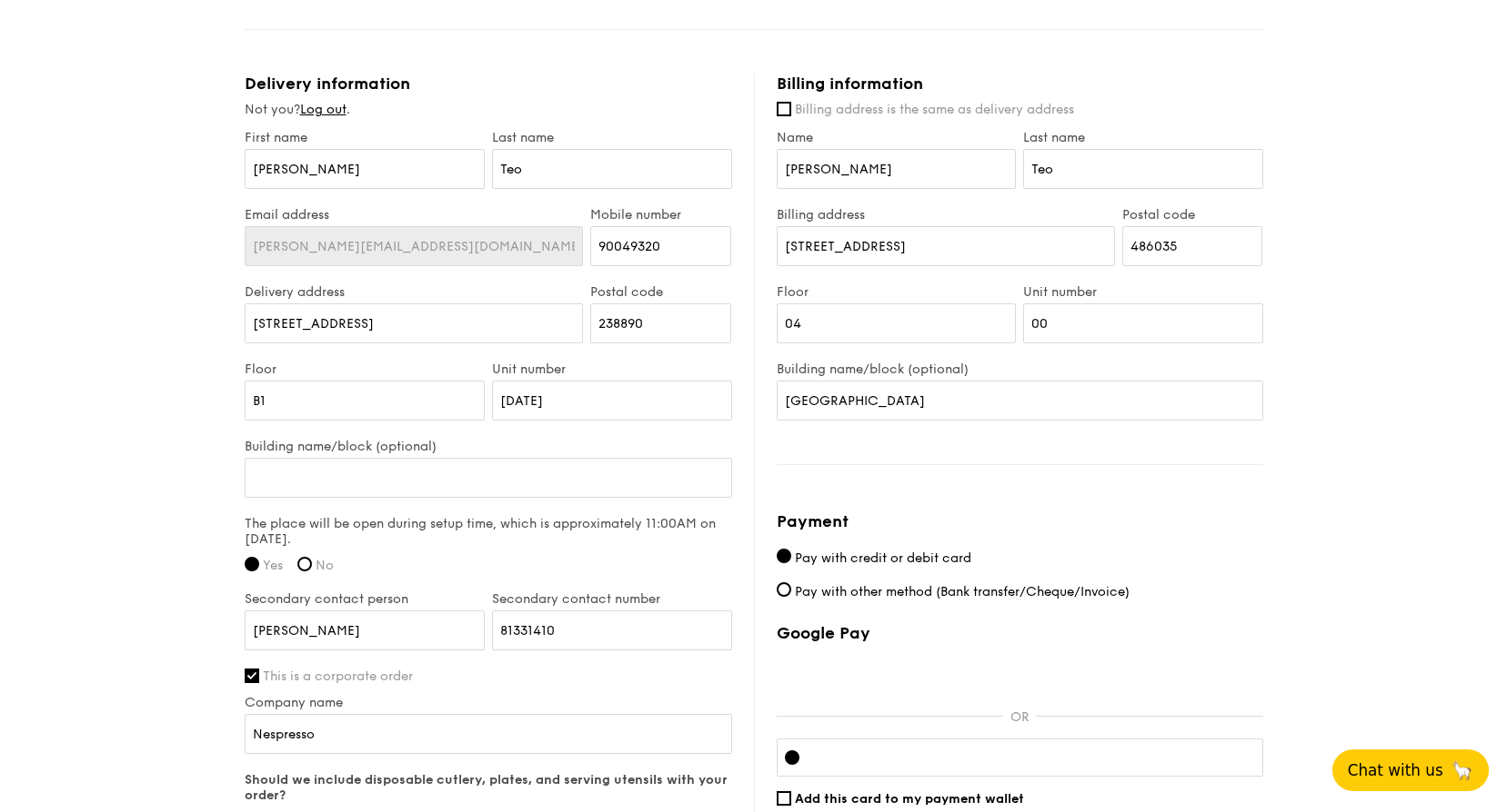
scroll to position [1181, 0]
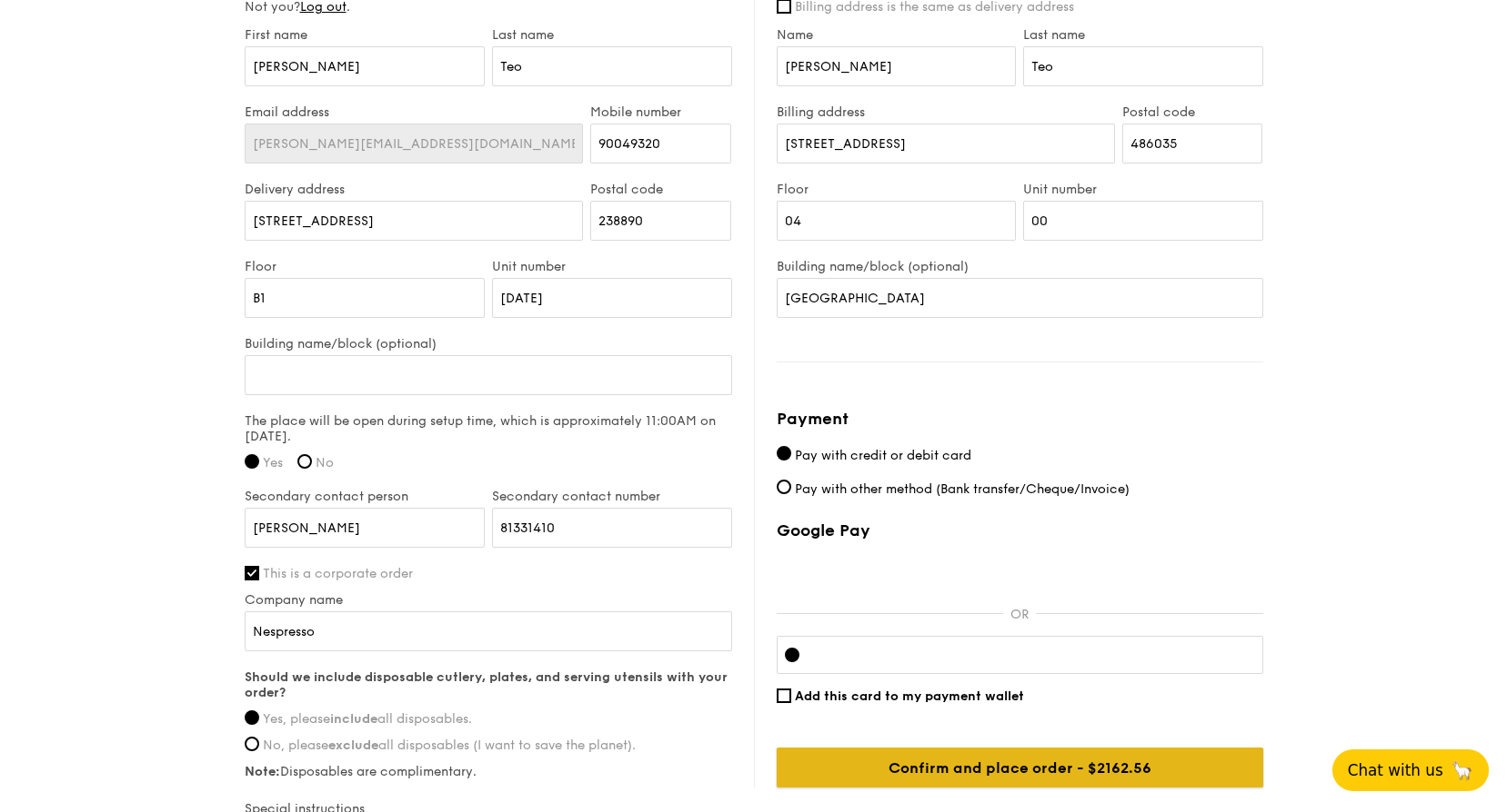
click at [1076, 773] on input "Confirm and place order - $2162.56" at bounding box center [1020, 767] width 486 height 40
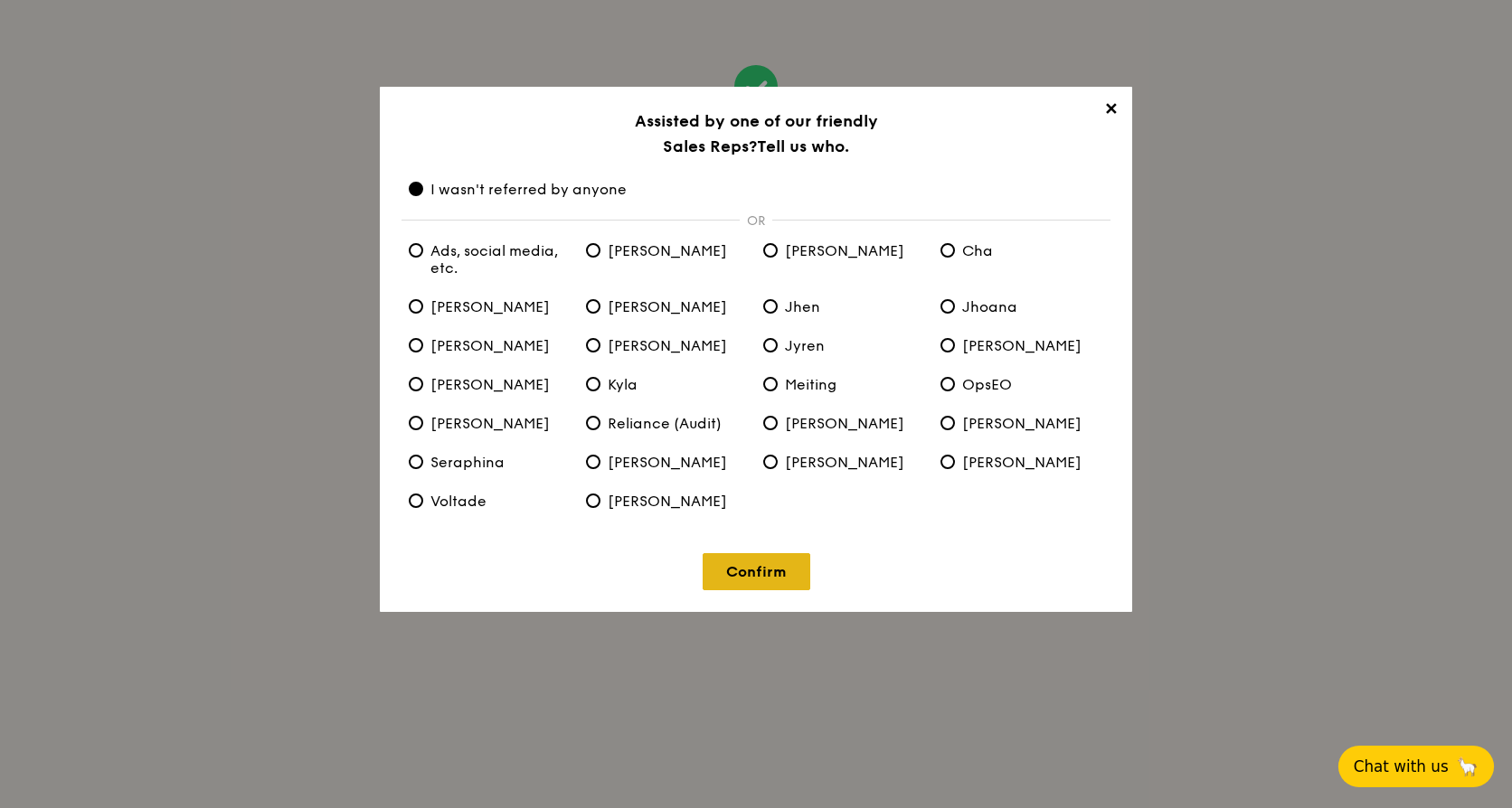
click at [768, 569] on link "Confirm" at bounding box center [756, 572] width 107 height 37
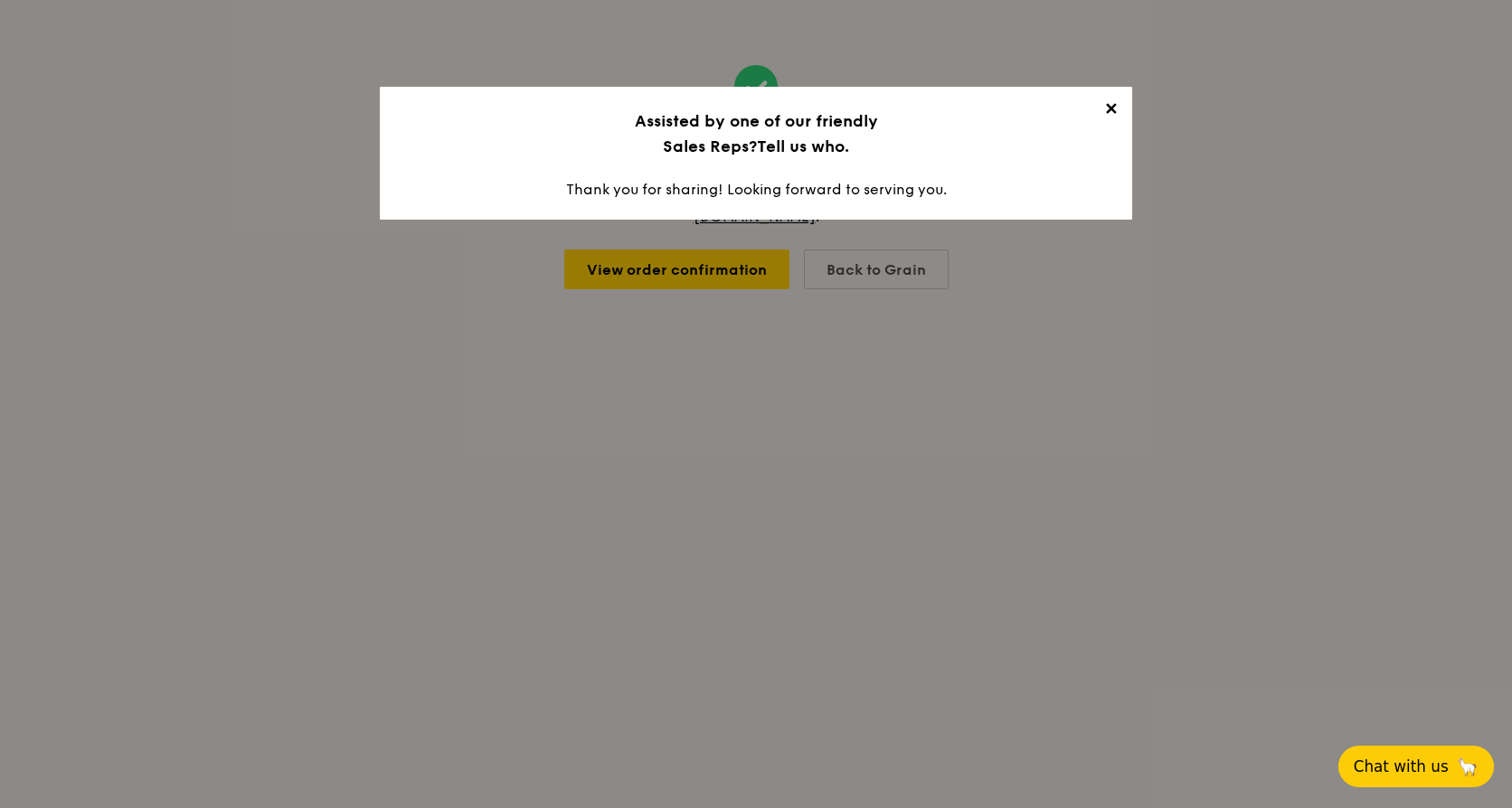
click at [1111, 109] on span "✕" at bounding box center [1110, 112] width 26 height 26
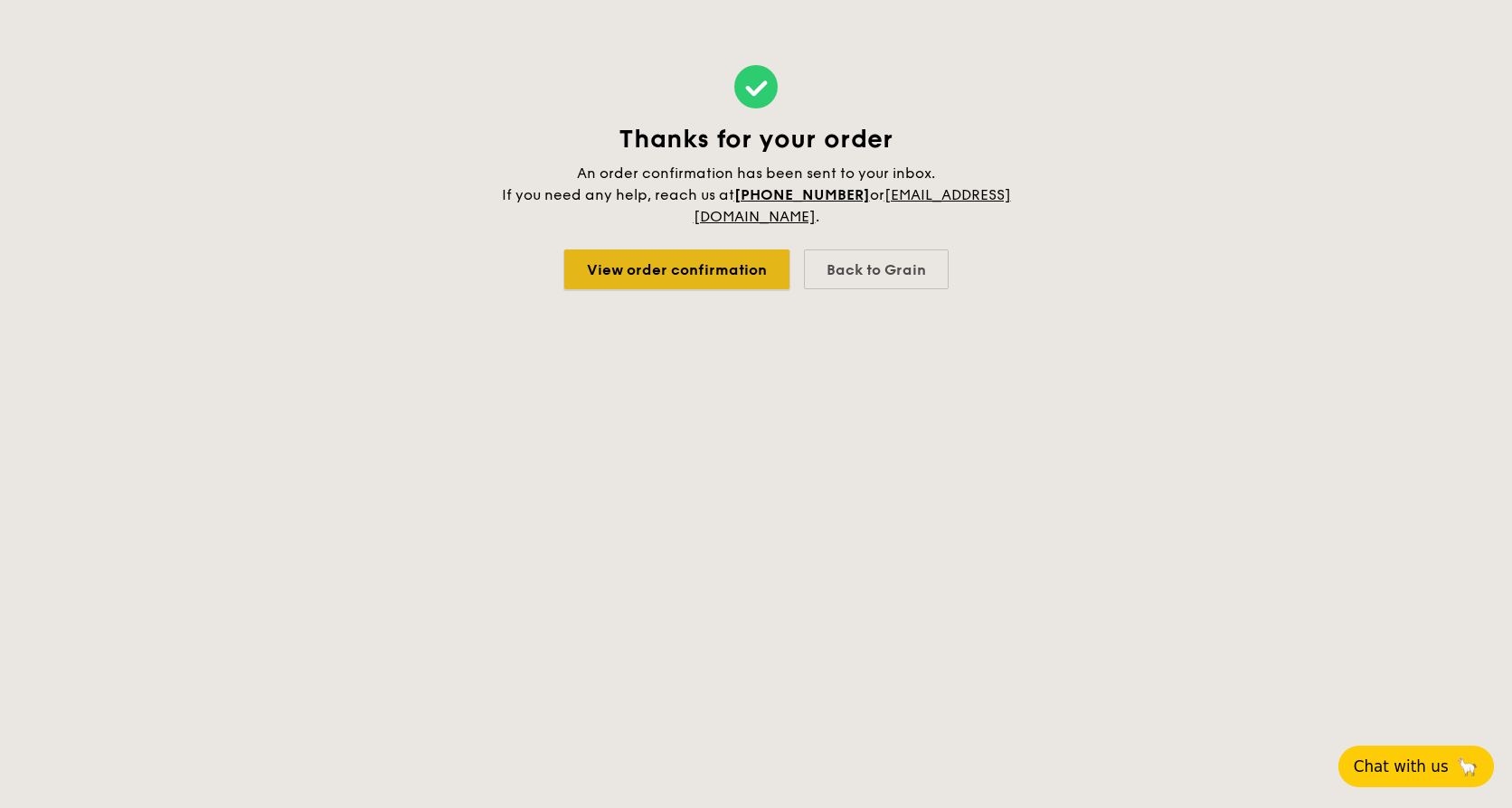
click at [747, 263] on link "View order confirmation" at bounding box center [677, 269] width 226 height 39
